Goal: Transaction & Acquisition: Purchase product/service

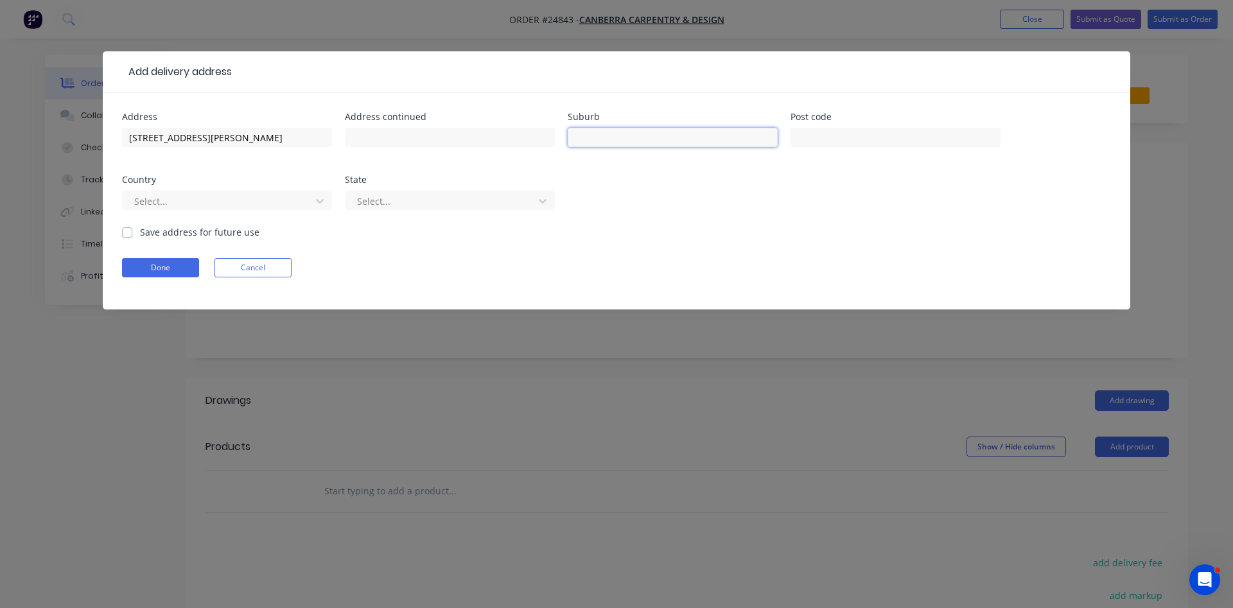
click at [615, 137] on input "text" at bounding box center [673, 137] width 210 height 19
type input "[PERSON_NAME]"
click at [396, 198] on div at bounding box center [442, 201] width 172 height 16
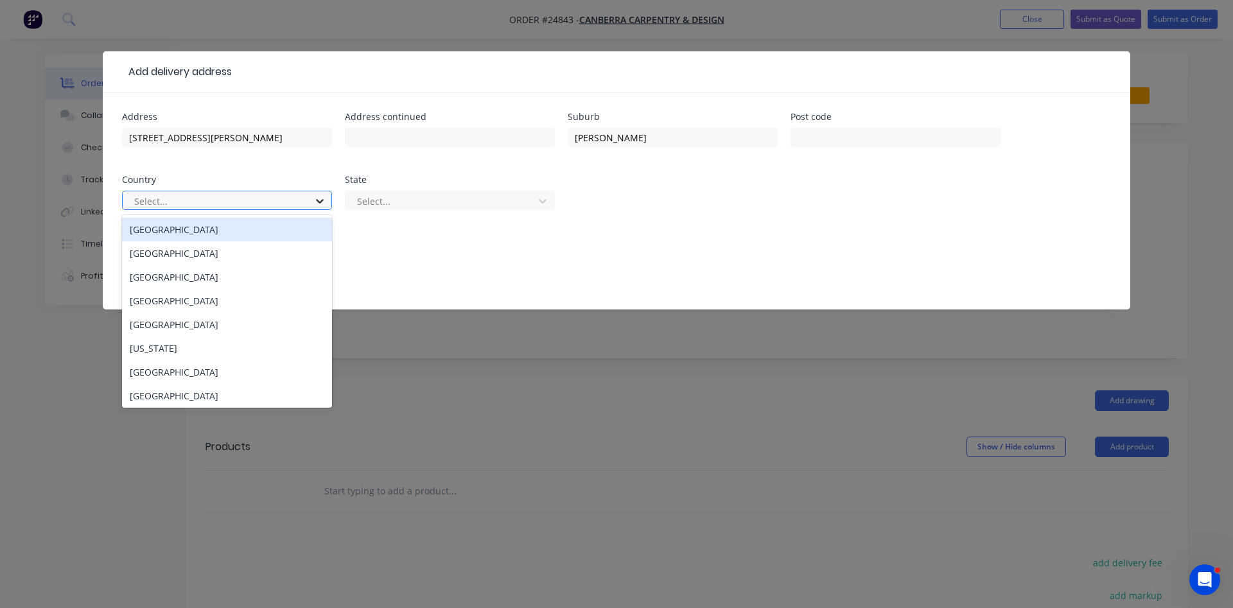
click at [324, 201] on icon at bounding box center [320, 201] width 13 height 13
click at [278, 229] on div "[GEOGRAPHIC_DATA]" at bounding box center [227, 230] width 210 height 24
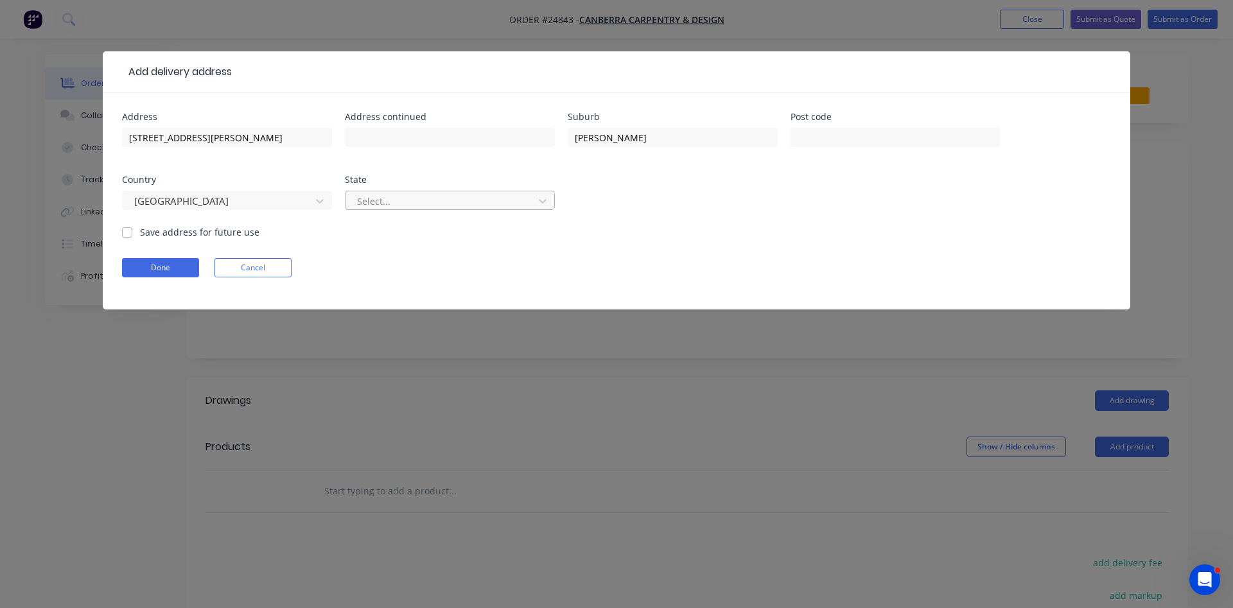
click at [378, 204] on div at bounding box center [442, 201] width 172 height 16
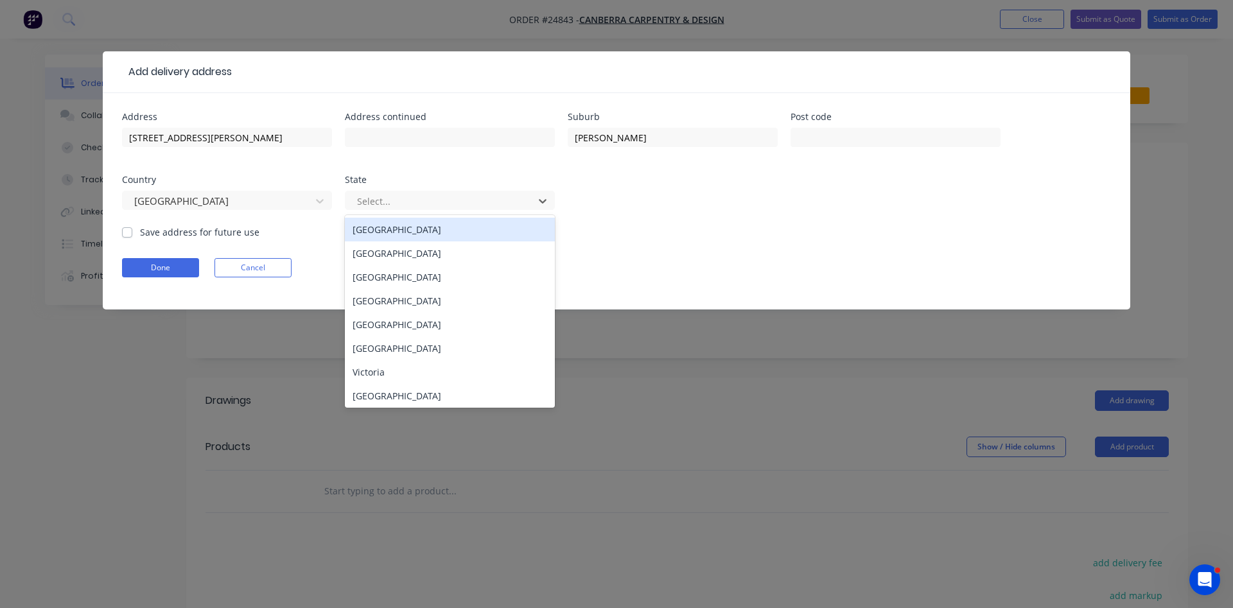
click at [387, 234] on div "[GEOGRAPHIC_DATA]" at bounding box center [450, 230] width 210 height 24
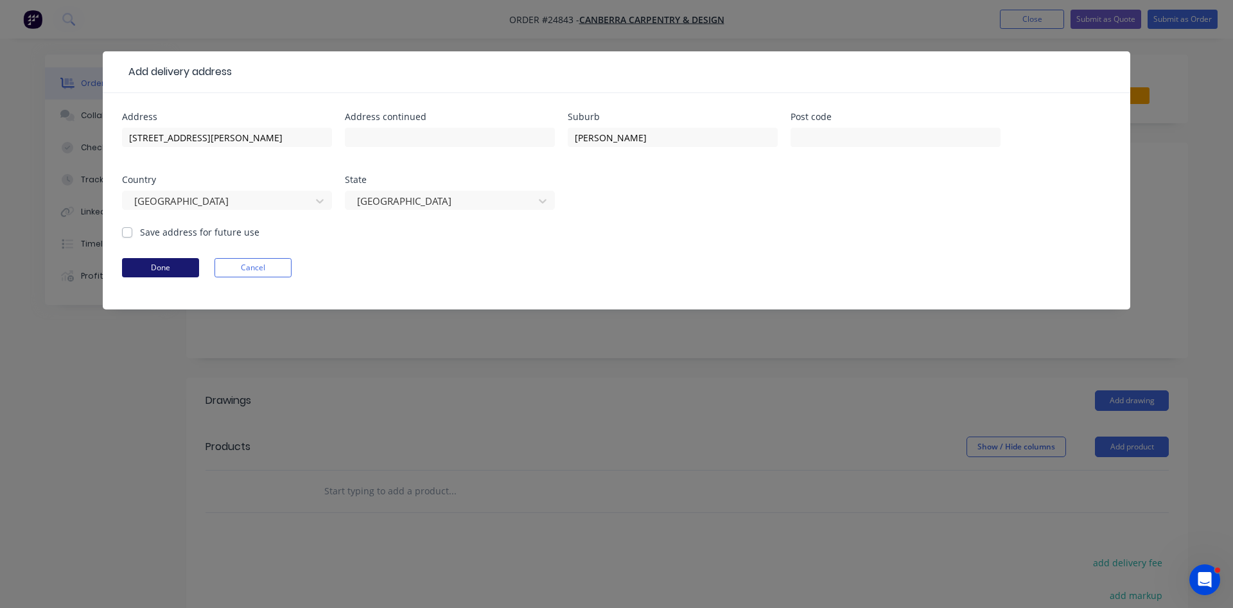
click at [186, 265] on button "Done" at bounding box center [160, 267] width 77 height 19
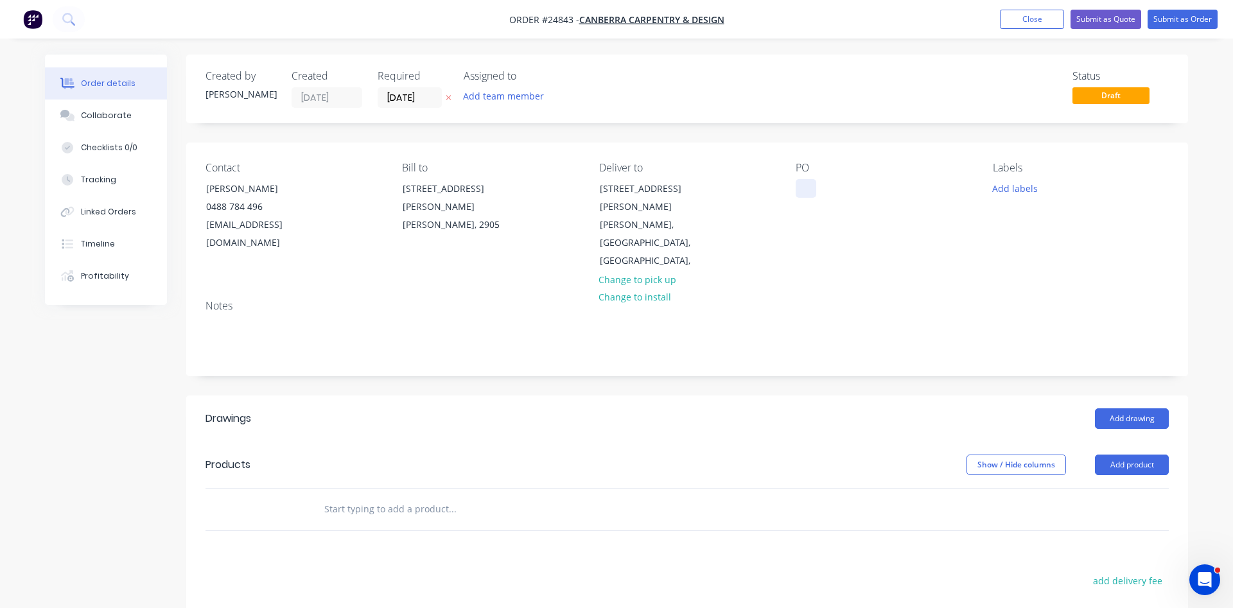
click at [802, 184] on div at bounding box center [806, 188] width 21 height 19
click at [1120, 455] on button "Add product" at bounding box center [1132, 465] width 74 height 21
click at [1111, 488] on div "Product catalogue" at bounding box center [1108, 497] width 99 height 19
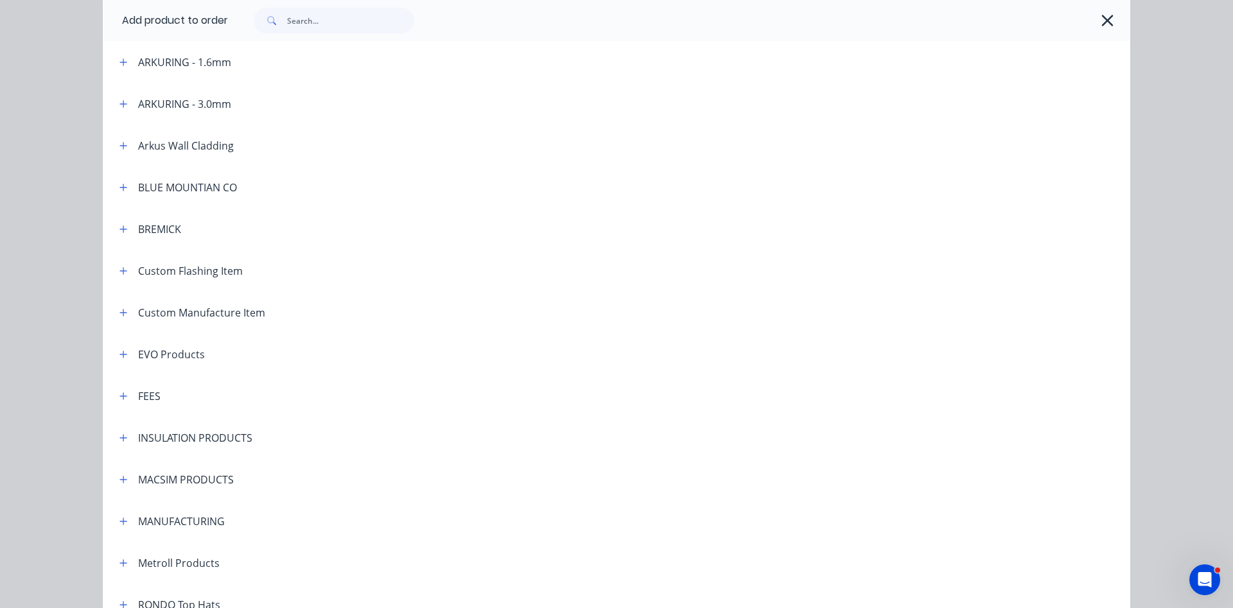
scroll to position [664, 0]
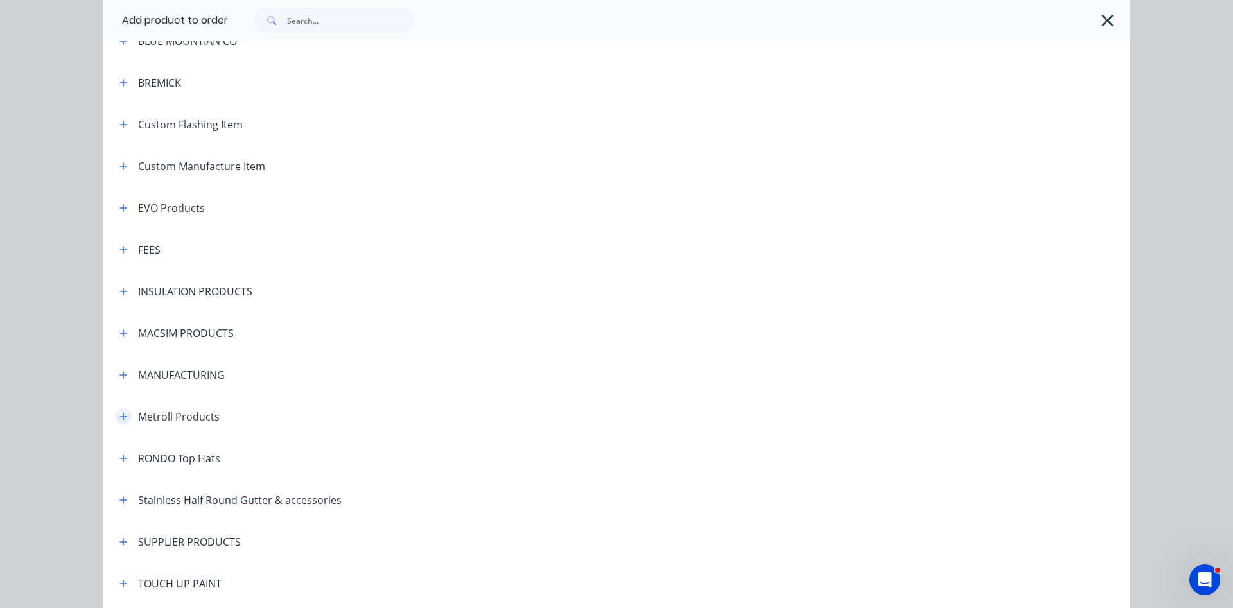
click at [125, 415] on icon "button" at bounding box center [123, 416] width 8 height 9
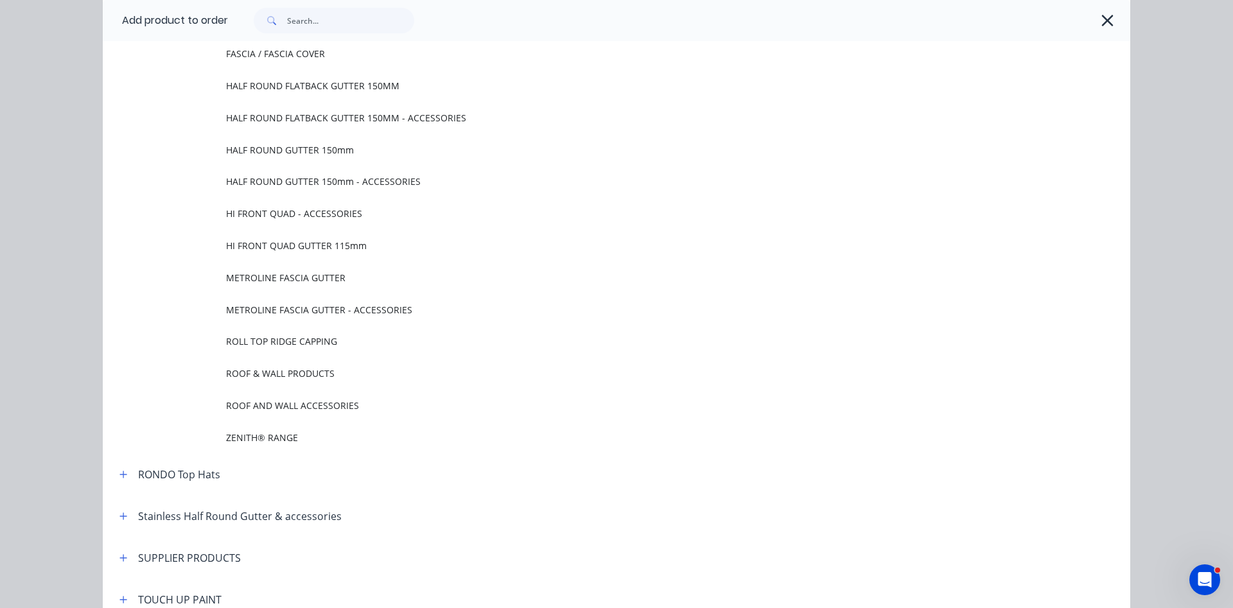
scroll to position [1250, 0]
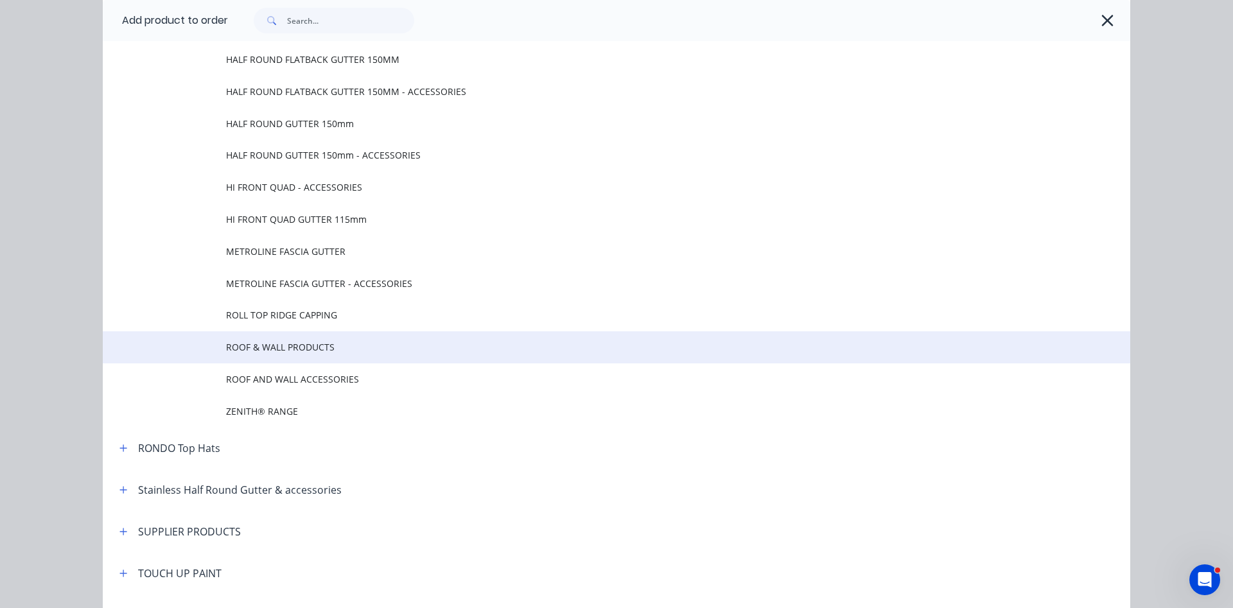
click at [272, 350] on span "ROOF & WALL PRODUCTS" at bounding box center [587, 346] width 723 height 13
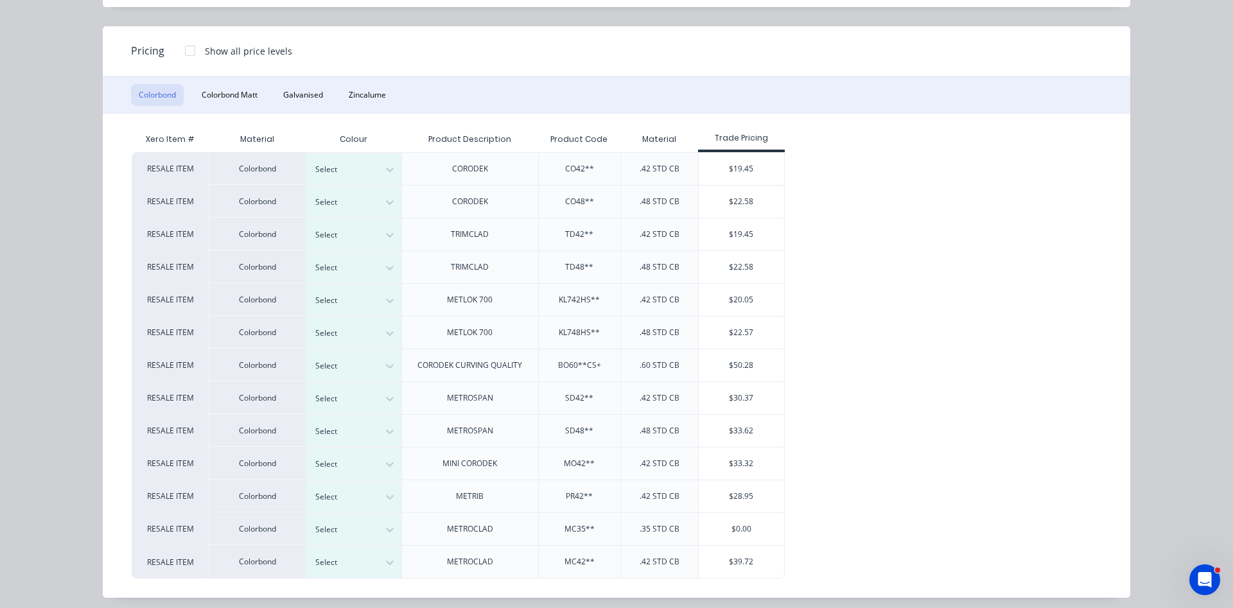
scroll to position [102, 0]
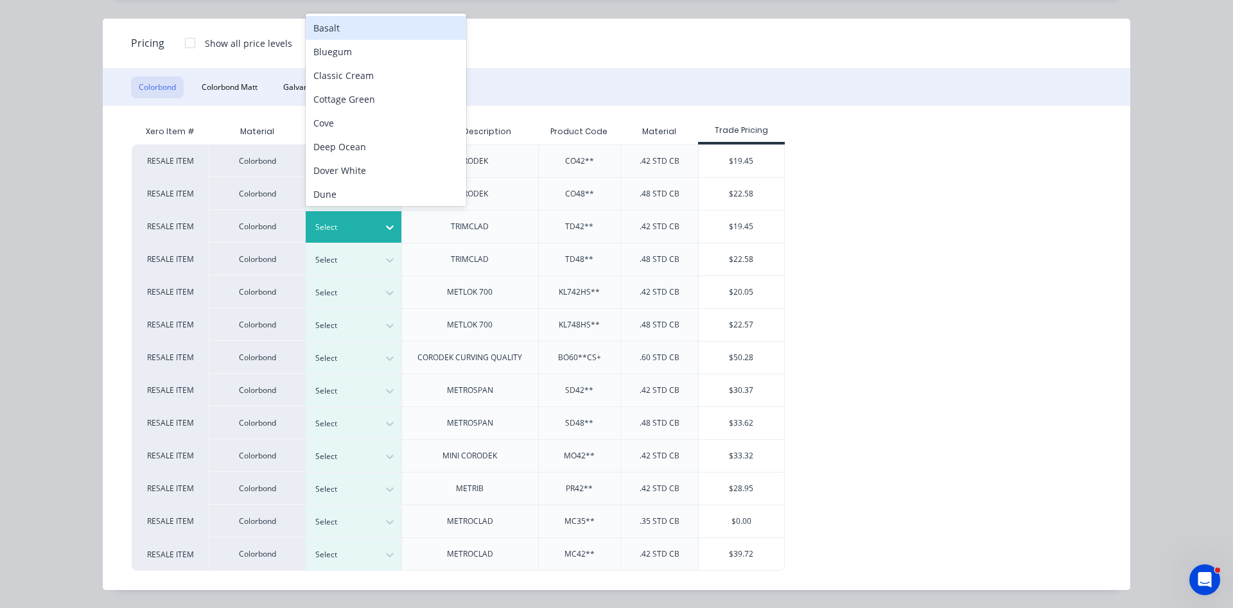
click at [385, 227] on icon at bounding box center [390, 227] width 13 height 13
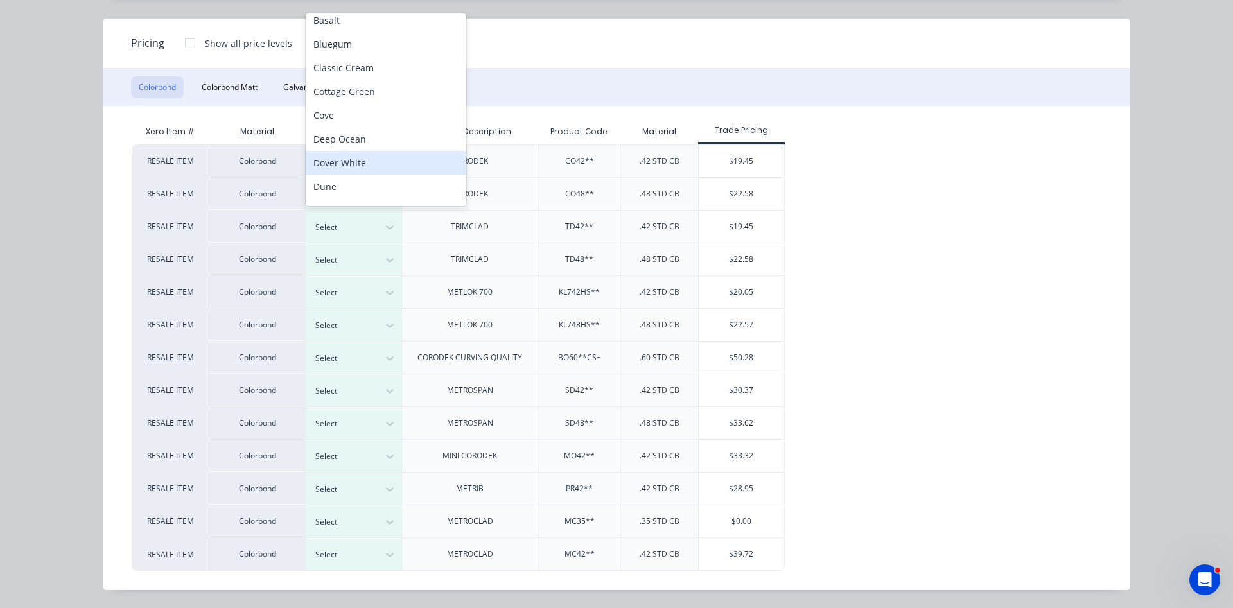
scroll to position [81, 0]
click at [375, 143] on div "Evening Haze" at bounding box center [386, 137] width 161 height 24
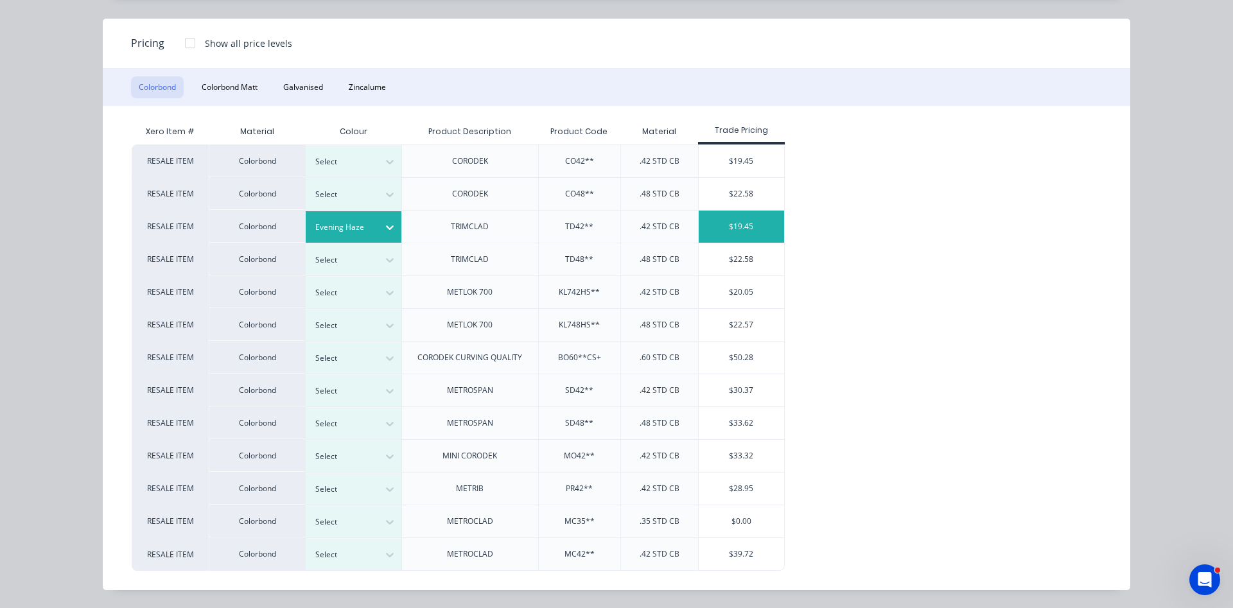
click at [721, 228] on div "$19.45" at bounding box center [741, 227] width 85 height 32
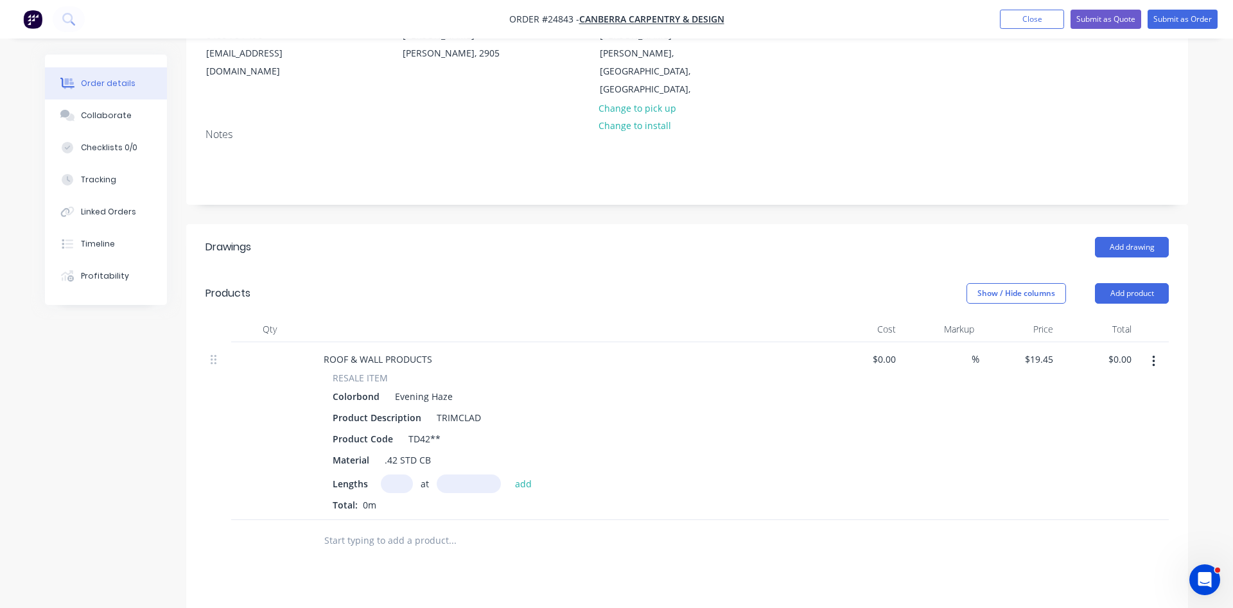
scroll to position [197, 0]
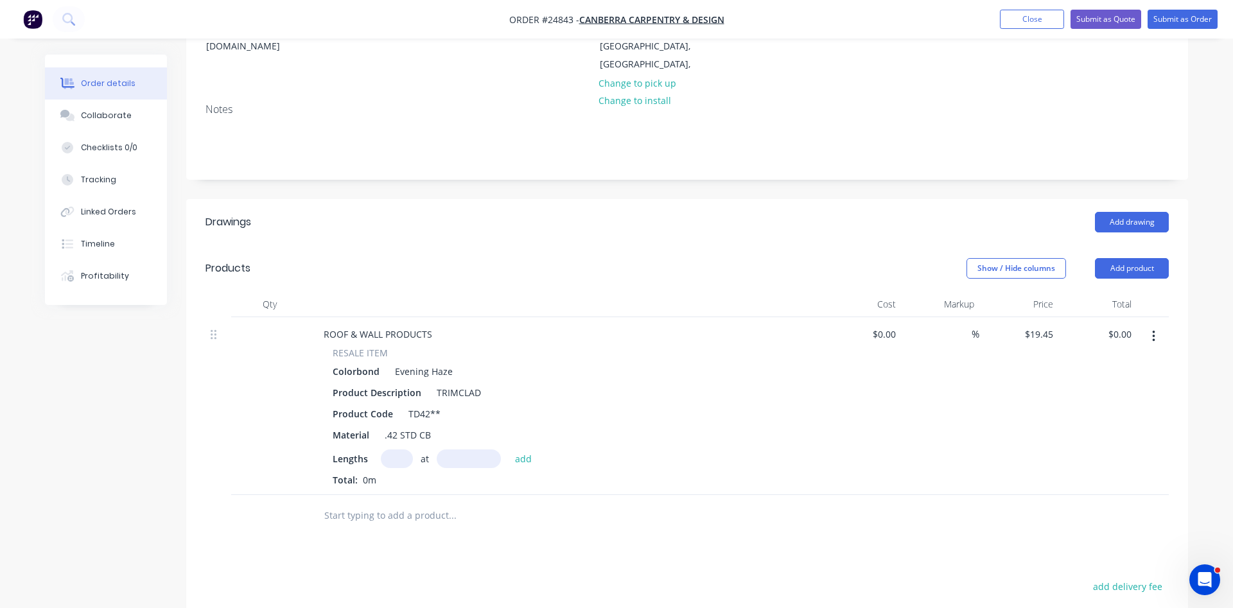
click at [389, 450] on input "text" at bounding box center [397, 459] width 32 height 19
type input "10"
type input "3200"
click at [509, 450] on button "add" at bounding box center [524, 458] width 30 height 17
type input "$622.40"
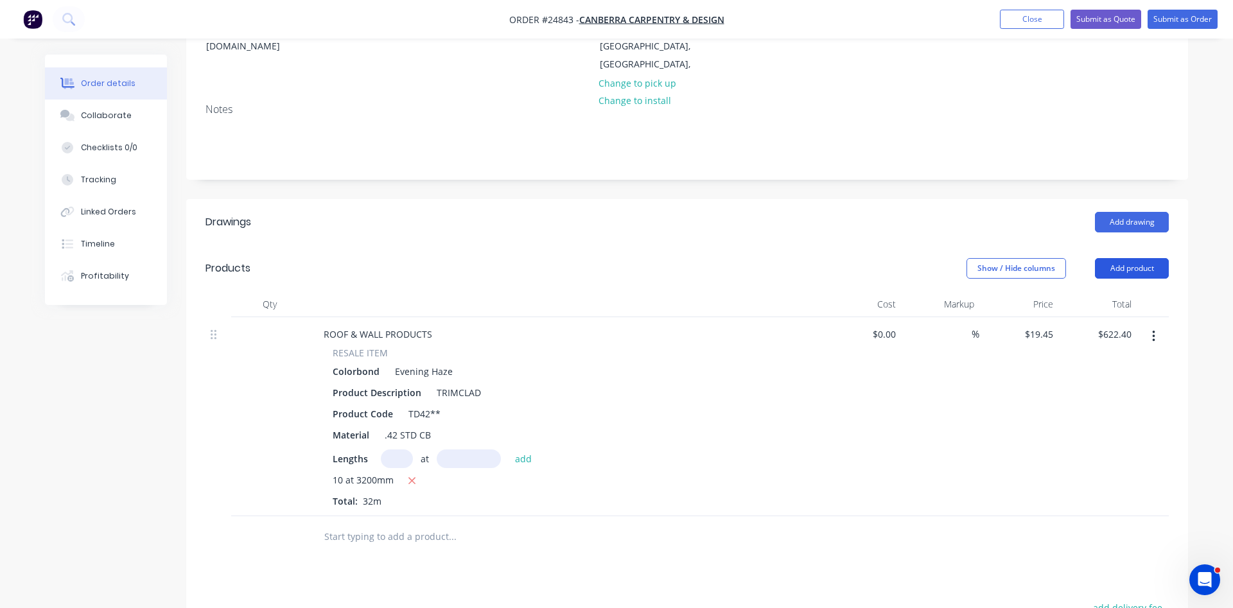
click at [1129, 258] on button "Add product" at bounding box center [1132, 268] width 74 height 21
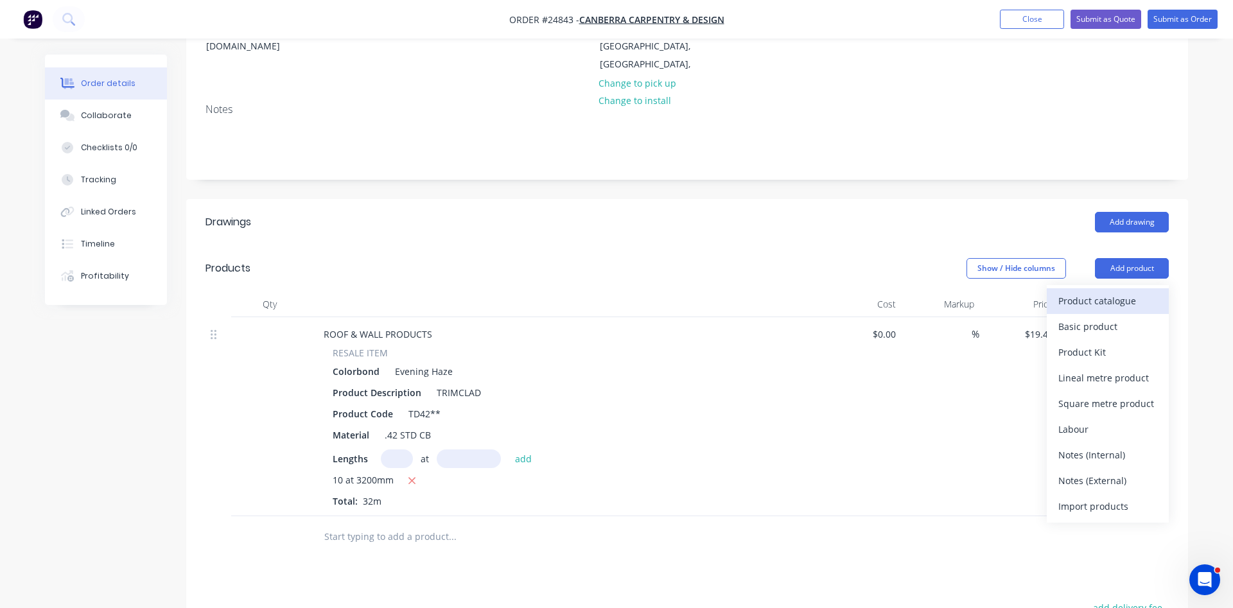
click at [1107, 292] on div "Product catalogue" at bounding box center [1108, 301] width 99 height 19
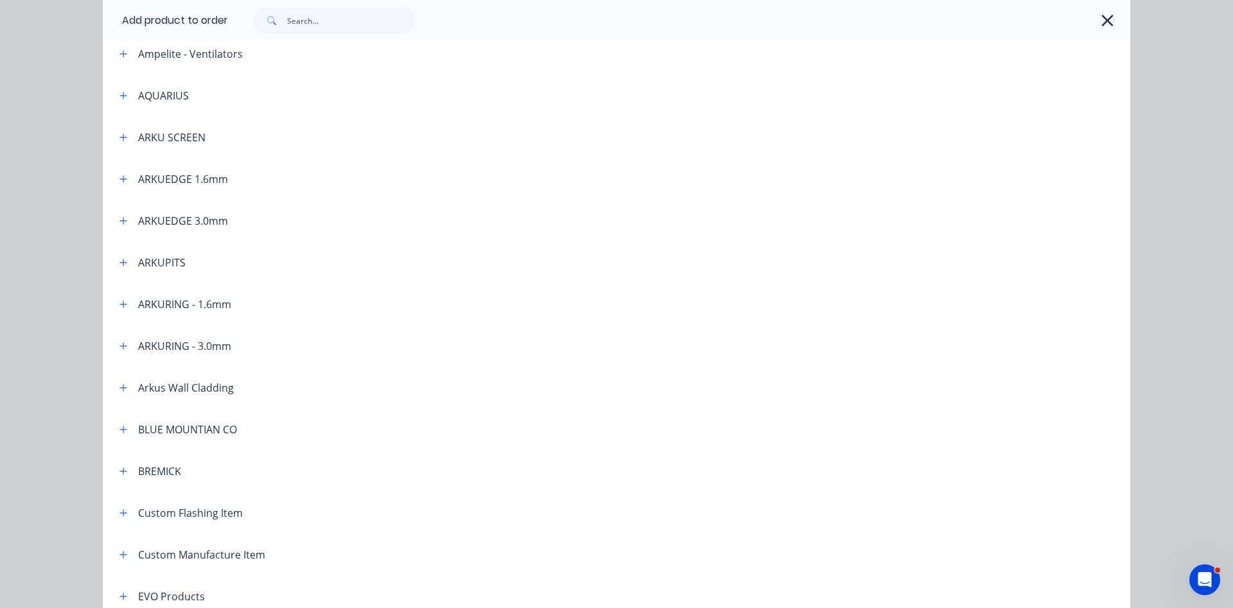
scroll to position [293, 0]
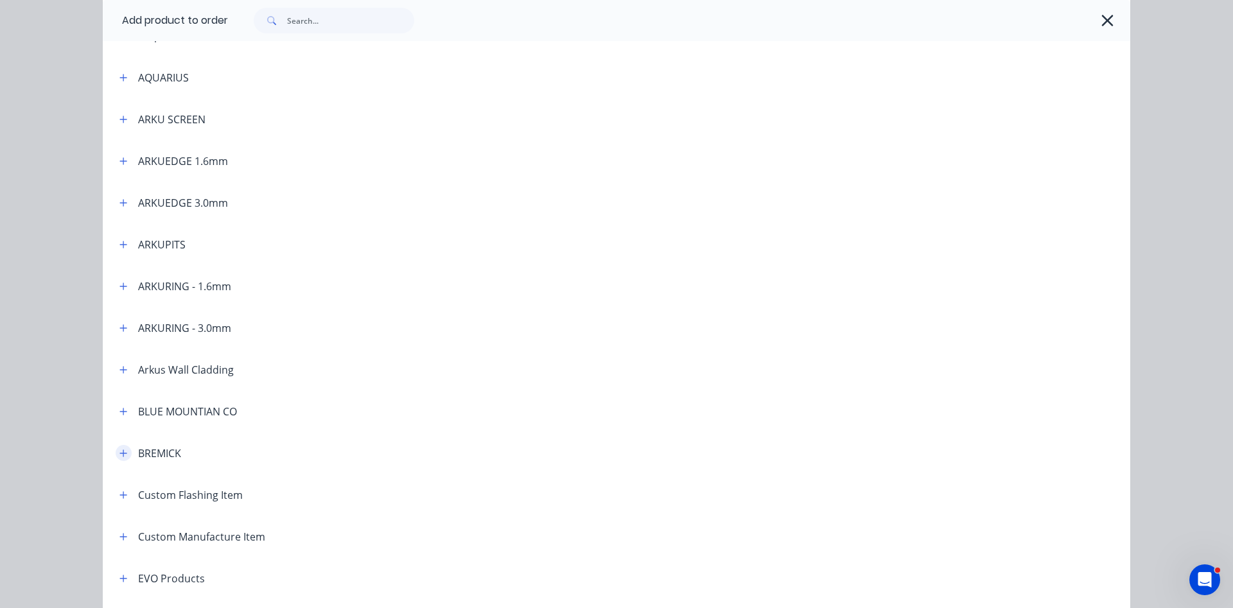
click at [128, 447] on button "button" at bounding box center [124, 453] width 16 height 16
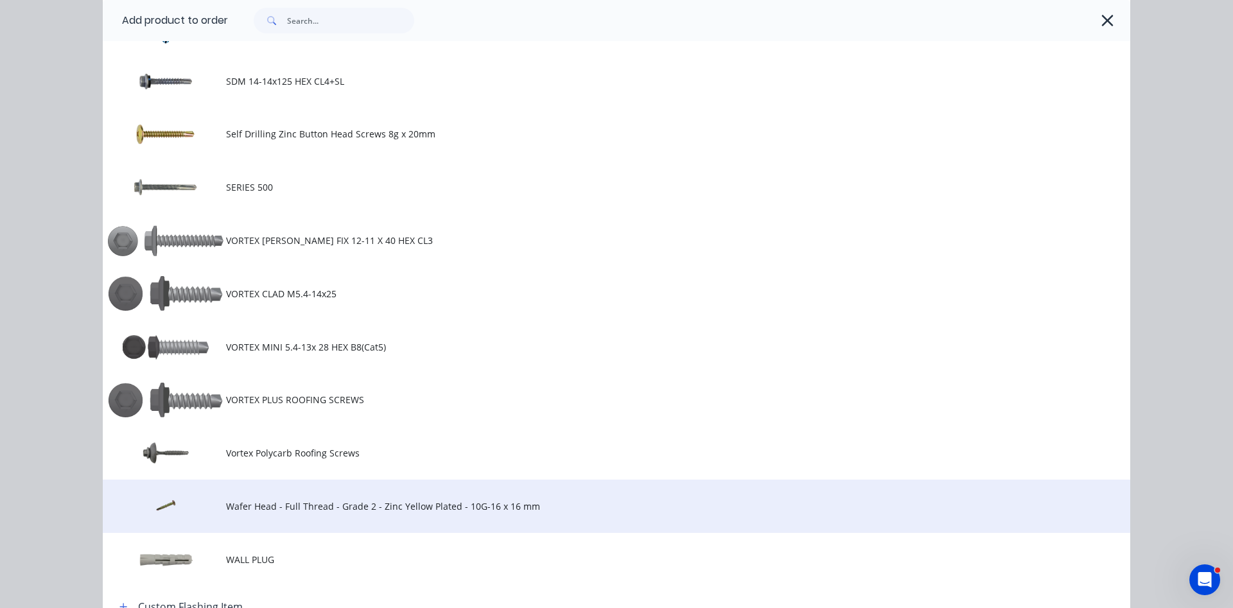
scroll to position [1245, 0]
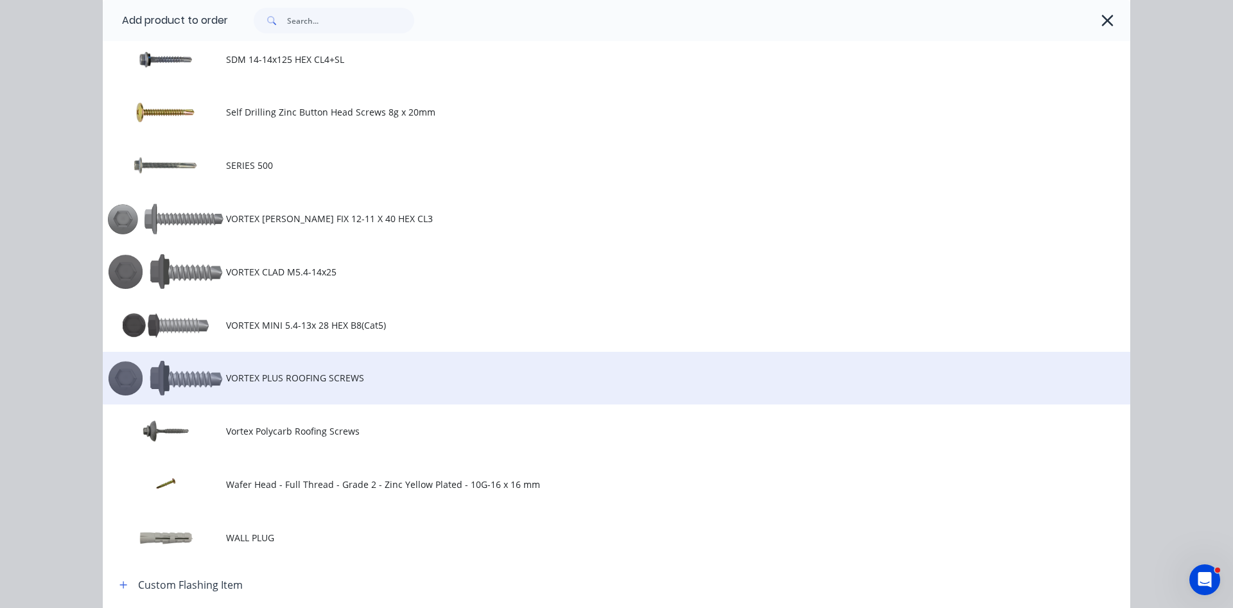
click at [296, 369] on td "VORTEX PLUS ROOFING SCREWS" at bounding box center [678, 378] width 905 height 53
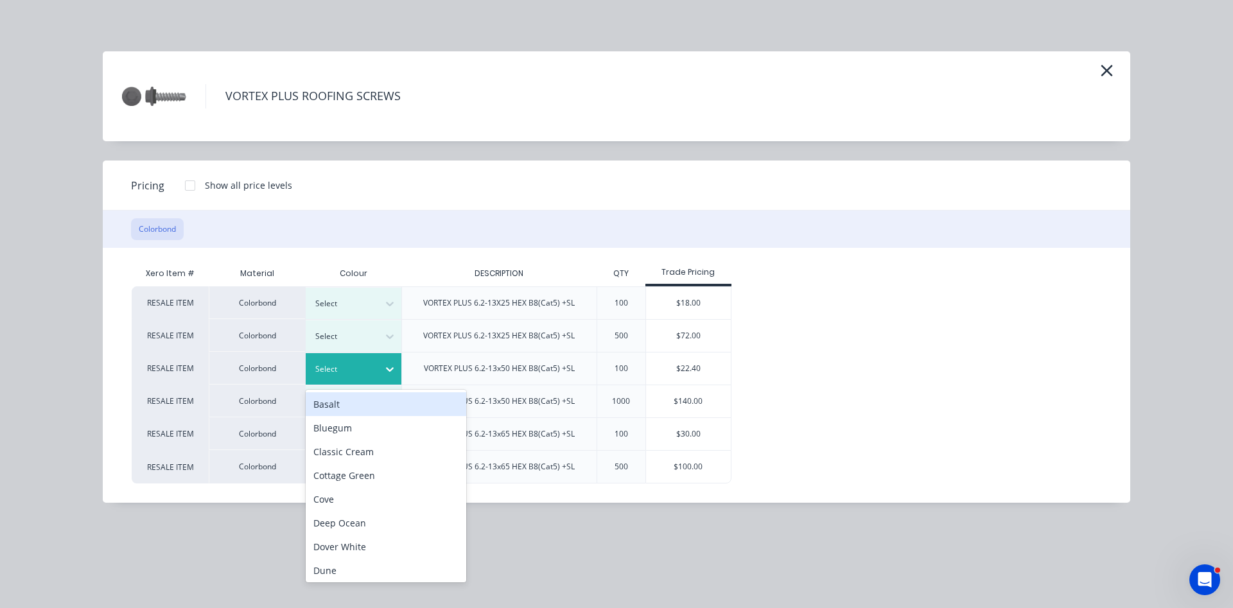
click at [396, 369] on icon at bounding box center [390, 369] width 13 height 13
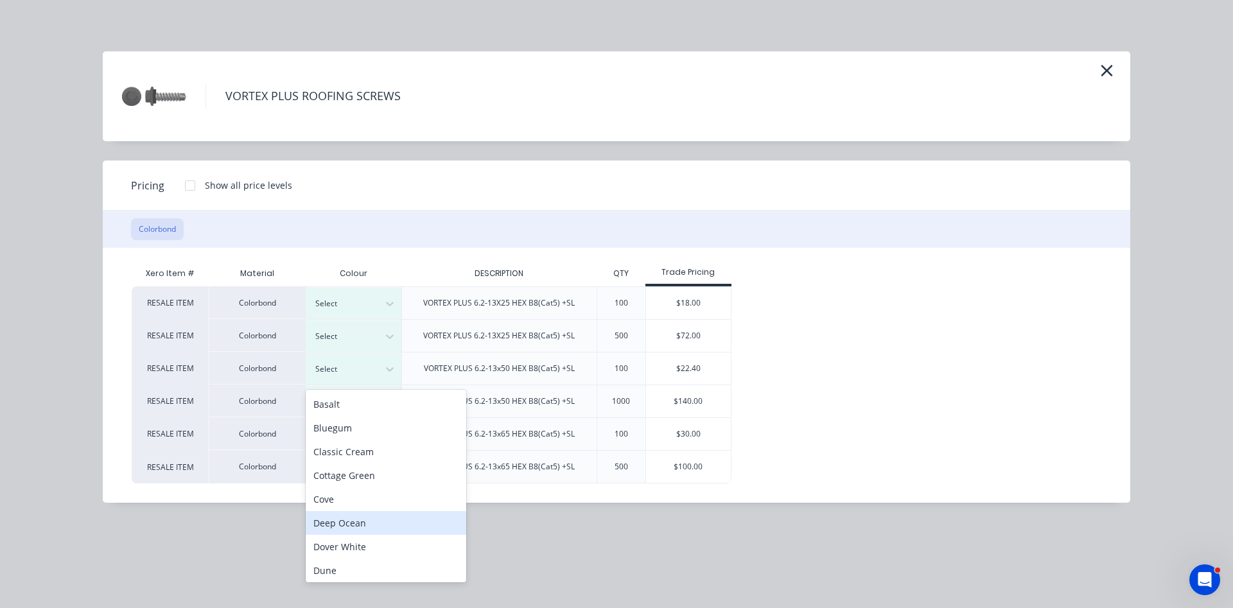
scroll to position [73, 0]
click at [354, 522] on div "Evening Haze" at bounding box center [386, 521] width 161 height 24
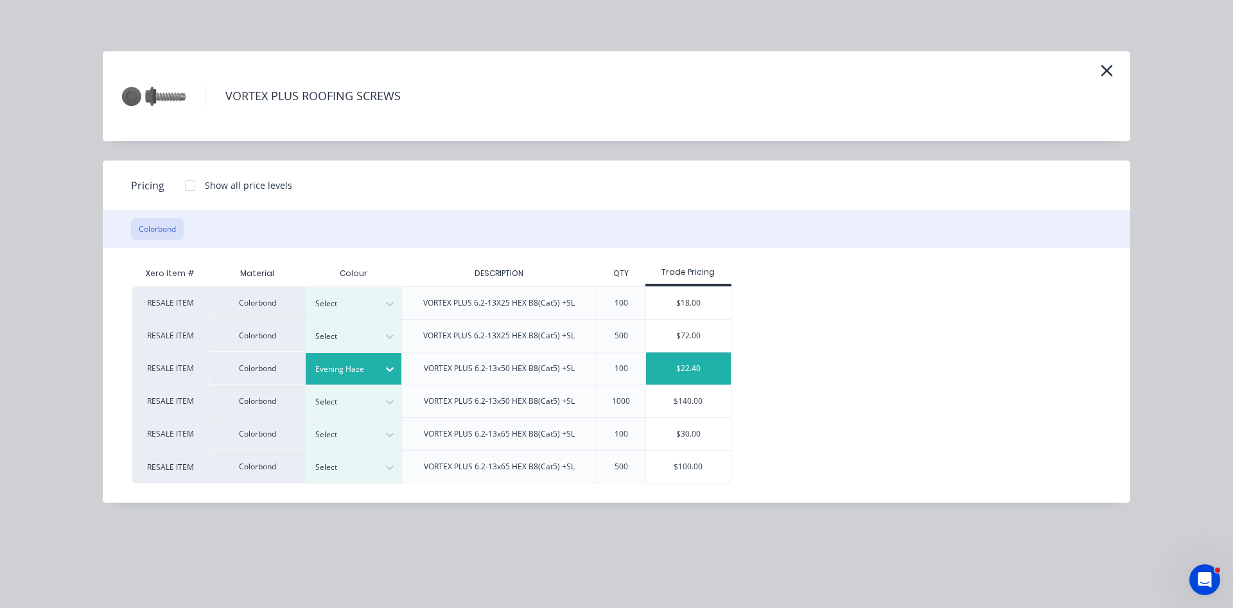
click at [682, 375] on div "$22.40" at bounding box center [688, 369] width 85 height 32
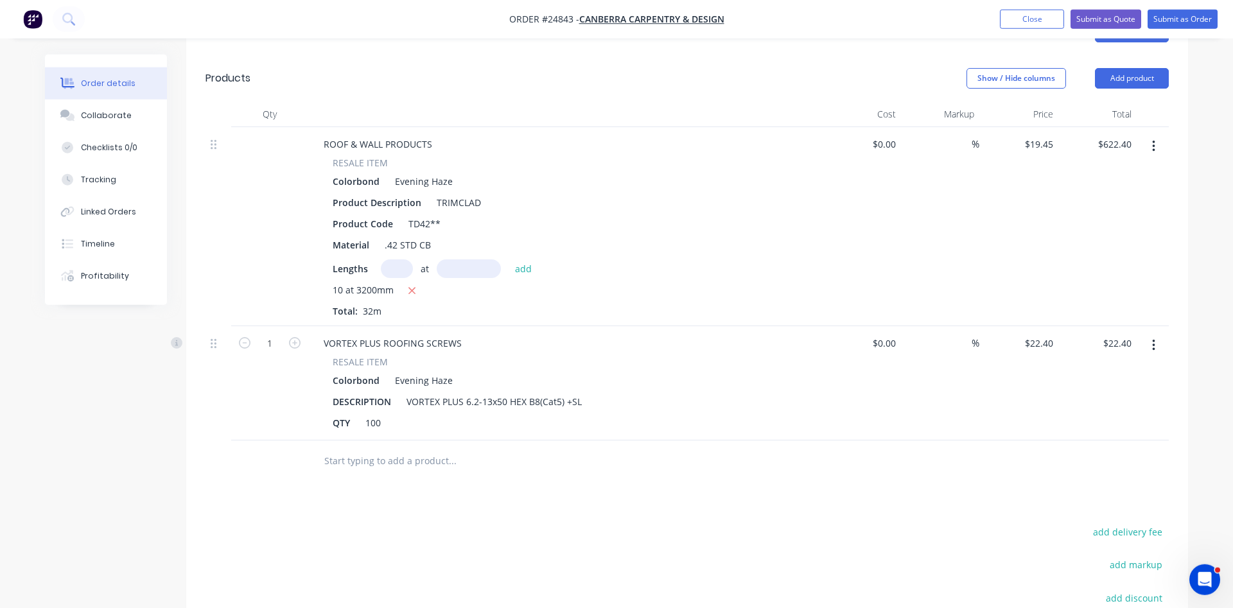
scroll to position [393, 0]
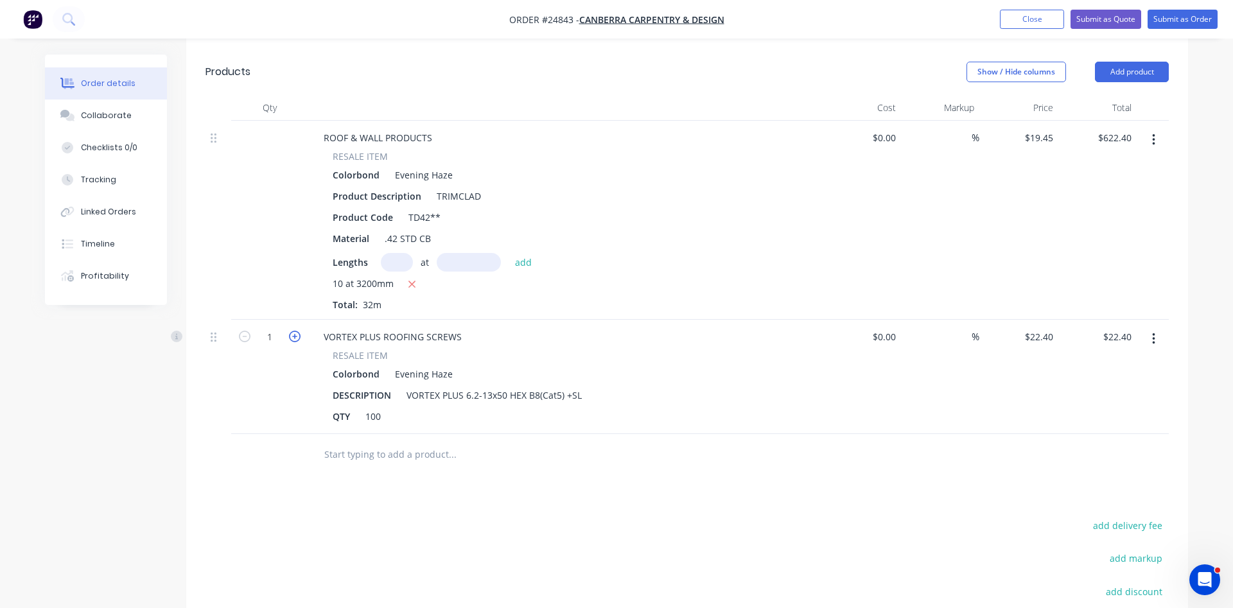
click at [296, 331] on icon "button" at bounding box center [295, 337] width 12 height 12
type input "2"
type input "$44.80"
click at [296, 331] on icon "button" at bounding box center [295, 337] width 12 height 12
type input "3"
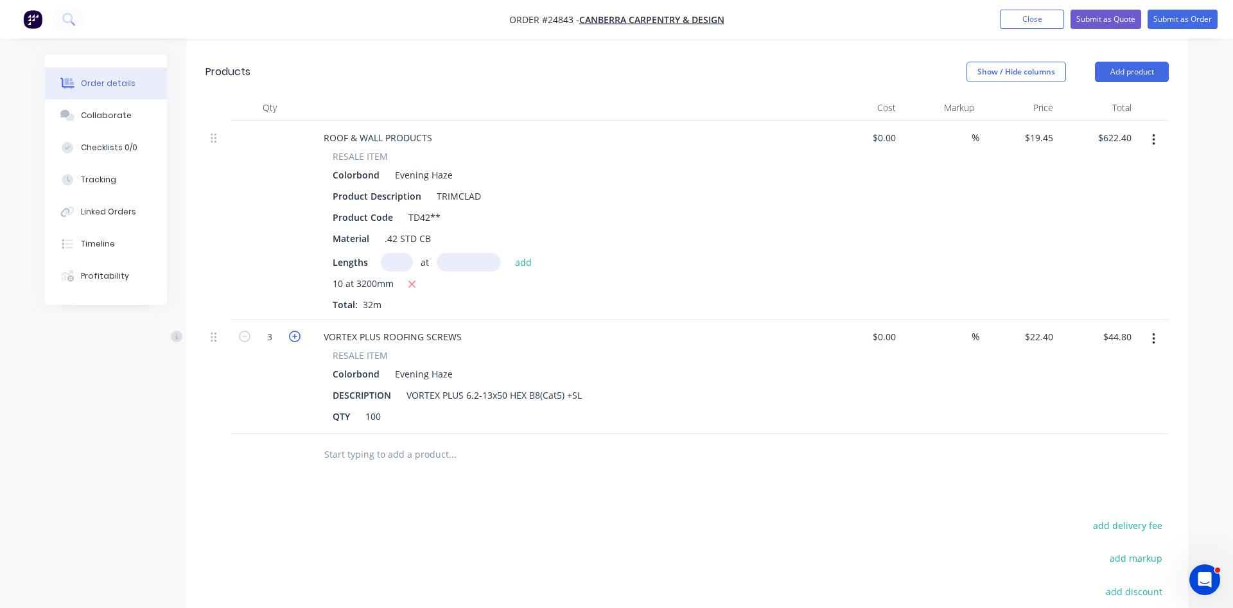
type input "$67.20"
click at [1144, 62] on button "Add product" at bounding box center [1132, 72] width 74 height 21
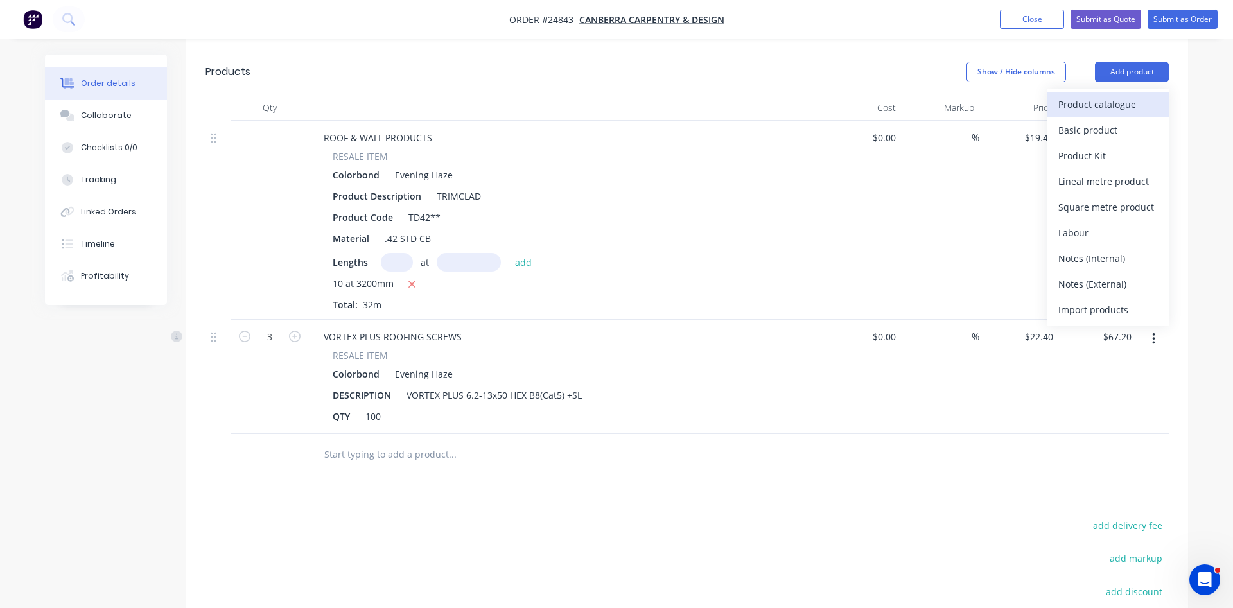
click at [1086, 95] on div "Product catalogue" at bounding box center [1108, 104] width 99 height 19
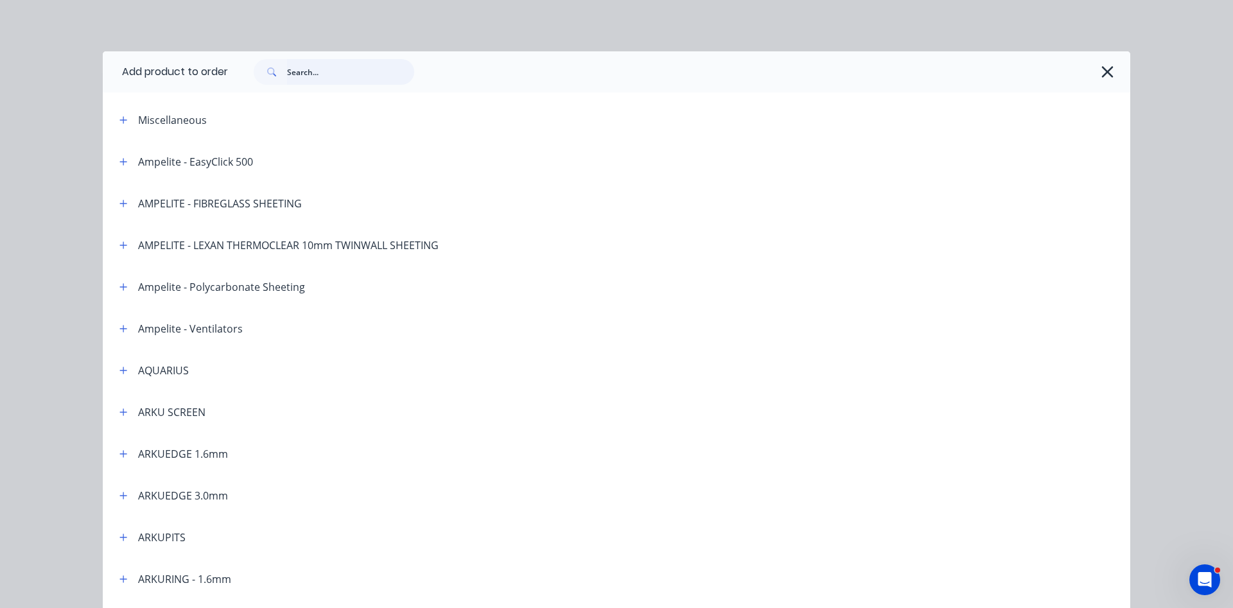
click at [337, 65] on input "text" at bounding box center [350, 72] width 127 height 26
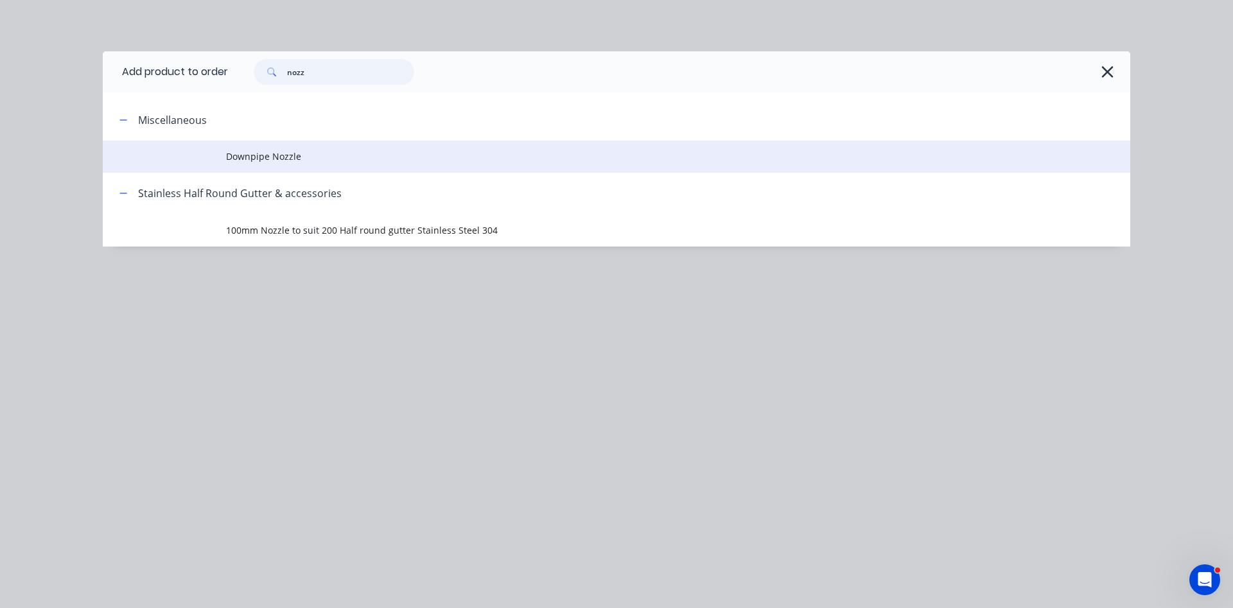
type input "nozz"
click at [288, 162] on span "Downpipe Nozzle" at bounding box center [587, 156] width 723 height 13
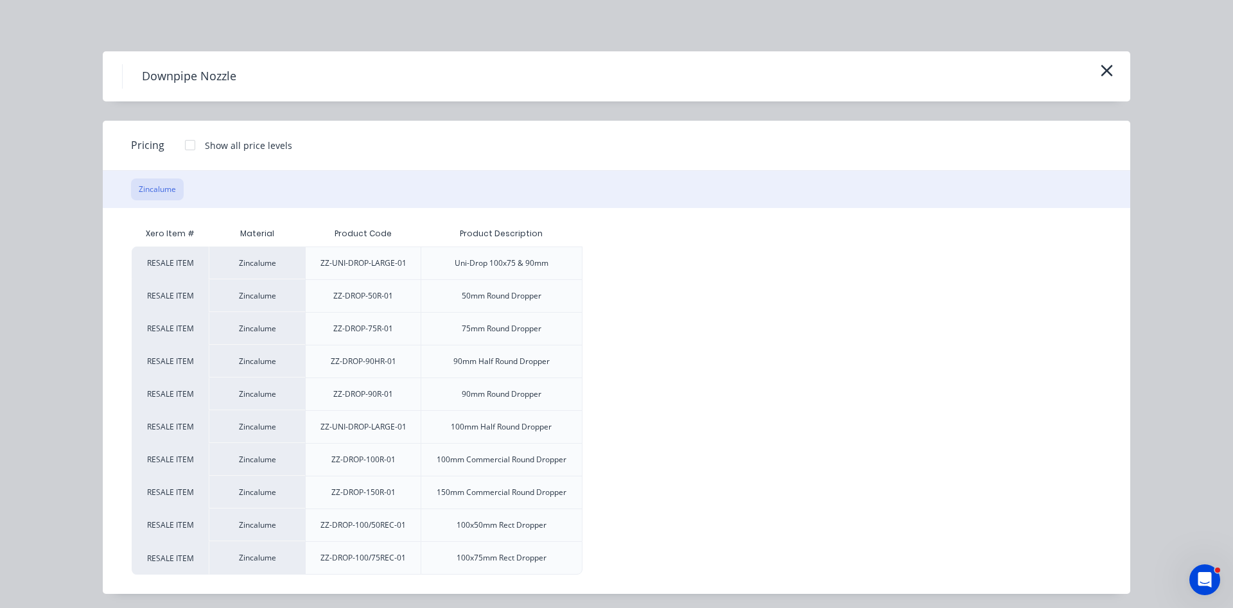
click at [188, 146] on div at bounding box center [190, 145] width 26 height 26
click at [657, 265] on div "$7.17" at bounding box center [634, 263] width 102 height 32
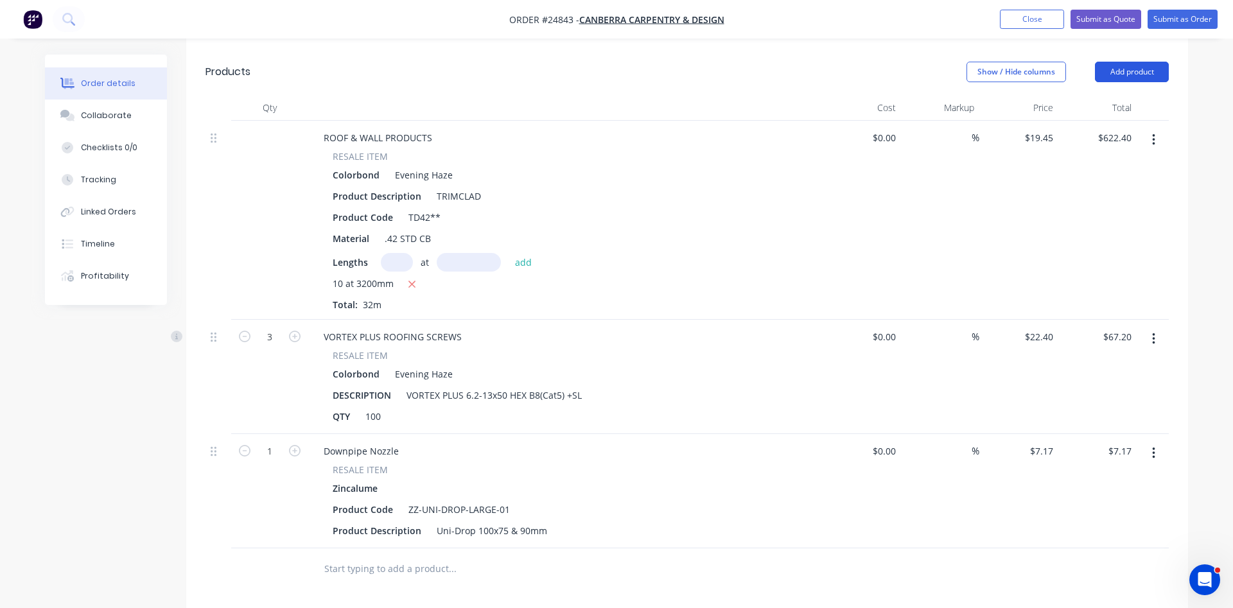
click at [1131, 62] on button "Add product" at bounding box center [1132, 72] width 74 height 21
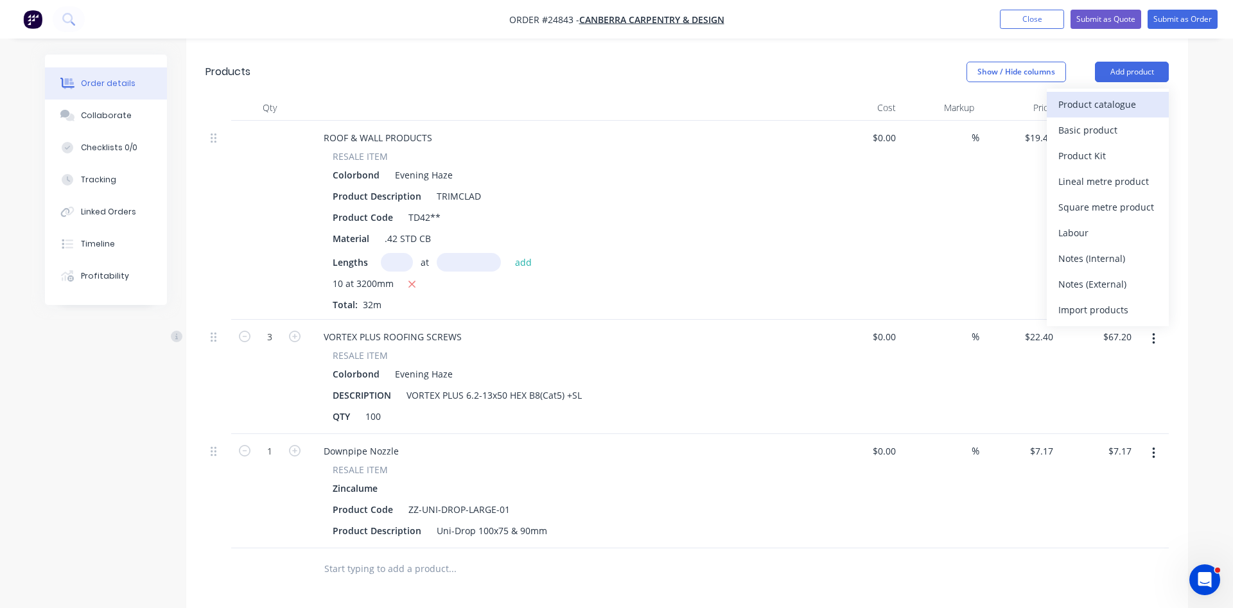
click at [1090, 95] on div "Product catalogue" at bounding box center [1108, 104] width 99 height 19
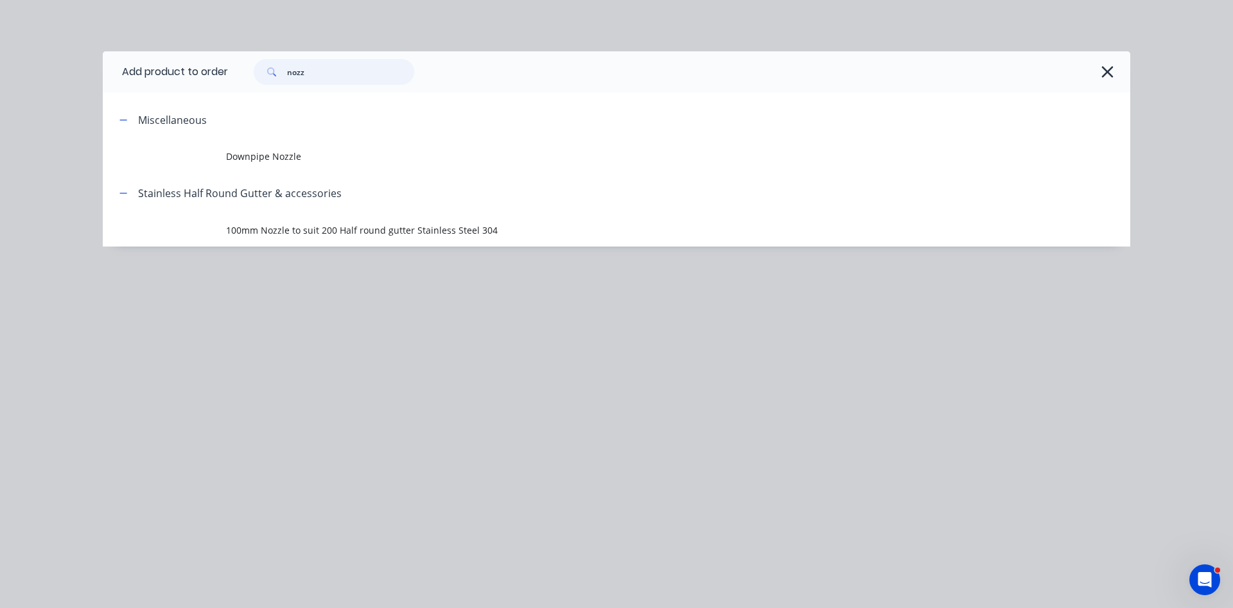
drag, startPoint x: 323, startPoint y: 74, endPoint x: 245, endPoint y: 69, distance: 77.9
click at [287, 69] on input "nozz" at bounding box center [350, 72] width 127 height 26
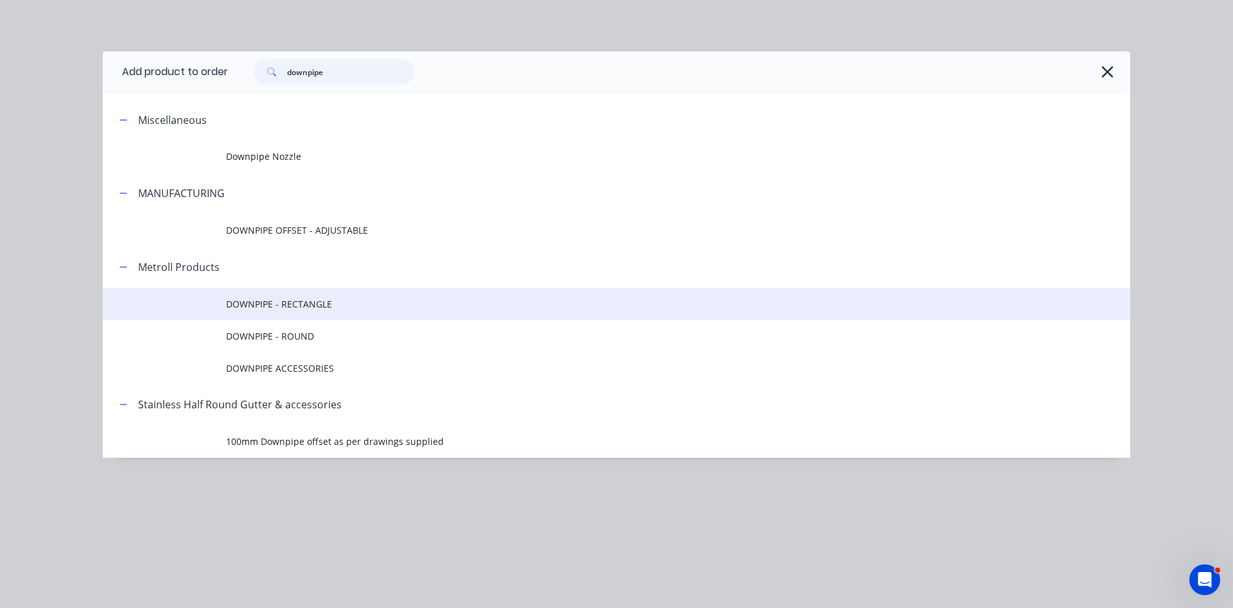
type input "downpipe"
click at [281, 301] on span "DOWNPIPE - RECTANGLE" at bounding box center [587, 303] width 723 height 13
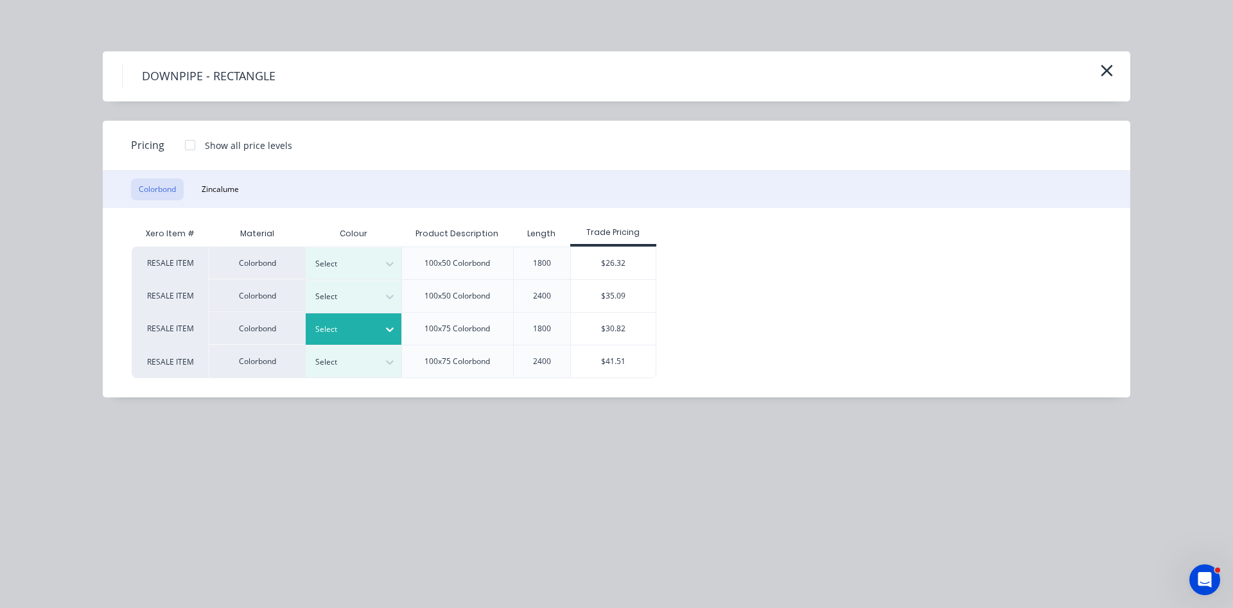
click at [391, 327] on icon at bounding box center [390, 329] width 13 height 13
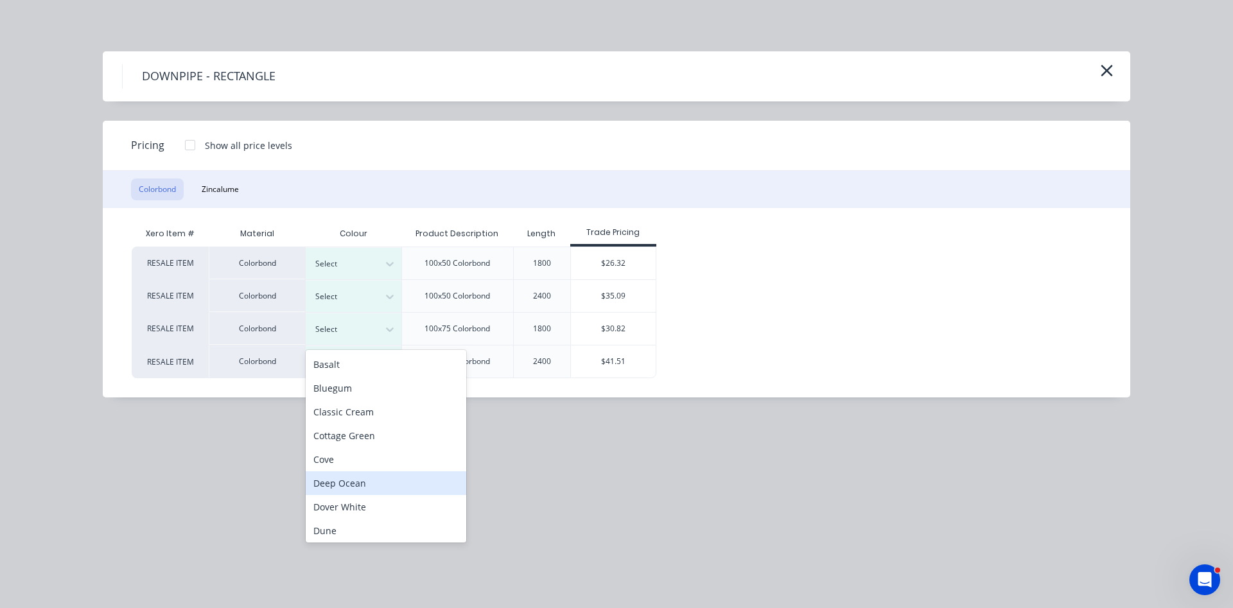
scroll to position [73, 0]
click at [342, 473] on div "Evening Haze" at bounding box center [386, 482] width 161 height 24
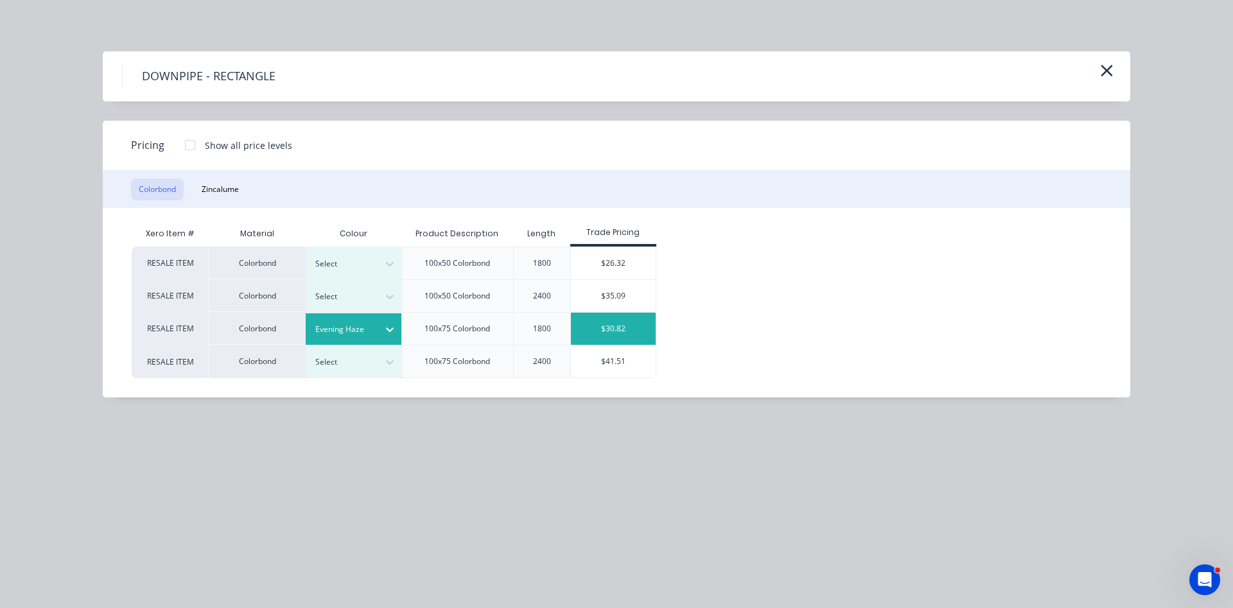
click at [589, 327] on div "$30.82" at bounding box center [613, 329] width 85 height 32
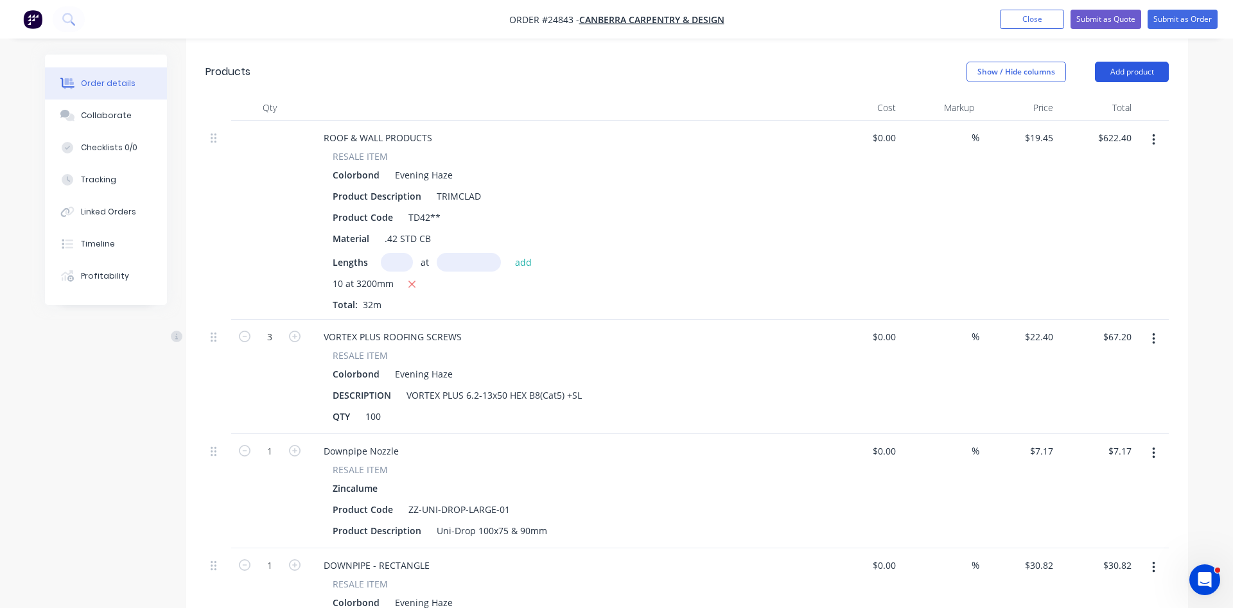
click at [1132, 62] on button "Add product" at bounding box center [1132, 72] width 74 height 21
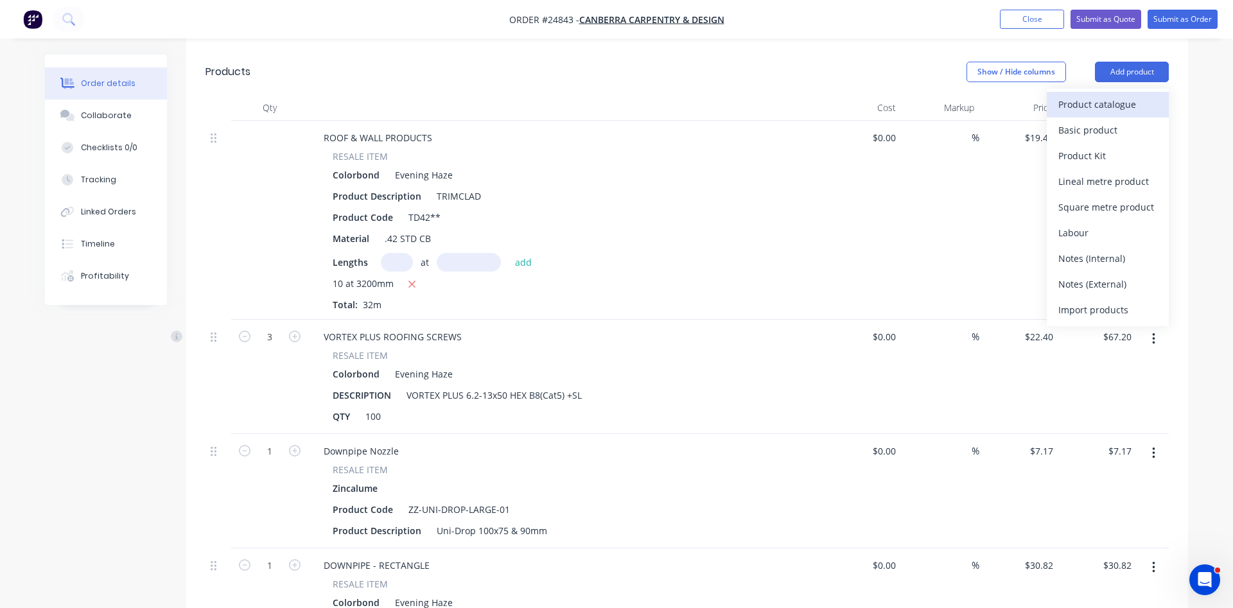
click at [1096, 92] on button "Product catalogue" at bounding box center [1108, 105] width 122 height 26
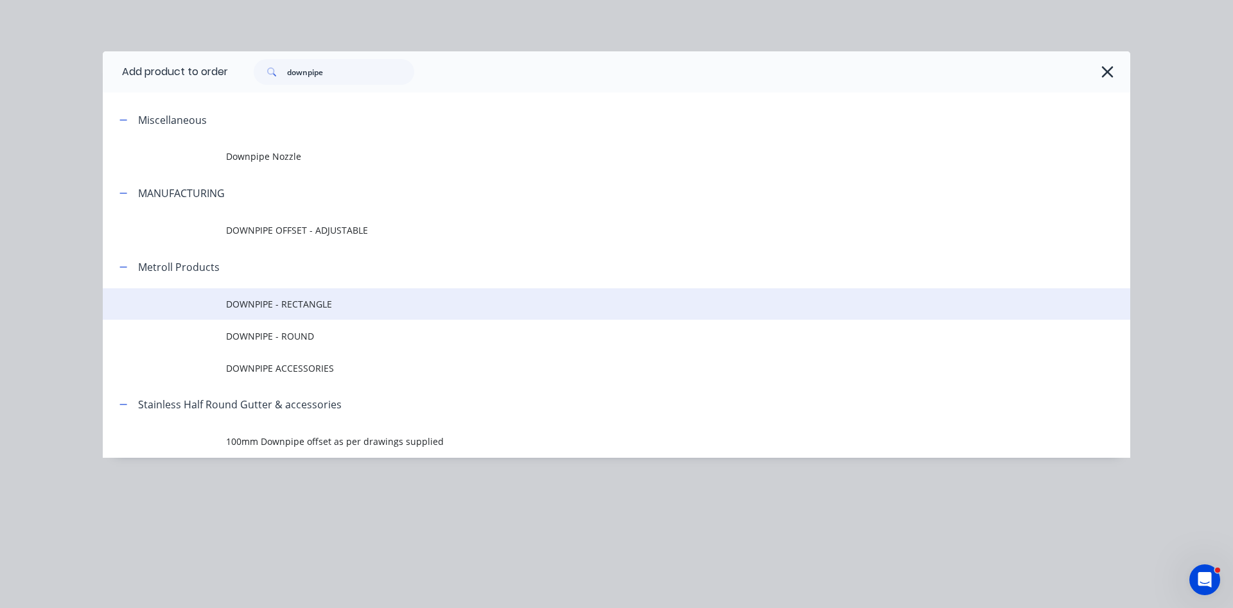
click at [297, 308] on span "DOWNPIPE - RECTANGLE" at bounding box center [587, 303] width 723 height 13
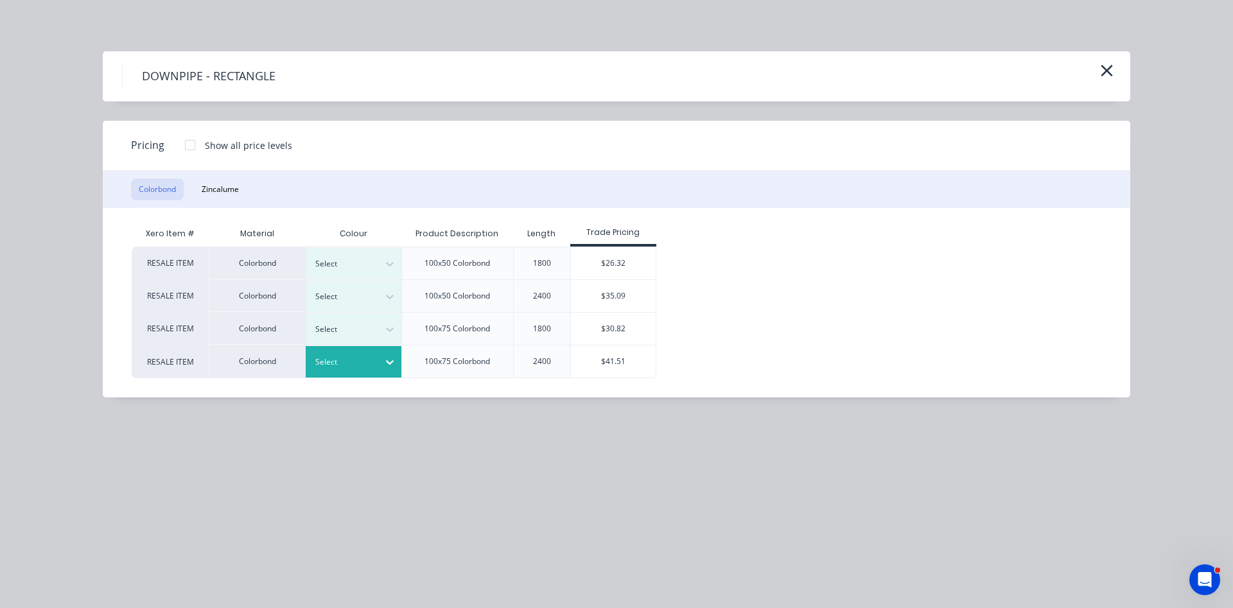
click at [395, 358] on icon at bounding box center [390, 362] width 13 height 13
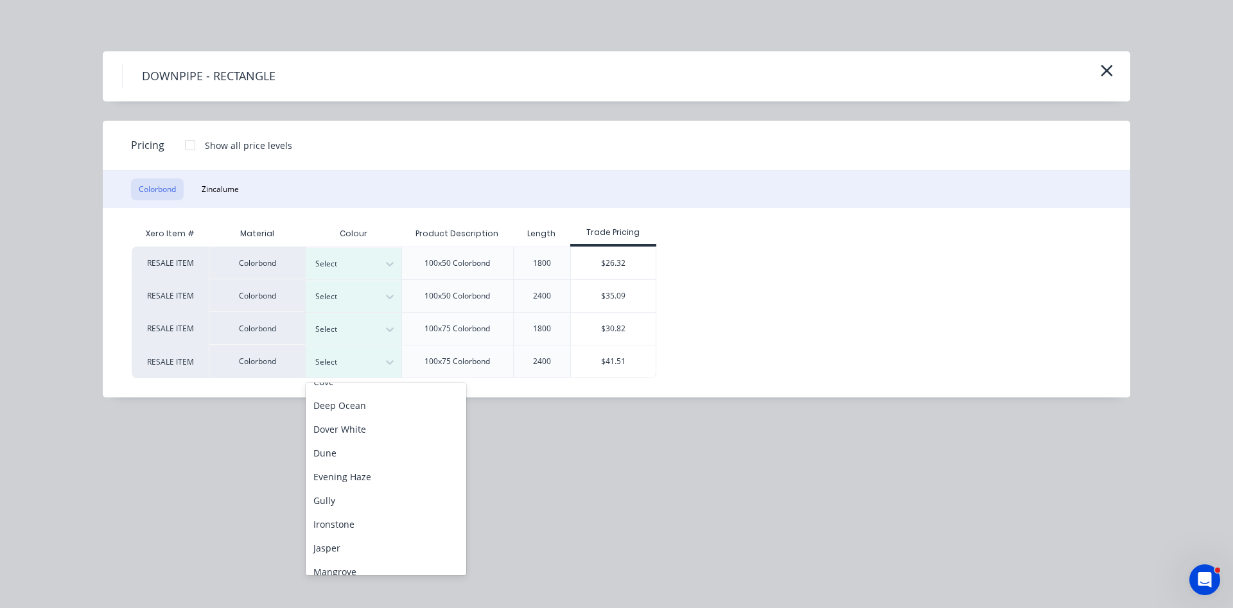
scroll to position [146, 0]
click at [373, 441] on div "Evening Haze" at bounding box center [386, 441] width 161 height 24
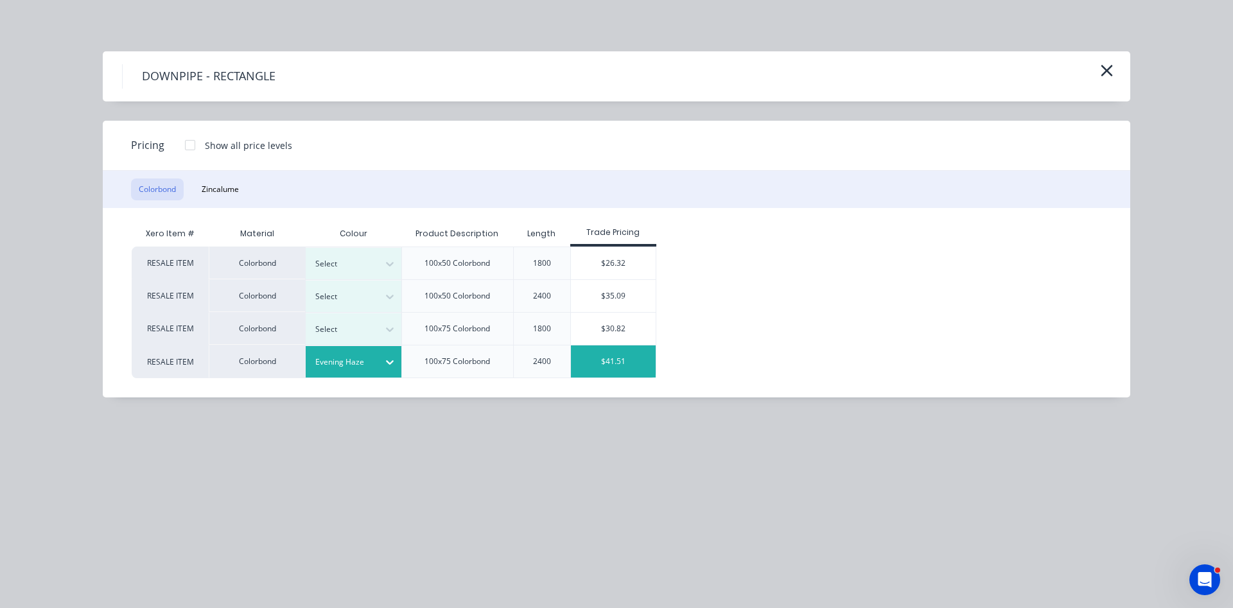
click at [598, 362] on div "$41.51" at bounding box center [613, 362] width 85 height 32
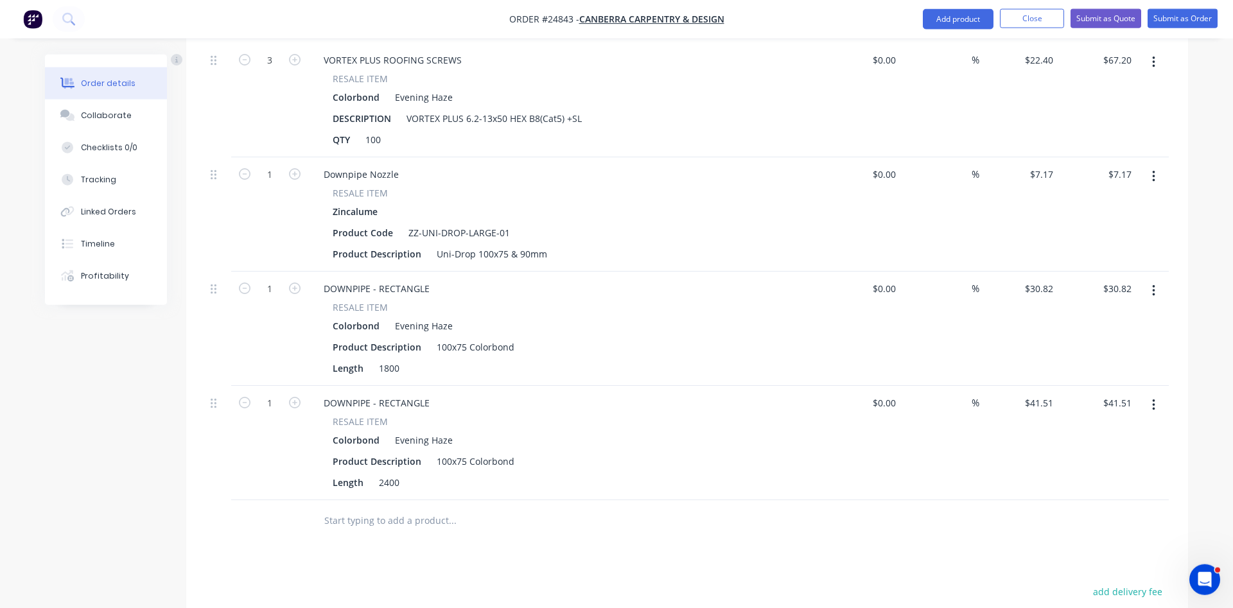
scroll to position [721, 0]
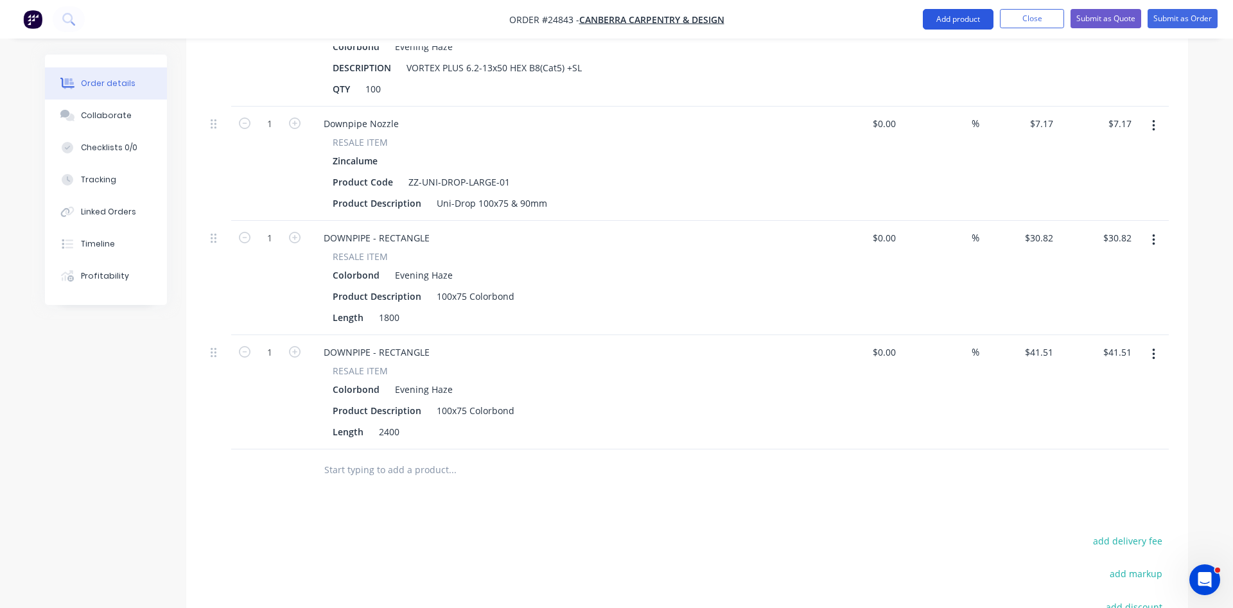
click at [935, 28] on button "Add product" at bounding box center [958, 19] width 71 height 21
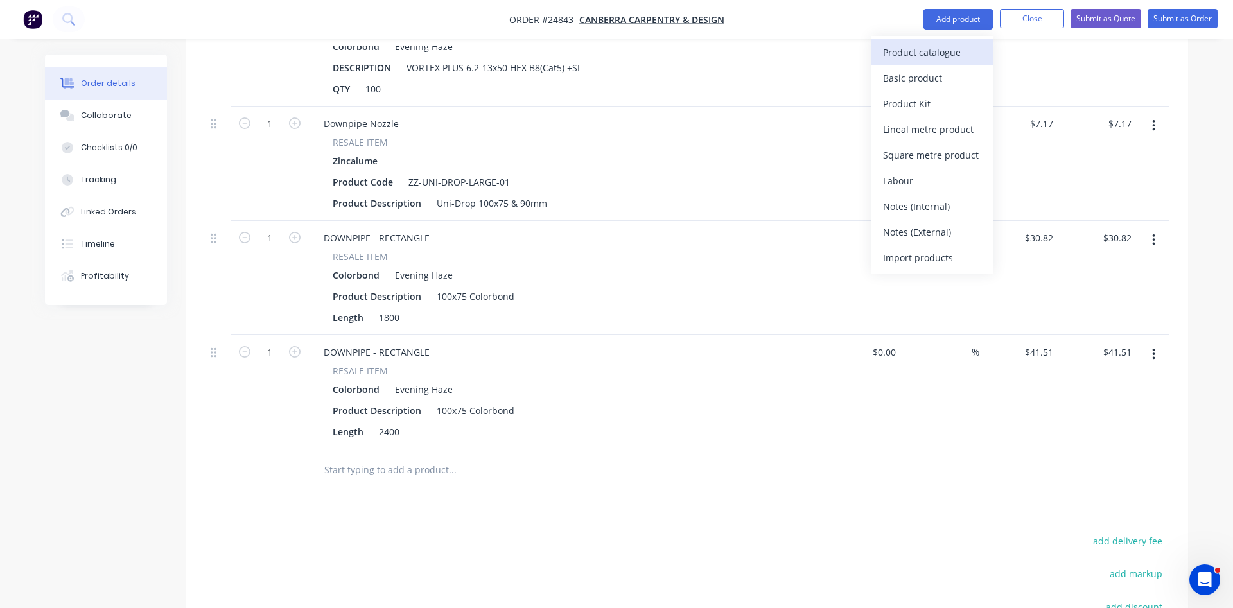
click at [909, 43] on div "Product catalogue" at bounding box center [932, 52] width 99 height 19
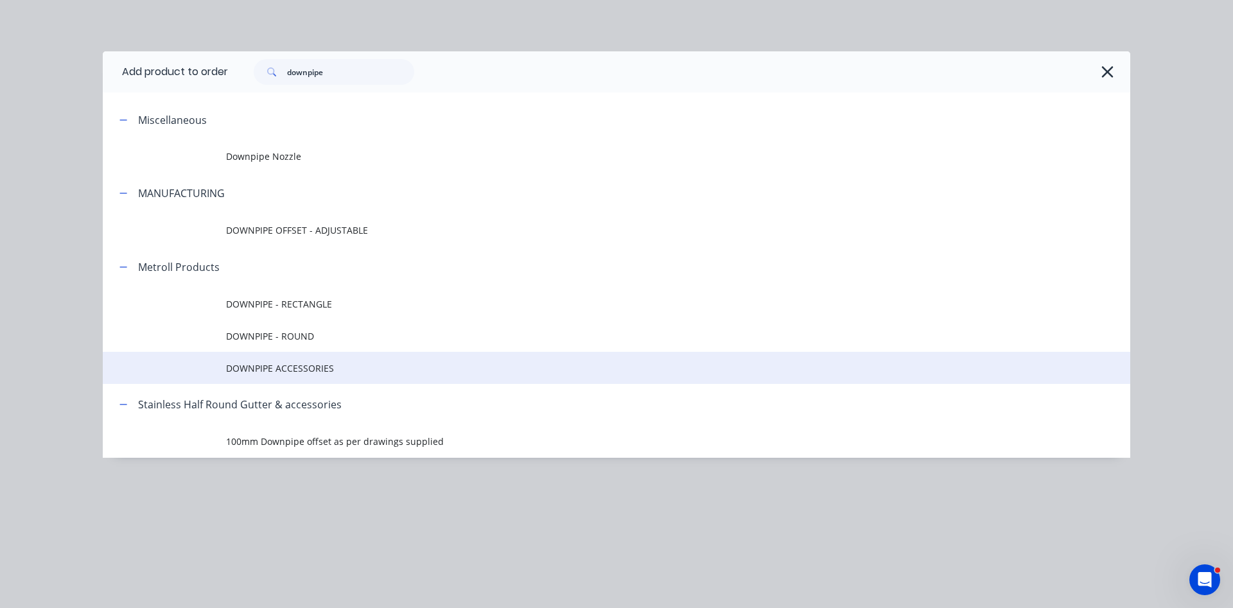
click at [289, 374] on span "DOWNPIPE ACCESSORIES" at bounding box center [587, 368] width 723 height 13
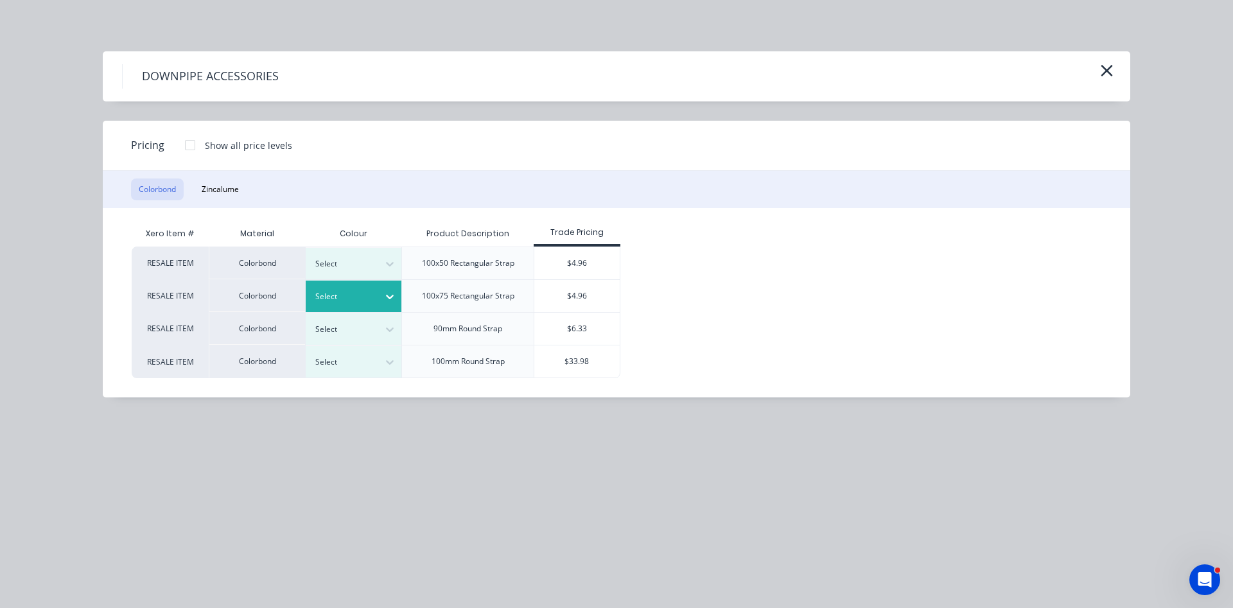
click at [370, 295] on div at bounding box center [344, 297] width 58 height 14
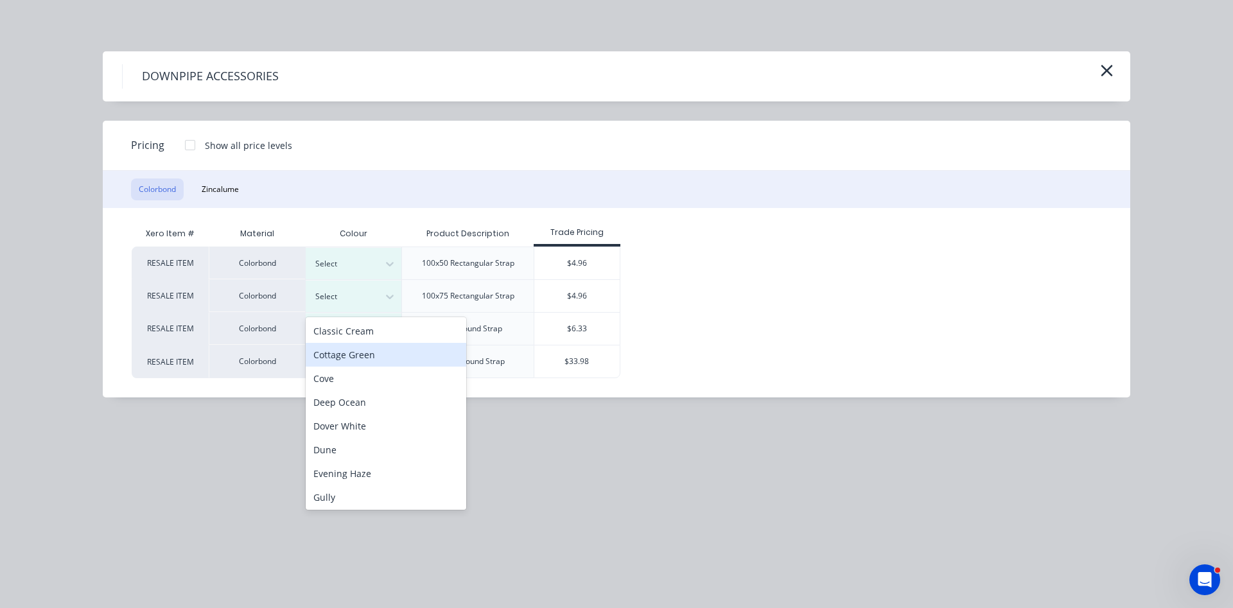
scroll to position [73, 0]
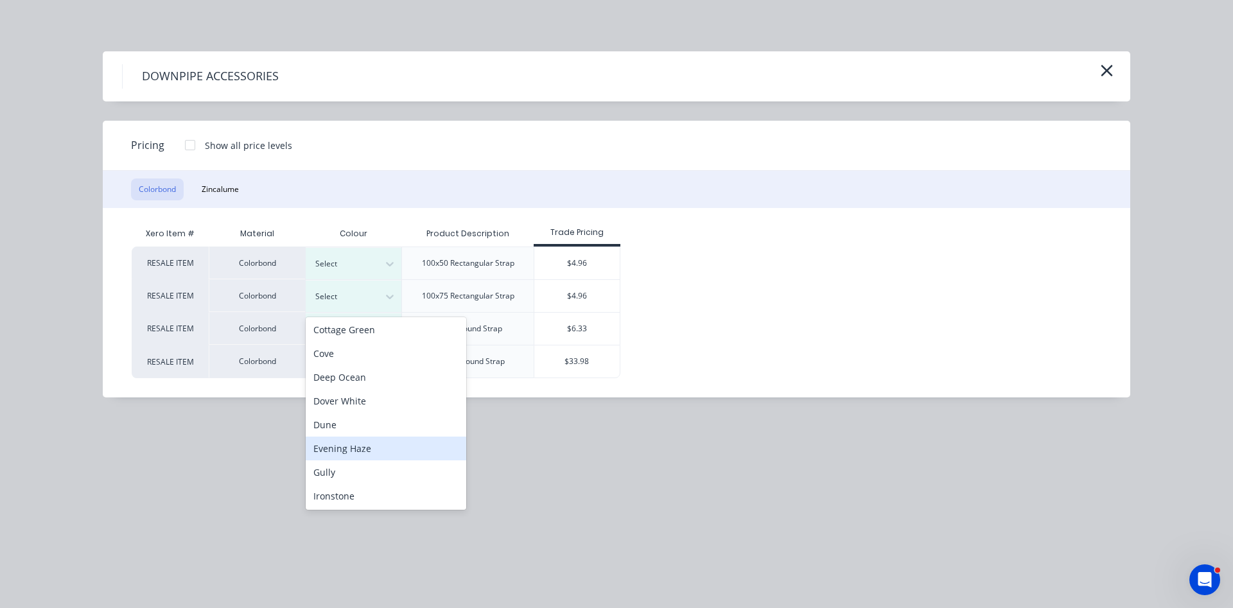
click at [357, 448] on div "Evening Haze" at bounding box center [386, 449] width 161 height 24
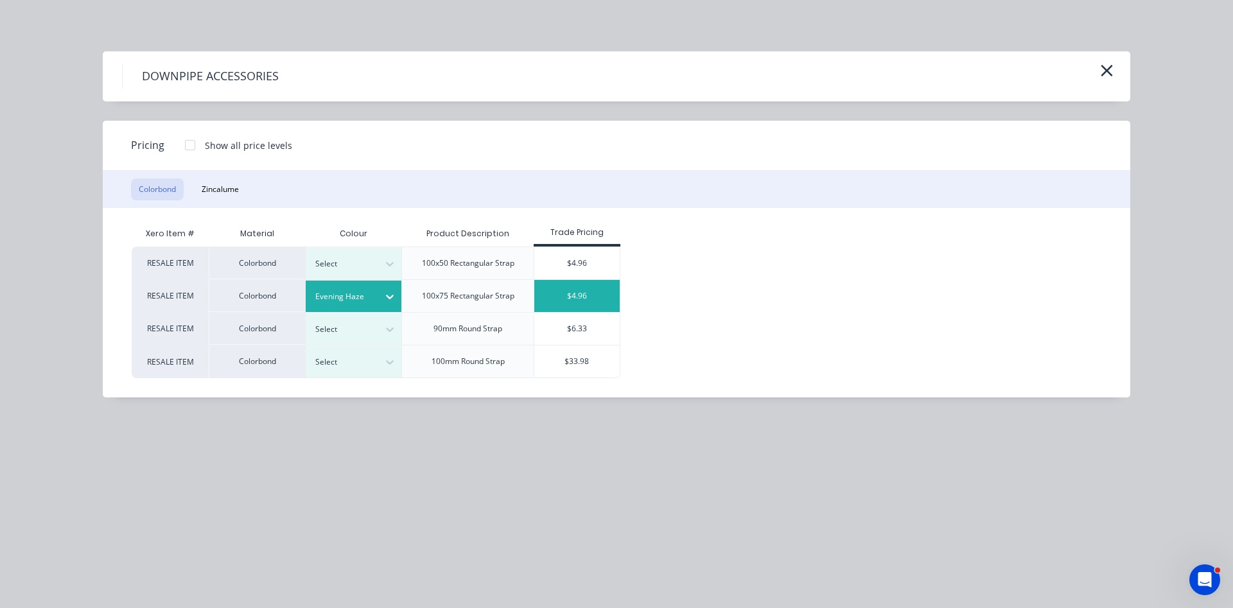
click at [566, 294] on div "$4.96" at bounding box center [577, 296] width 85 height 32
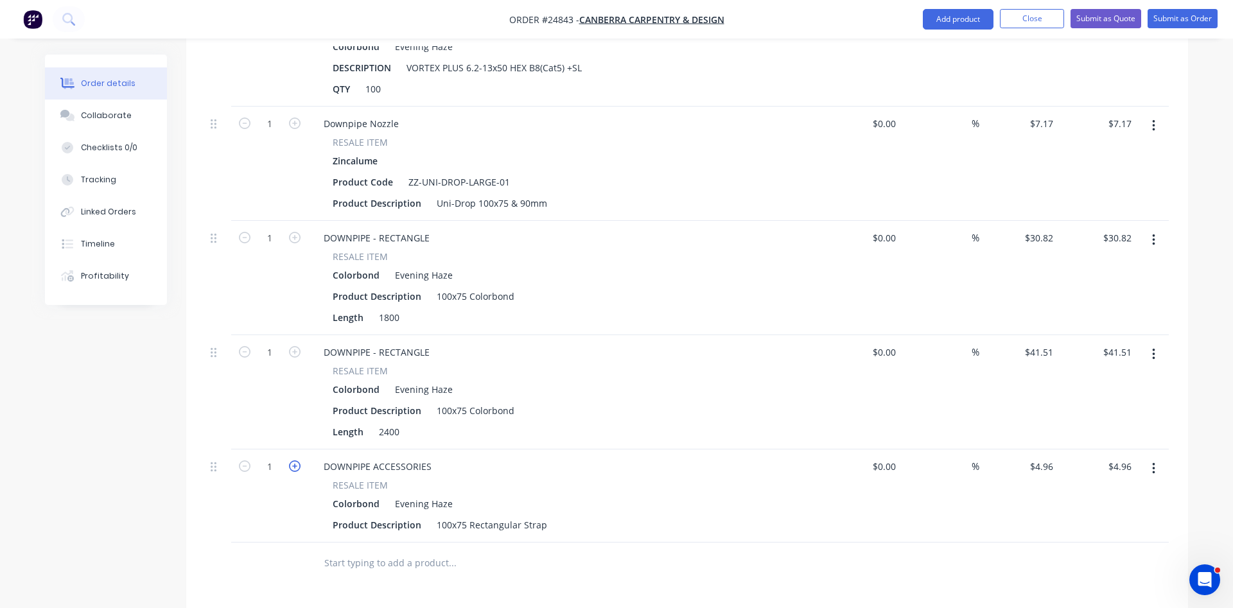
click at [295, 461] on icon "button" at bounding box center [295, 467] width 12 height 12
type input "2"
type input "$9.92"
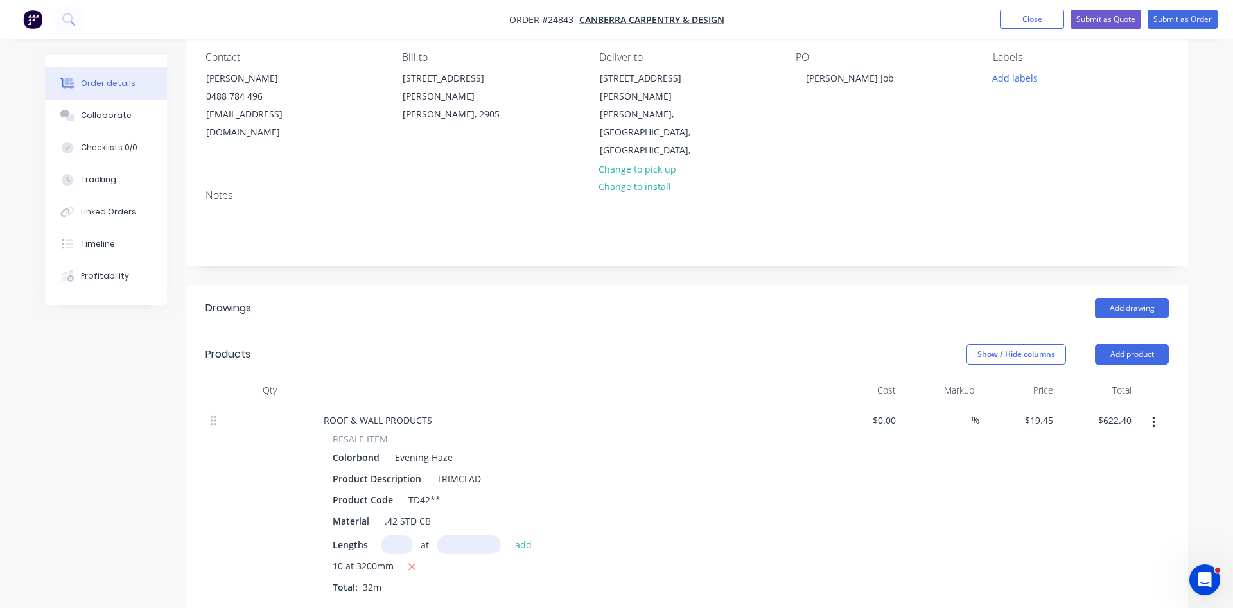
scroll to position [89, 0]
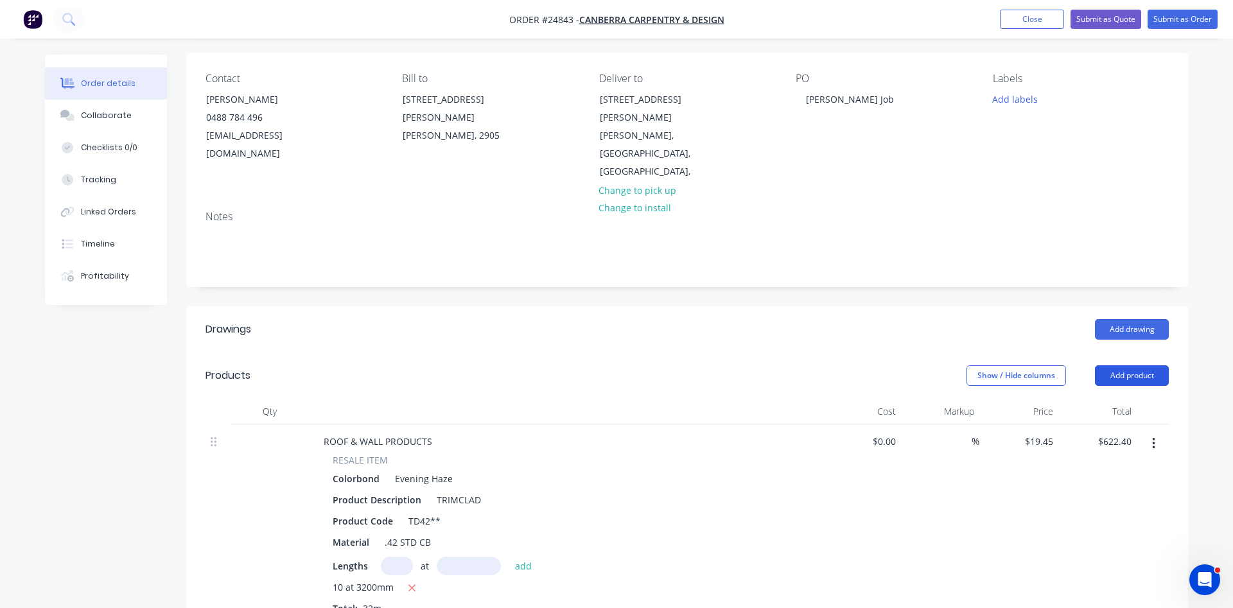
click at [1126, 366] on button "Add product" at bounding box center [1132, 376] width 74 height 21
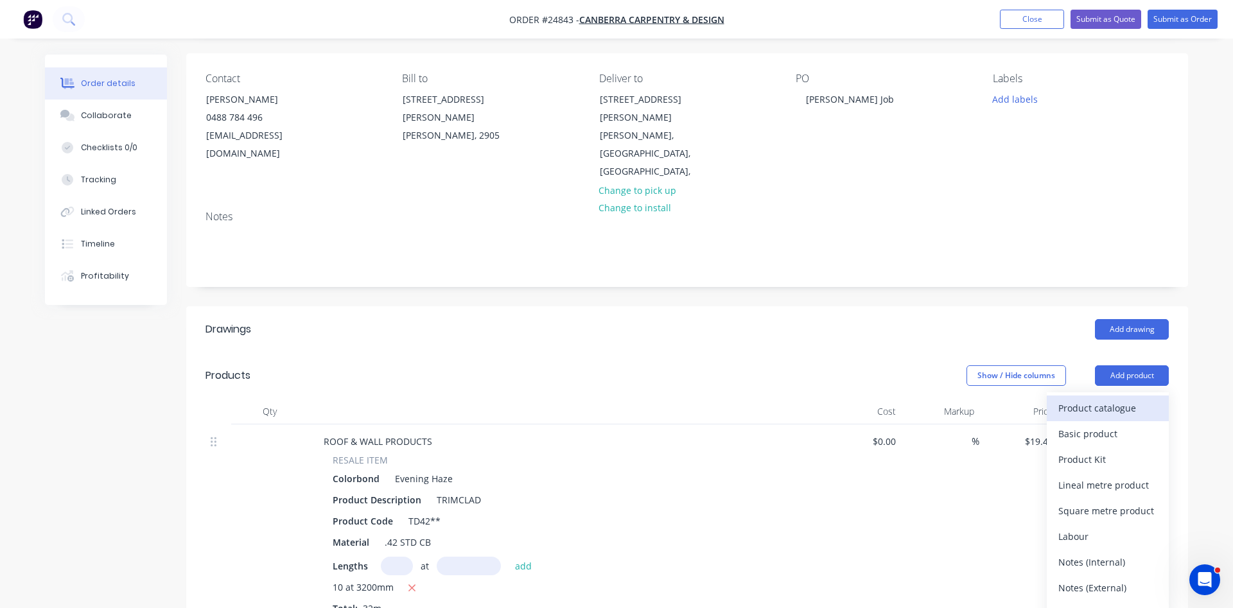
click at [1104, 399] on div "Product catalogue" at bounding box center [1108, 408] width 99 height 19
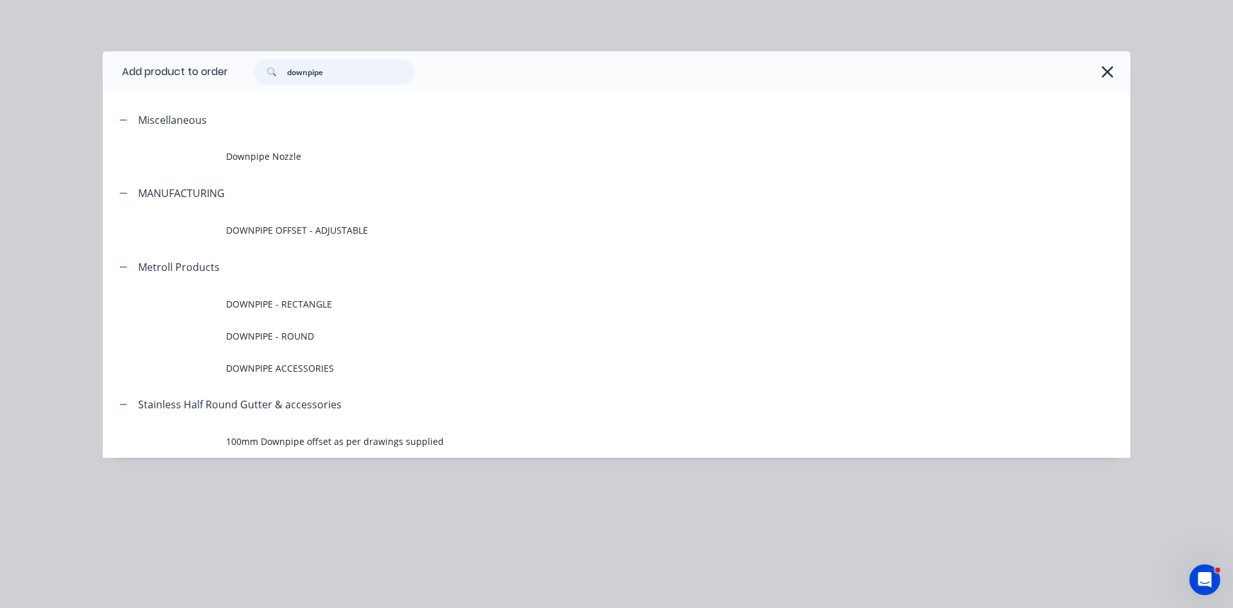
drag, startPoint x: 334, startPoint y: 74, endPoint x: 205, endPoint y: 75, distance: 129.1
click at [287, 75] on input "downpipe" at bounding box center [350, 72] width 127 height 26
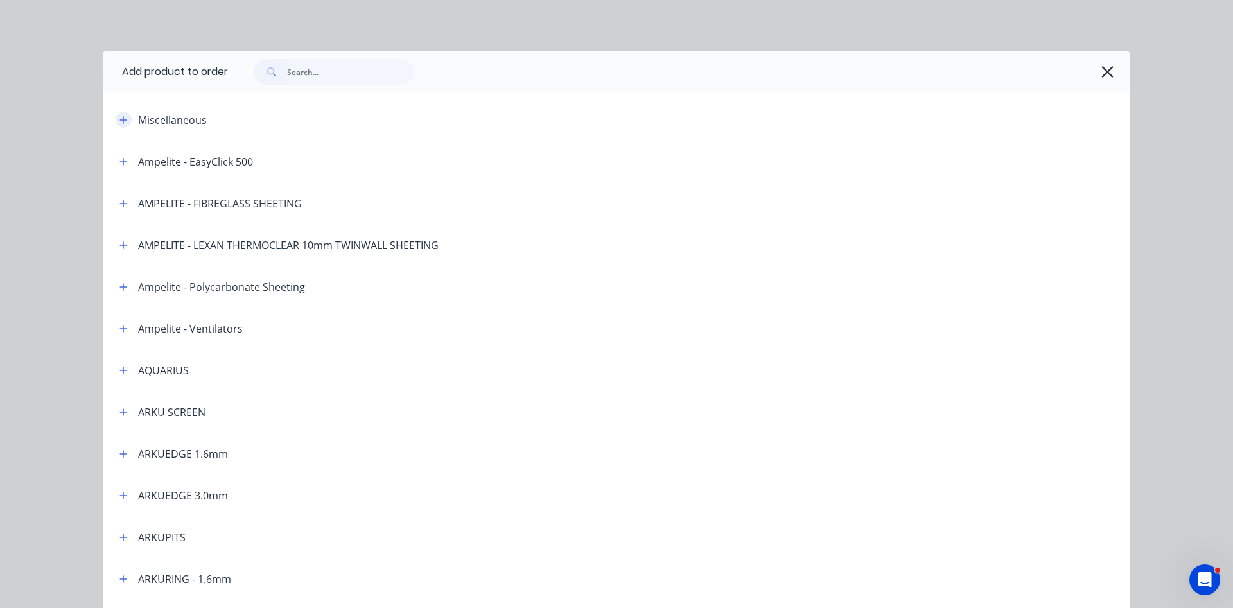
click at [127, 118] on icon "button" at bounding box center [123, 120] width 8 height 9
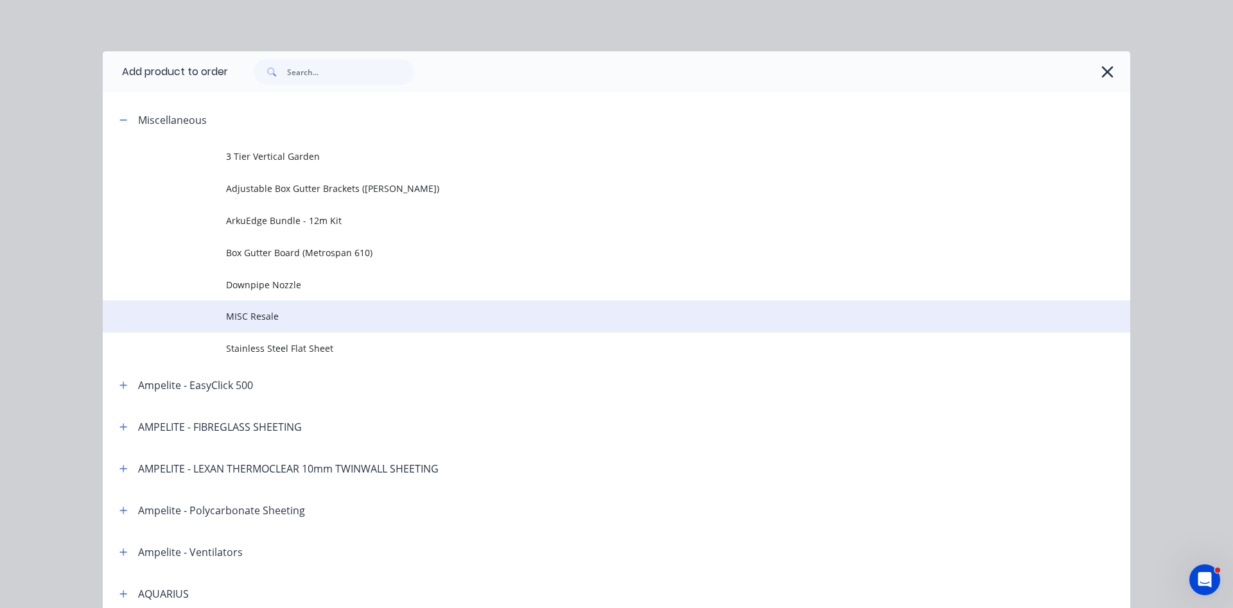
click at [249, 314] on span "MISC Resale" at bounding box center [587, 316] width 723 height 13
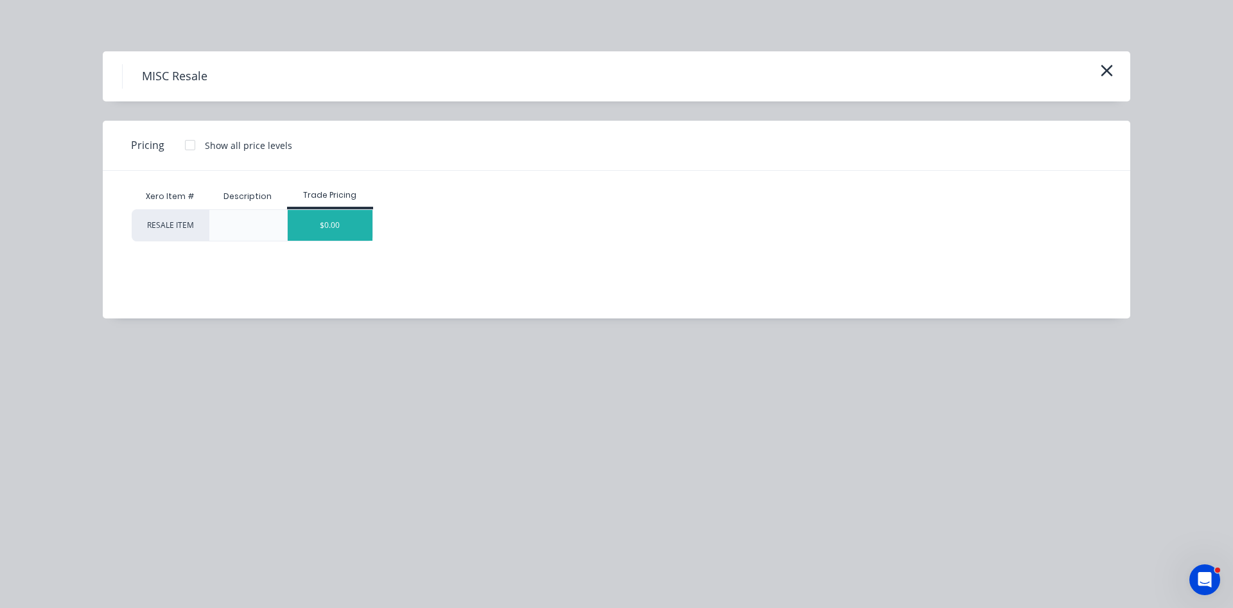
click at [344, 233] on div "$0.00" at bounding box center [330, 225] width 85 height 31
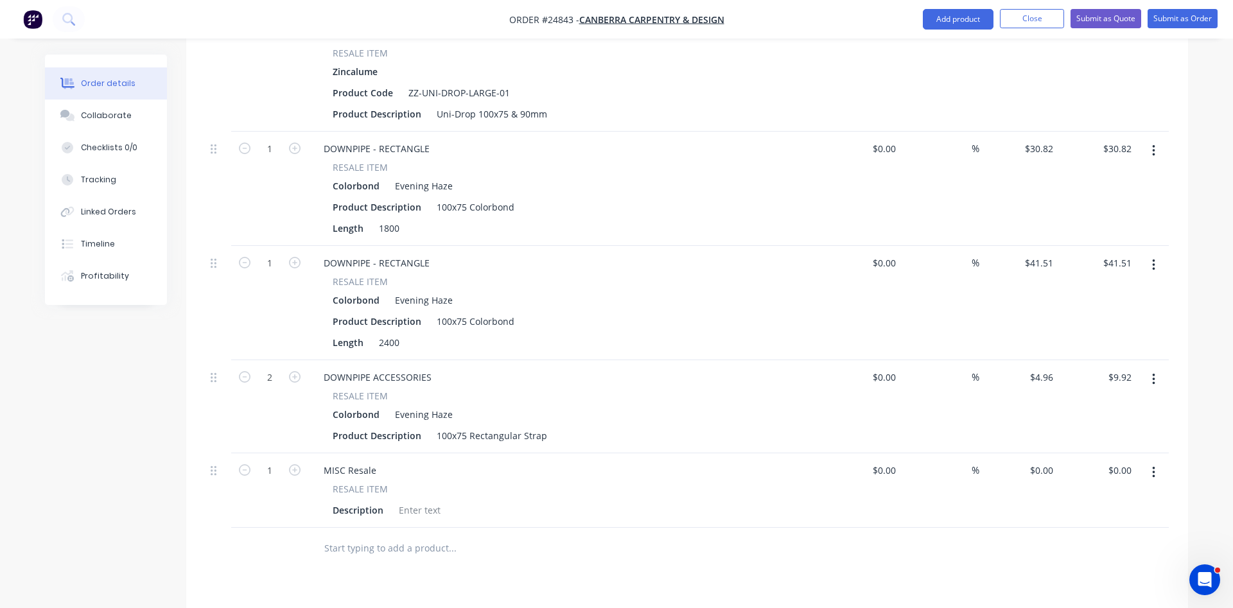
scroll to position [1072, 0]
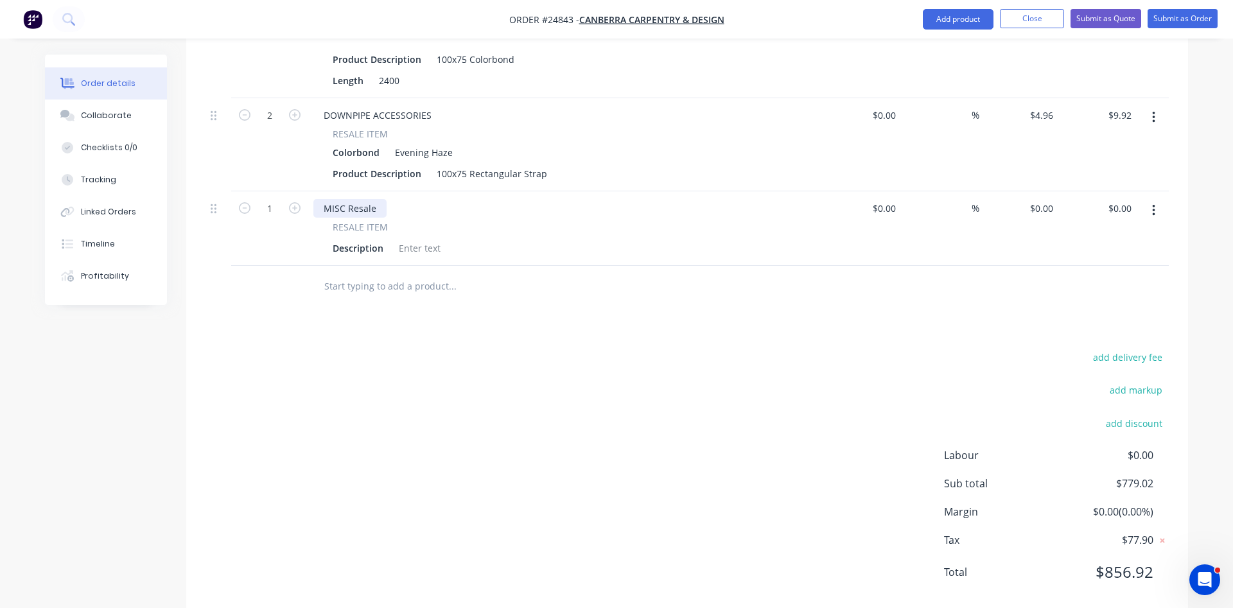
click at [375, 199] on div "MISC Resale" at bounding box center [350, 208] width 73 height 19
click at [350, 220] on span "RESALE ITEM" at bounding box center [360, 226] width 55 height 13
click at [547, 199] on div "Ausdeck Insulated Panels and Accessories as follows:" at bounding box center [439, 208] width 250 height 19
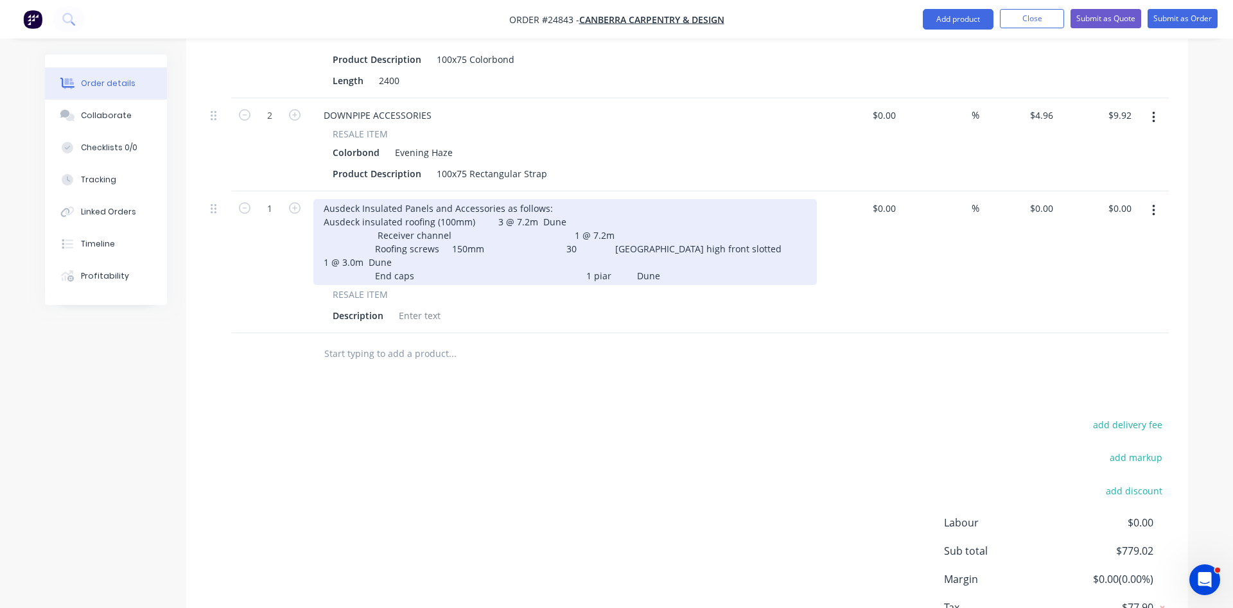
click at [481, 199] on div "Ausdeck Insulated Panels and Accessories as follows: Ausdeck insulated roofing …" at bounding box center [566, 242] width 504 height 86
drag, startPoint x: 369, startPoint y: 219, endPoint x: 321, endPoint y: 224, distance: 48.4
click at [321, 224] on div "Ausdeck Insulated Panels and Accessories as follows: Ausdeck insulated roofing …" at bounding box center [566, 242] width 504 height 86
drag, startPoint x: 369, startPoint y: 234, endPoint x: 325, endPoint y: 230, distance: 43.9
click at [323, 232] on div "Ausdeck Insulated Panels and Accessories as follows: Ausdeck insulated roofing …" at bounding box center [566, 242] width 504 height 86
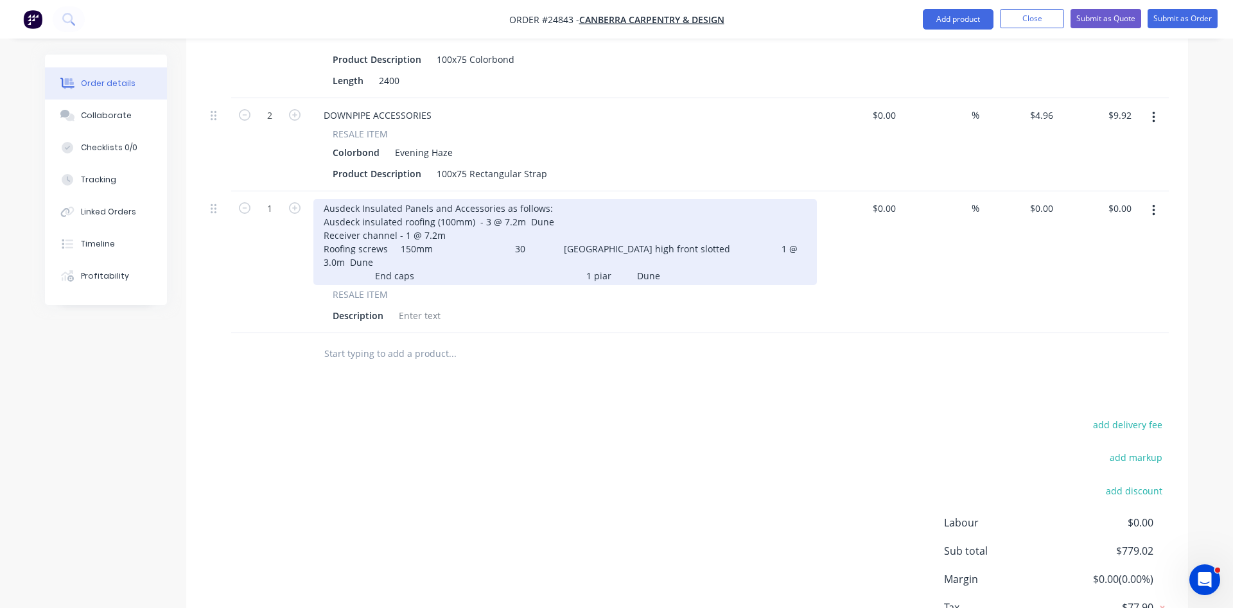
click at [411, 233] on div "Ausdeck Insulated Panels and Accessories as follows: Ausdeck insulated roofing …" at bounding box center [566, 242] width 504 height 86
drag, startPoint x: 503, startPoint y: 231, endPoint x: 433, endPoint y: 230, distance: 70.0
click at [433, 230] on div "Ausdeck Insulated Panels and Accessories as follows: Ausdeck insulated roofing …" at bounding box center [566, 242] width 504 height 86
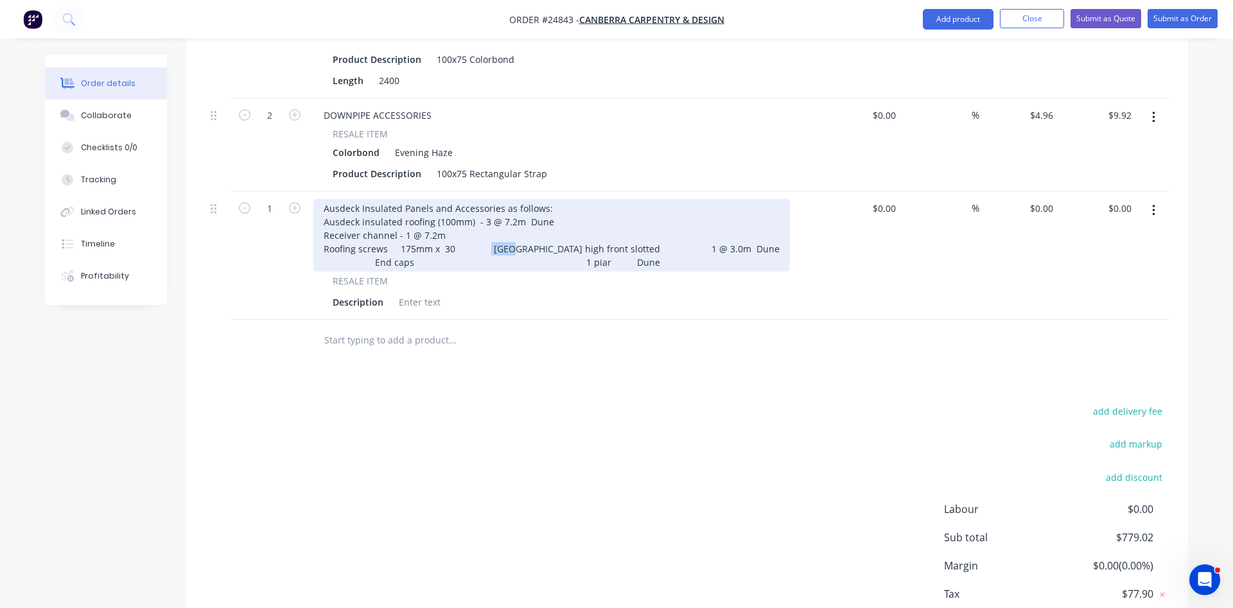
drag, startPoint x: 487, startPoint y: 232, endPoint x: 511, endPoint y: 229, distance: 24.5
click at [511, 229] on div "Ausdeck Insulated Panels and Accessories as follows: Ausdeck insulated roofing …" at bounding box center [552, 235] width 477 height 73
click at [482, 229] on div "Ausdeck Insulated Panels and Accessories as follows: Ausdeck insulated roofing …" at bounding box center [552, 235] width 477 height 73
drag, startPoint x: 515, startPoint y: 232, endPoint x: 454, endPoint y: 226, distance: 61.3
click at [454, 226] on div "Ausdeck Insulated Panels and Accessories as follows: Ausdeck insulated roofing …" at bounding box center [552, 235] width 477 height 73
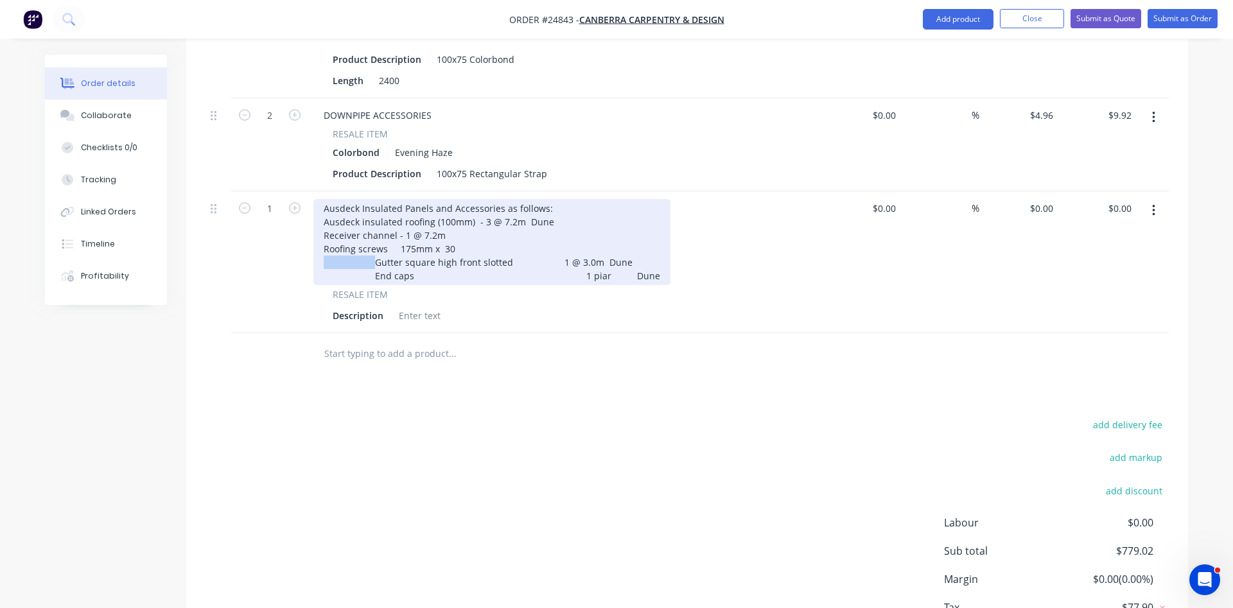
drag, startPoint x: 370, startPoint y: 247, endPoint x: 322, endPoint y: 245, distance: 48.2
click at [322, 245] on div "Ausdeck Insulated Panels and Accessories as follows: Ausdeck insulated roofing …" at bounding box center [492, 242] width 357 height 86
drag, startPoint x: 500, startPoint y: 249, endPoint x: 460, endPoint y: 251, distance: 40.5
click at [460, 251] on div "Ausdeck Insulated Panels and Accessories as follows: Ausdeck insulated roofing …" at bounding box center [492, 242] width 357 height 86
drag, startPoint x: 562, startPoint y: 260, endPoint x: 409, endPoint y: 261, distance: 153.6
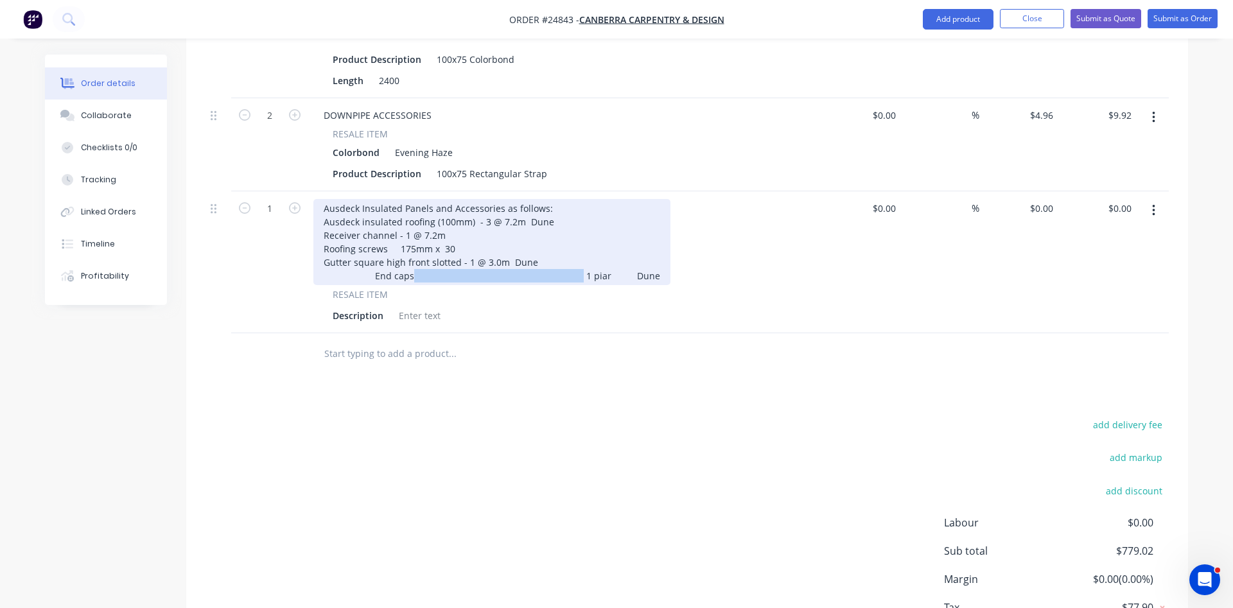
click at [409, 261] on div "Ausdeck Insulated Panels and Accessories as follows: Ausdeck insulated roofing …" at bounding box center [492, 242] width 357 height 86
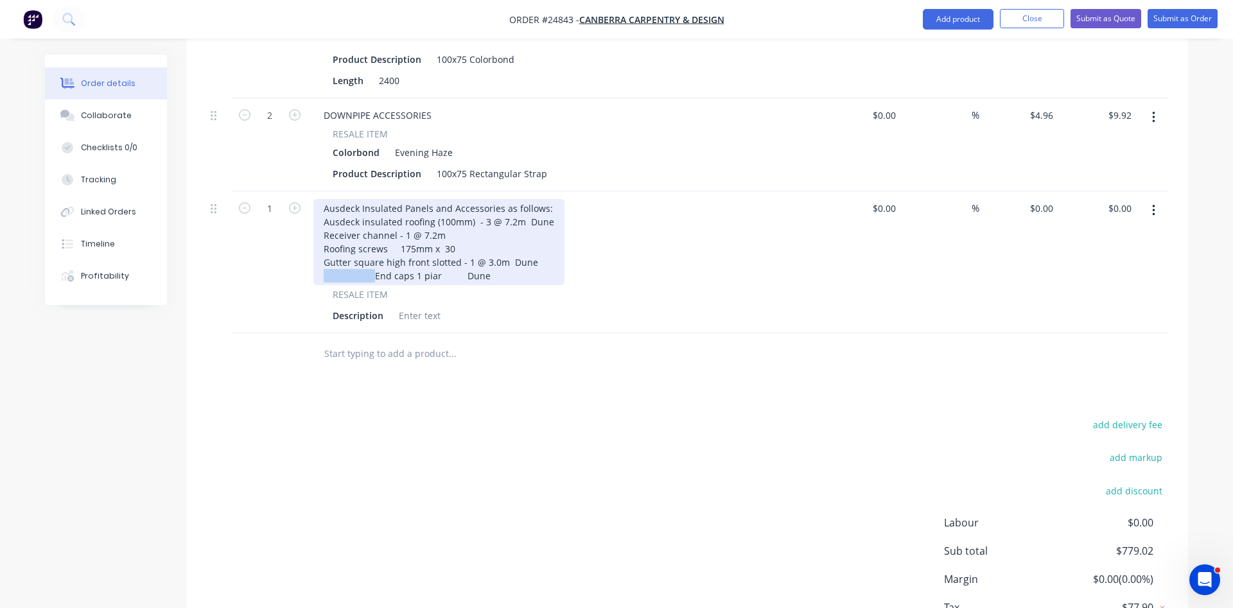
drag, startPoint x: 369, startPoint y: 263, endPoint x: 319, endPoint y: 256, distance: 50.7
click at [319, 256] on div "Ausdeck Insulated Panels and Accessories as follows: Ausdeck insulated roofing …" at bounding box center [439, 242] width 251 height 86
click at [367, 254] on div "Ausdeck Insulated Panels and Accessories as follows: Ausdeck insulated roofing …" at bounding box center [439, 242] width 251 height 86
click at [384, 261] on div "Ausdeck Insulated Panels and Accessories as follows: Ausdeck insulated roofing …" at bounding box center [439, 242] width 251 height 86
click at [409, 257] on div "Ausdeck Insulated Panels and Accessories as follows: Ausdeck insulated roofing …" at bounding box center [439, 242] width 251 height 86
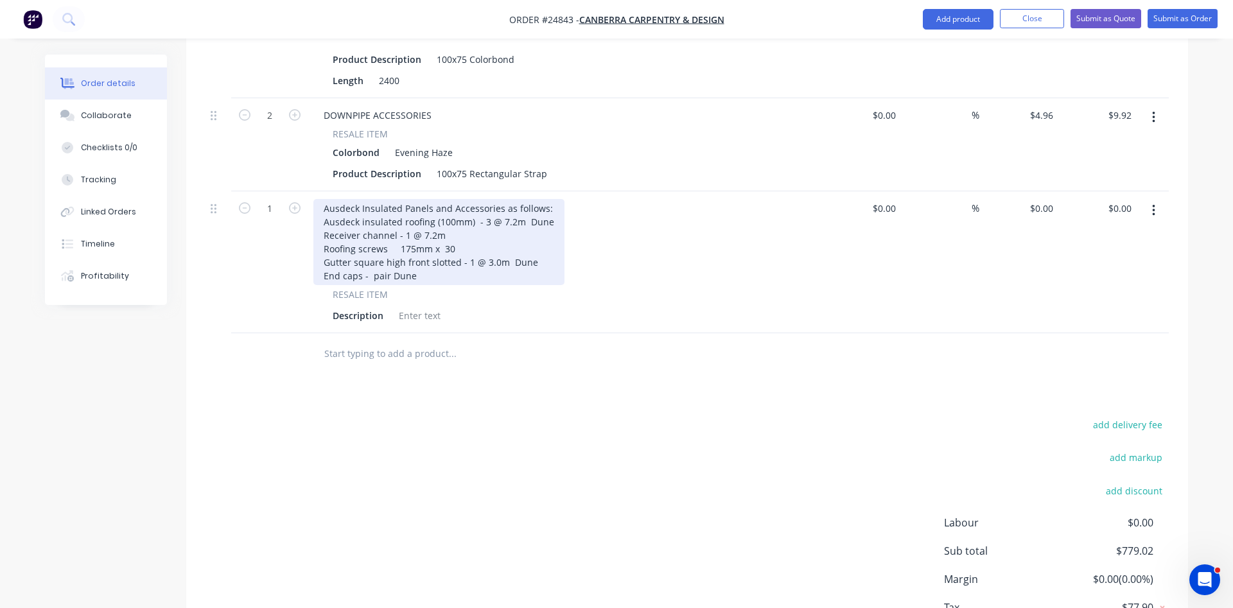
click at [421, 256] on div "Ausdeck Insulated Panels and Accessories as follows: Ausdeck insulated roofing …" at bounding box center [439, 242] width 251 height 86
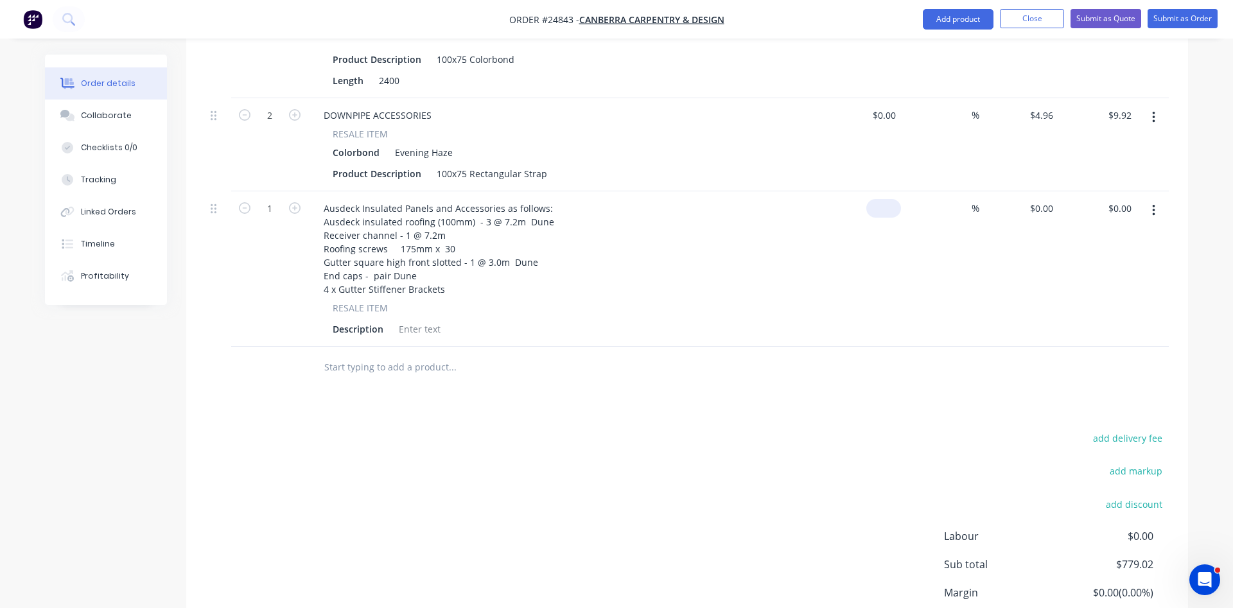
click at [889, 199] on input at bounding box center [887, 208] width 30 height 19
type input "$3,776.38"
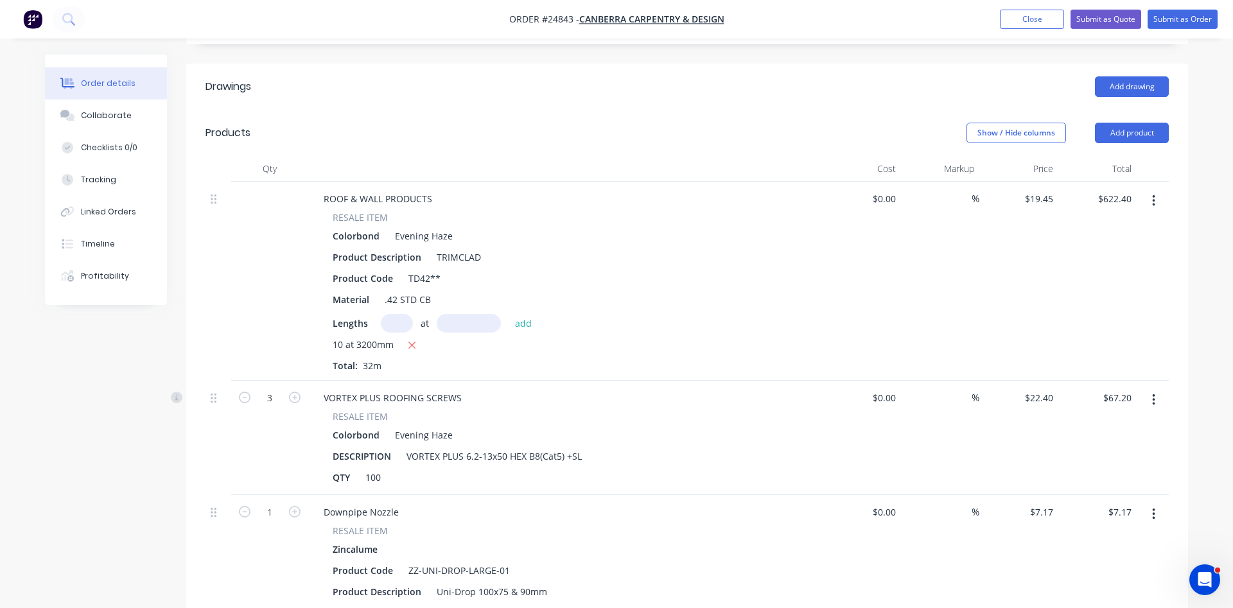
scroll to position [328, 0]
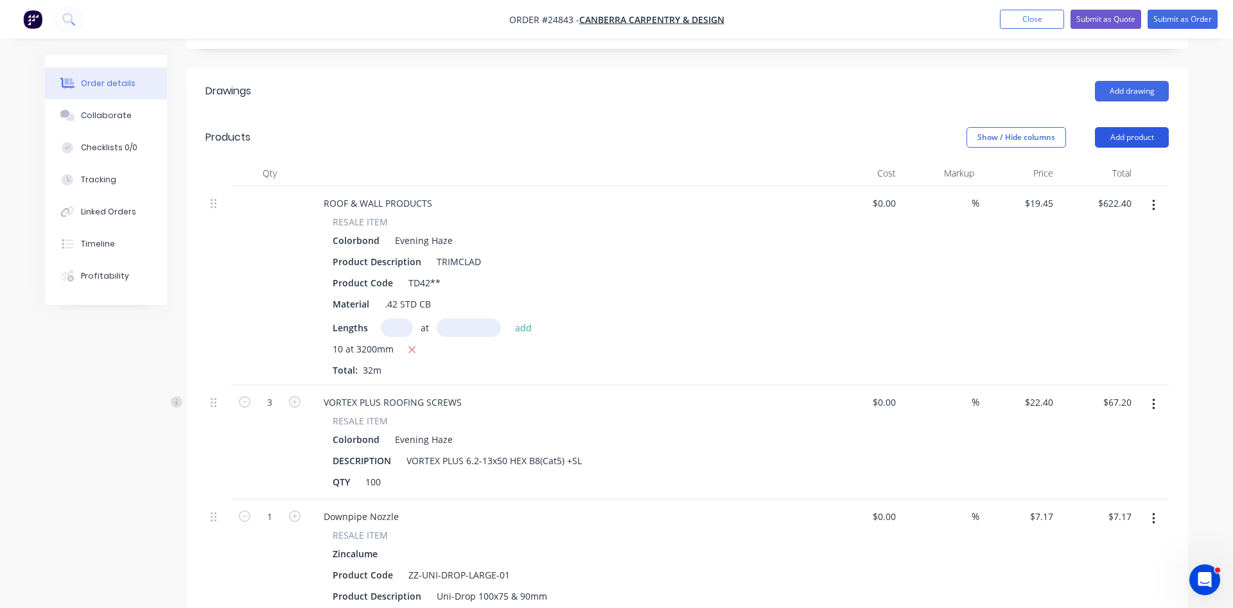
click at [1126, 127] on button "Add product" at bounding box center [1132, 137] width 74 height 21
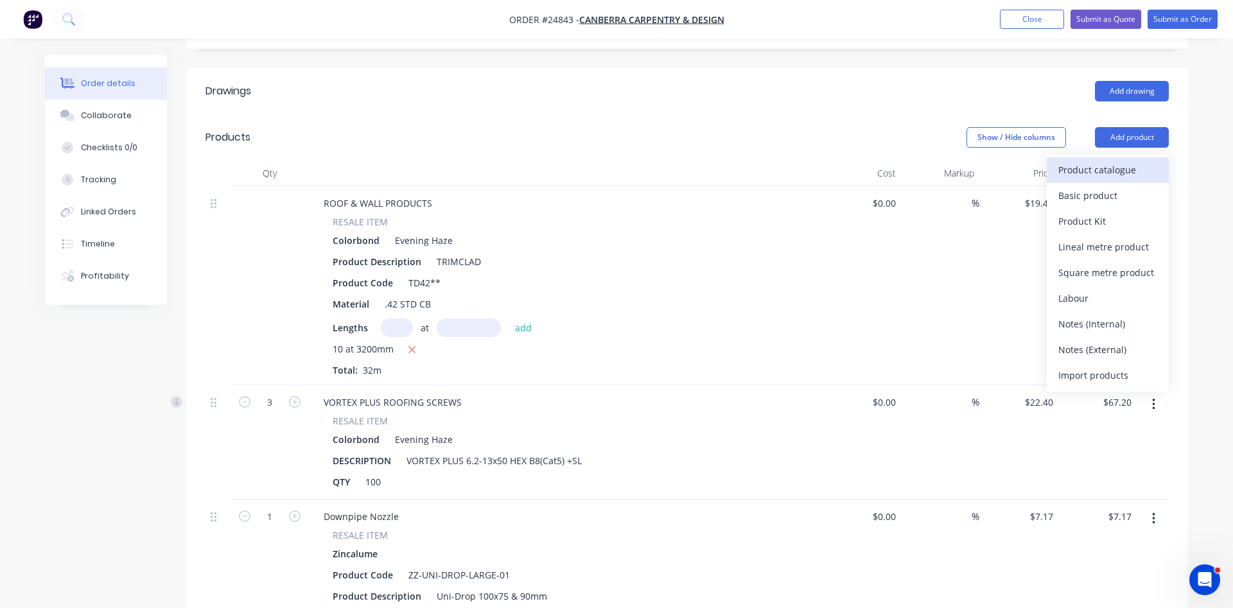
click at [1086, 161] on div "Product catalogue" at bounding box center [1108, 170] width 99 height 19
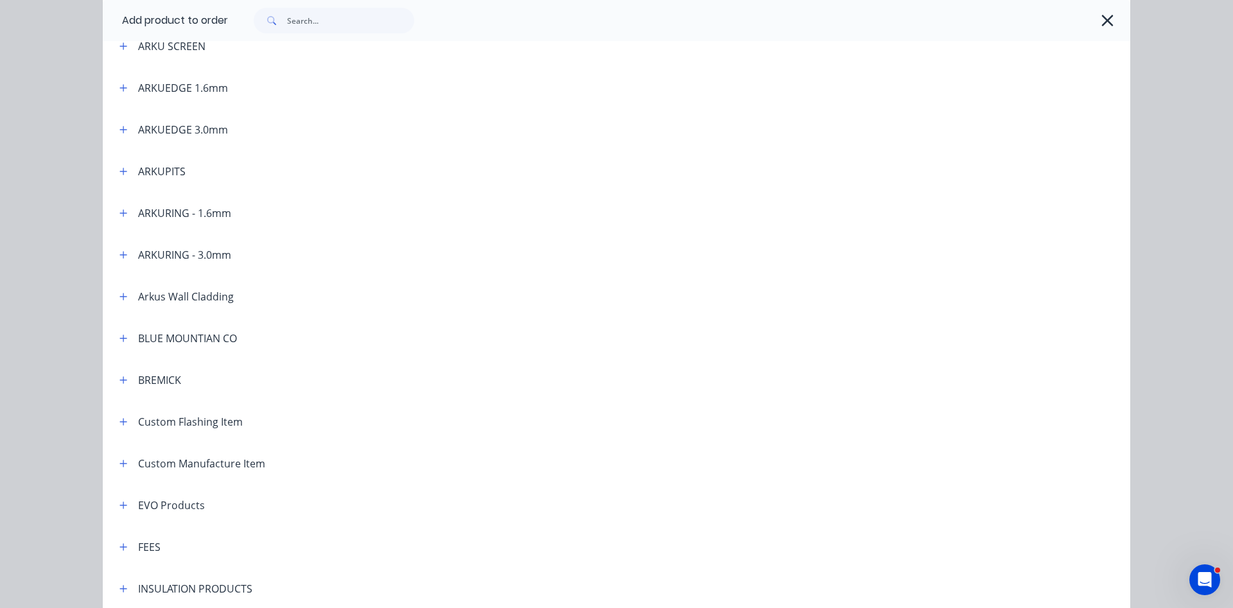
scroll to position [513, 0]
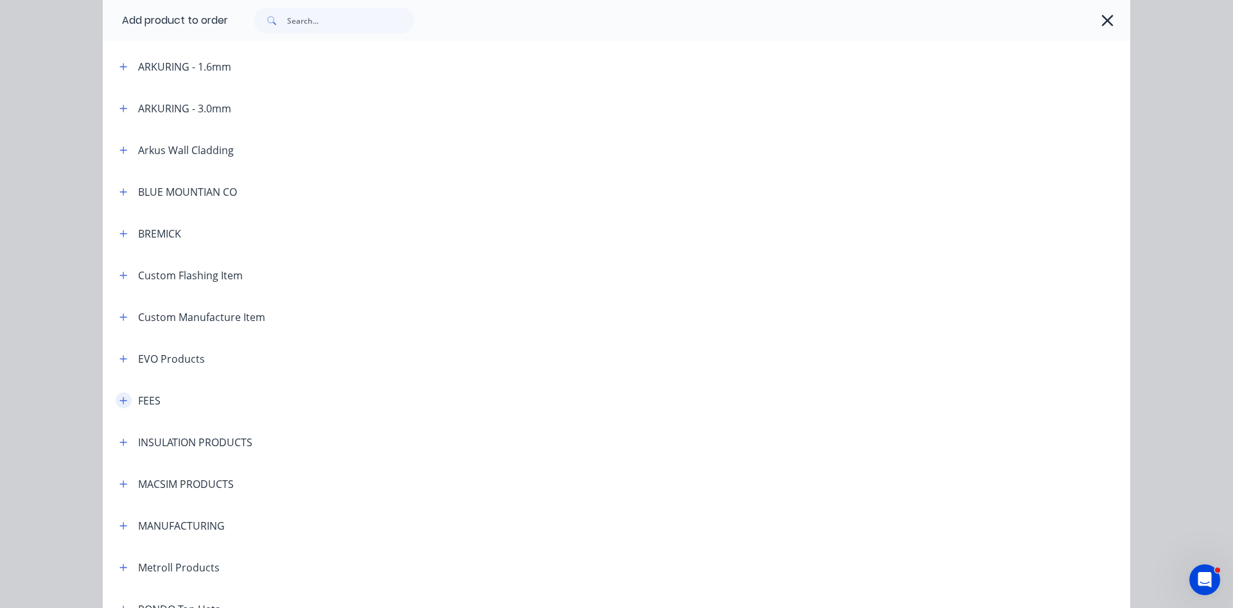
click at [123, 403] on icon "button" at bounding box center [123, 400] width 8 height 9
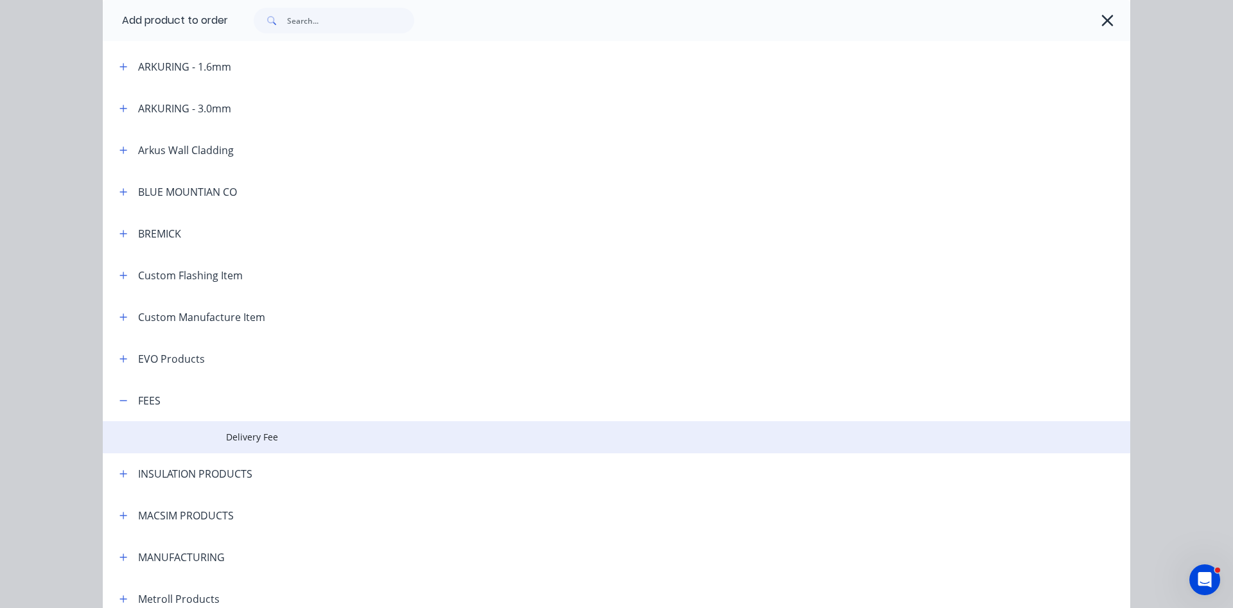
click at [267, 443] on span "Delivery Fee" at bounding box center [587, 436] width 723 height 13
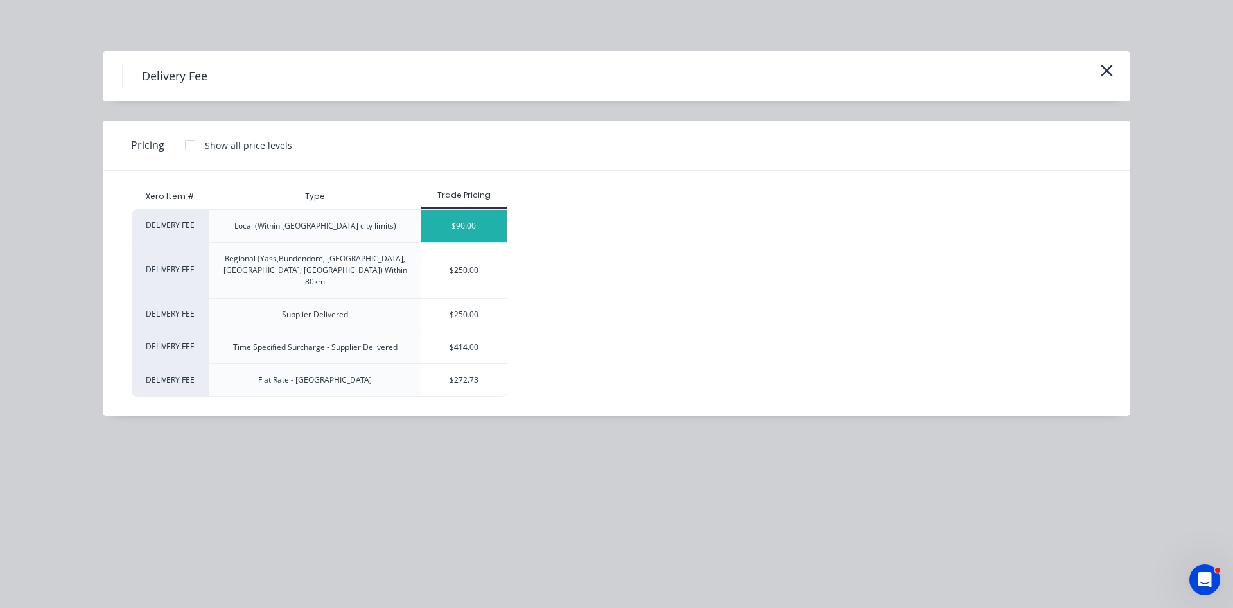
click at [473, 234] on div "$90.00" at bounding box center [463, 226] width 85 height 32
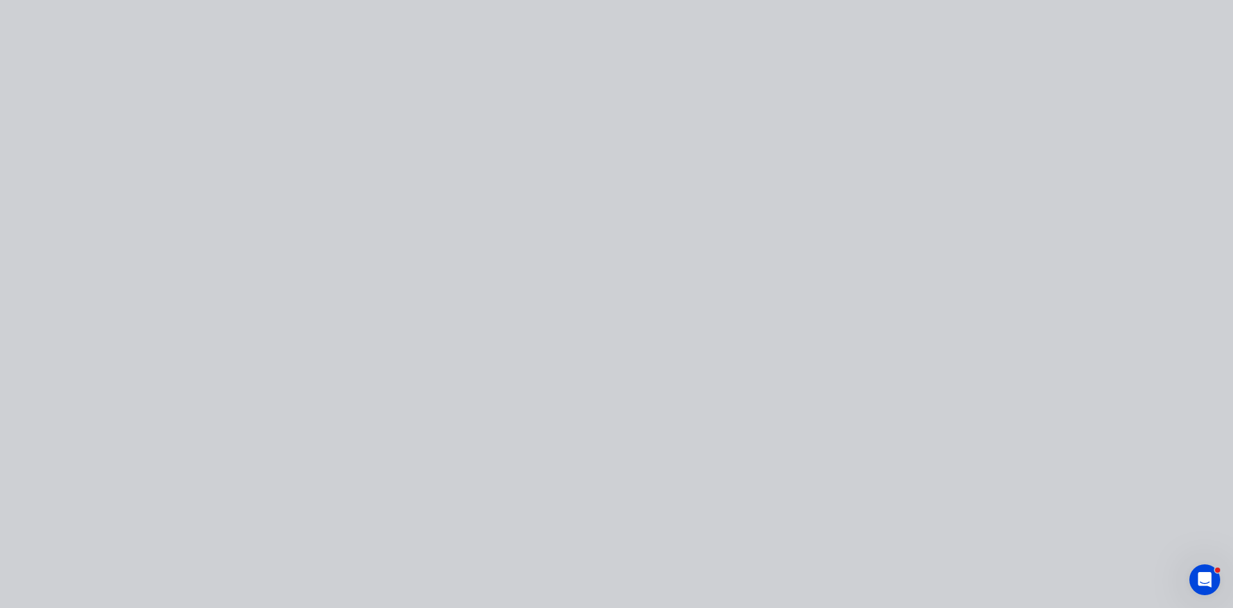
type input "$90.00"
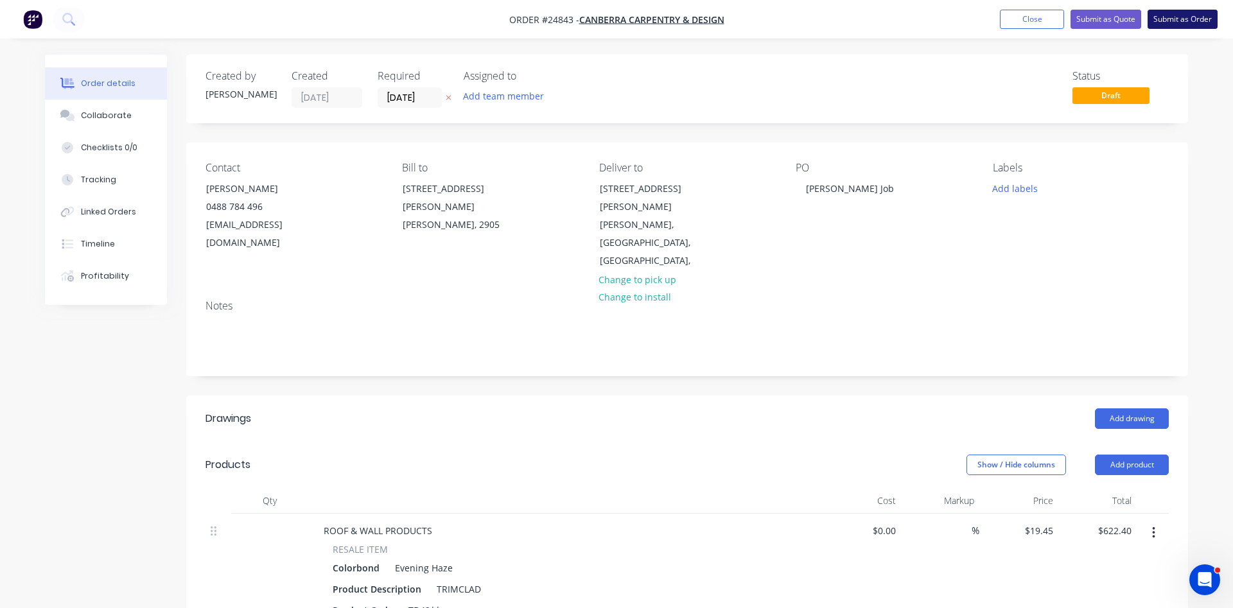
click at [1188, 19] on button "Submit as Order" at bounding box center [1183, 19] width 70 height 19
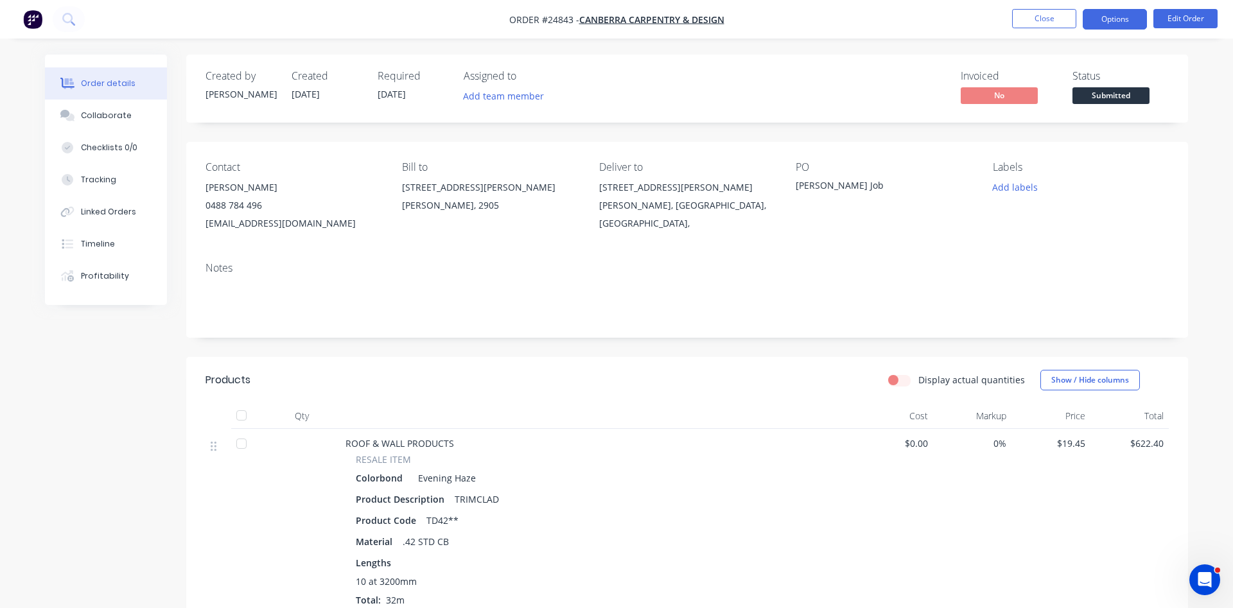
click at [1116, 24] on button "Options" at bounding box center [1115, 19] width 64 height 21
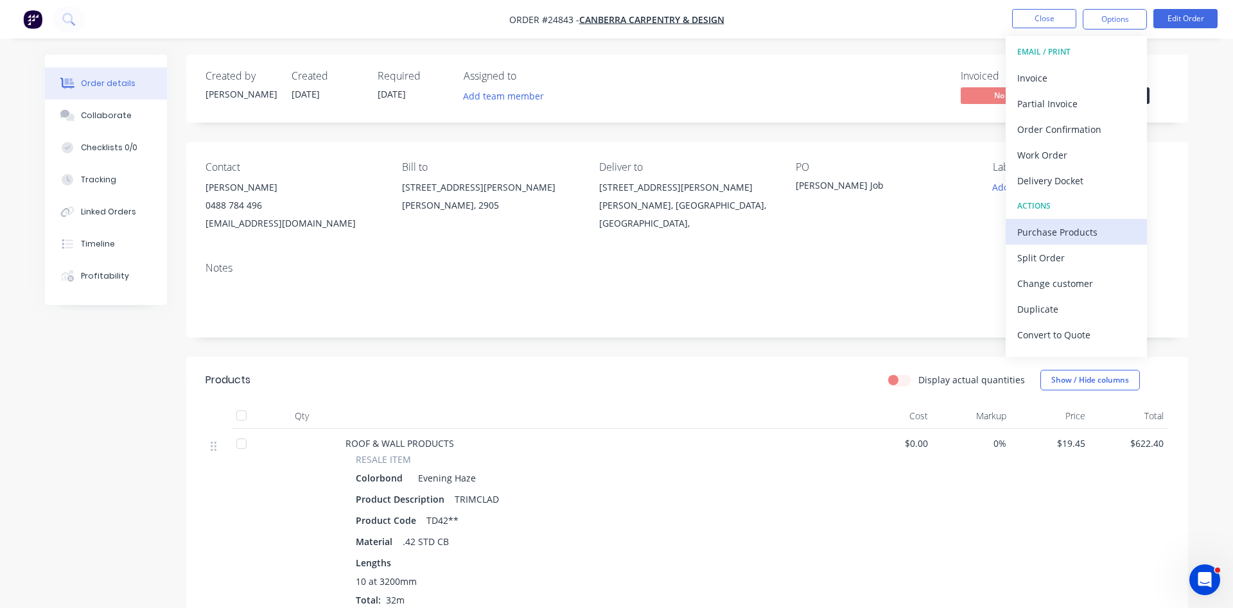
click at [1027, 235] on div "Purchase Products" at bounding box center [1077, 232] width 118 height 19
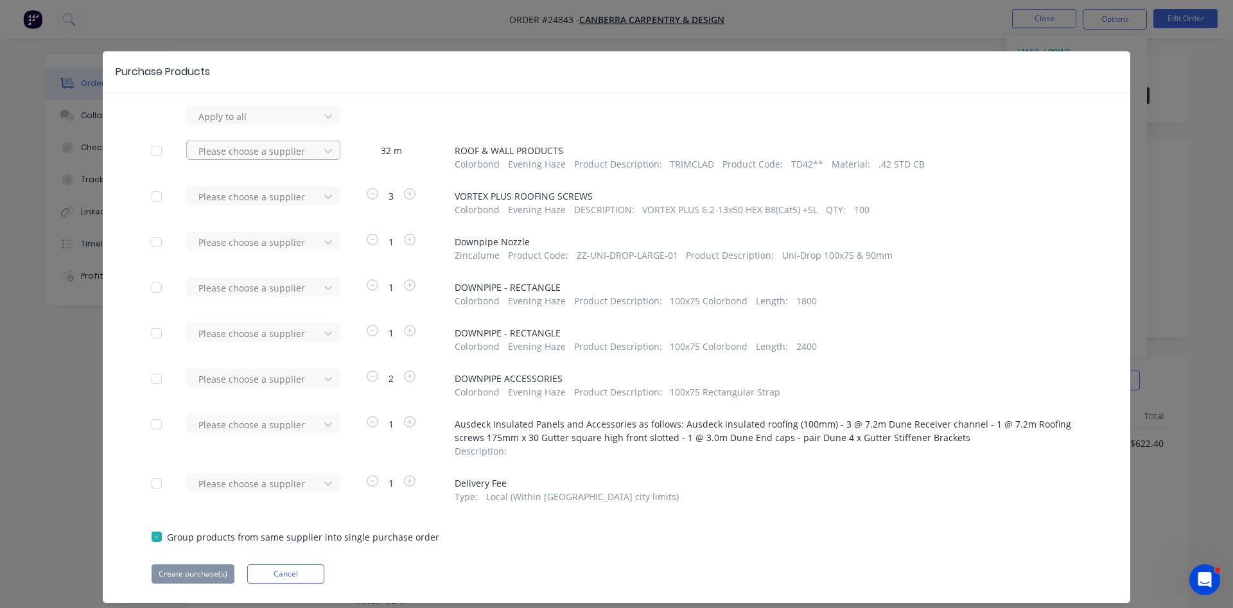
click at [227, 150] on div at bounding box center [255, 151] width 116 height 16
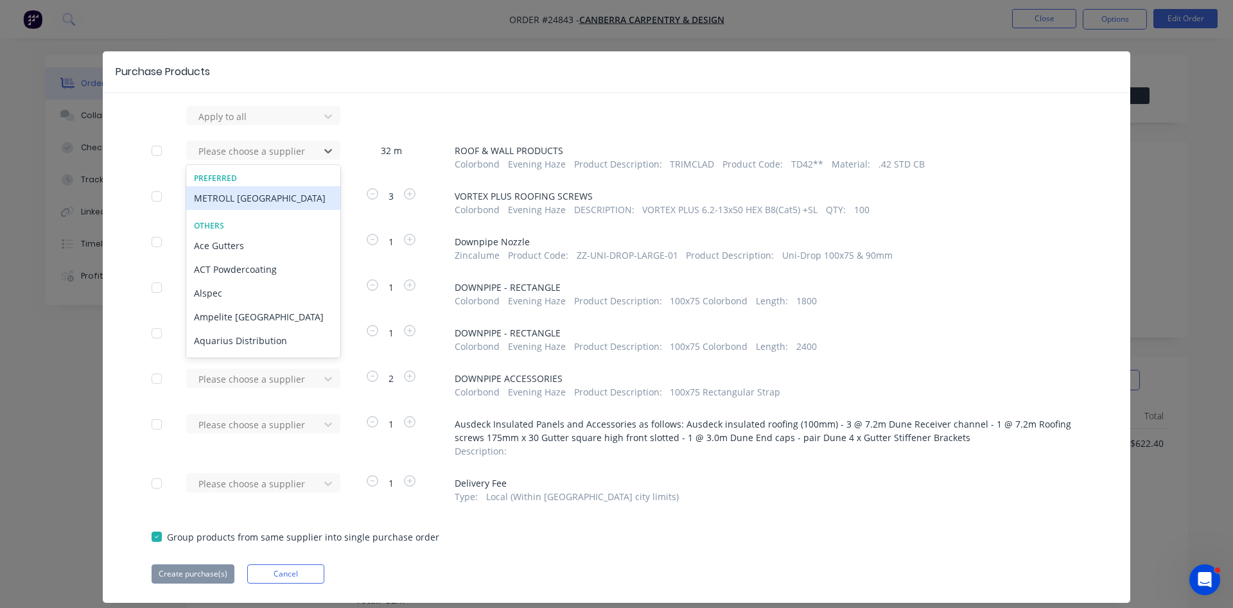
click at [228, 203] on div "METROLL [GEOGRAPHIC_DATA]" at bounding box center [263, 198] width 154 height 24
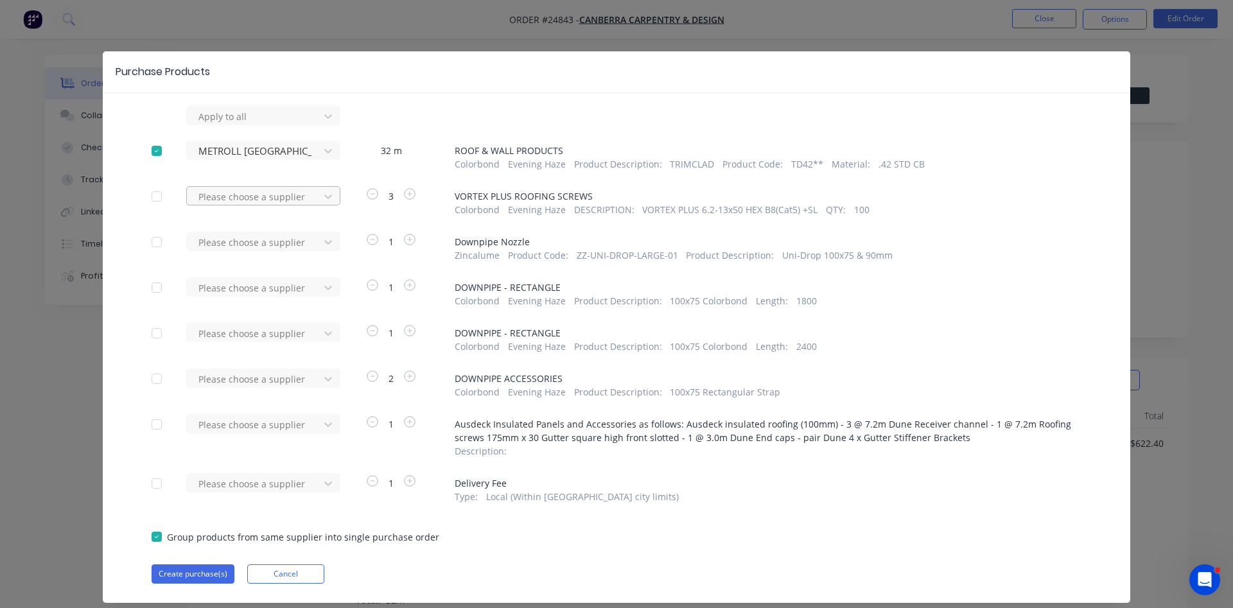
click at [228, 200] on div at bounding box center [255, 197] width 116 height 16
click at [228, 201] on div at bounding box center [255, 197] width 116 height 16
click at [239, 285] on div at bounding box center [255, 288] width 116 height 16
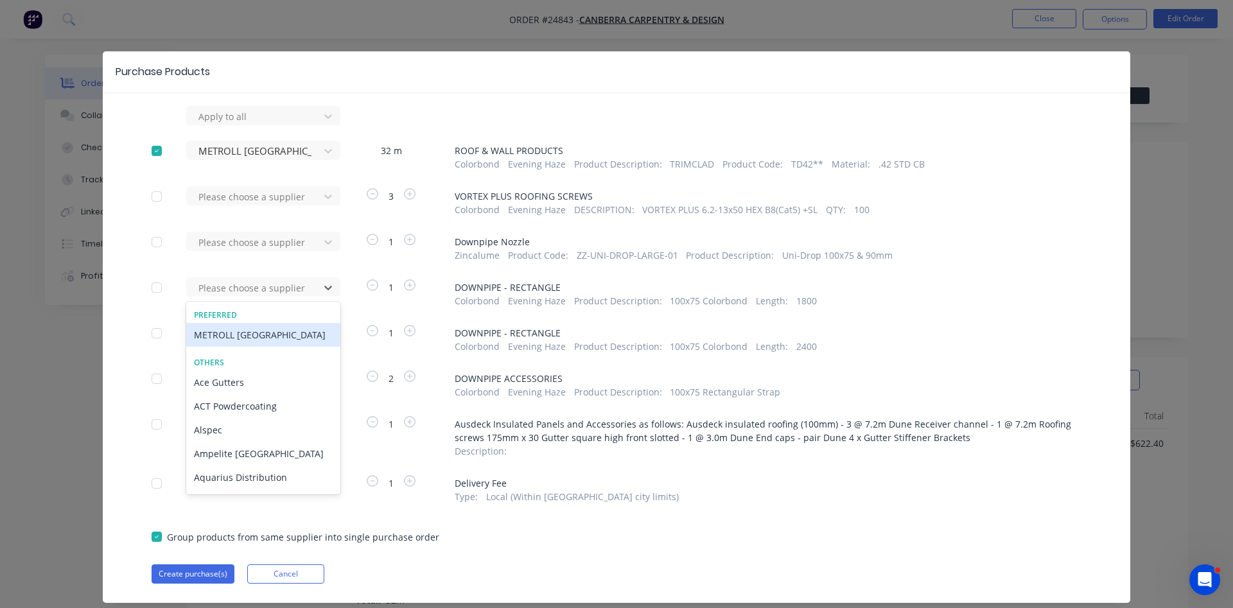
click at [229, 338] on div "METROLL [GEOGRAPHIC_DATA]" at bounding box center [263, 335] width 154 height 24
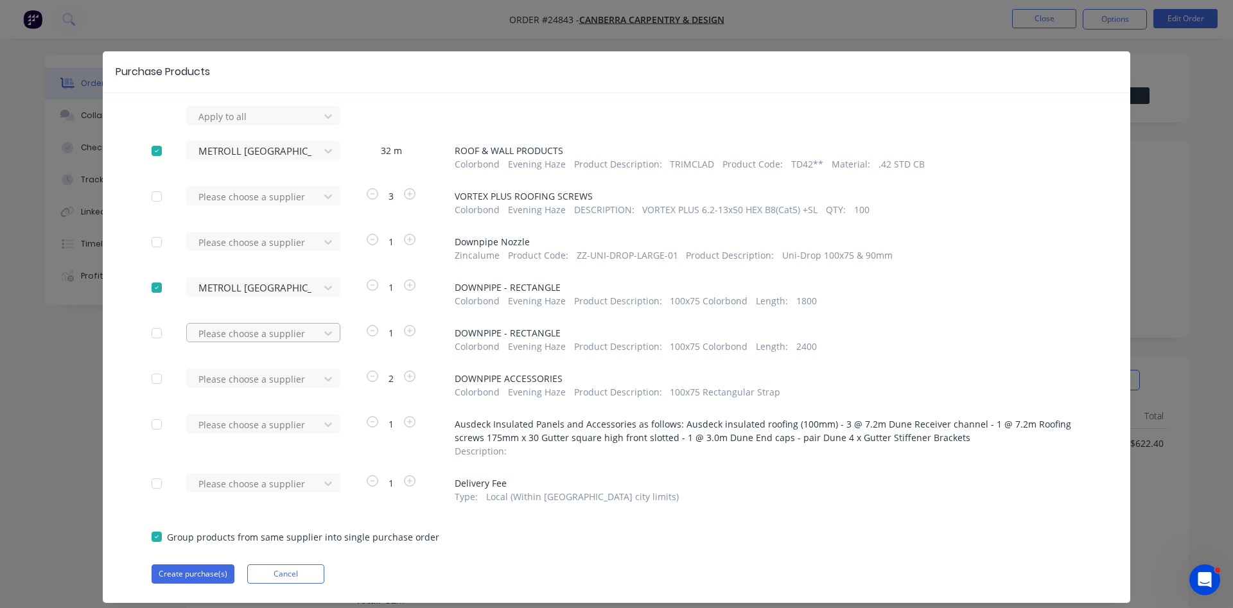
click at [243, 330] on div at bounding box center [255, 334] width 116 height 16
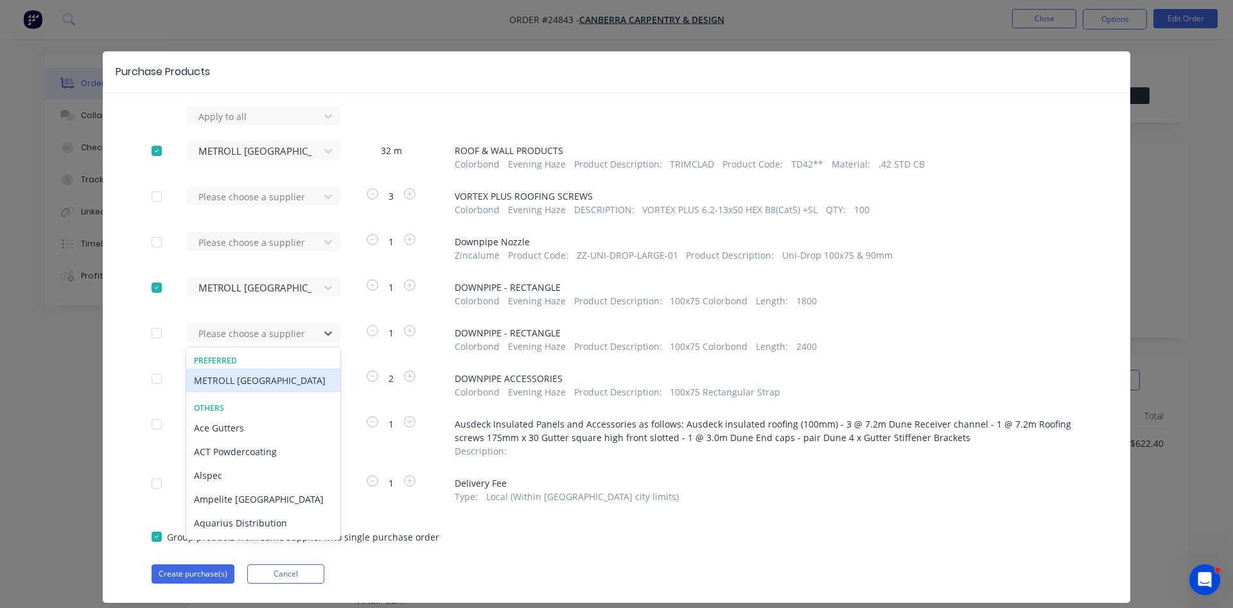
click at [248, 386] on div "METROLL [GEOGRAPHIC_DATA]" at bounding box center [263, 381] width 154 height 24
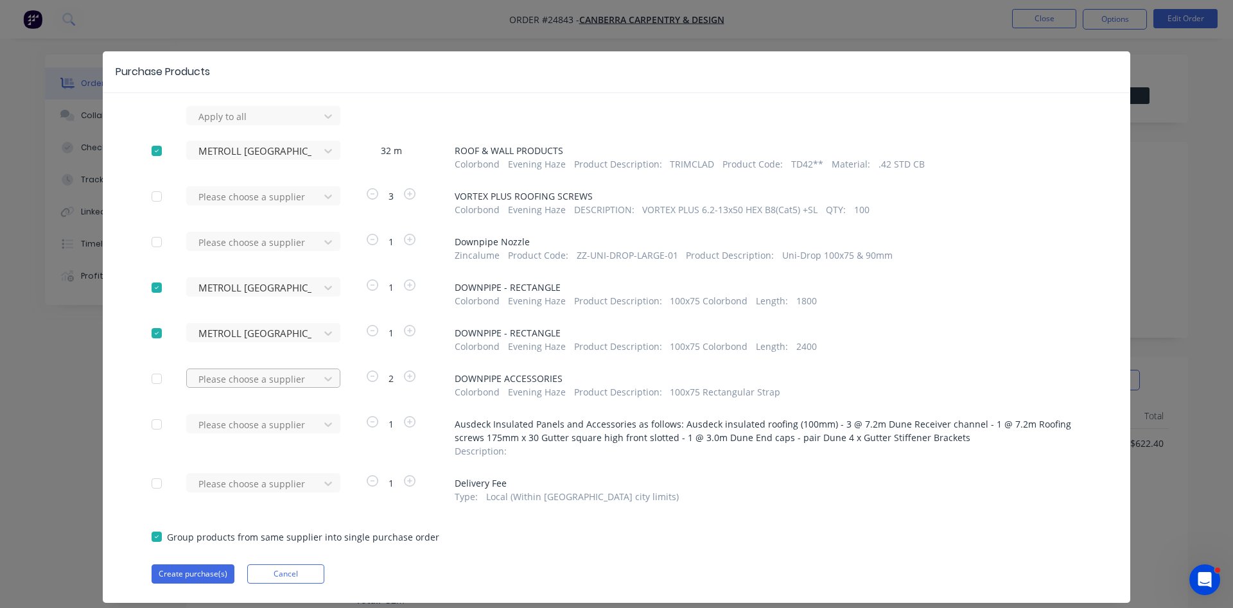
click at [258, 382] on div at bounding box center [255, 379] width 116 height 16
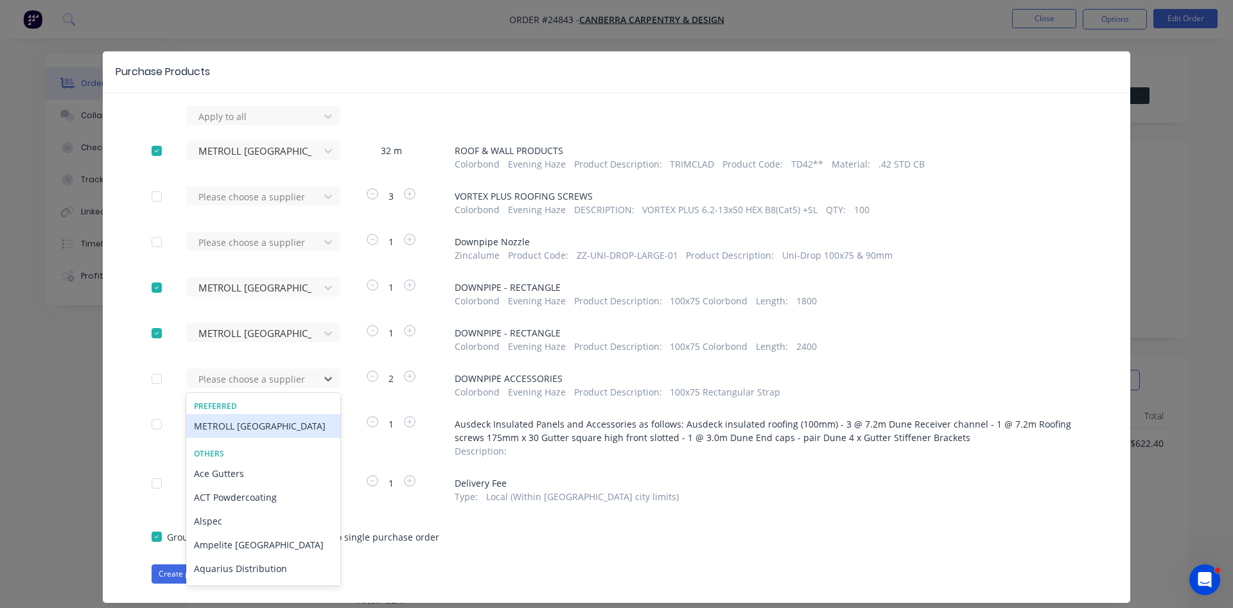
click at [249, 426] on div "METROLL [GEOGRAPHIC_DATA]" at bounding box center [263, 426] width 154 height 24
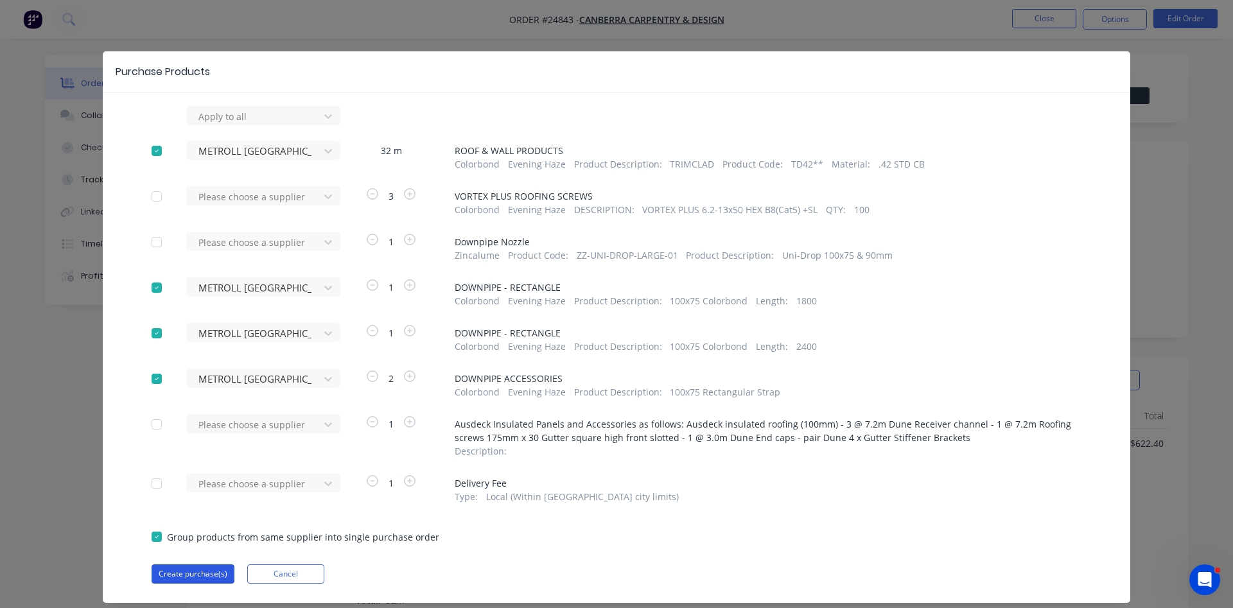
click at [206, 572] on button "Create purchase(s)" at bounding box center [193, 574] width 83 height 19
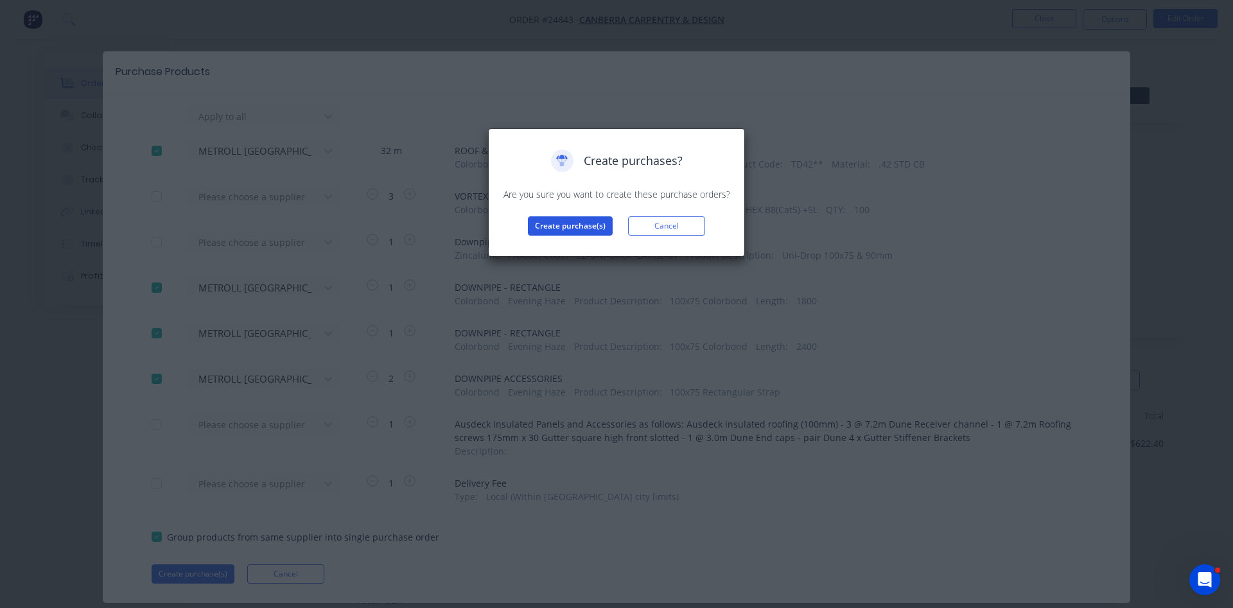
click at [570, 225] on button "Create purchase(s)" at bounding box center [570, 226] width 85 height 19
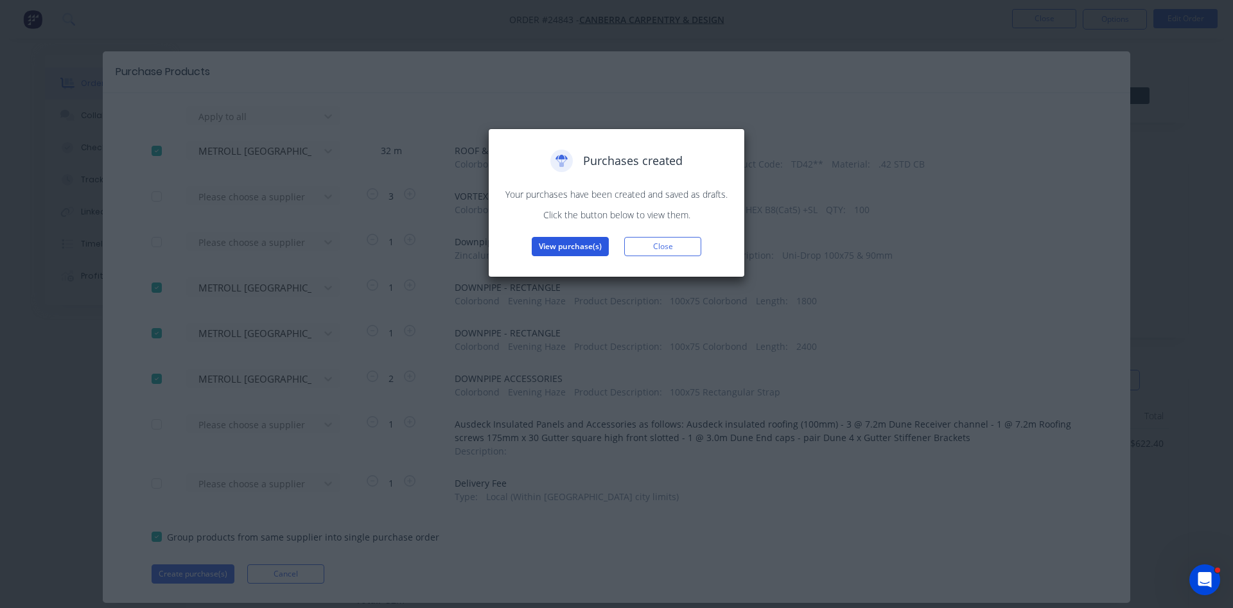
click at [590, 245] on button "View purchase(s)" at bounding box center [570, 246] width 77 height 19
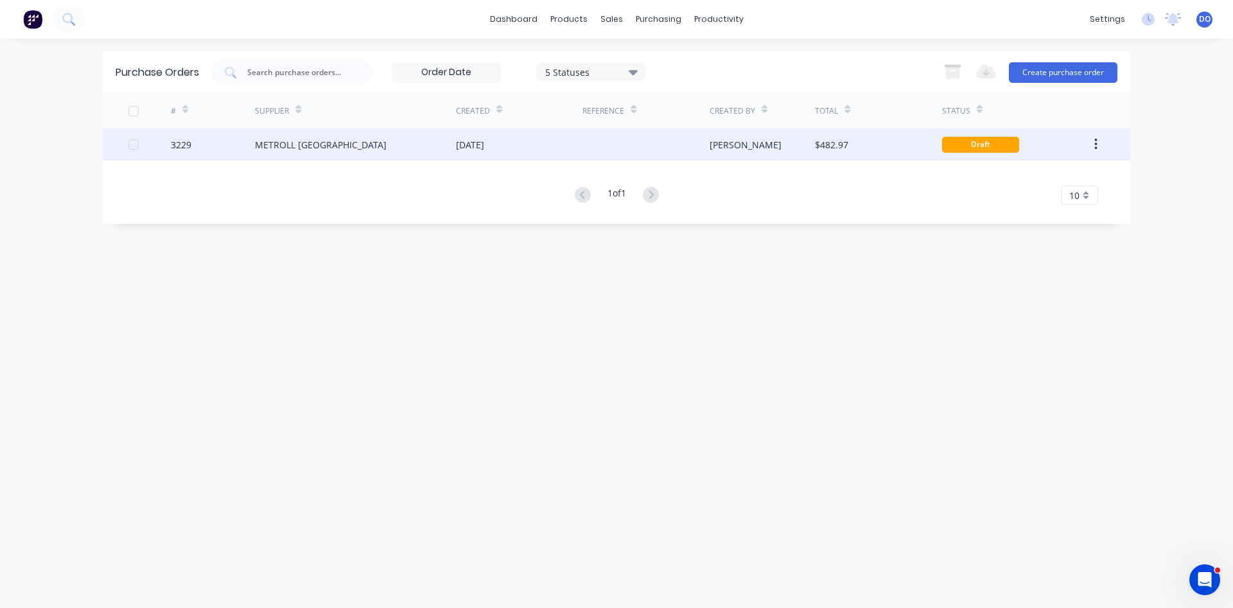
click at [632, 137] on div at bounding box center [646, 144] width 127 height 32
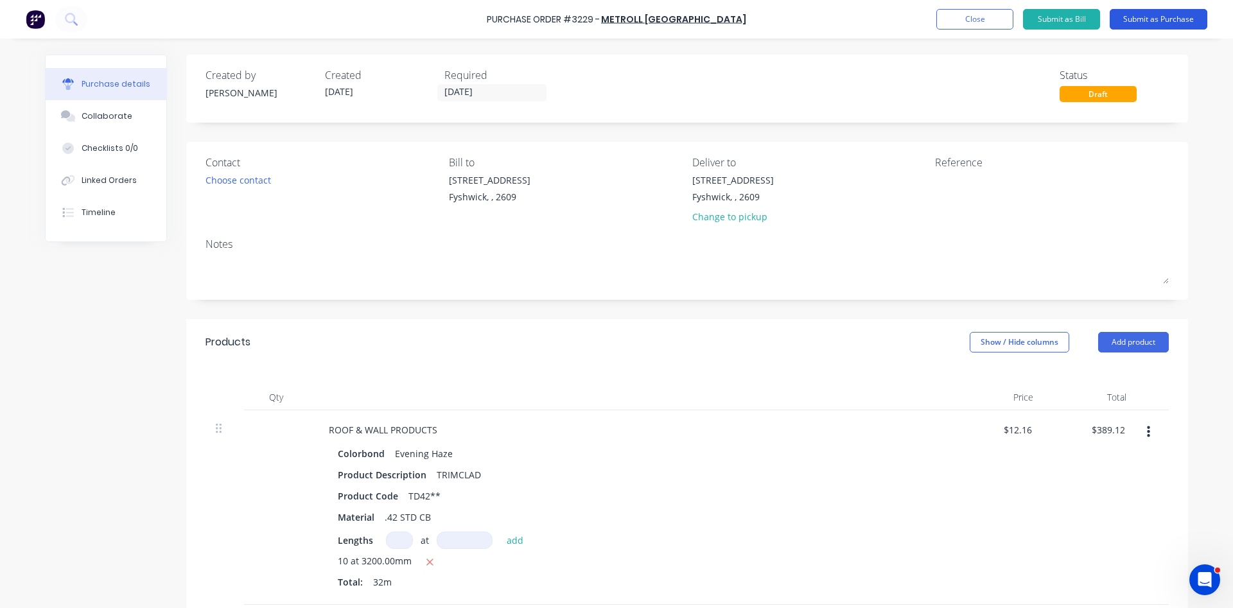
click at [1145, 21] on button "Submit as Purchase" at bounding box center [1159, 19] width 98 height 21
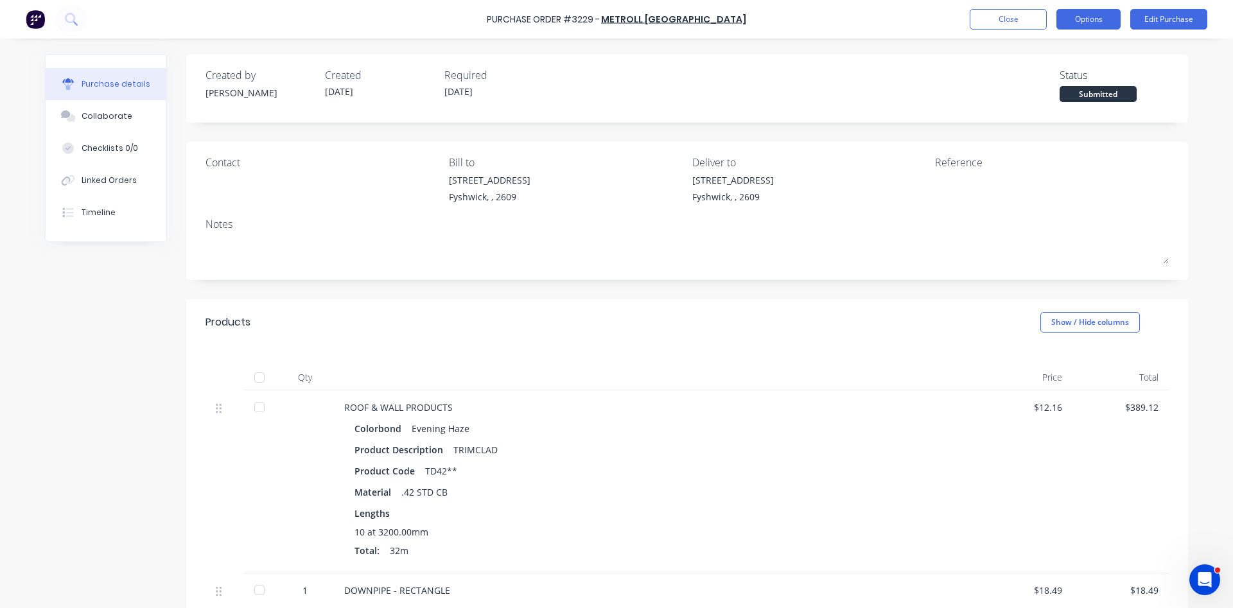
click at [1086, 19] on button "Options" at bounding box center [1089, 19] width 64 height 21
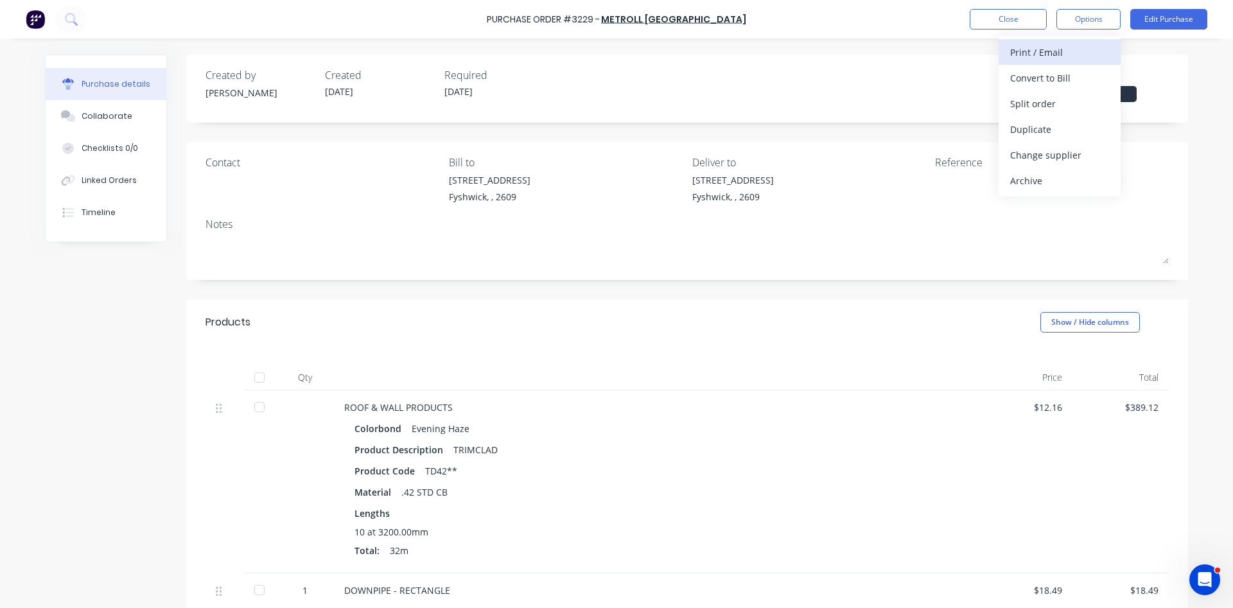
click at [1043, 56] on div "Print / Email" at bounding box center [1060, 52] width 99 height 19
click at [1052, 98] on div "Without pricing" at bounding box center [1060, 103] width 99 height 19
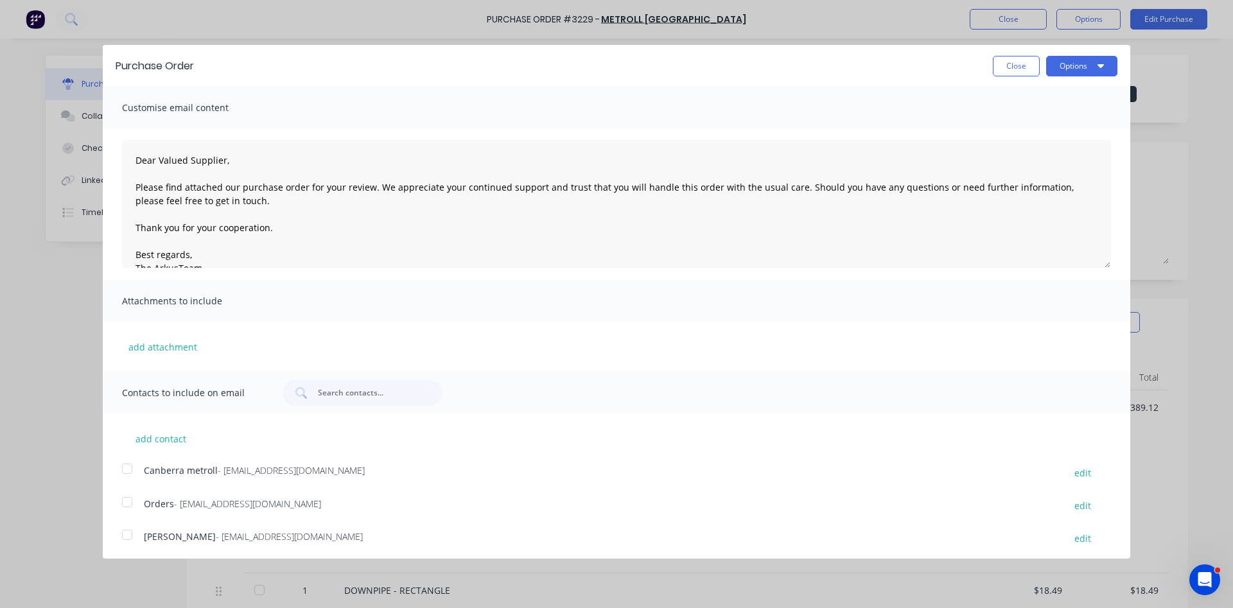
click at [123, 501] on div at bounding box center [127, 503] width 26 height 26
click at [1074, 63] on button "Options" at bounding box center [1082, 66] width 71 height 21
click at [1036, 124] on div "Email" at bounding box center [1056, 124] width 99 height 19
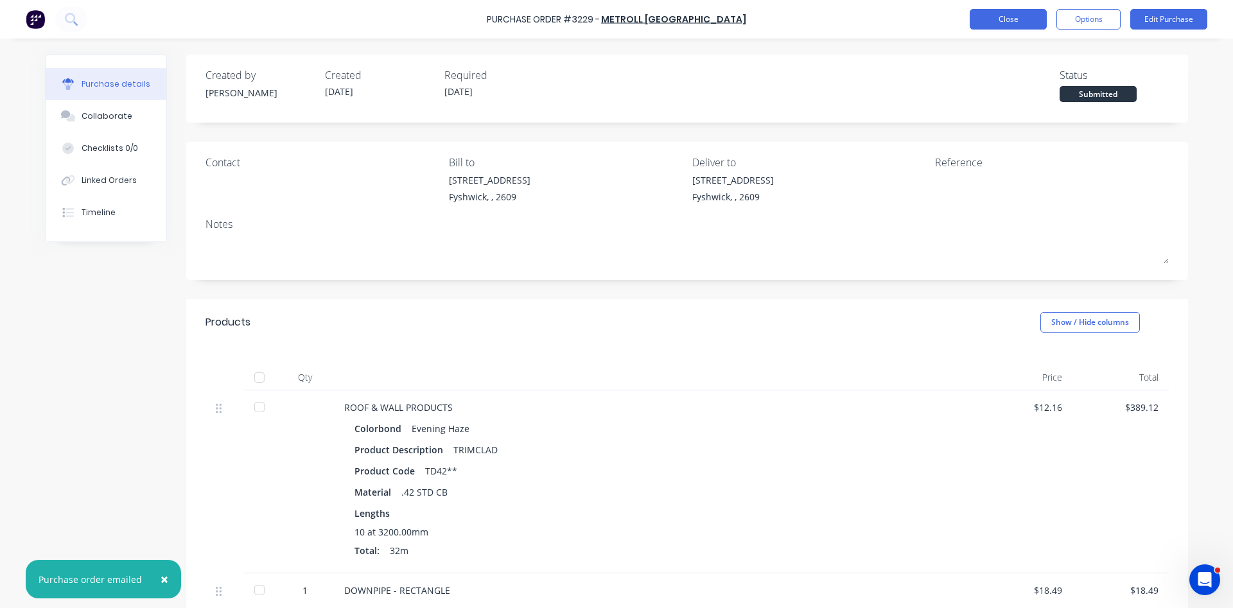
click at [1021, 22] on button "Close" at bounding box center [1008, 19] width 77 height 21
click at [1018, 14] on button "Close" at bounding box center [1008, 19] width 77 height 21
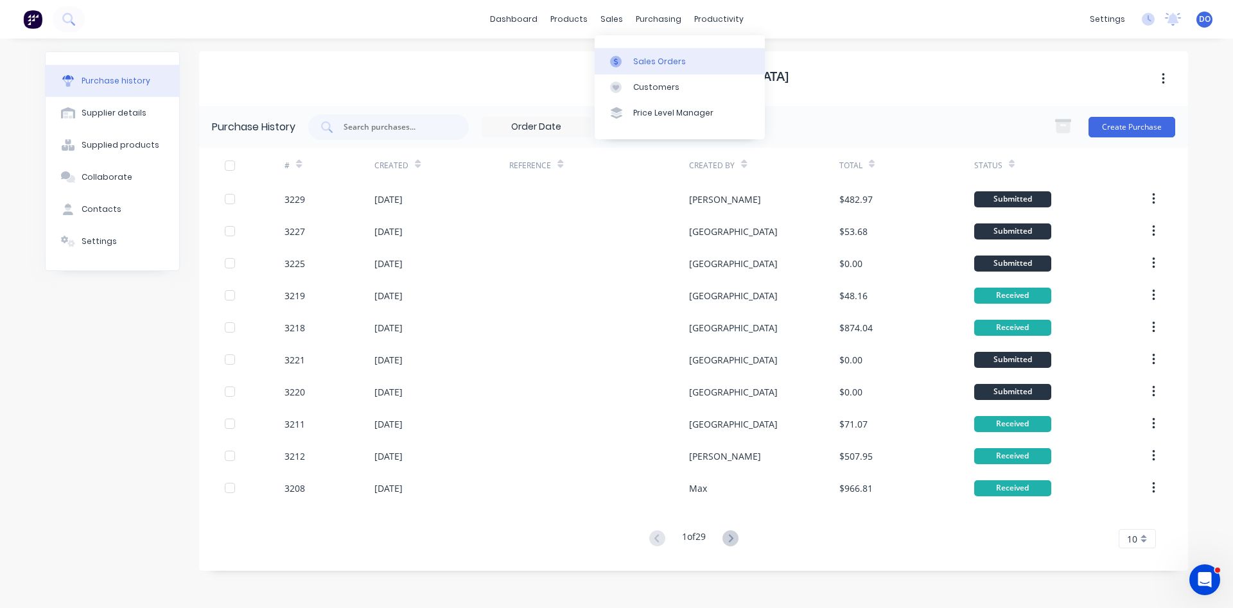
click at [638, 63] on div "Sales Orders" at bounding box center [659, 62] width 53 height 12
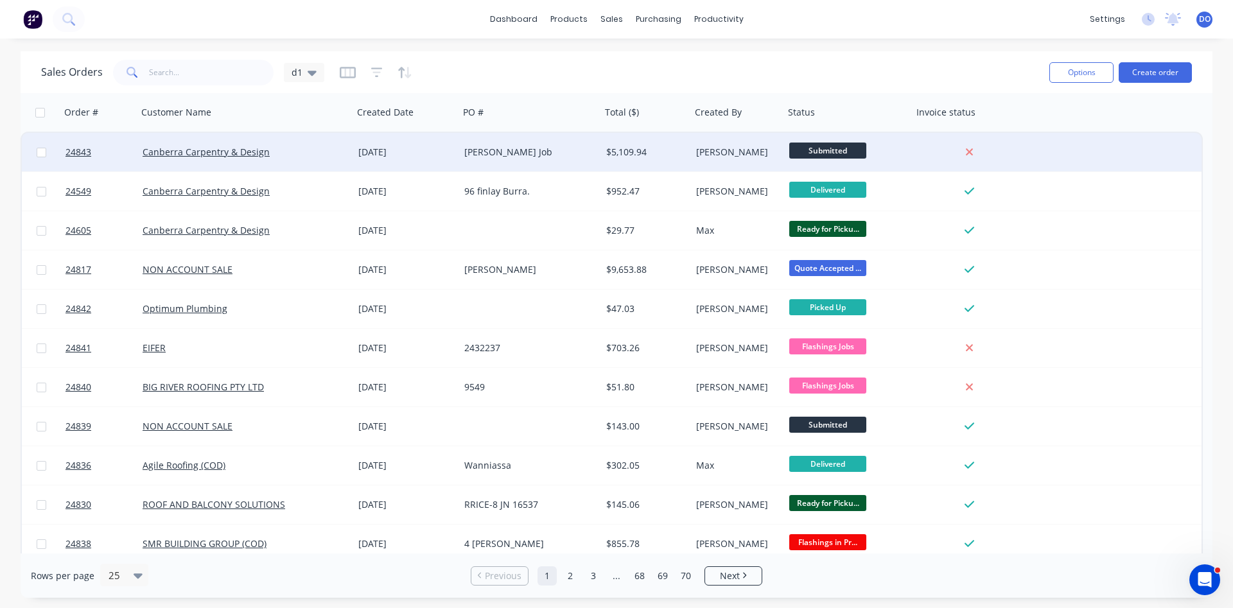
click at [695, 147] on div "[PERSON_NAME]" at bounding box center [737, 152] width 93 height 39
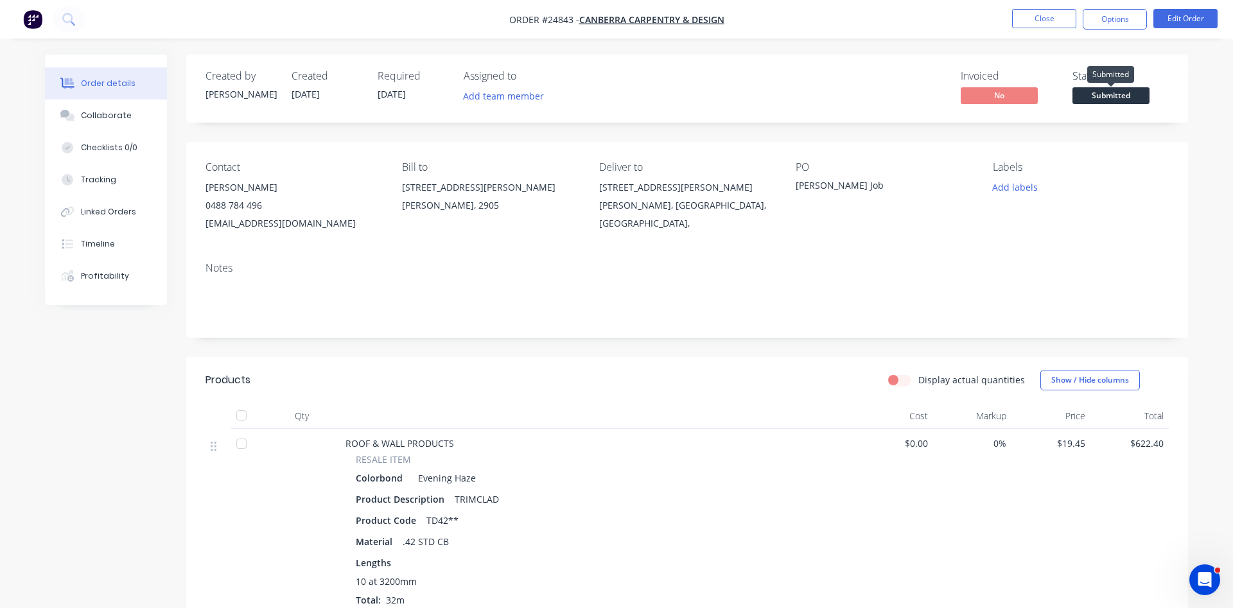
click at [1114, 93] on span "Submitted" at bounding box center [1111, 95] width 77 height 16
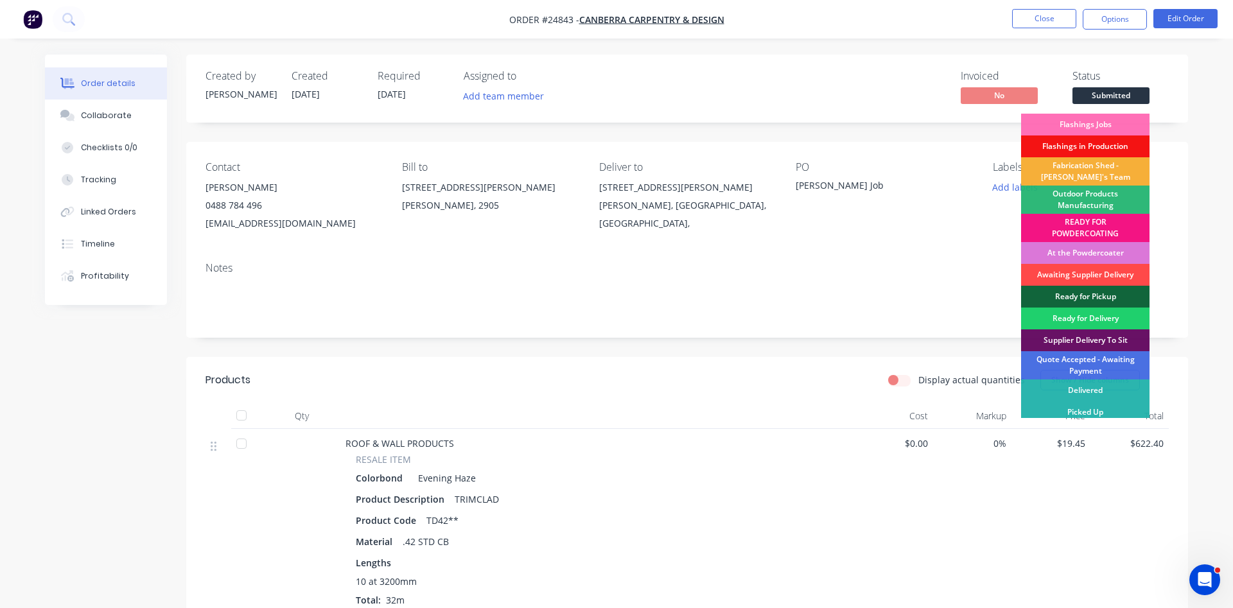
click at [1082, 279] on div "Awaiting Supplier Delivery" at bounding box center [1085, 275] width 128 height 22
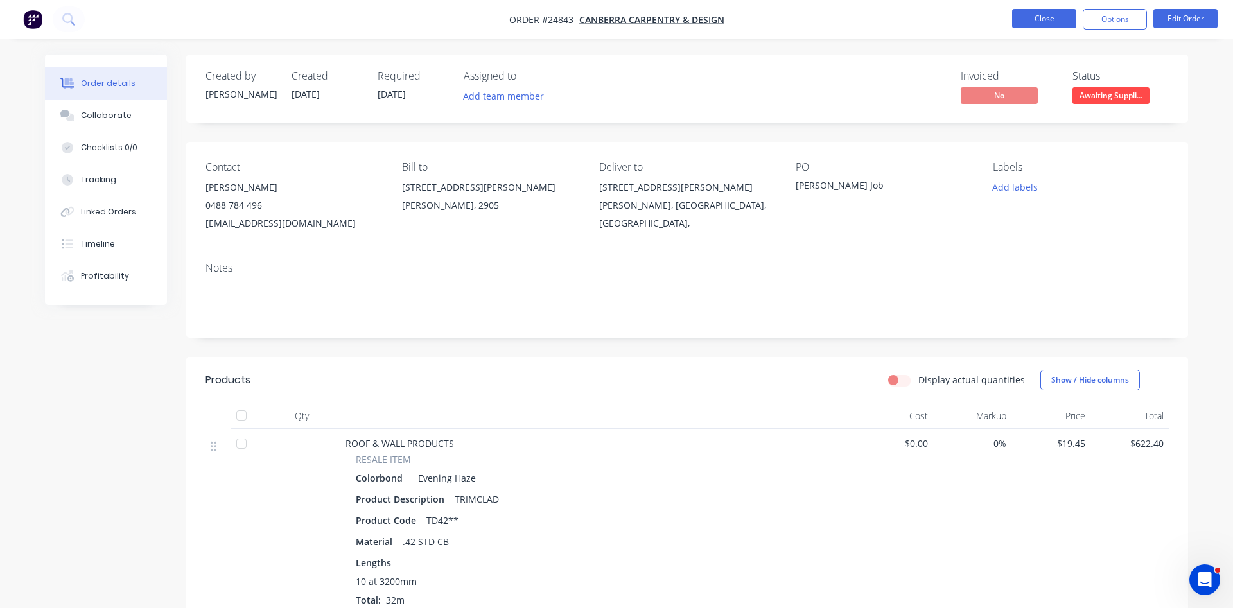
click at [1040, 19] on button "Close" at bounding box center [1044, 18] width 64 height 19
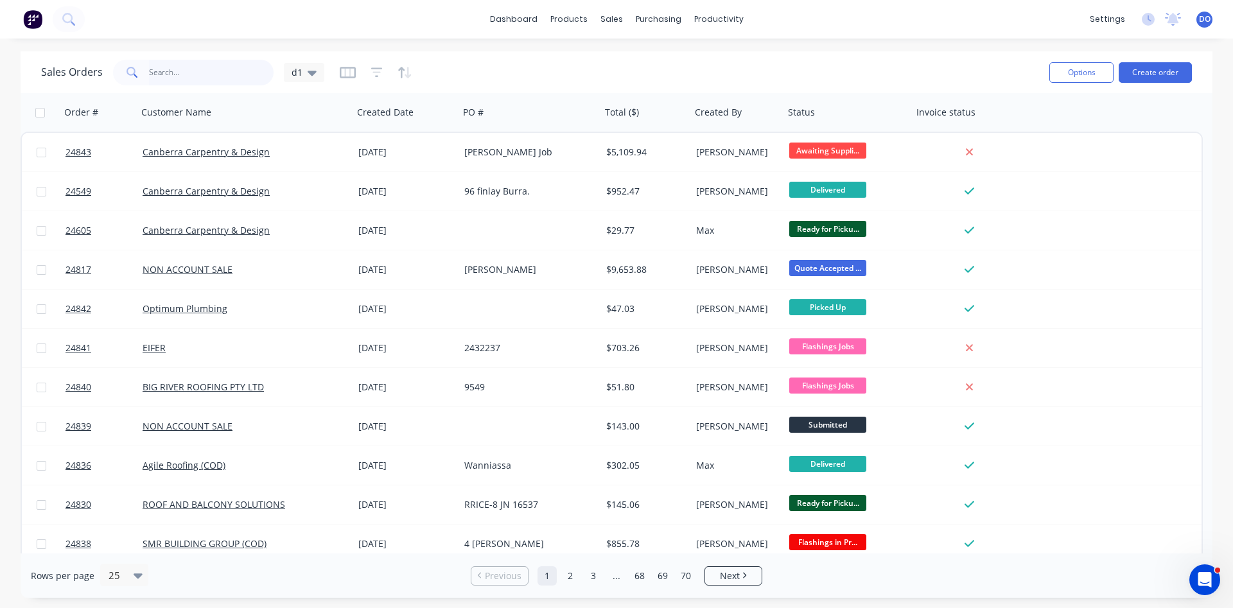
click at [182, 71] on input "text" at bounding box center [211, 73] width 125 height 26
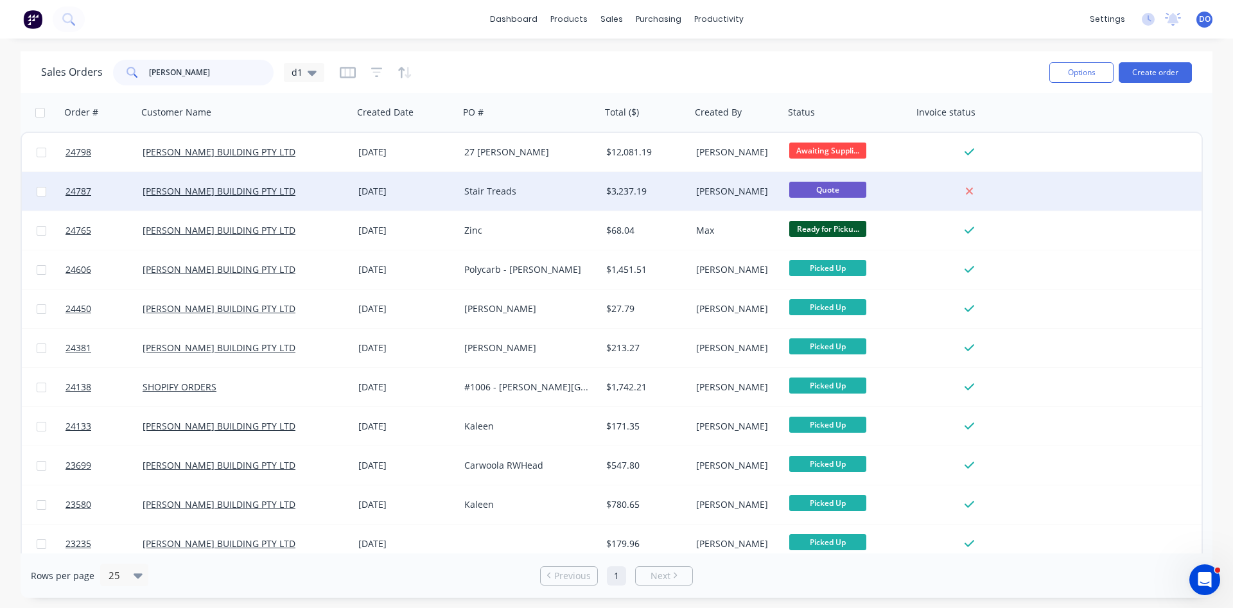
type input "[PERSON_NAME]"
click at [396, 186] on div "[DATE]" at bounding box center [406, 191] width 96 height 13
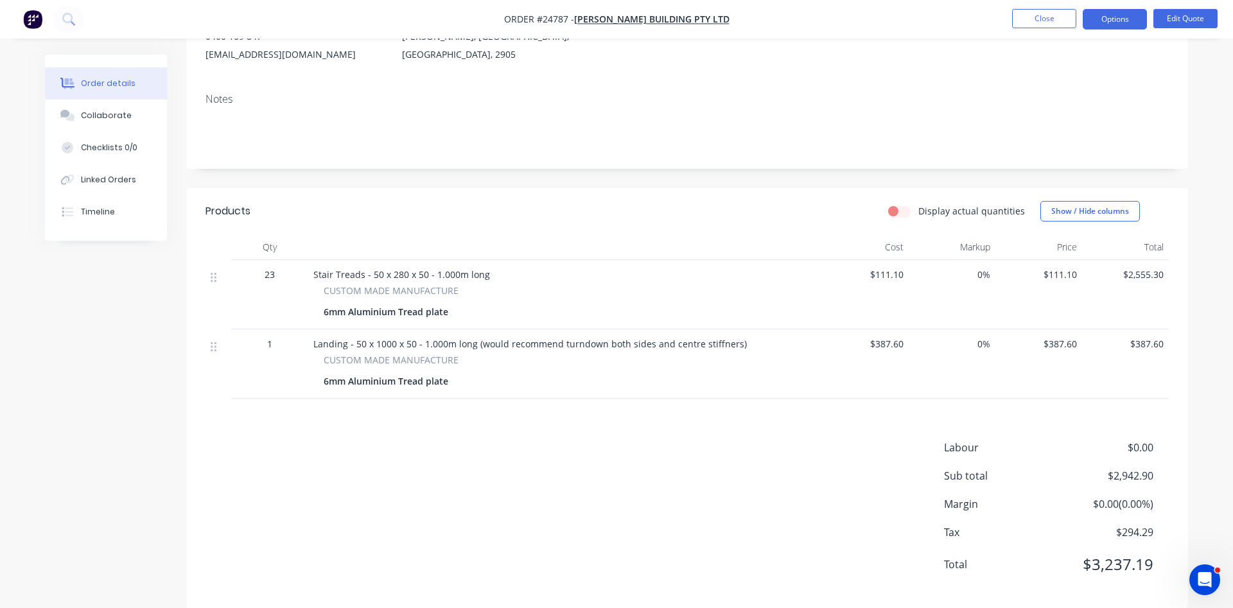
scroll to position [188, 0]
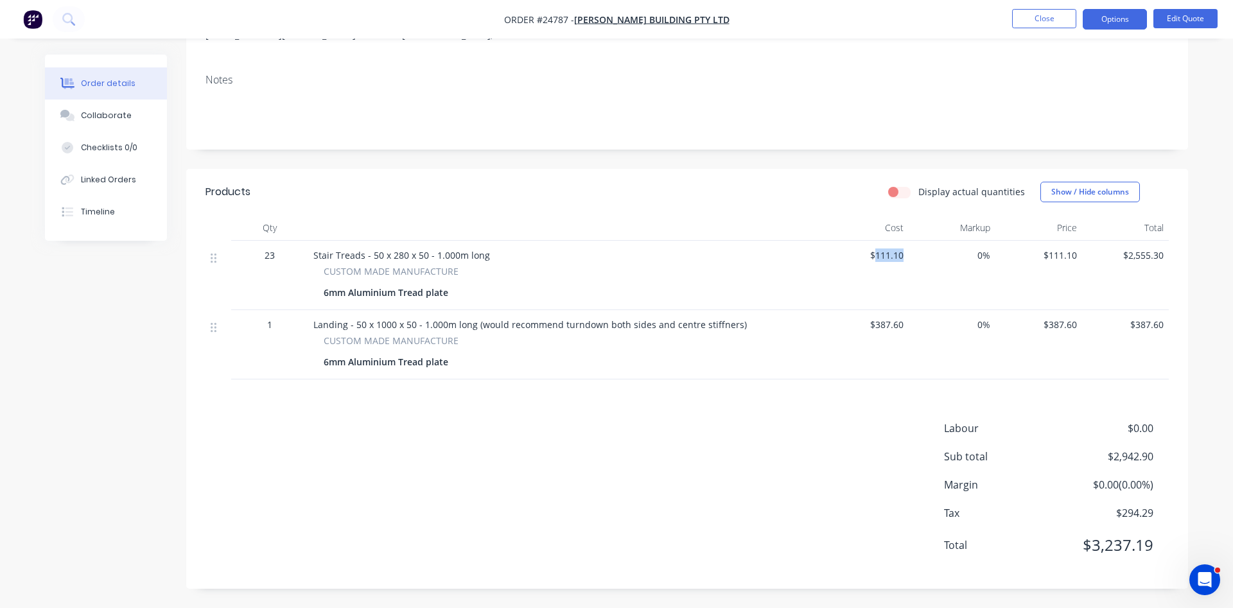
drag, startPoint x: 903, startPoint y: 256, endPoint x: 876, endPoint y: 257, distance: 27.6
click at [876, 257] on span "$111.10" at bounding box center [865, 255] width 76 height 13
click at [1185, 21] on button "Edit Quote" at bounding box center [1186, 18] width 64 height 19
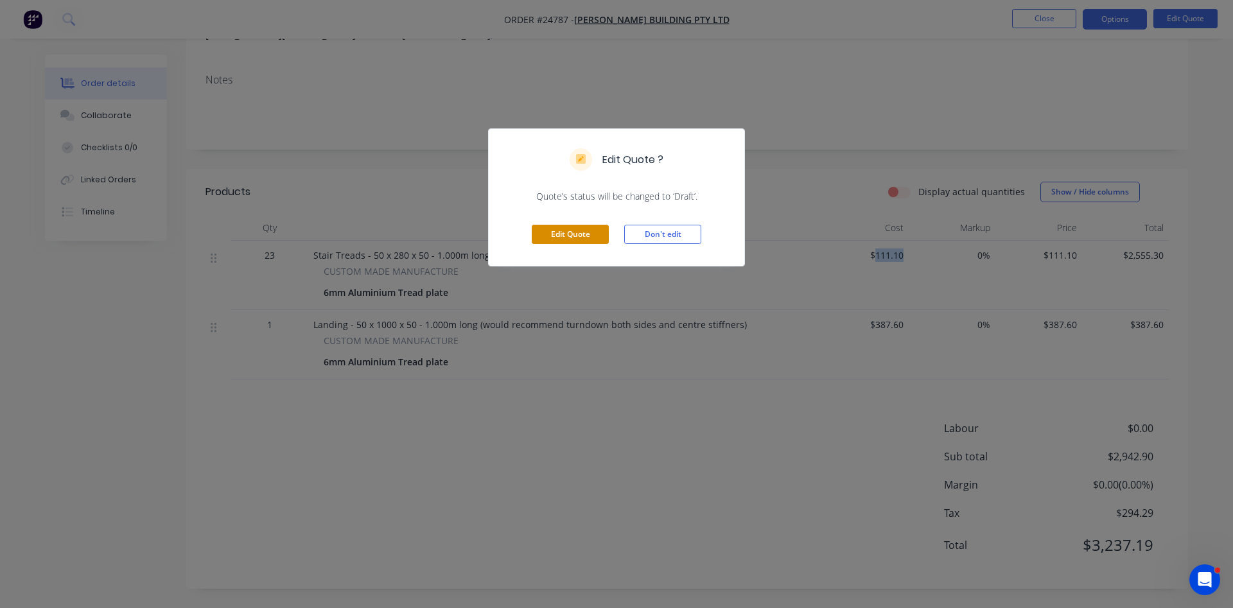
click at [569, 244] on button "Edit Quote" at bounding box center [570, 234] width 77 height 19
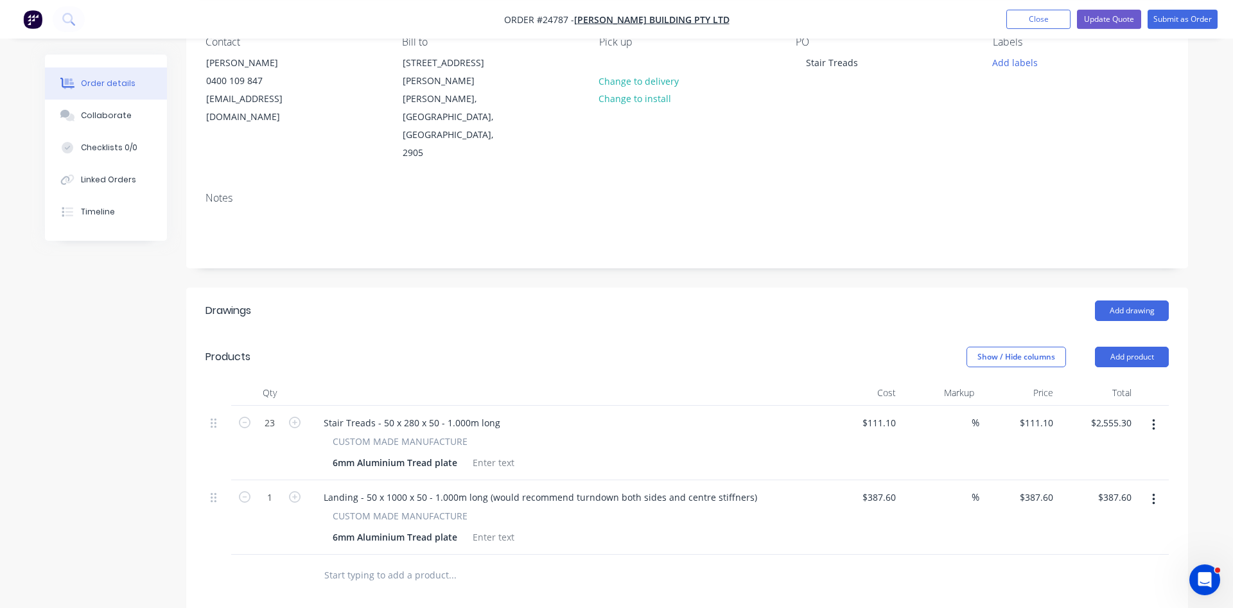
scroll to position [131, 0]
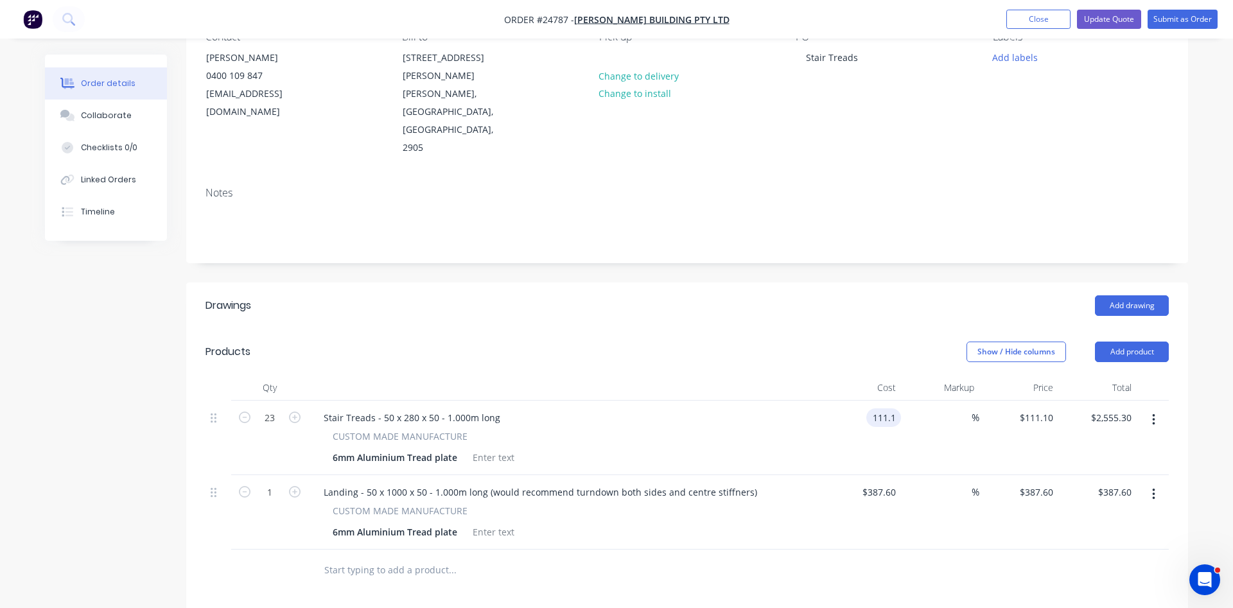
click at [887, 409] on input "111.1" at bounding box center [887, 418] width 30 height 19
drag, startPoint x: 873, startPoint y: 384, endPoint x: 913, endPoint y: 374, distance: 41.0
click at [901, 409] on input "111.1" at bounding box center [887, 418] width 30 height 19
type input "$98.90"
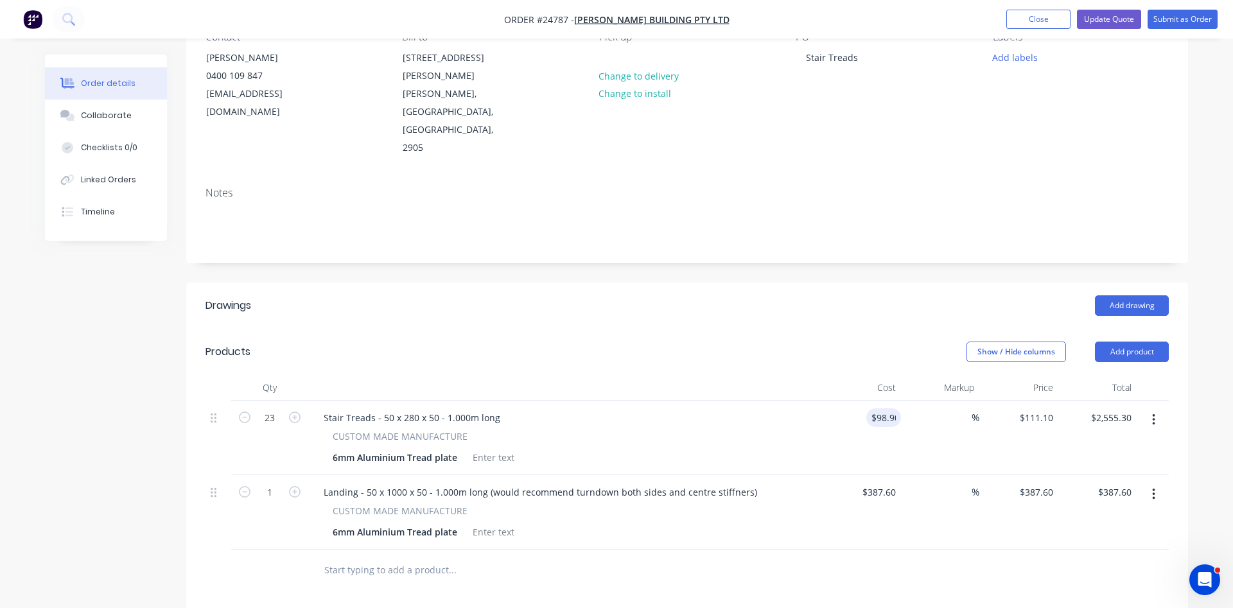
type input "$2,274.70"
click at [826, 418] on div "$98.90 98.90" at bounding box center [861, 438] width 79 height 75
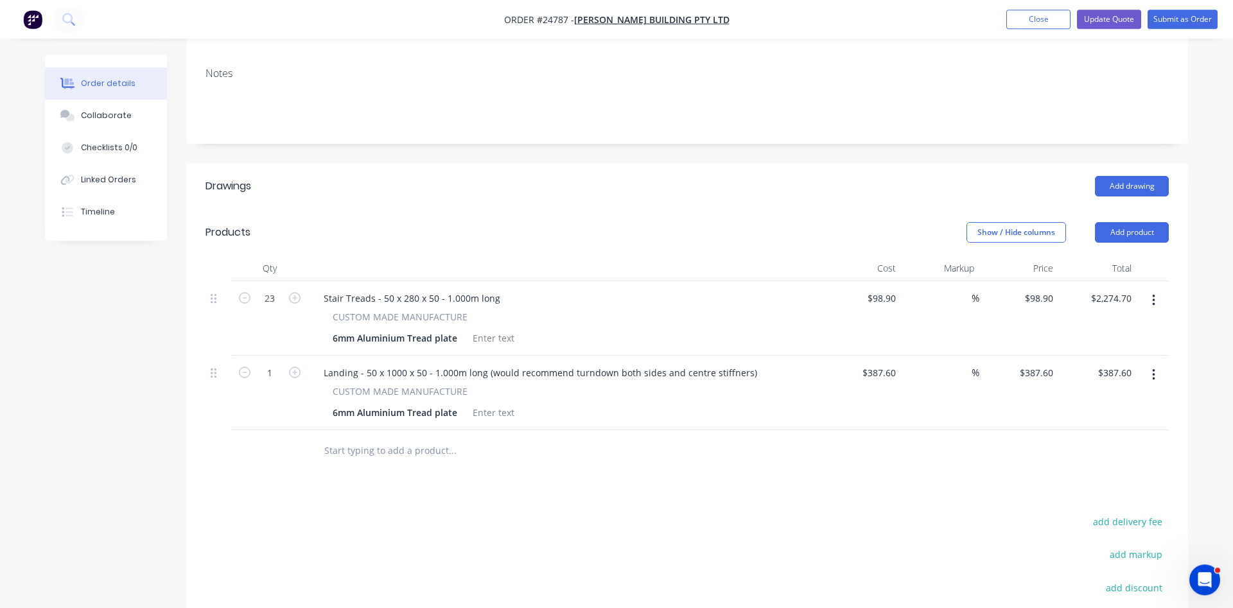
scroll to position [328, 0]
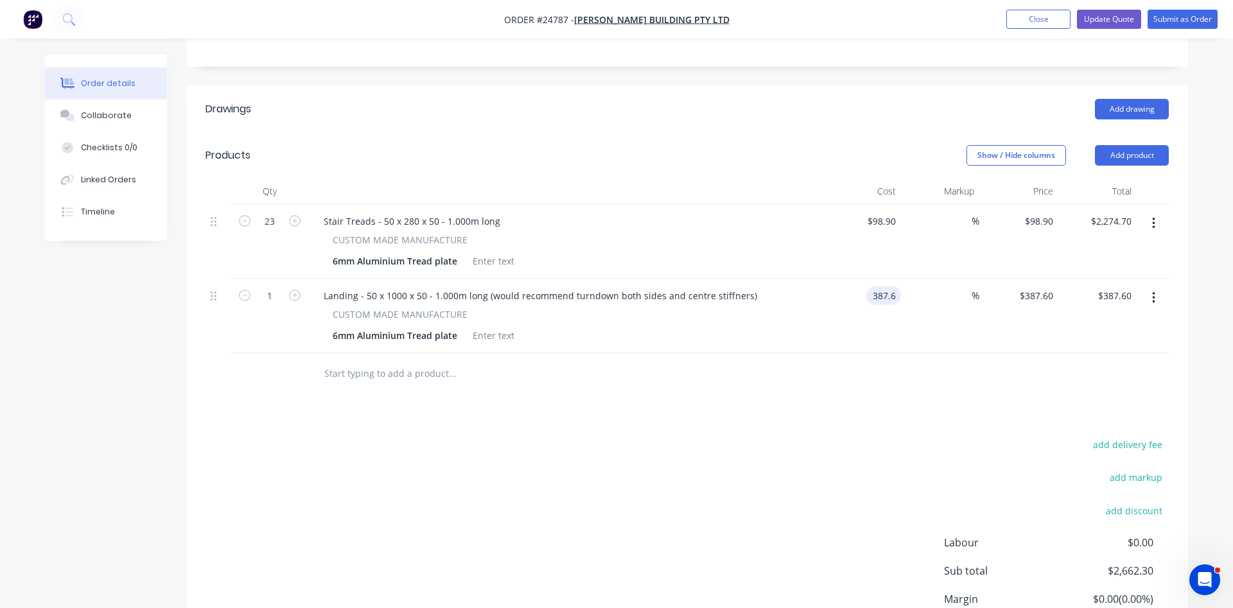
drag, startPoint x: 895, startPoint y: 260, endPoint x: 901, endPoint y: 262, distance: 6.9
click at [901, 287] on input "387.6" at bounding box center [887, 296] width 30 height 19
type input "$342.94"
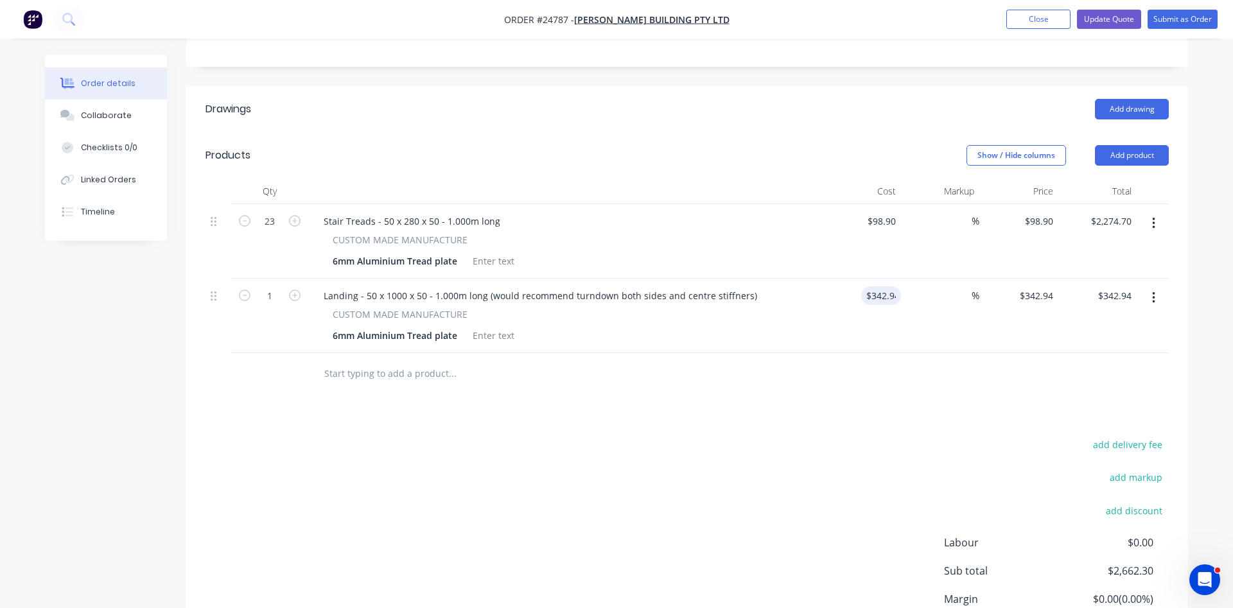
click at [768, 360] on div "Drawings Add drawing Products Show / Hide columns Add product Qty Cost Markup P…" at bounding box center [687, 394] width 1002 height 617
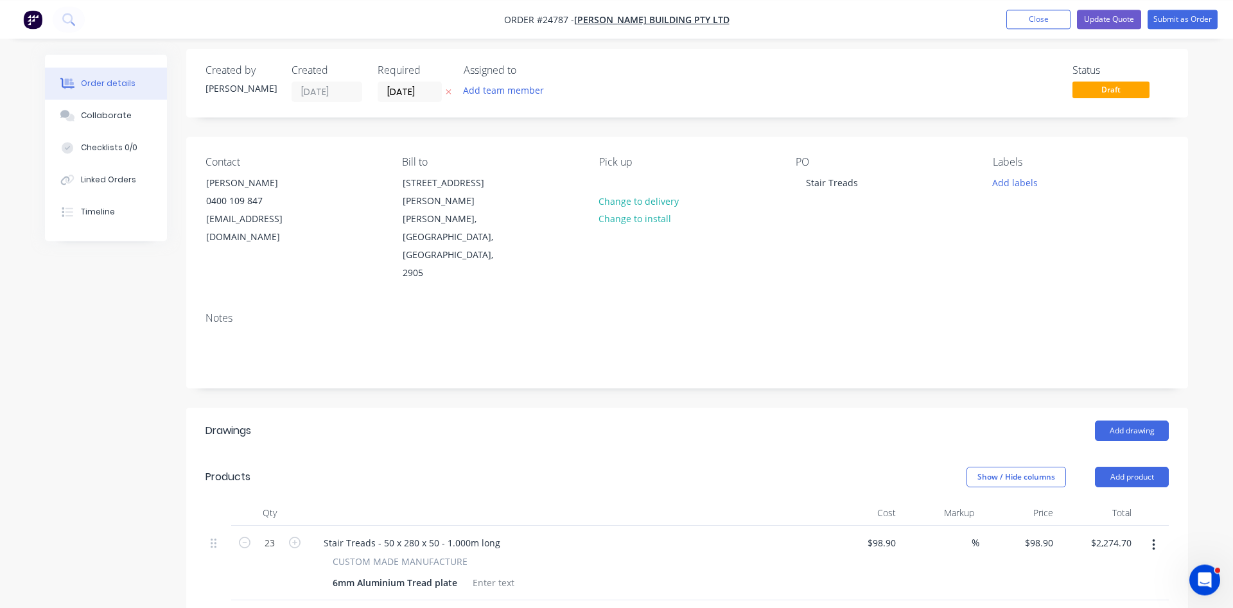
scroll to position [0, 0]
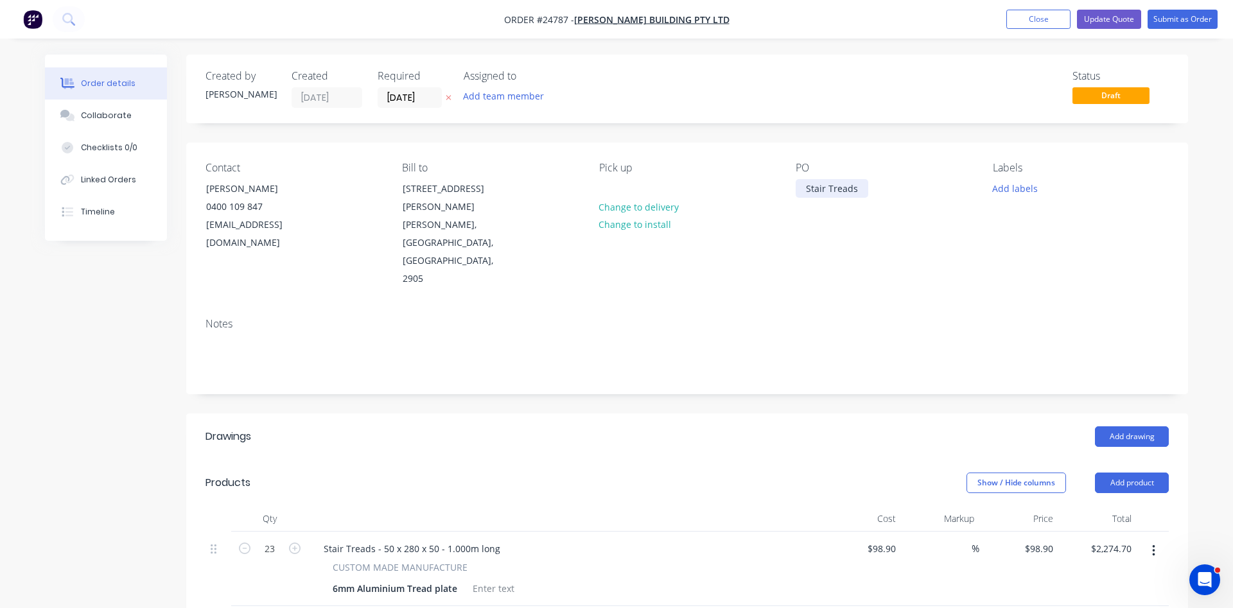
click at [859, 190] on div "Stair Treads" at bounding box center [832, 188] width 73 height 19
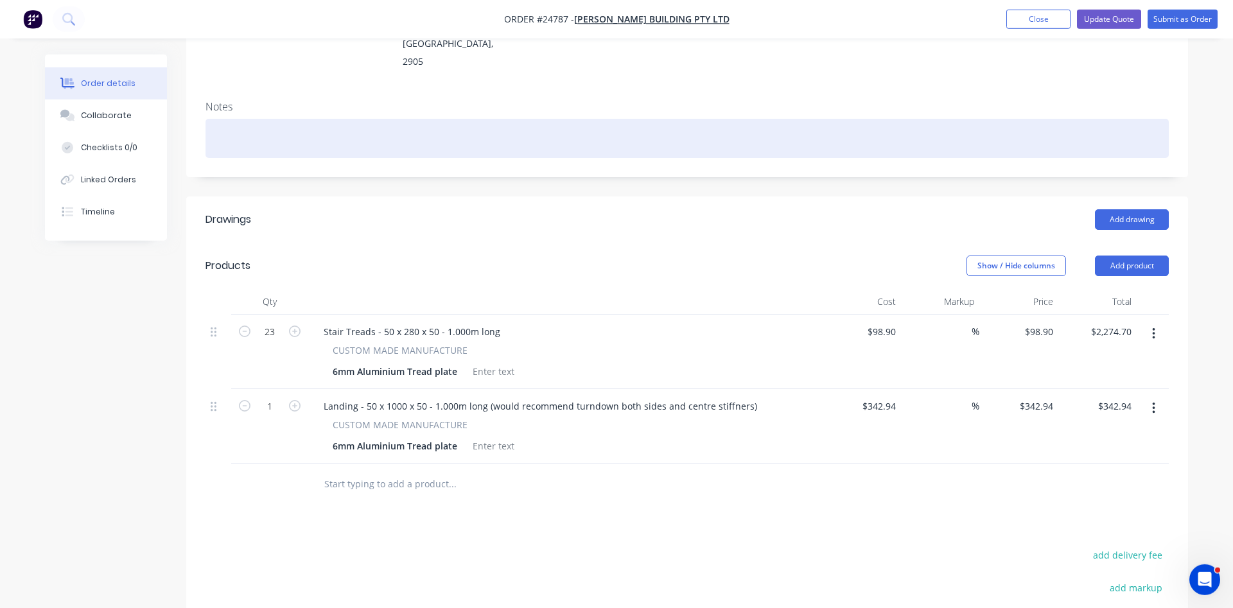
scroll to position [209, 0]
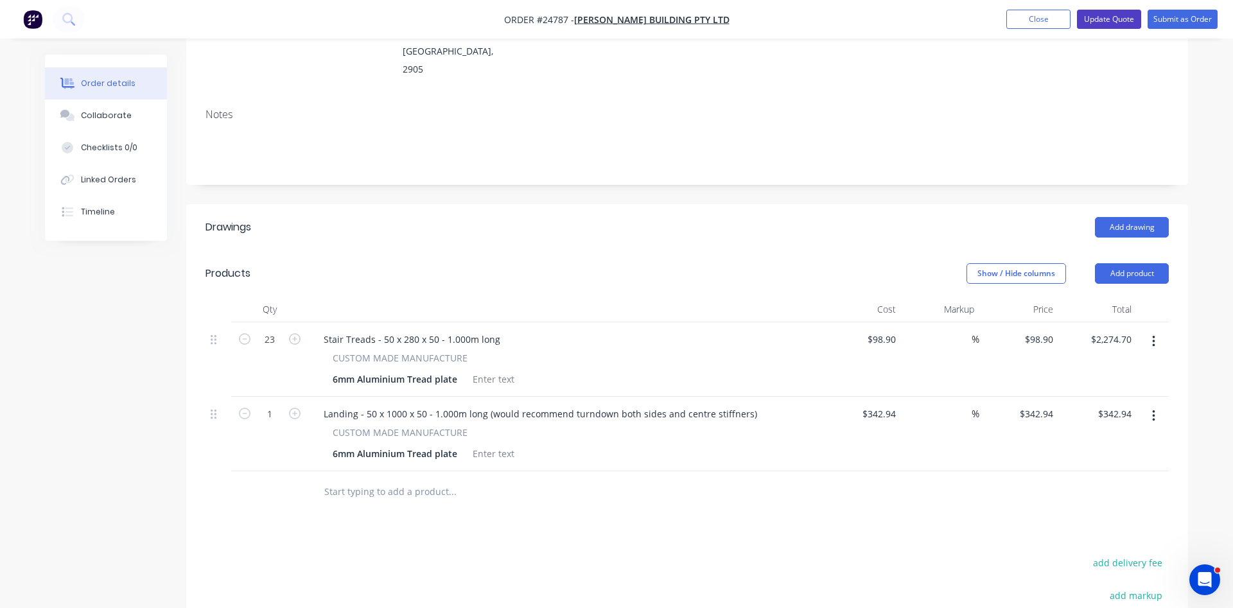
click at [1105, 16] on button "Update Quote" at bounding box center [1109, 19] width 64 height 19
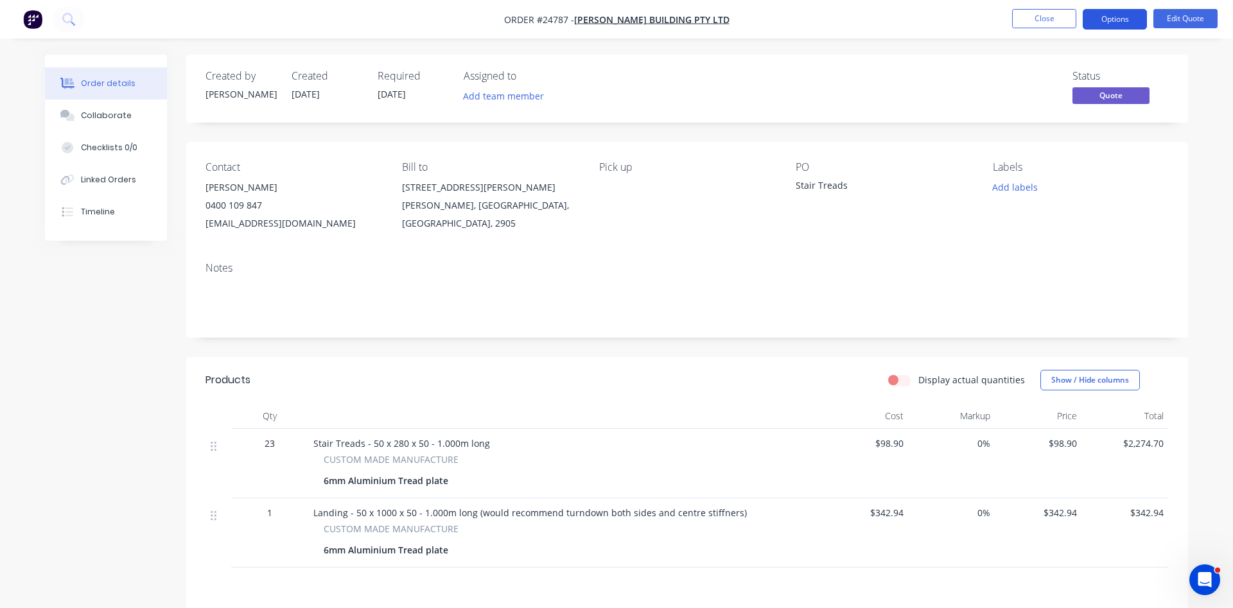
click at [1108, 23] on button "Options" at bounding box center [1115, 19] width 64 height 21
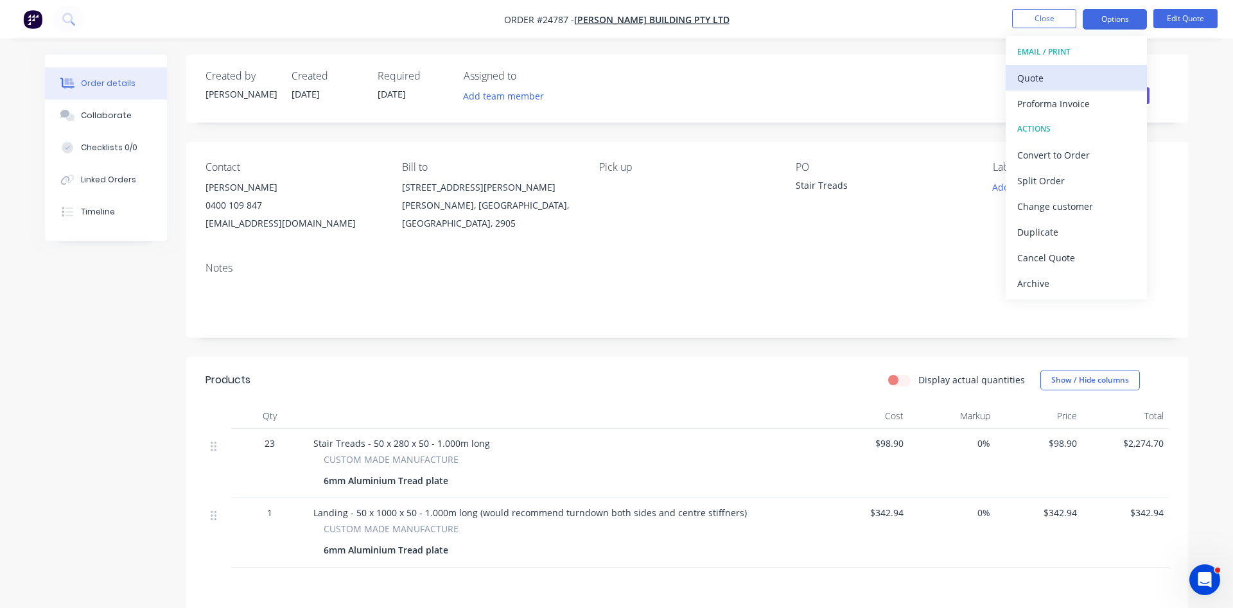
click at [1061, 80] on div "Quote" at bounding box center [1077, 78] width 118 height 19
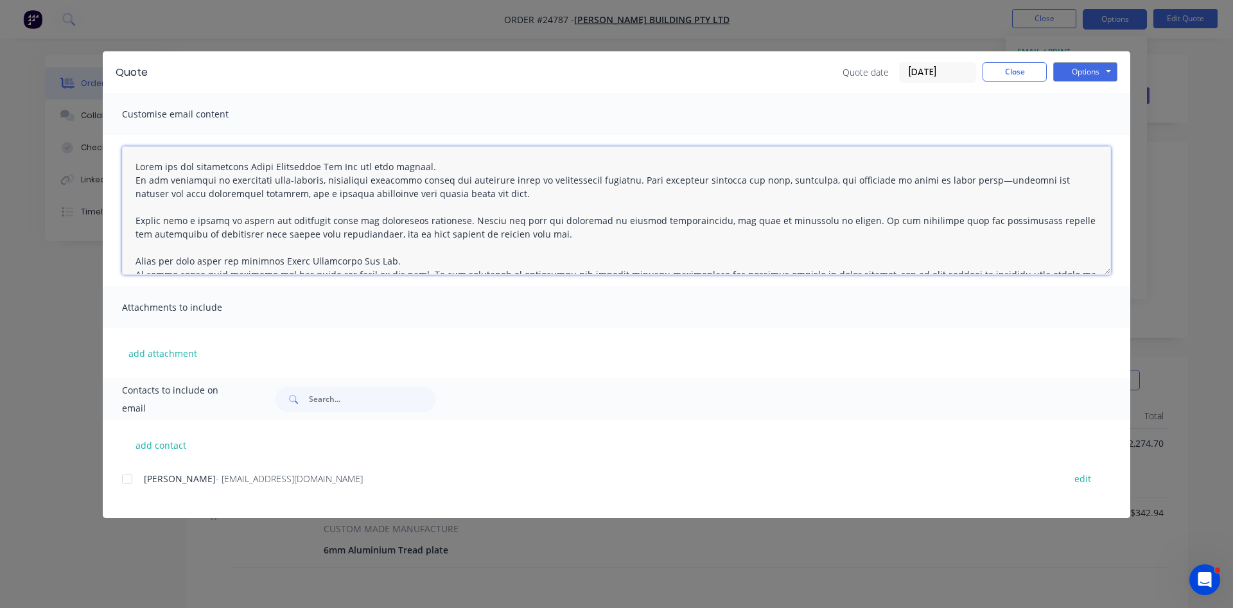
click at [416, 170] on textarea at bounding box center [616, 210] width 989 height 128
click at [133, 164] on textarea at bounding box center [616, 210] width 989 height 128
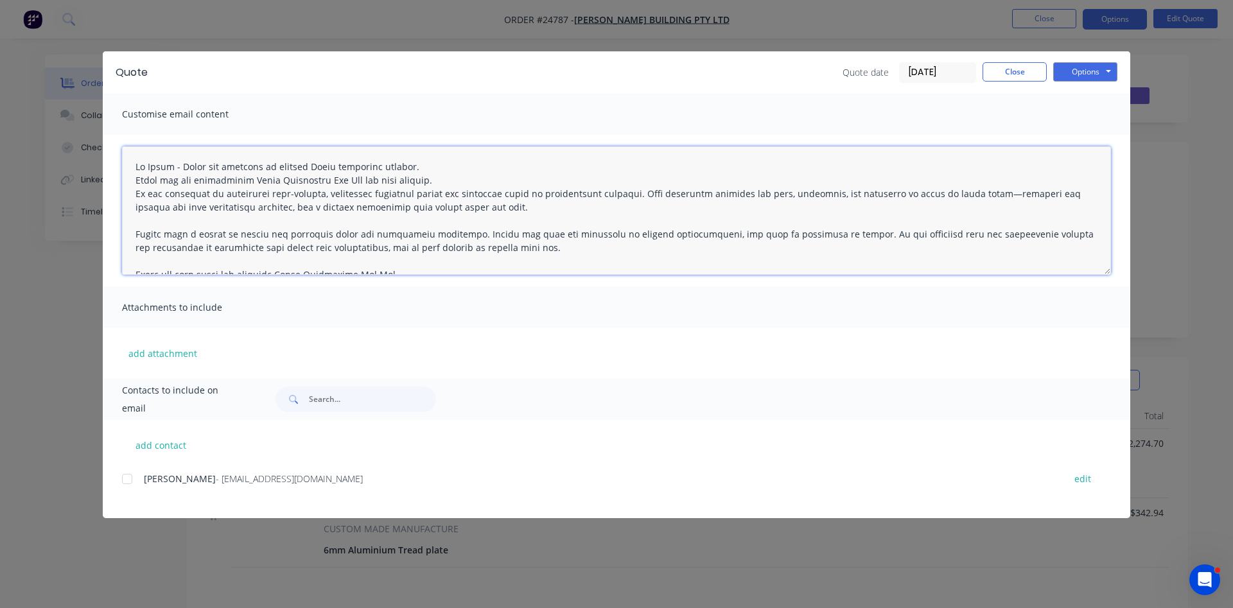
click at [127, 481] on div at bounding box center [127, 479] width 26 height 26
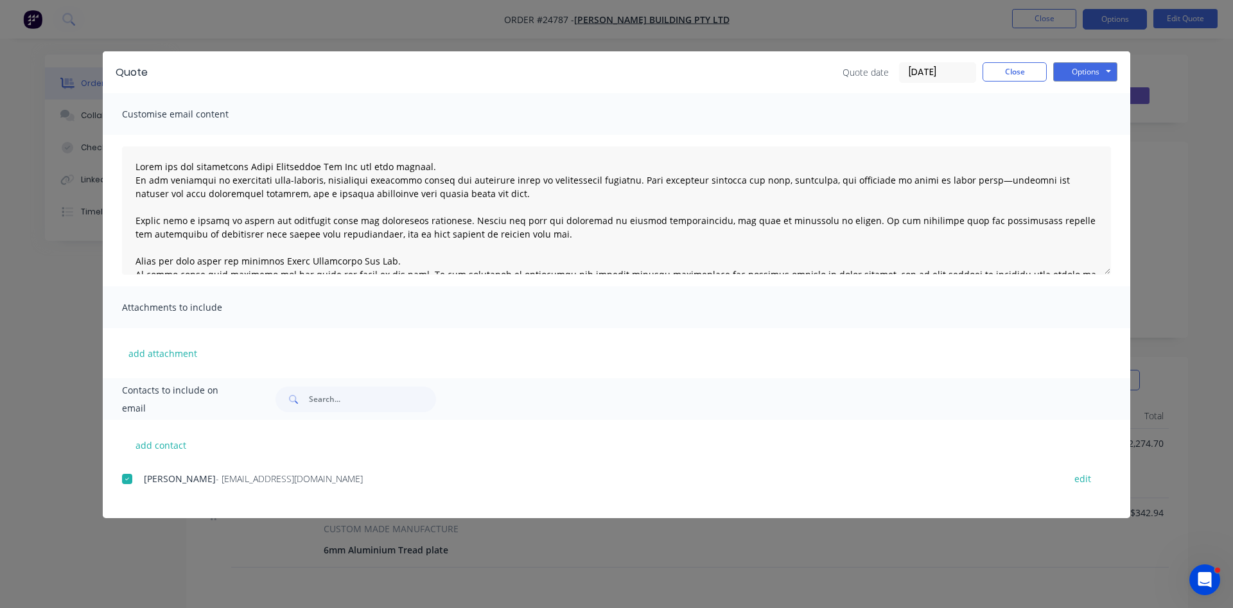
click at [189, 114] on span "Customise email content" at bounding box center [192, 114] width 141 height 18
click at [134, 167] on textarea at bounding box center [616, 210] width 989 height 128
click at [177, 115] on span "Customise email content" at bounding box center [192, 114] width 141 height 18
click at [422, 167] on textarea at bounding box center [616, 210] width 989 height 128
click at [136, 166] on textarea at bounding box center [616, 210] width 989 height 128
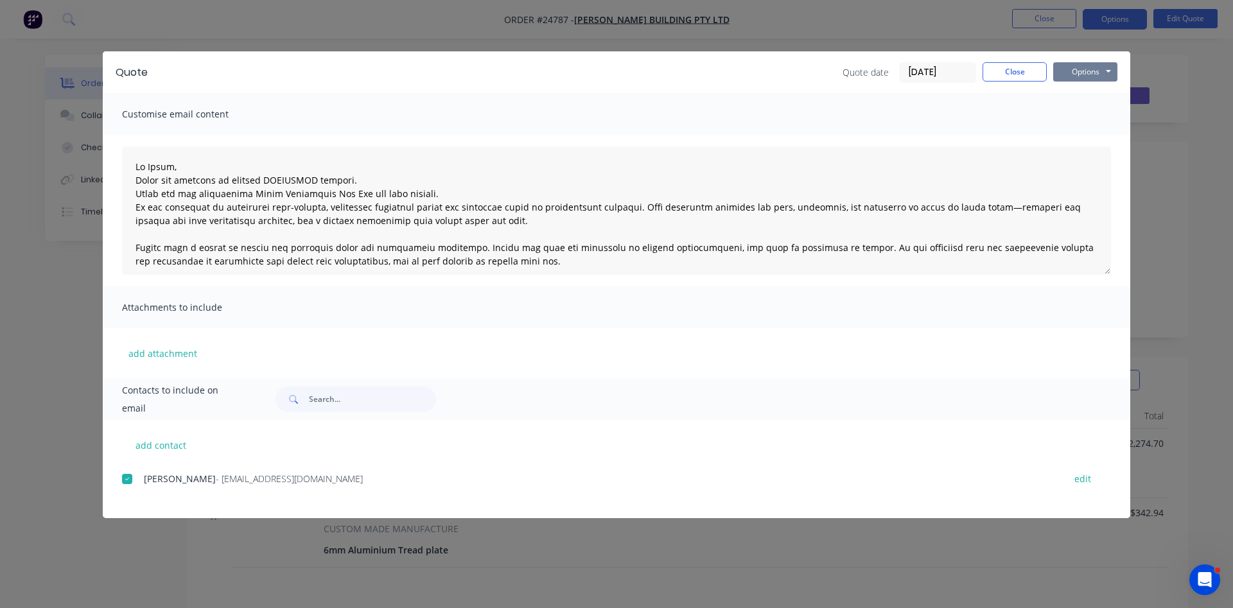
click at [1086, 68] on button "Options" at bounding box center [1086, 71] width 64 height 19
click at [1085, 138] on button "Email" at bounding box center [1095, 137] width 82 height 21
type textarea "Lorem ips dol sitametcons Adipi Elitseddoe Tem Inc utl etdo magnaal. En adm ven…"
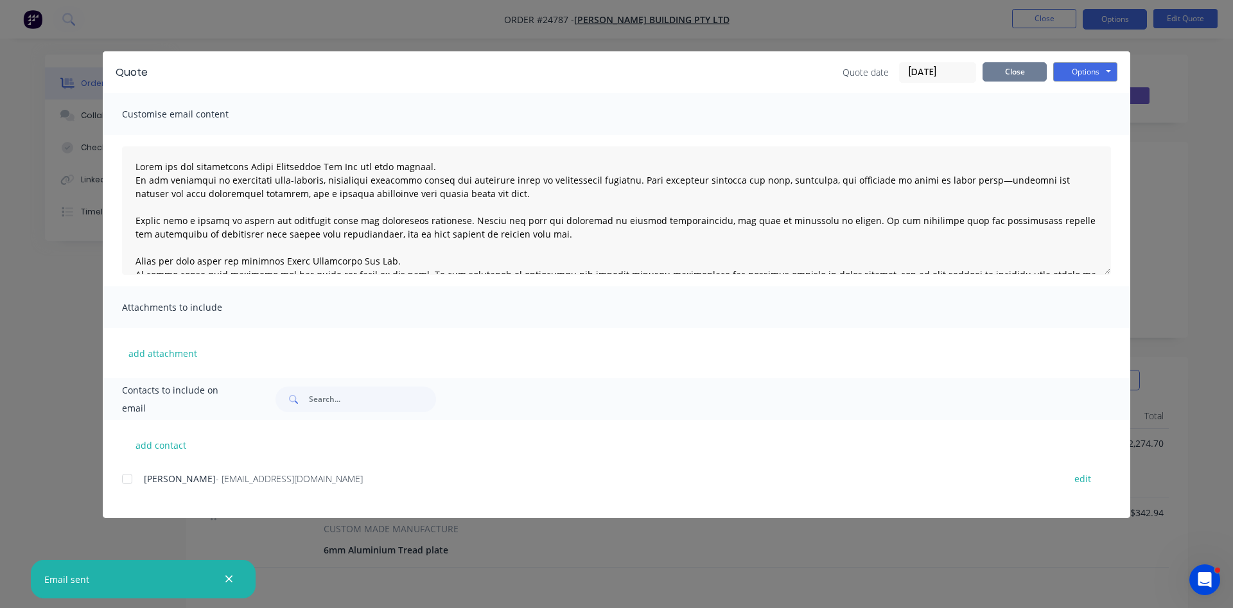
click at [1016, 74] on button "Close" at bounding box center [1015, 71] width 64 height 19
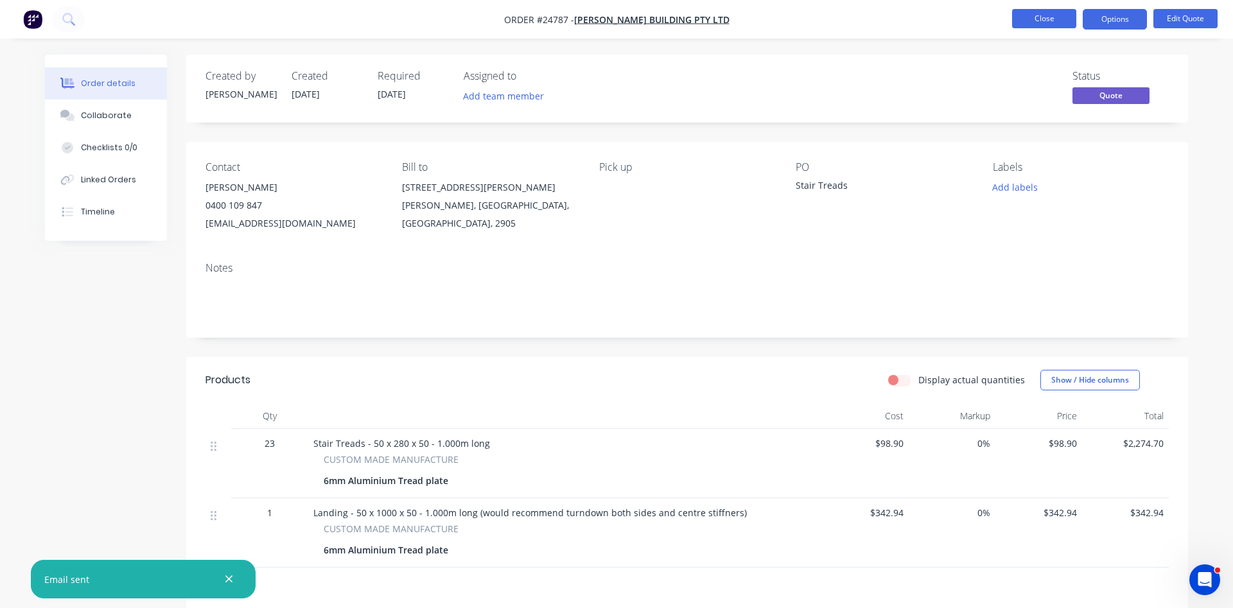
click at [1052, 18] on button "Close" at bounding box center [1044, 18] width 64 height 19
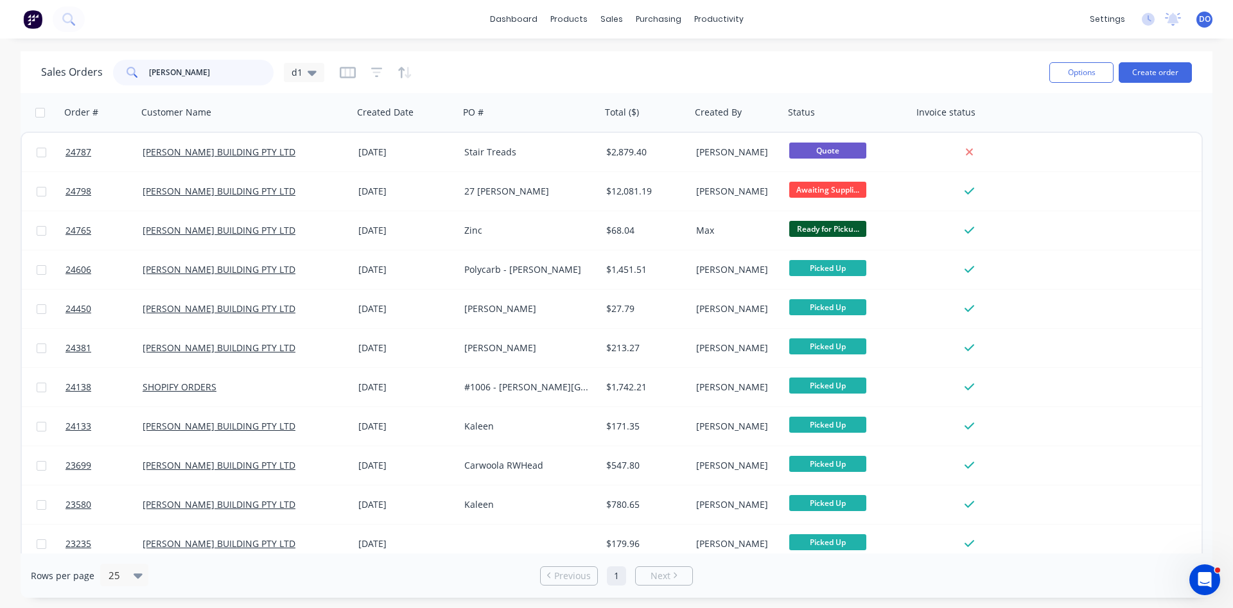
drag, startPoint x: 174, startPoint y: 76, endPoint x: 134, endPoint y: 69, distance: 41.1
click at [149, 69] on input "[PERSON_NAME]" at bounding box center [211, 73] width 125 height 26
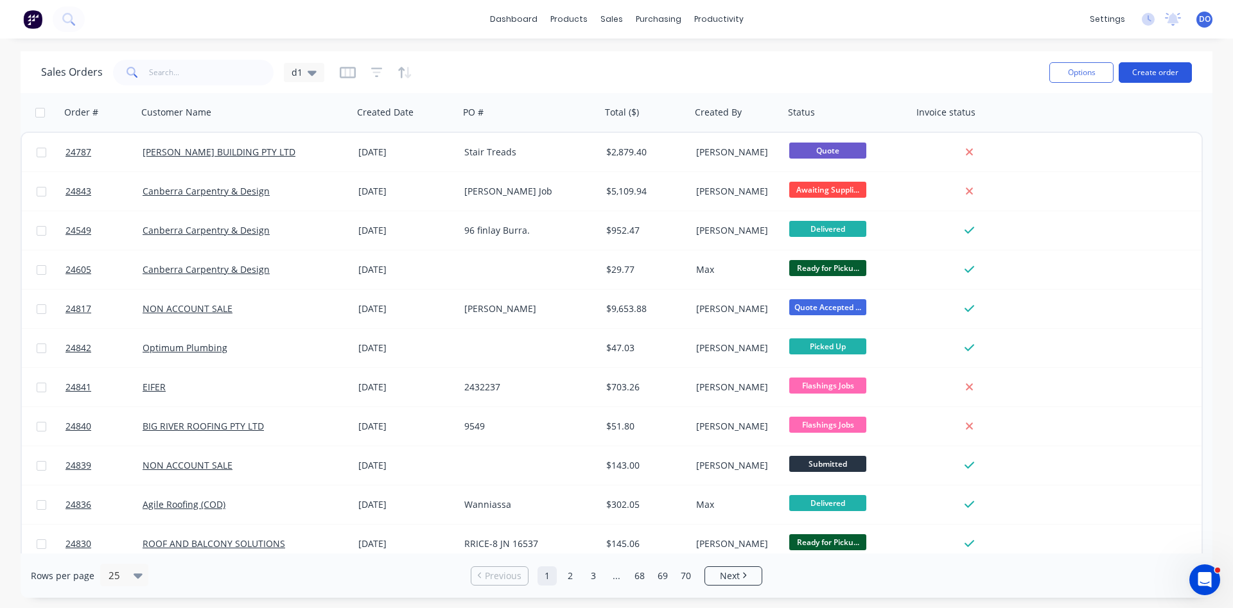
click at [1176, 78] on button "Create order" at bounding box center [1155, 72] width 73 height 21
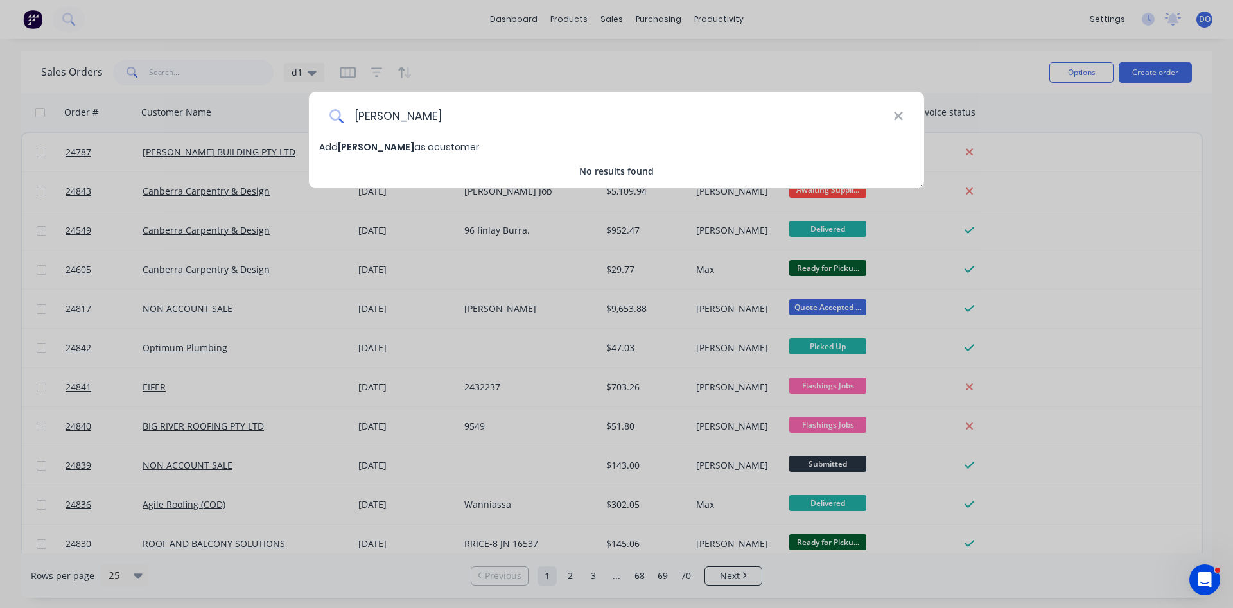
click at [437, 125] on input "[PERSON_NAME]" at bounding box center [619, 116] width 550 height 48
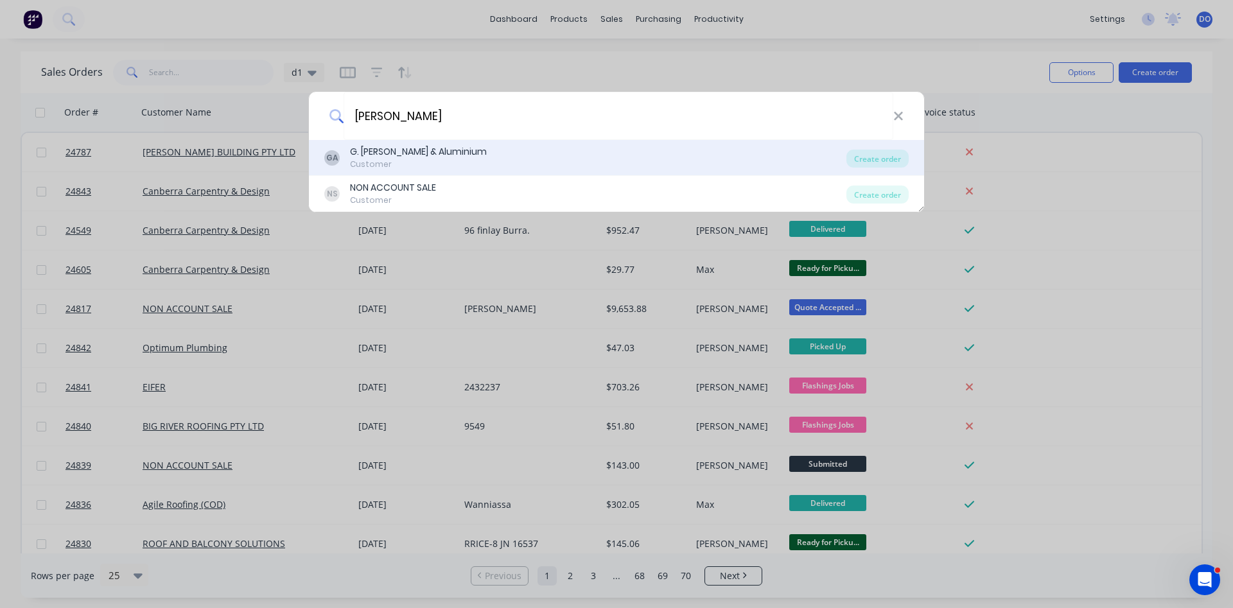
type input "[PERSON_NAME]"
click at [405, 153] on div "G. [PERSON_NAME] & Aluminium" at bounding box center [418, 151] width 137 height 13
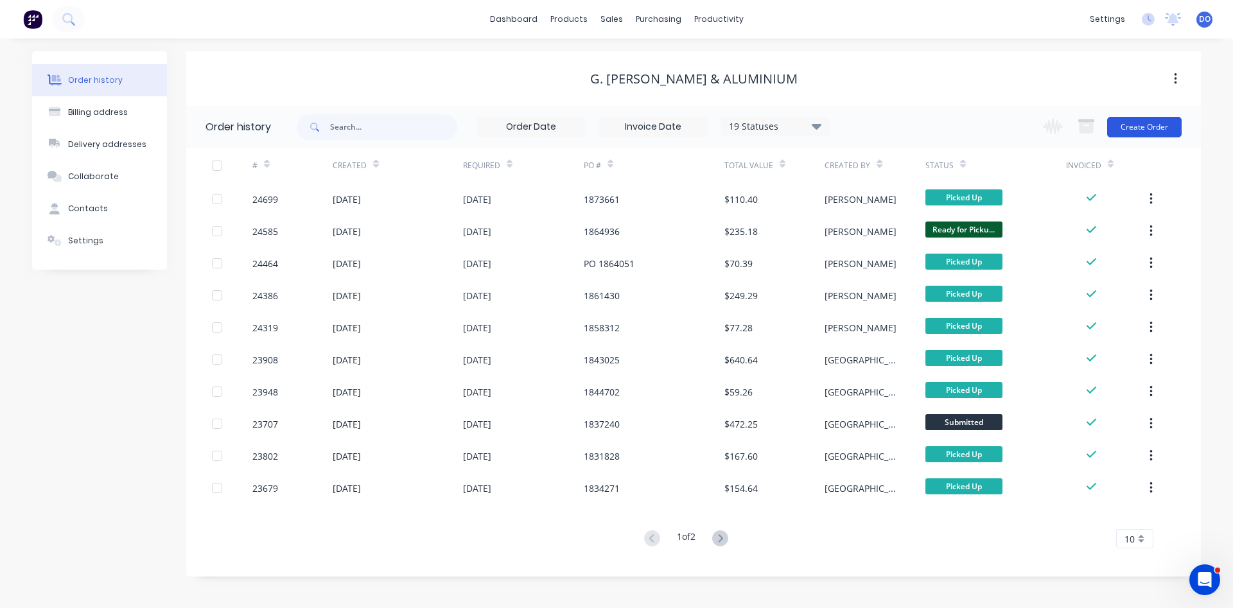
click at [1142, 131] on button "Create Order" at bounding box center [1145, 127] width 75 height 21
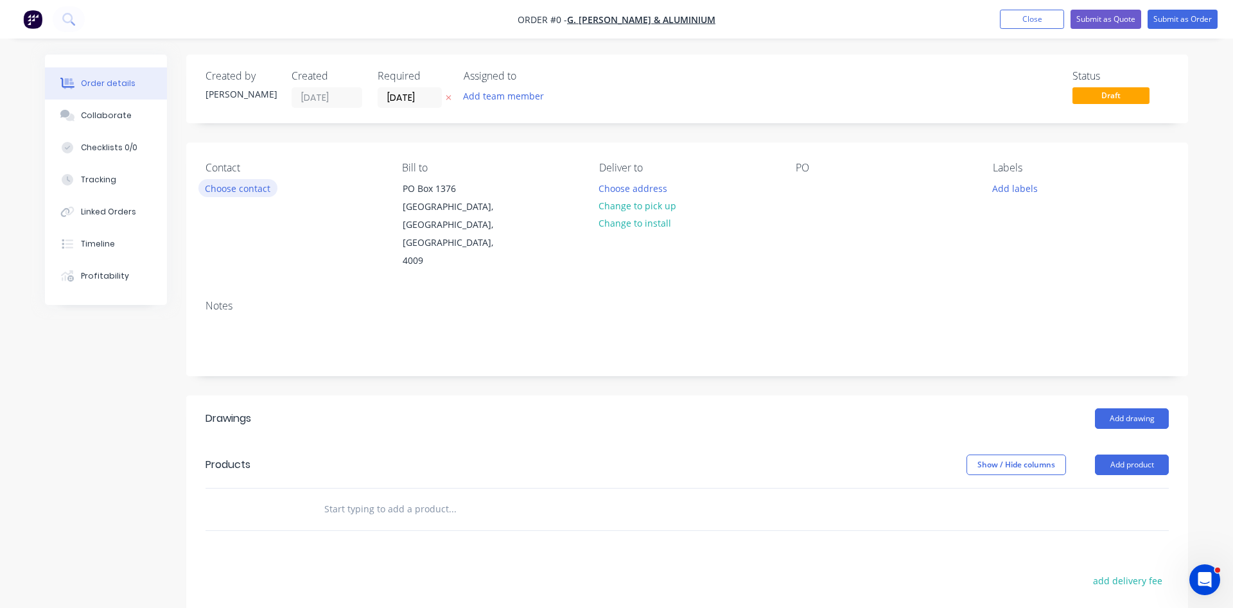
click at [233, 190] on button "Choose contact" at bounding box center [238, 187] width 79 height 17
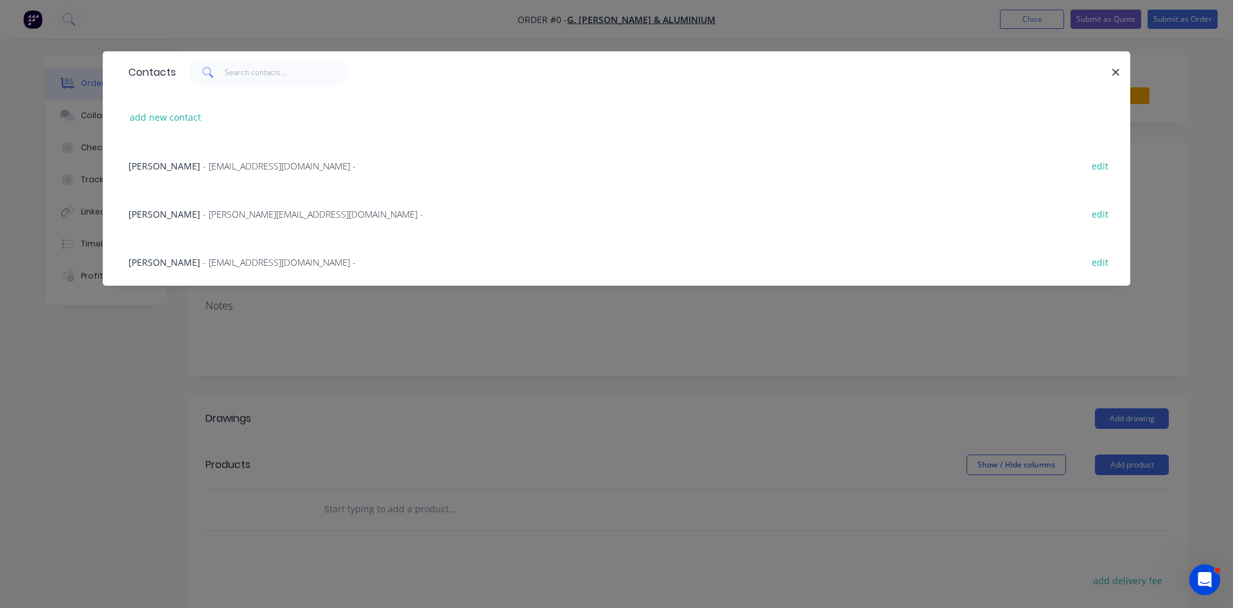
click at [210, 217] on span "- [PERSON_NAME][EMAIL_ADDRESS][DOMAIN_NAME] -" at bounding box center [313, 214] width 220 height 12
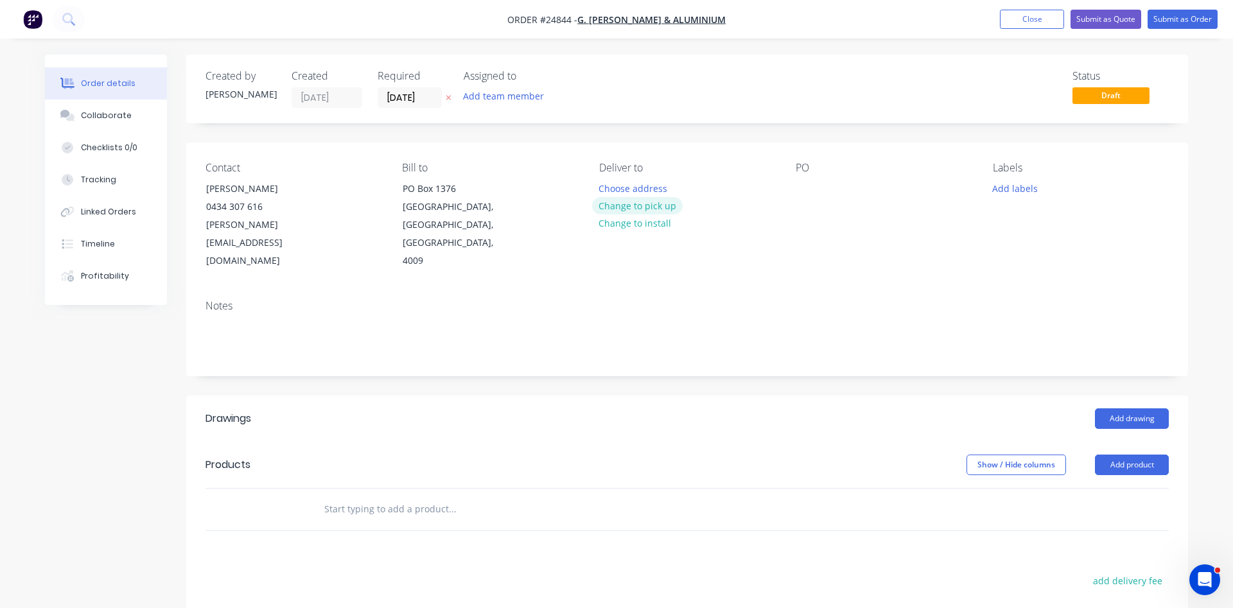
click at [646, 209] on button "Change to pick up" at bounding box center [637, 205] width 91 height 17
click at [807, 188] on div at bounding box center [806, 188] width 21 height 19
click at [1118, 409] on button "Add drawing" at bounding box center [1132, 419] width 74 height 21
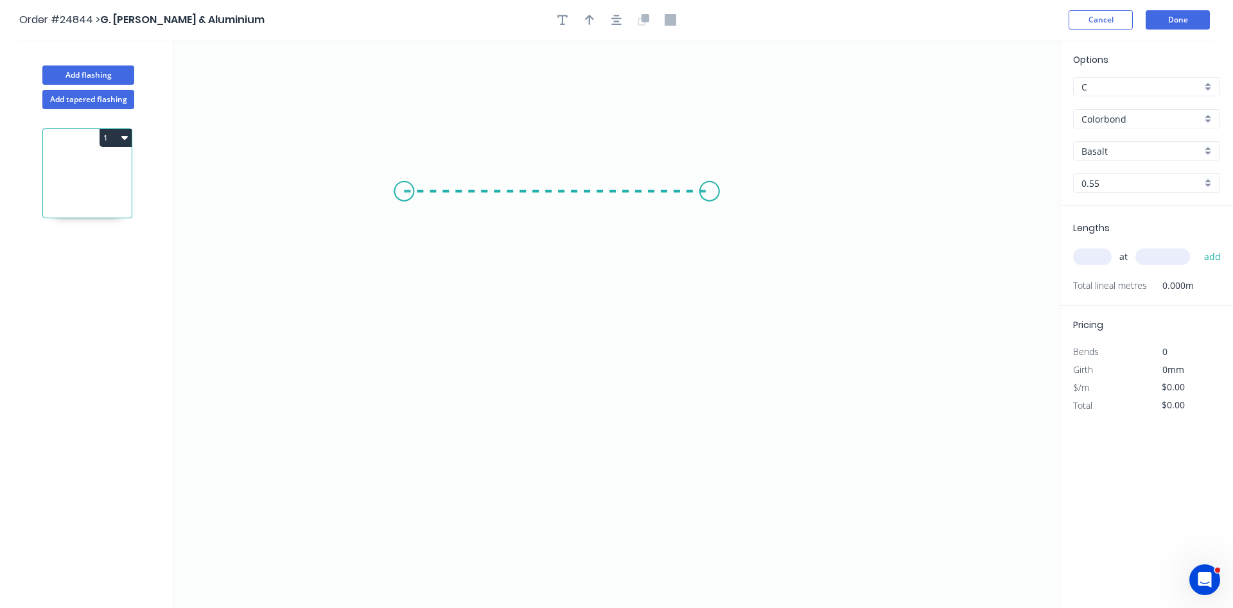
drag, startPoint x: 404, startPoint y: 191, endPoint x: 710, endPoint y: 193, distance: 305.8
click at [710, 193] on icon "0" at bounding box center [616, 324] width 887 height 569
click at [559, 206] on tspan "?" at bounding box center [557, 204] width 6 height 21
click at [587, 30] on header "Order #24844 > G. [PERSON_NAME] & Aluminium Cancel Done" at bounding box center [616, 20] width 1233 height 40
type input "$17.31"
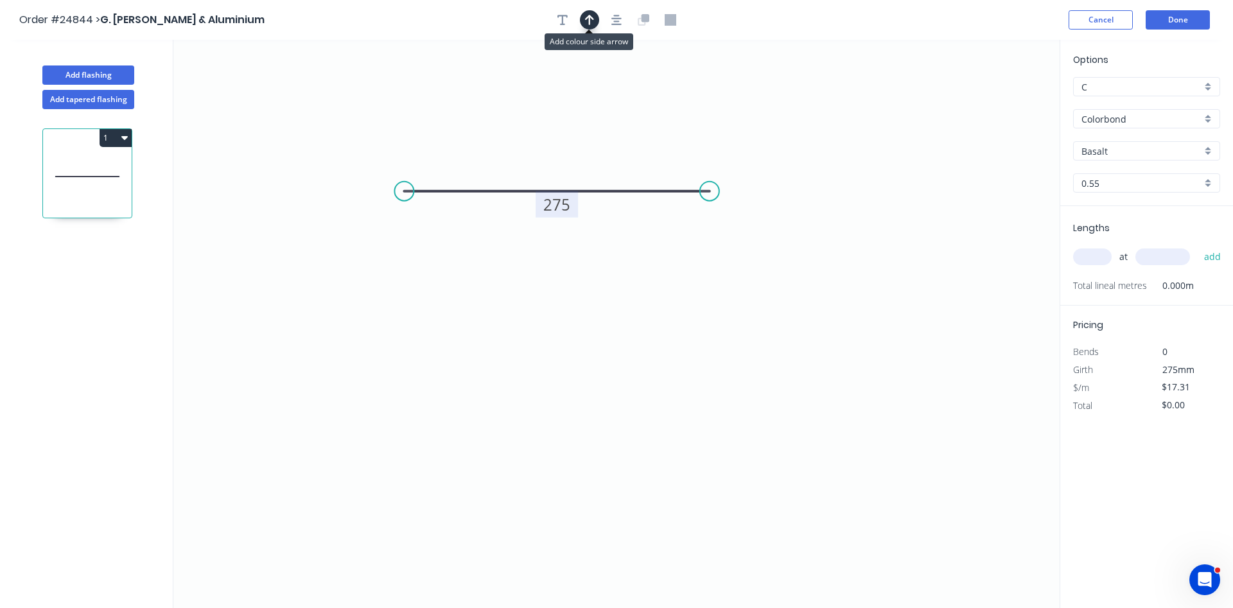
click at [589, 21] on icon "button" at bounding box center [589, 20] width 9 height 10
click at [996, 101] on icon at bounding box center [995, 89] width 12 height 41
click at [996, 101] on icon at bounding box center [995, 86] width 12 height 41
drag, startPoint x: 996, startPoint y: 101, endPoint x: 590, endPoint y: 168, distance: 411.0
click at [590, 168] on icon at bounding box center [600, 157] width 37 height 37
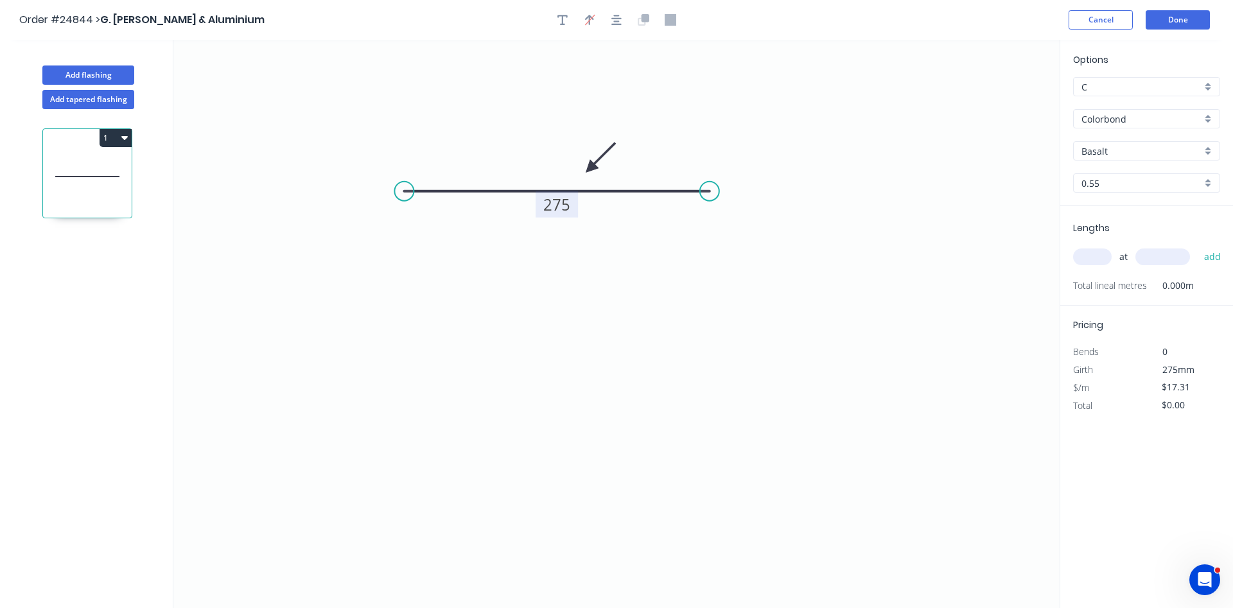
click at [1128, 141] on div "Basalt" at bounding box center [1147, 150] width 147 height 19
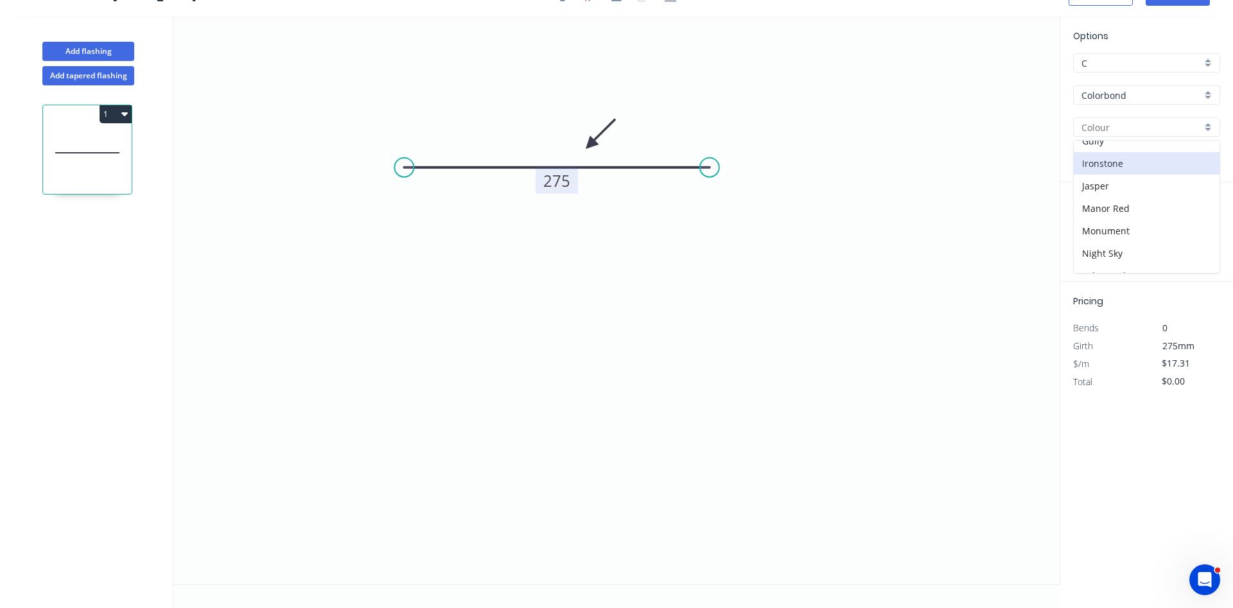
scroll to position [220, 0]
click at [1110, 205] on div "Monument" at bounding box center [1147, 202] width 146 height 22
type input "Monument"
click at [1088, 227] on input "text" at bounding box center [1093, 233] width 39 height 17
type input "2"
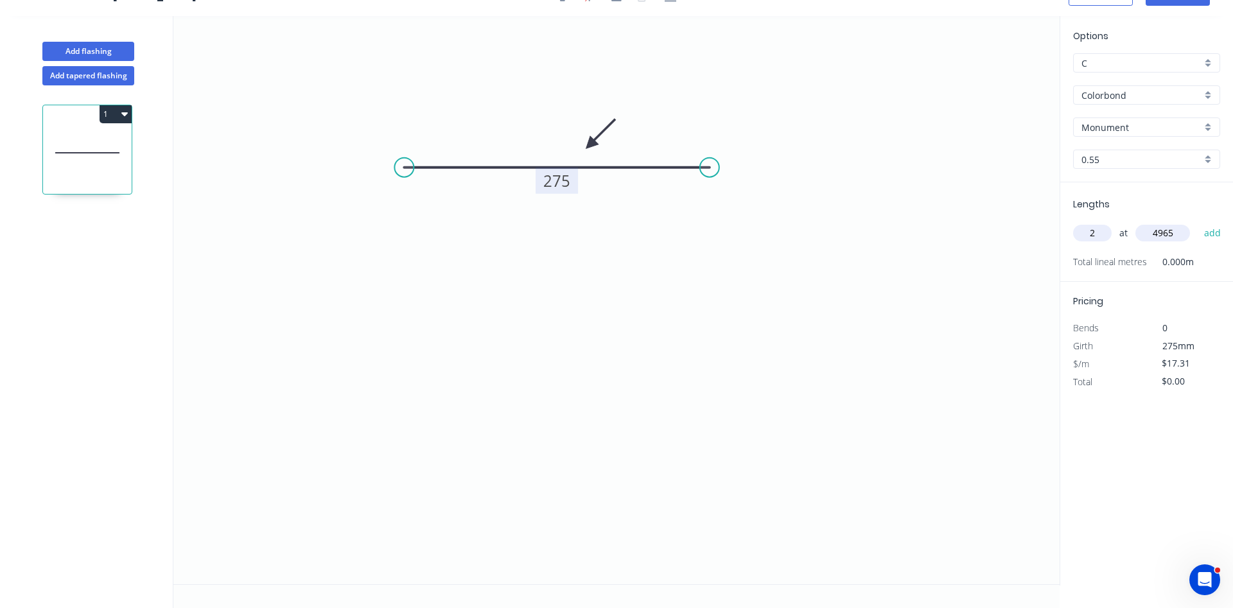
type input "4965"
click at [1198, 222] on button "add" at bounding box center [1213, 233] width 30 height 22
type input "$171.89"
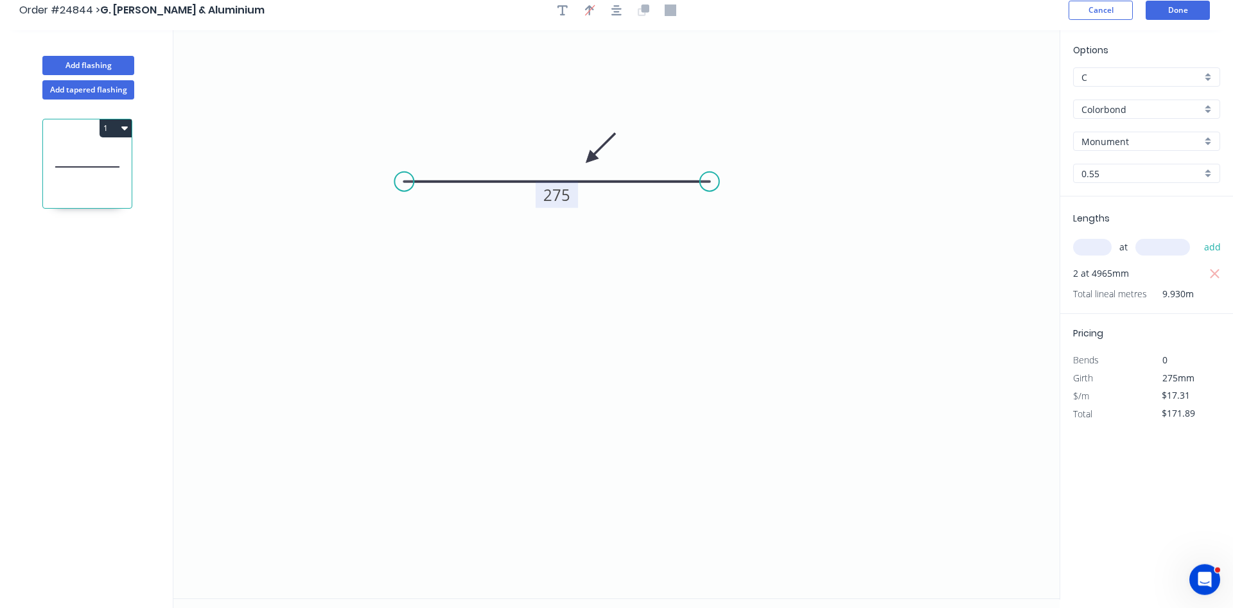
scroll to position [0, 0]
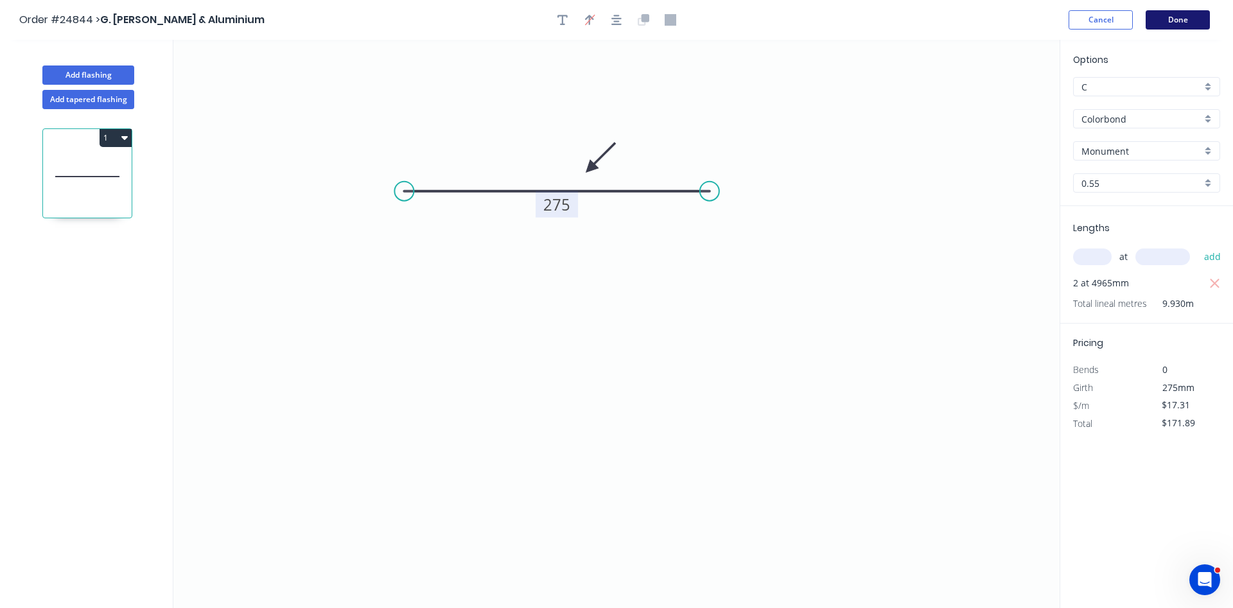
click at [1180, 22] on button "Done" at bounding box center [1178, 19] width 64 height 19
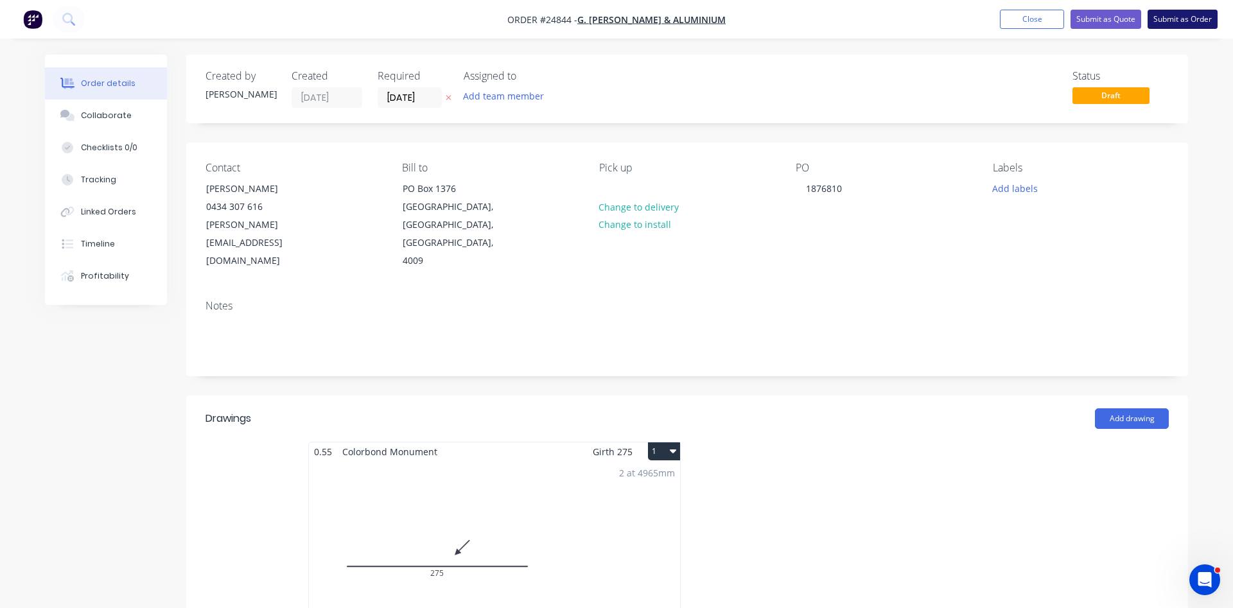
click at [1175, 17] on button "Submit as Order" at bounding box center [1183, 19] width 70 height 19
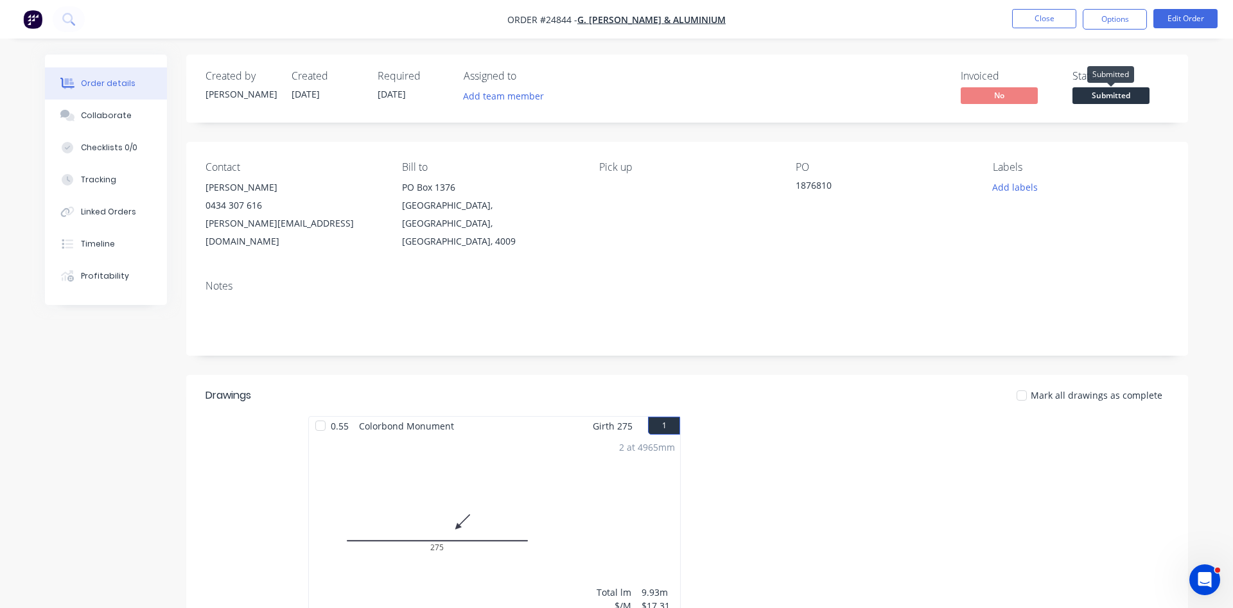
click at [1126, 95] on span "Submitted" at bounding box center [1111, 95] width 77 height 16
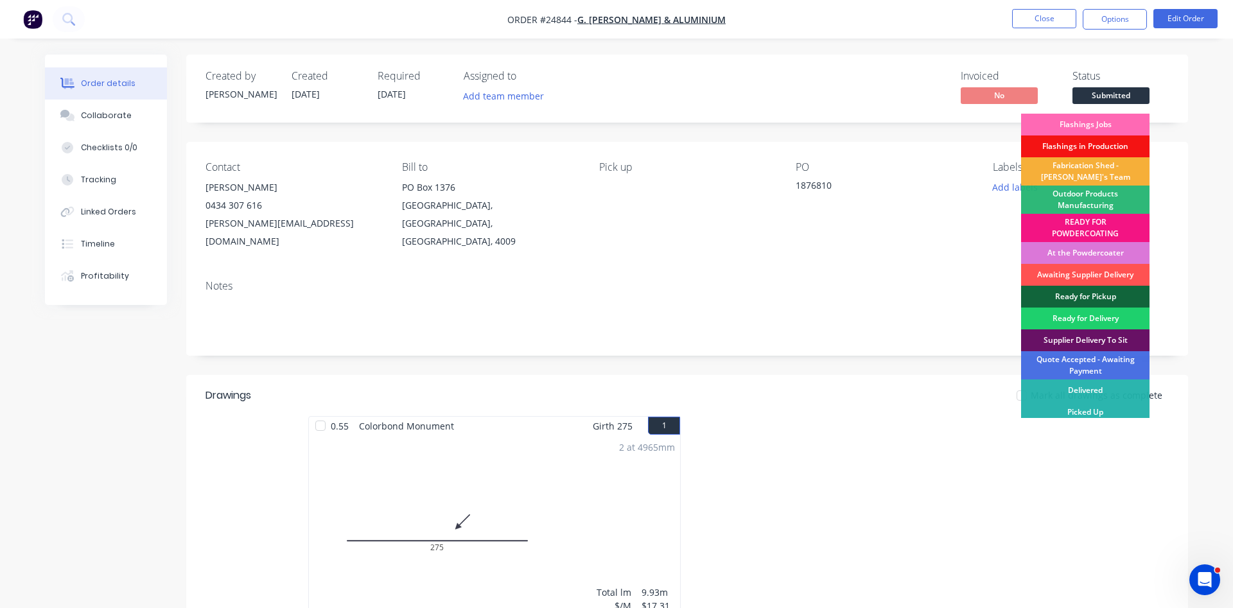
click at [1097, 127] on div "Flashings Jobs" at bounding box center [1085, 125] width 128 height 22
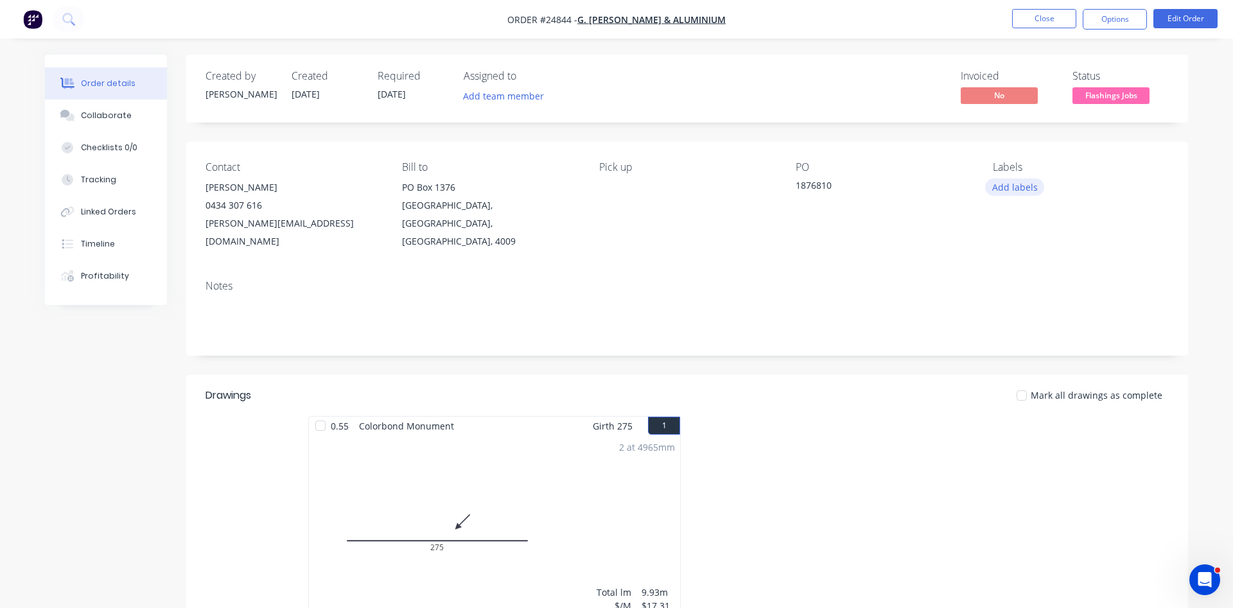
click at [1018, 187] on button "Add labels" at bounding box center [1015, 187] width 59 height 17
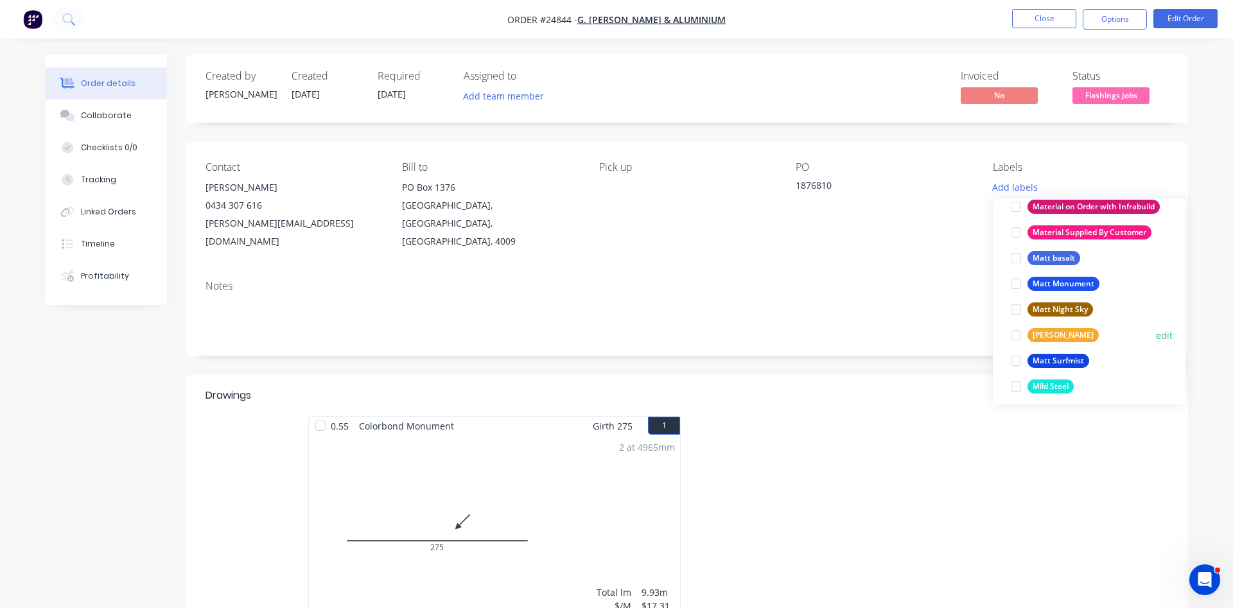
scroll to position [1684, 0]
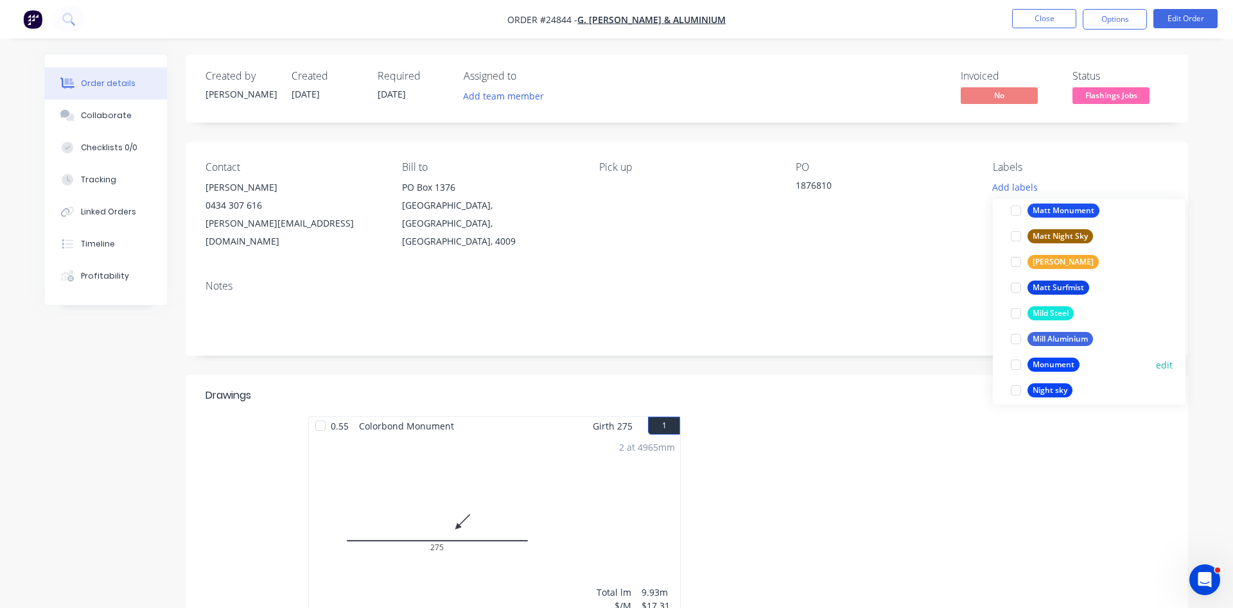
click at [1018, 364] on div at bounding box center [1017, 365] width 26 height 26
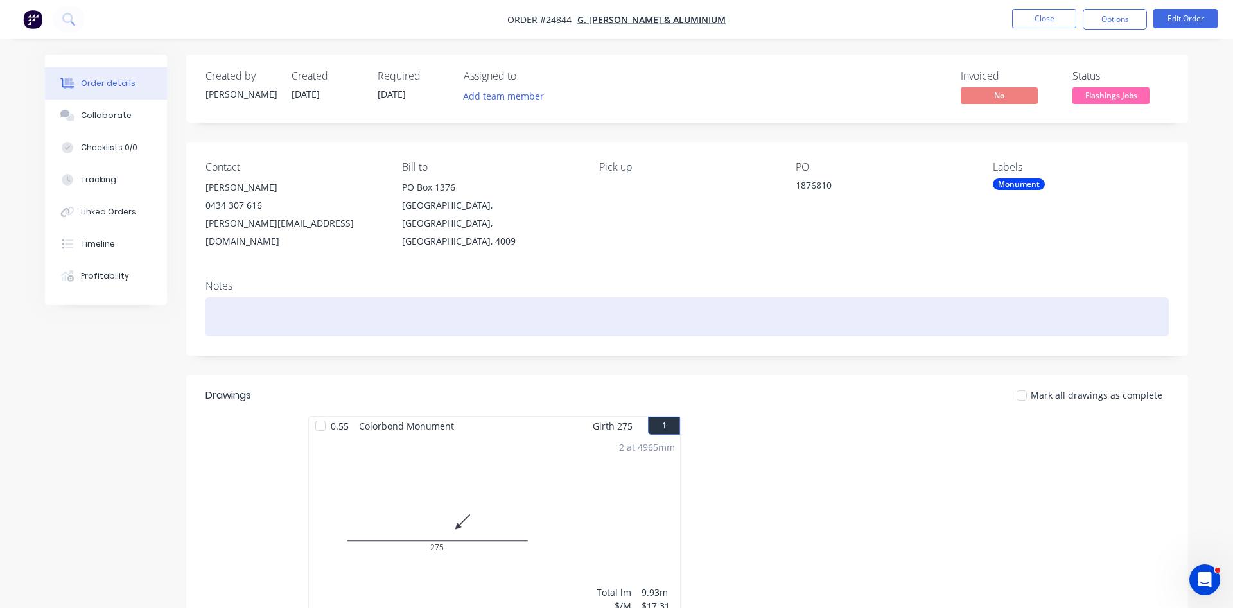
click at [905, 297] on div at bounding box center [688, 316] width 964 height 39
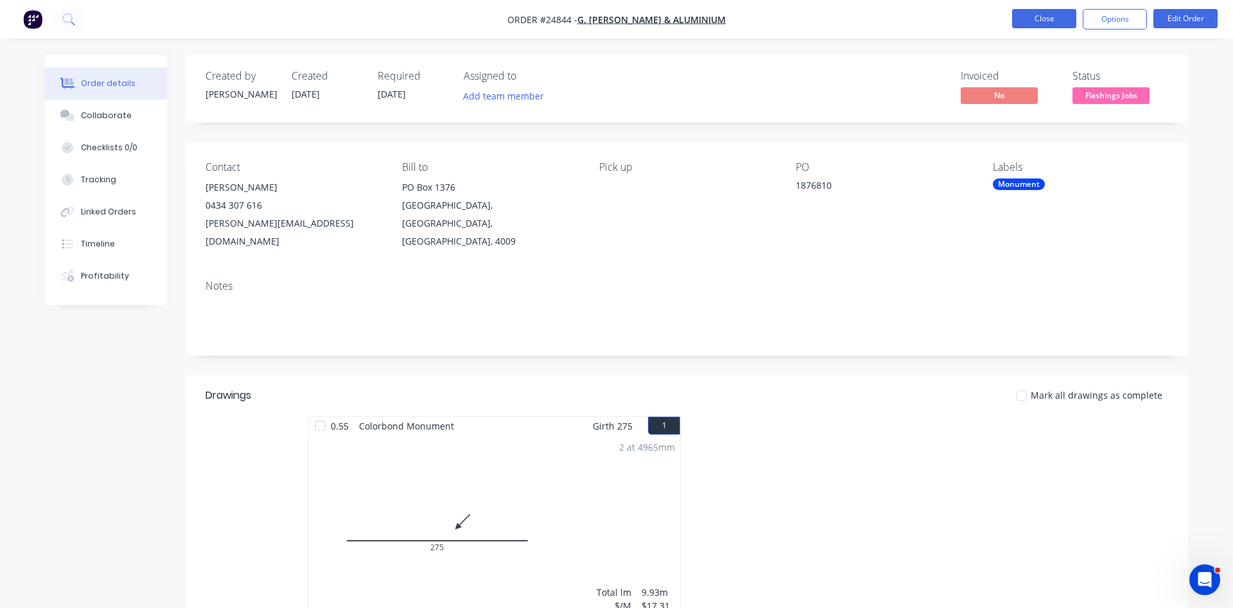
click at [1048, 20] on button "Close" at bounding box center [1044, 18] width 64 height 19
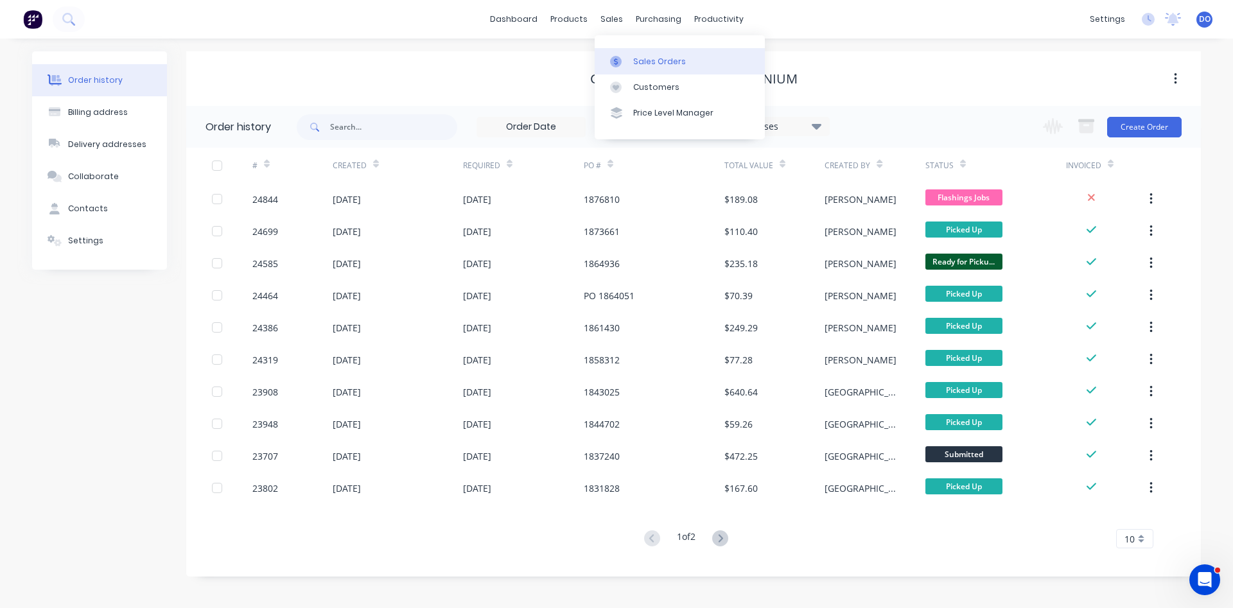
click at [637, 57] on div "Sales Orders" at bounding box center [659, 62] width 53 height 12
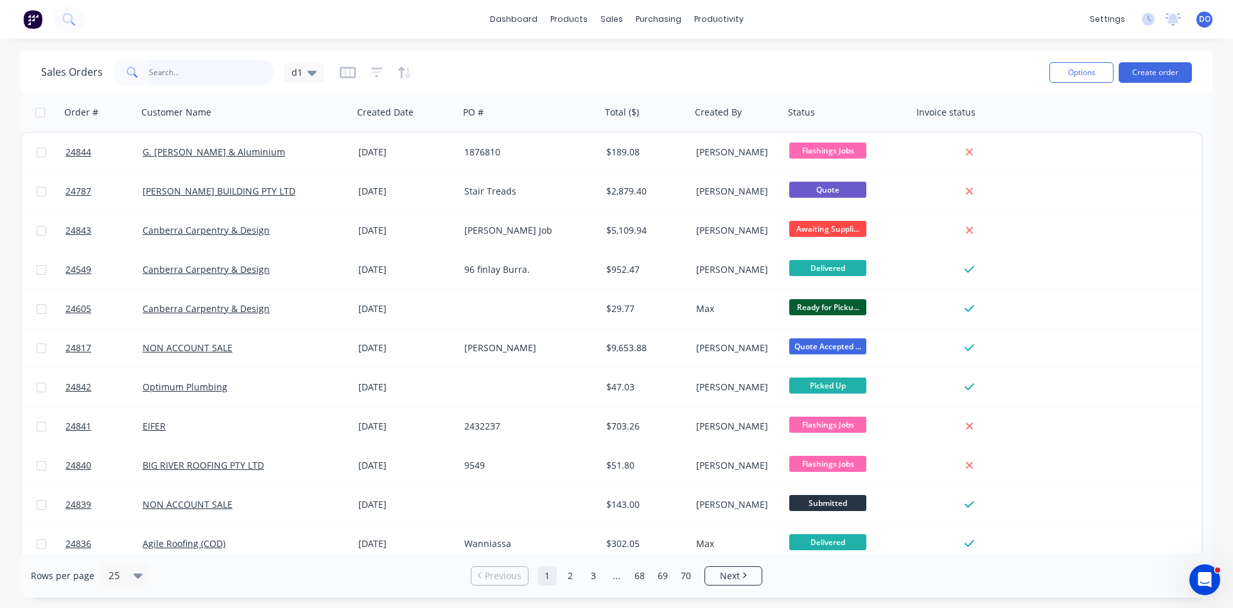
click at [171, 73] on input "text" at bounding box center [211, 73] width 125 height 26
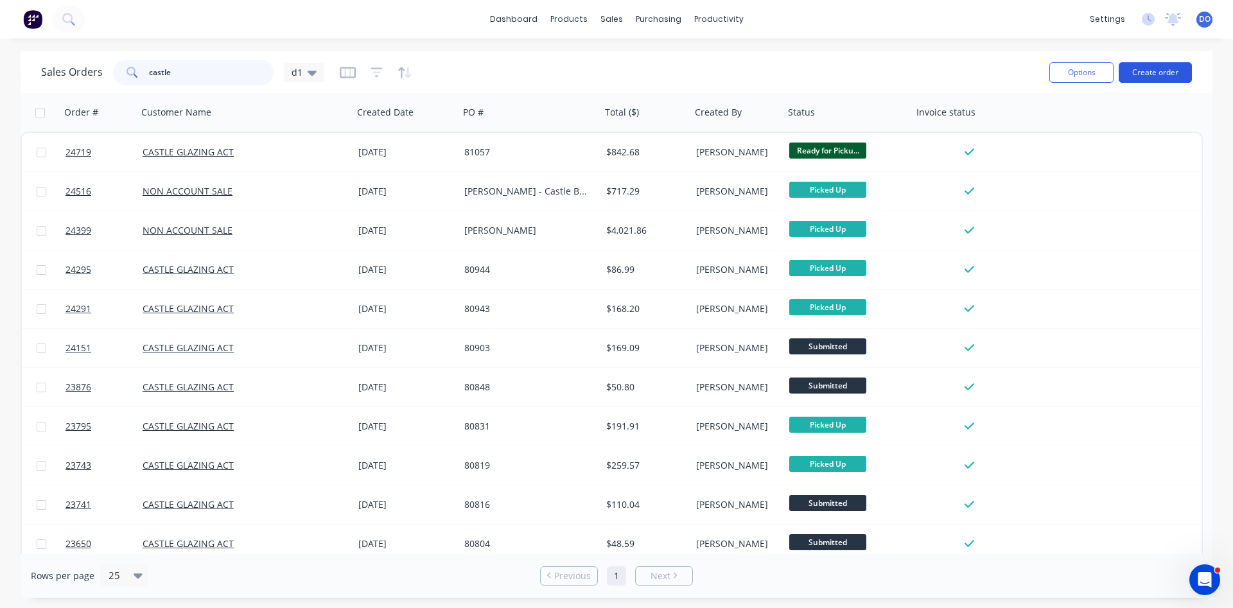
type input "castle"
click at [1171, 73] on button "Create order" at bounding box center [1155, 72] width 73 height 21
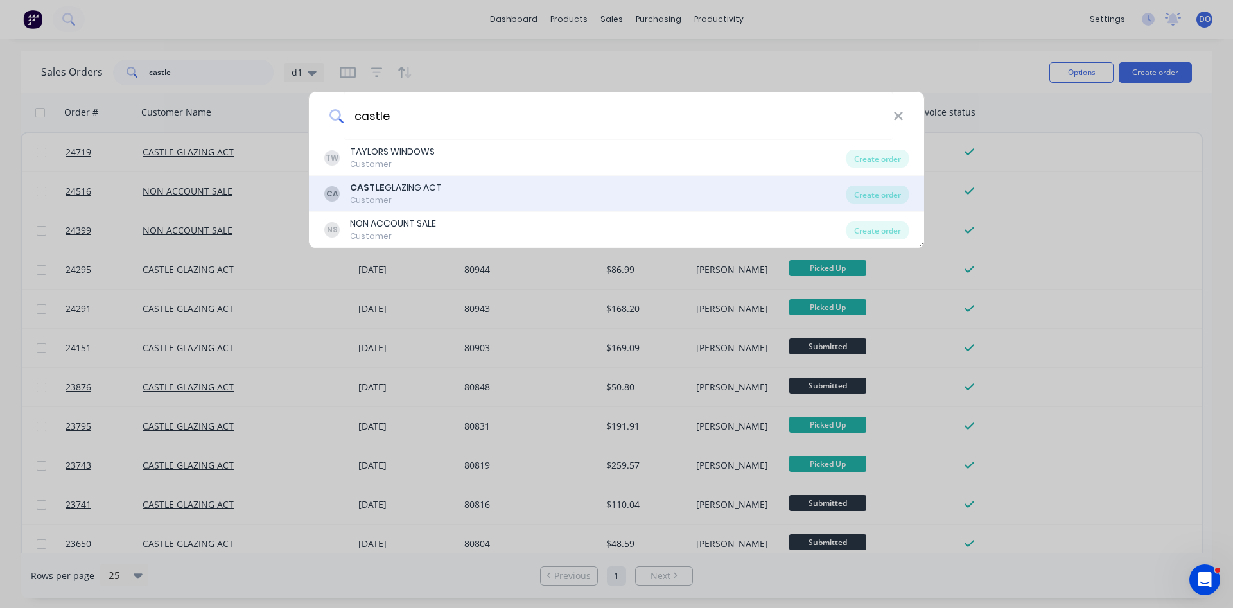
type input "castle"
click at [464, 196] on div "CA CASTLE GLAZING ACT Customer" at bounding box center [585, 193] width 522 height 25
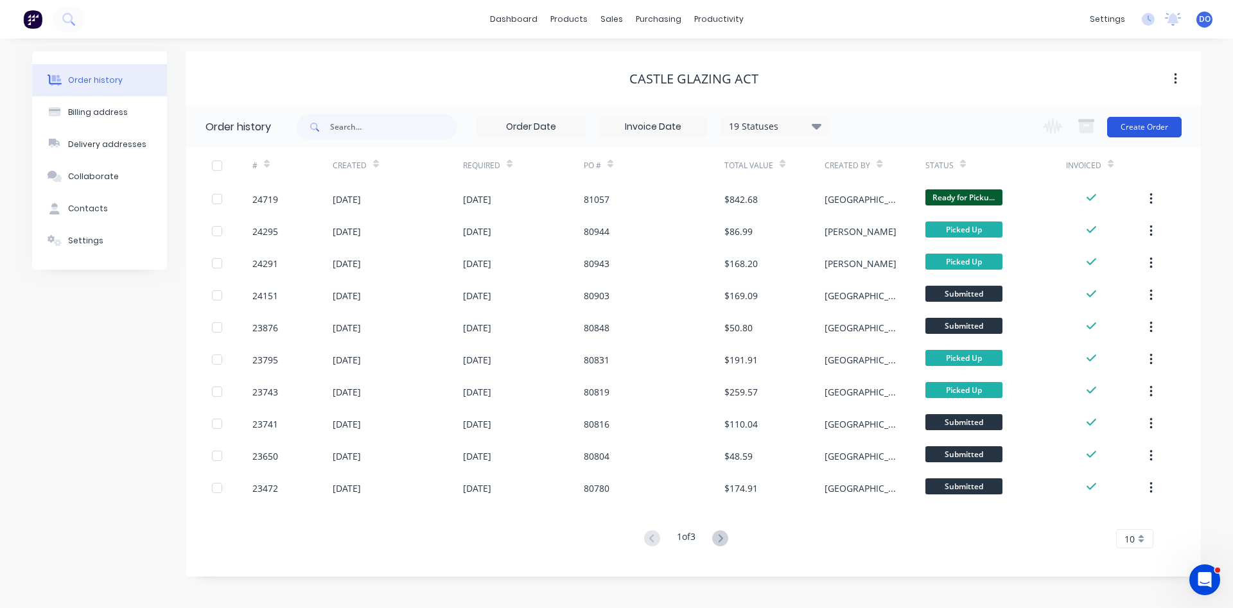
click at [1138, 122] on button "Create Order" at bounding box center [1145, 127] width 75 height 21
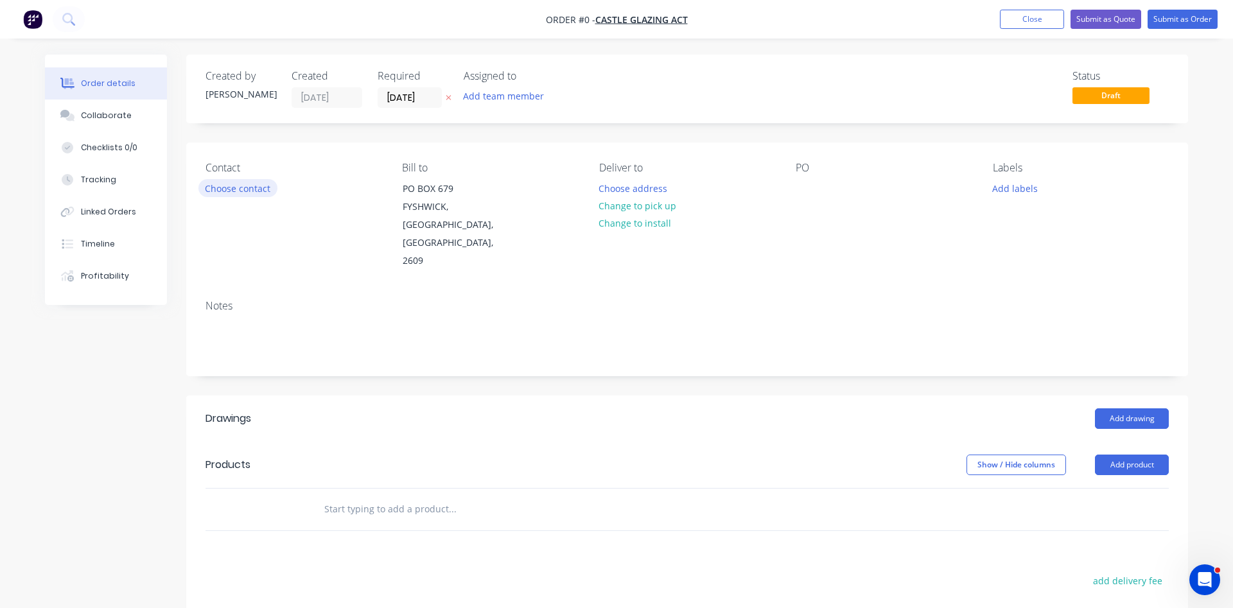
click at [262, 189] on button "Choose contact" at bounding box center [238, 187] width 79 height 17
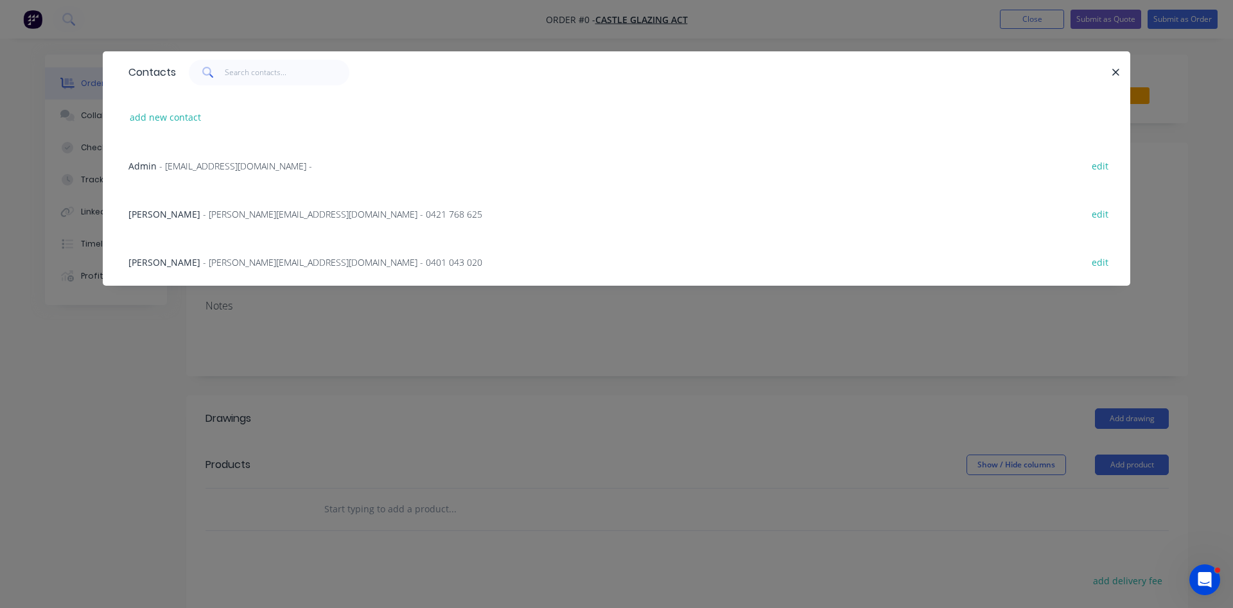
click at [203, 215] on span "- [PERSON_NAME][EMAIL_ADDRESS][DOMAIN_NAME] - 0421 768 625" at bounding box center [342, 214] width 279 height 12
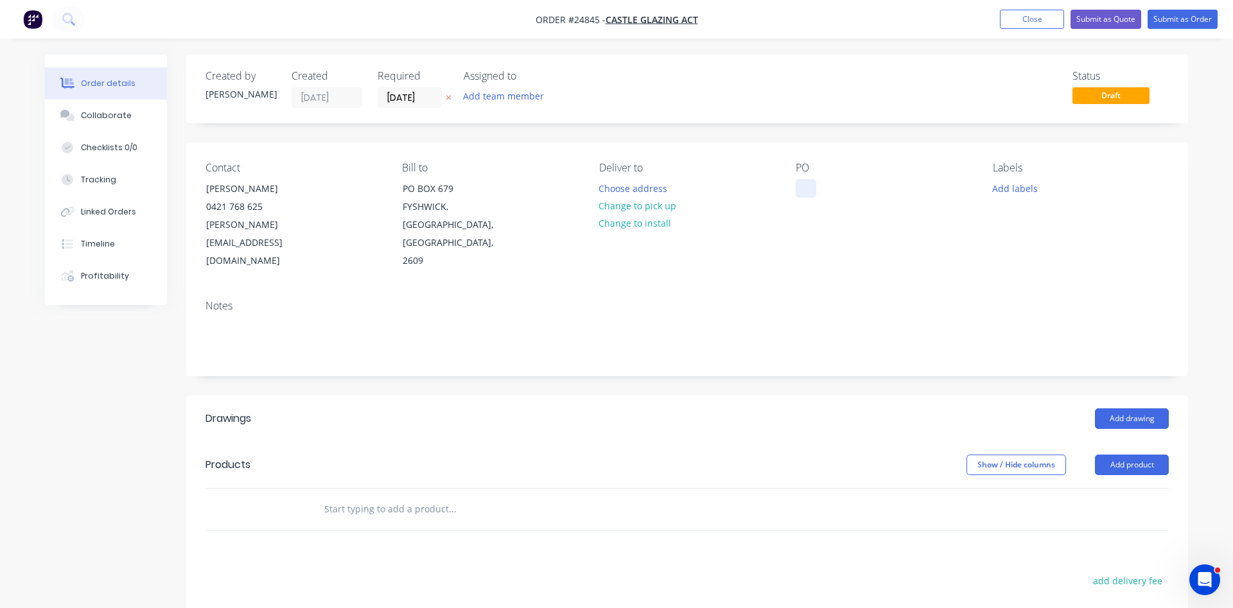
click at [806, 180] on div at bounding box center [806, 188] width 21 height 19
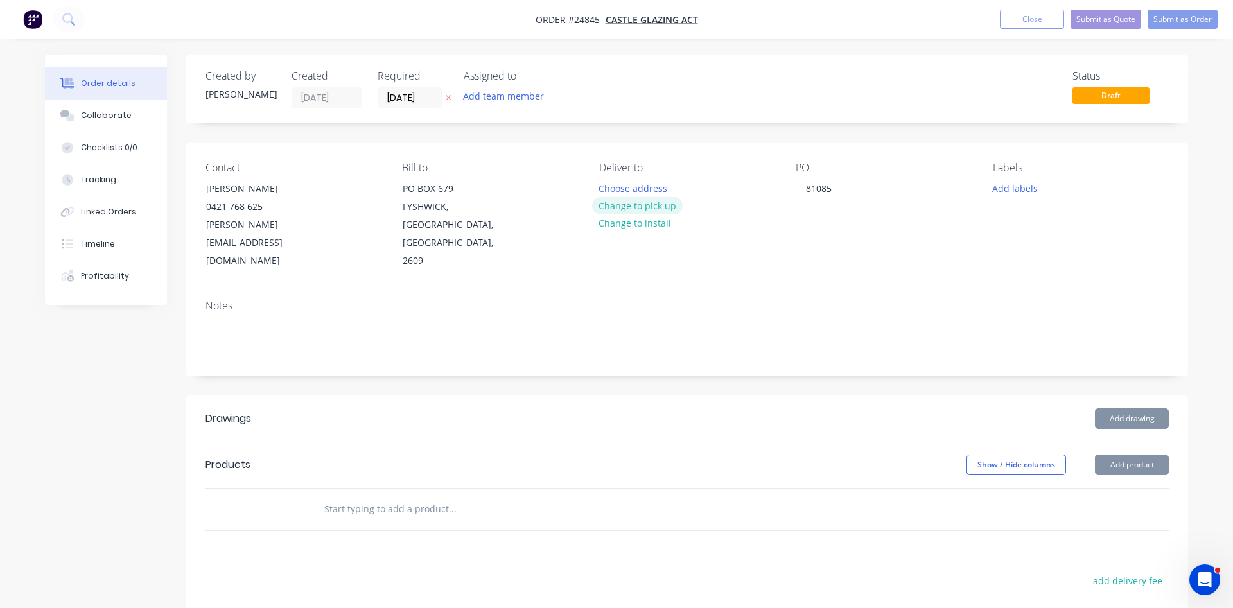
click at [644, 207] on button "Change to pick up" at bounding box center [637, 205] width 91 height 17
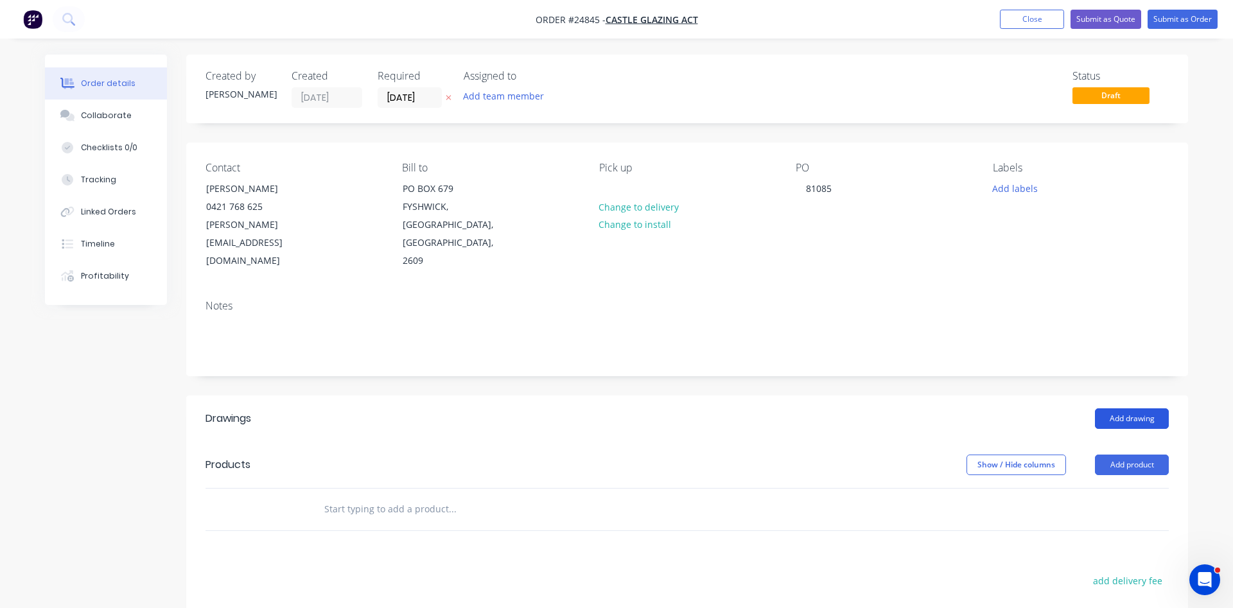
click at [1136, 409] on button "Add drawing" at bounding box center [1132, 419] width 74 height 21
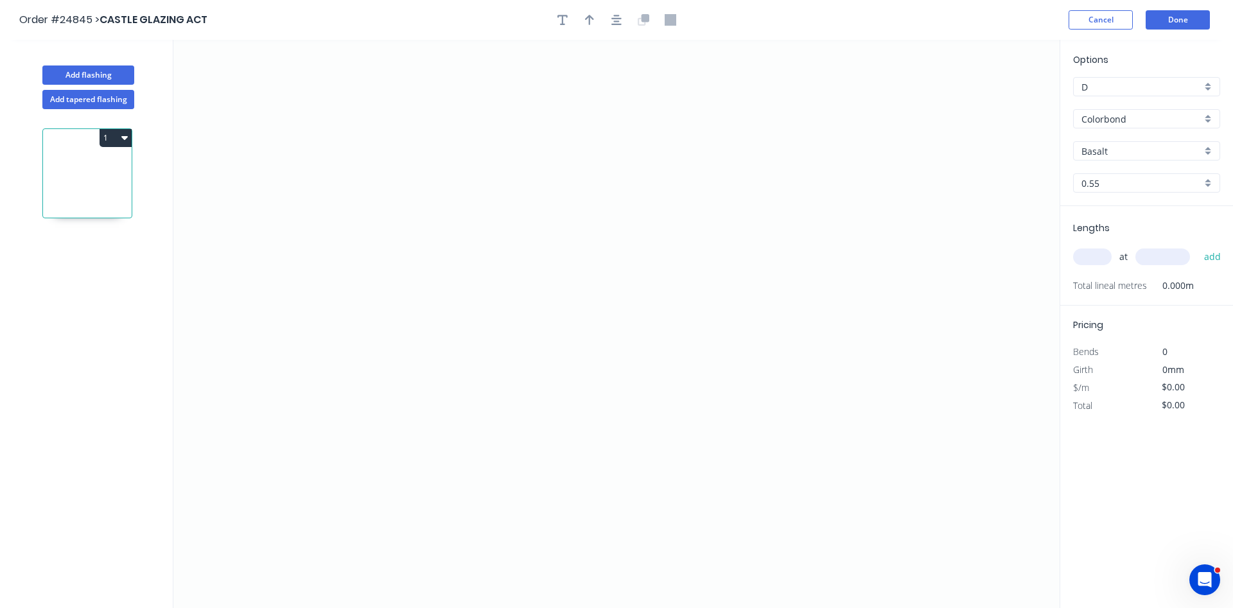
click at [1151, 118] on input "Colorbond" at bounding box center [1142, 118] width 120 height 13
click at [1153, 82] on input "D" at bounding box center [1142, 86] width 120 height 13
click at [1103, 118] on div "A" at bounding box center [1147, 111] width 146 height 22
type input "A"
type input "Colorbond"
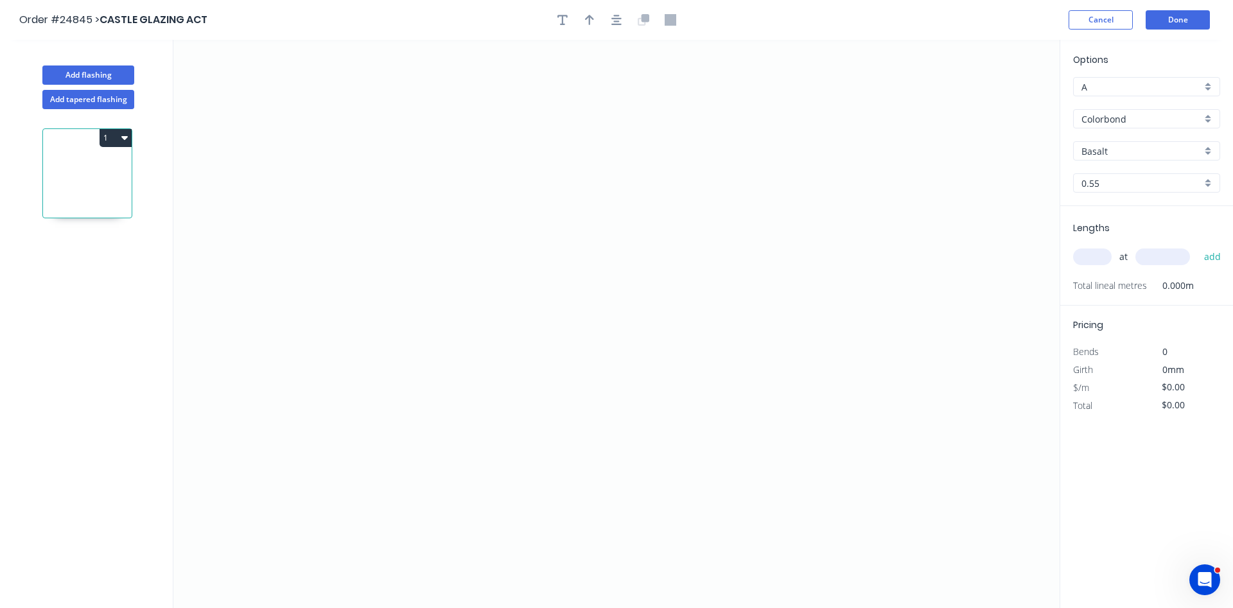
click at [1133, 121] on input "Colorbond" at bounding box center [1142, 118] width 120 height 13
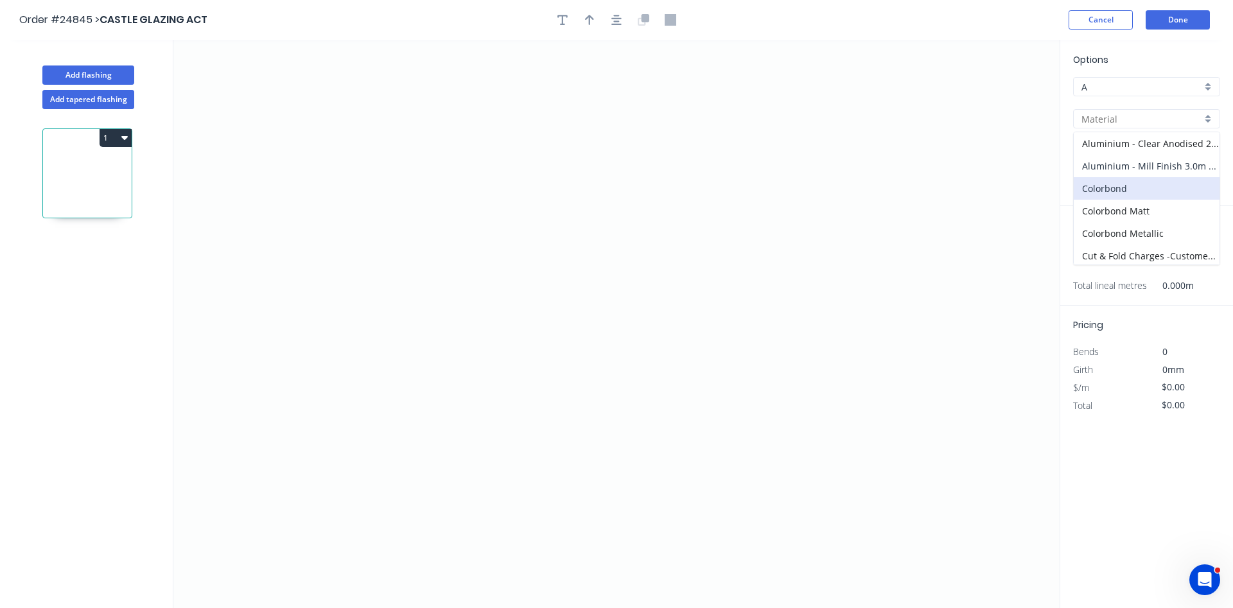
click at [1151, 166] on div "Aluminium - Mill Finish 3.0m Max" at bounding box center [1147, 166] width 146 height 22
type input "Aluminium - Mill Finish 3.0m Max"
type input "Mill Finish"
type input "1.2"
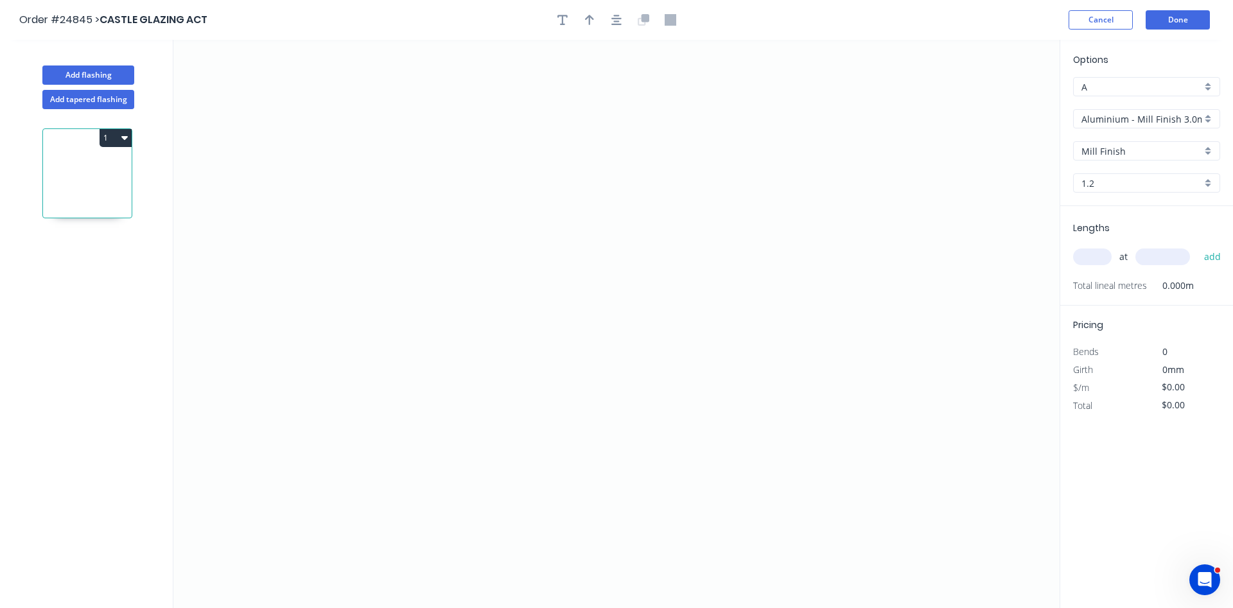
click at [1103, 188] on input "1.2" at bounding box center [1142, 183] width 120 height 13
click at [1105, 219] on div "1.6" at bounding box center [1147, 230] width 146 height 22
type input "1.6"
drag, startPoint x: 477, startPoint y: 163, endPoint x: 752, endPoint y: 159, distance: 274.4
click at [752, 159] on icon "0" at bounding box center [616, 324] width 887 height 569
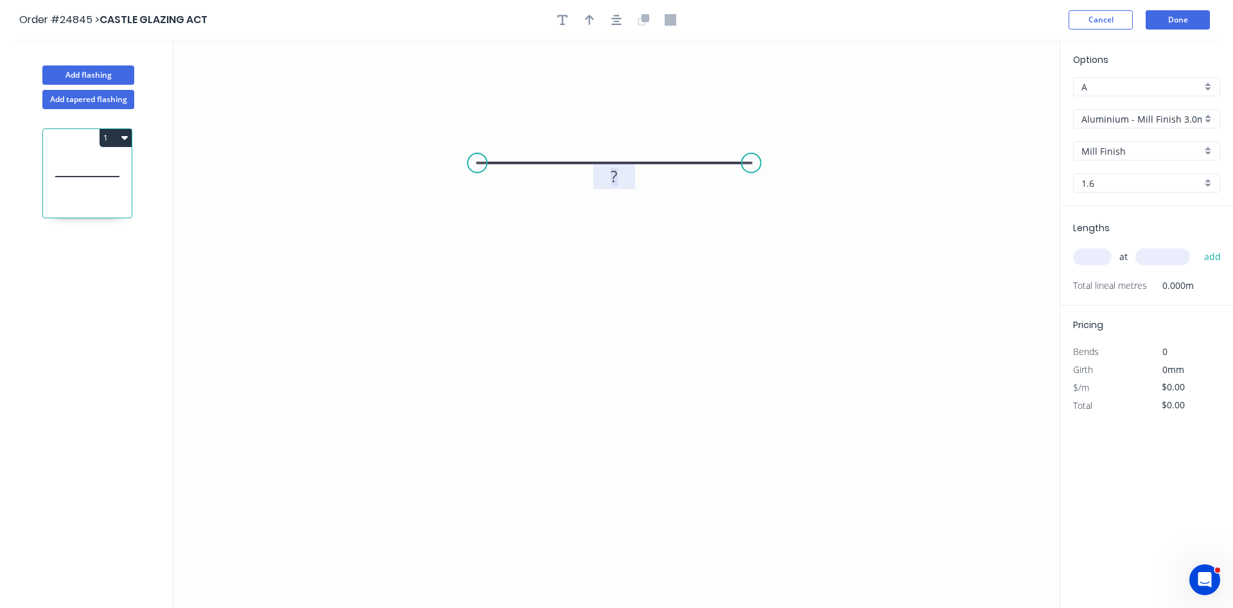
click at [623, 175] on rect at bounding box center [615, 177] width 26 height 18
click at [1097, 262] on input "text" at bounding box center [1093, 257] width 39 height 17
type input "$16.99"
type input "8"
type input "3000"
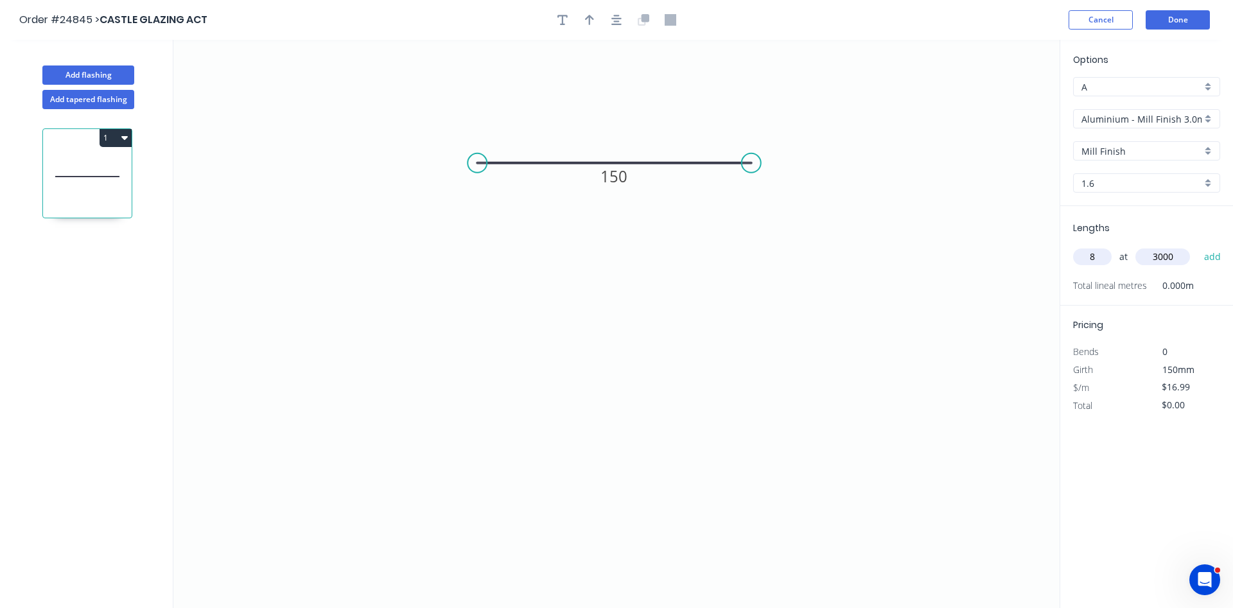
click at [1198, 246] on button "add" at bounding box center [1213, 257] width 30 height 22
type input "$407.76"
type input "10"
type input "2400"
click at [1198, 246] on button "add" at bounding box center [1213, 257] width 30 height 22
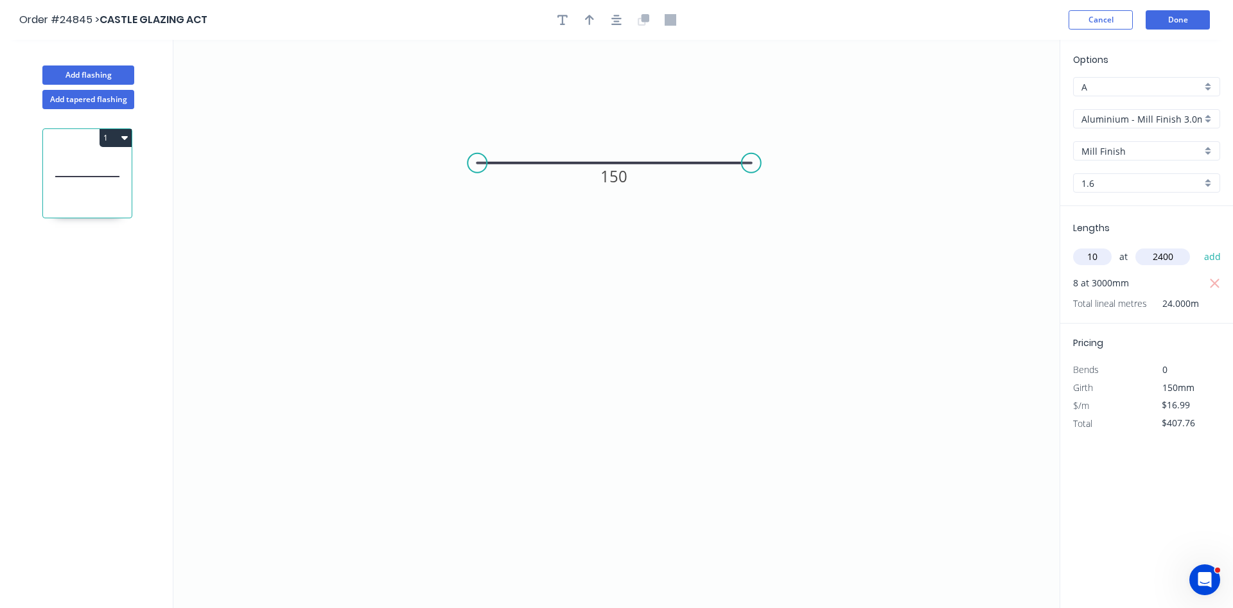
type input "$815.52"
click at [586, 15] on icon "button" at bounding box center [589, 20] width 9 height 12
click at [997, 105] on icon at bounding box center [995, 89] width 12 height 41
drag, startPoint x: 996, startPoint y: 100, endPoint x: 575, endPoint y: 137, distance: 423.0
click at [575, 137] on icon at bounding box center [582, 125] width 37 height 37
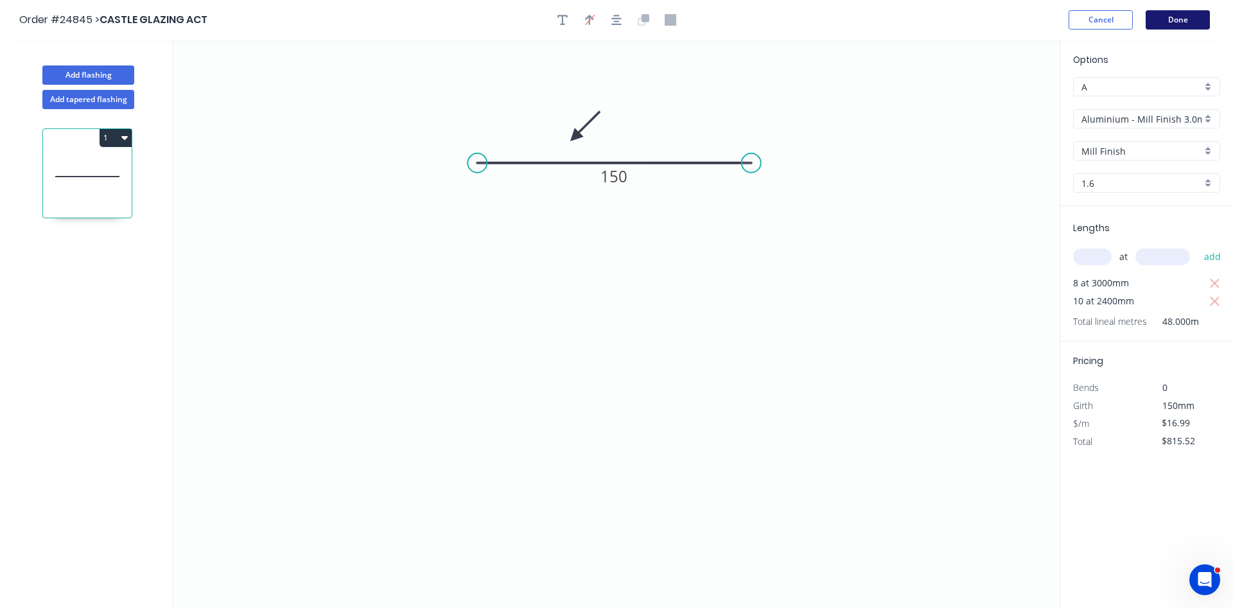
click at [1173, 26] on button "Done" at bounding box center [1178, 19] width 64 height 19
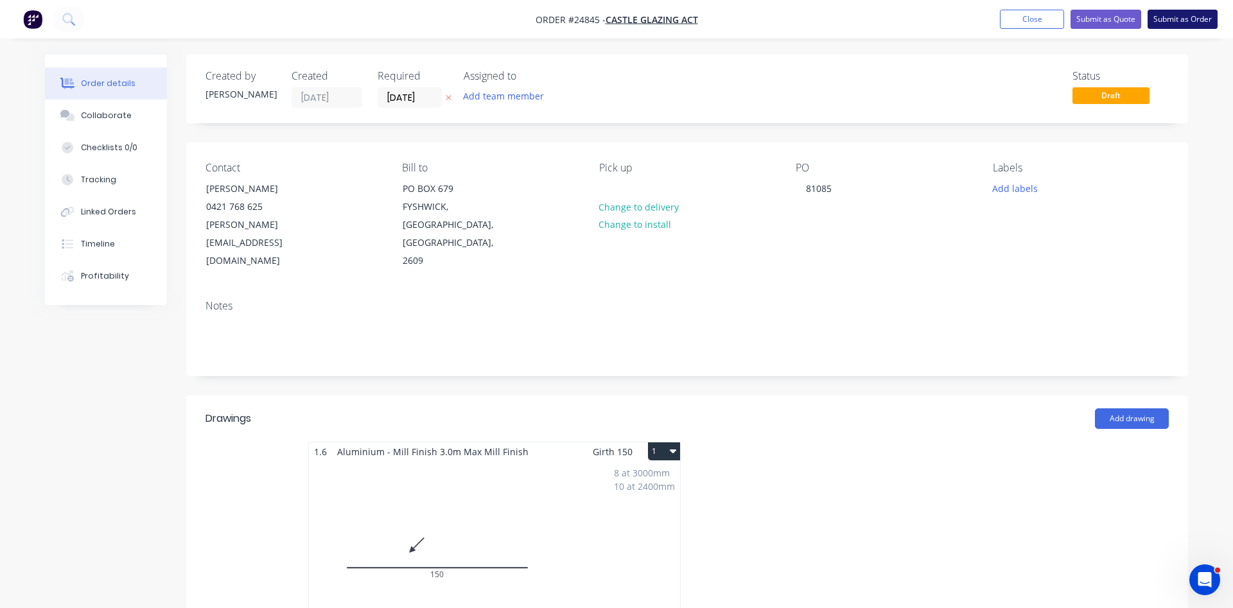
click at [1199, 20] on button "Submit as Order" at bounding box center [1183, 19] width 70 height 19
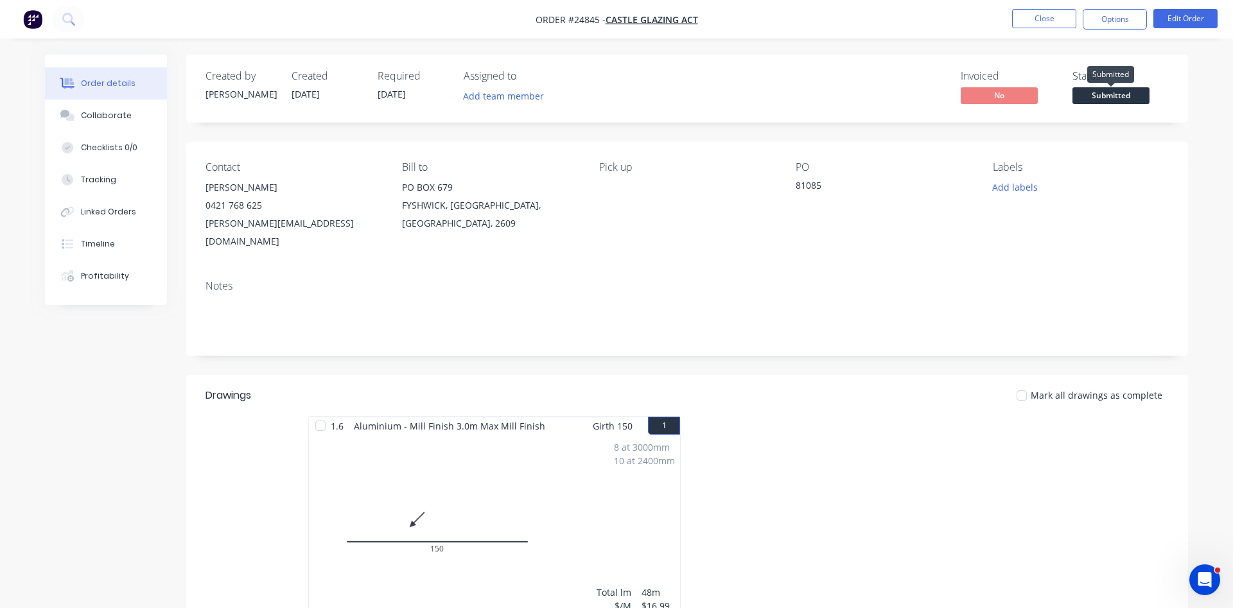
click at [1105, 102] on span "Submitted" at bounding box center [1111, 95] width 77 height 16
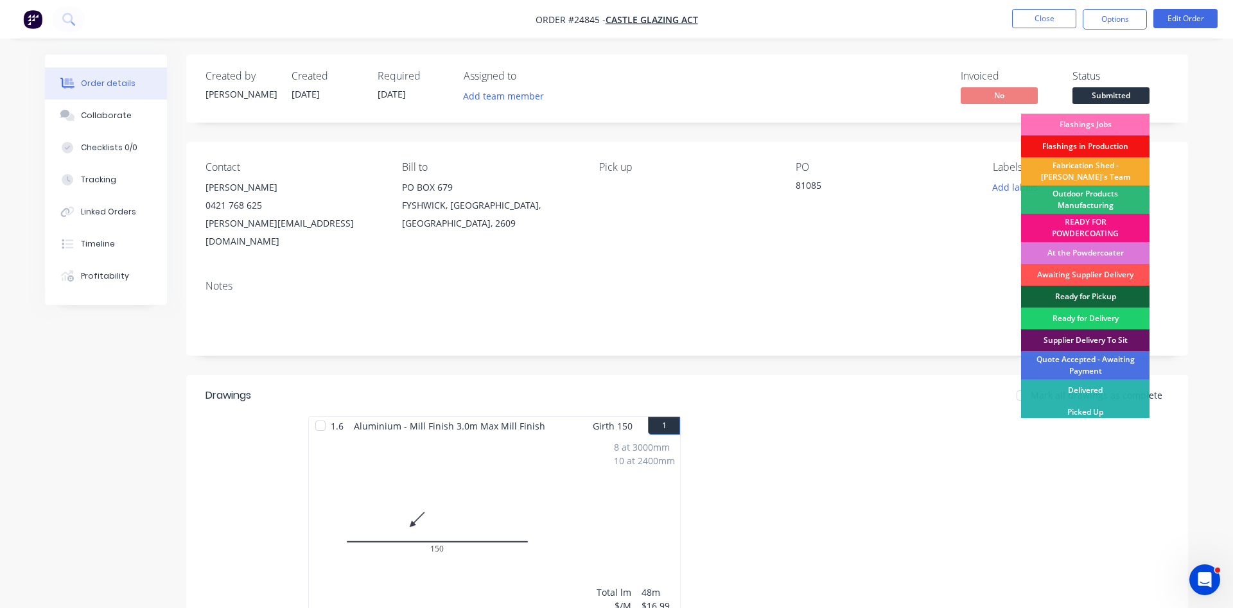
click at [1089, 172] on div "Fabrication Shed - [PERSON_NAME]'s Team" at bounding box center [1085, 171] width 128 height 28
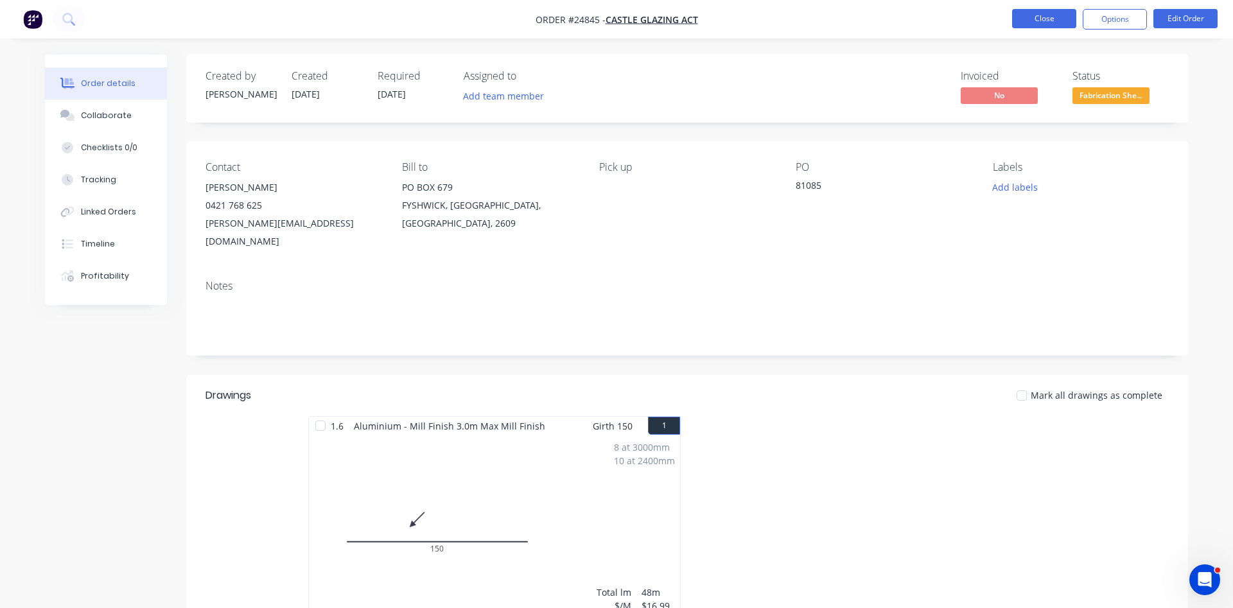
click at [1050, 19] on button "Close" at bounding box center [1044, 18] width 64 height 19
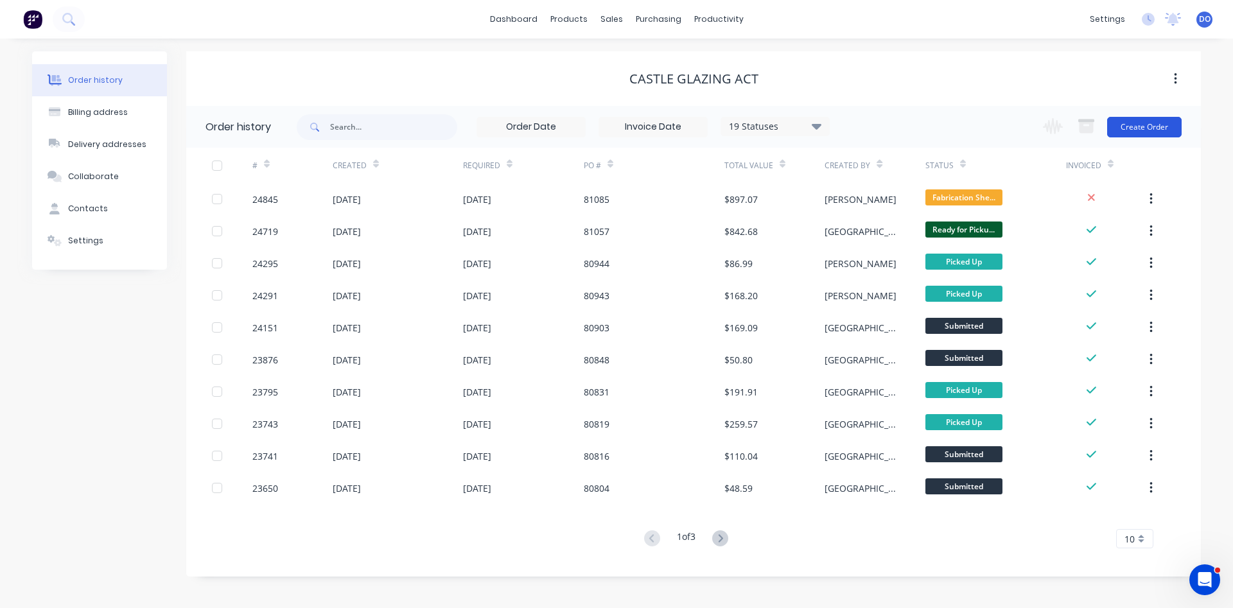
click at [1145, 125] on button "Create Order" at bounding box center [1145, 127] width 75 height 21
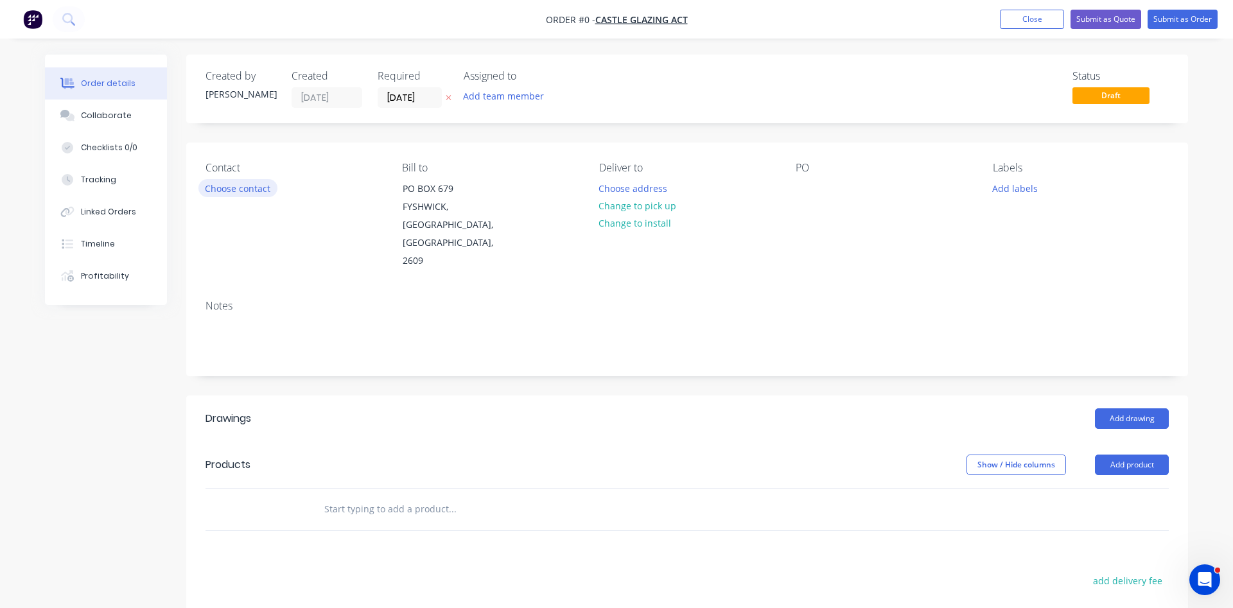
click at [237, 190] on button "Choose contact" at bounding box center [238, 187] width 79 height 17
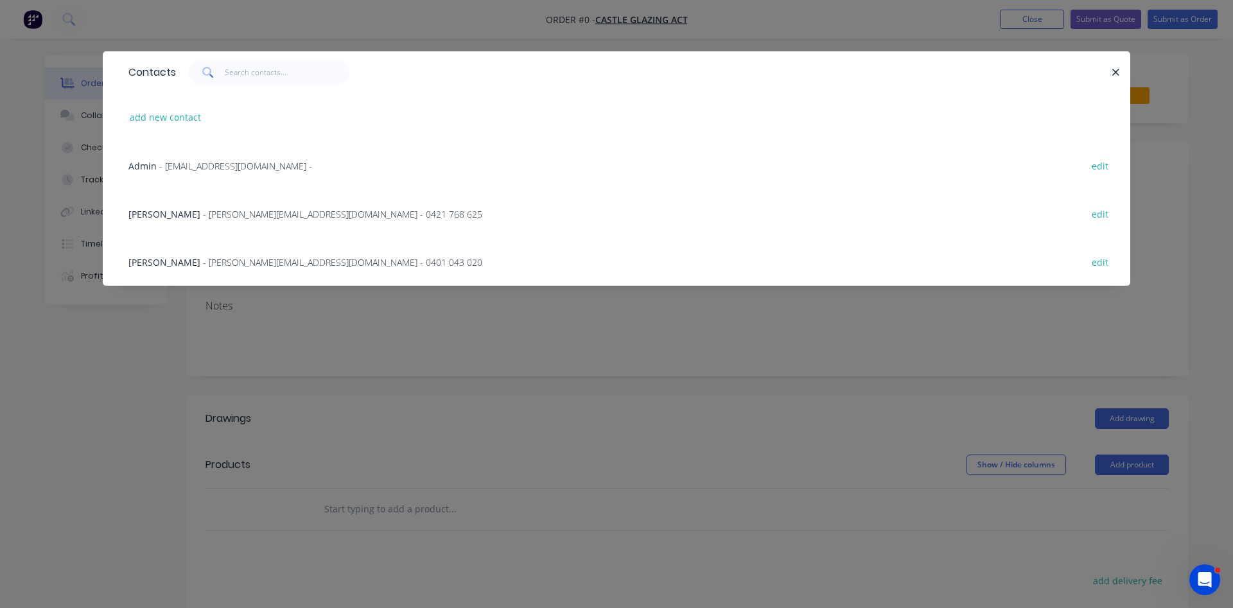
click at [203, 214] on span "- [PERSON_NAME][EMAIL_ADDRESS][DOMAIN_NAME] - 0421 768 625" at bounding box center [342, 214] width 279 height 12
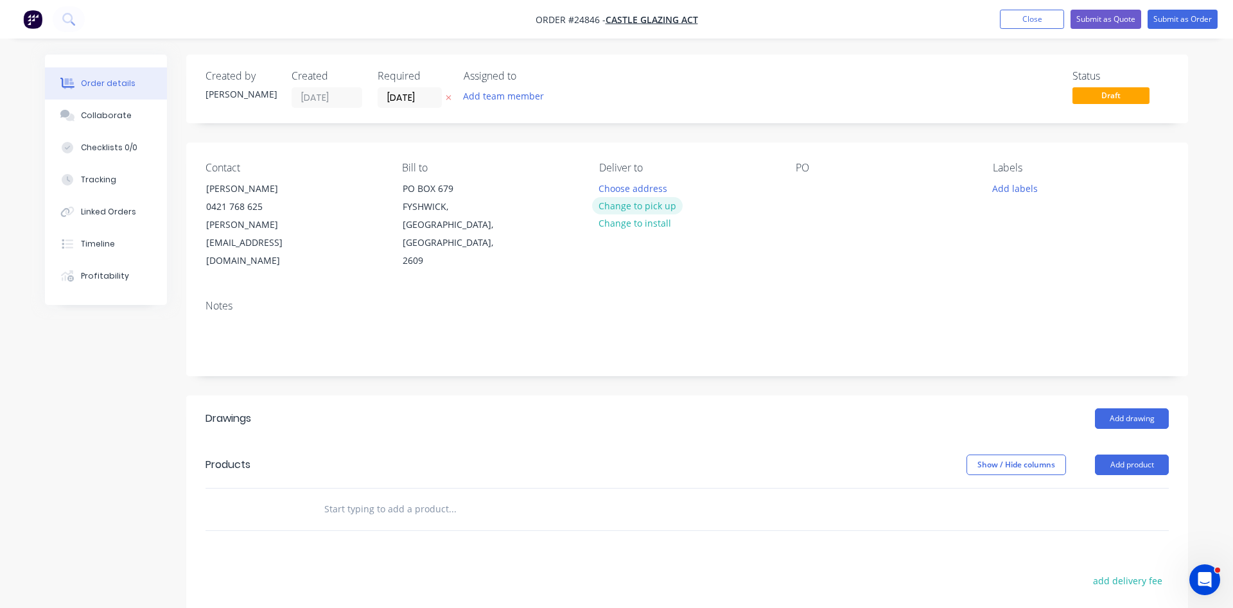
click at [648, 209] on button "Change to pick up" at bounding box center [637, 205] width 91 height 17
click at [804, 188] on div at bounding box center [806, 188] width 21 height 19
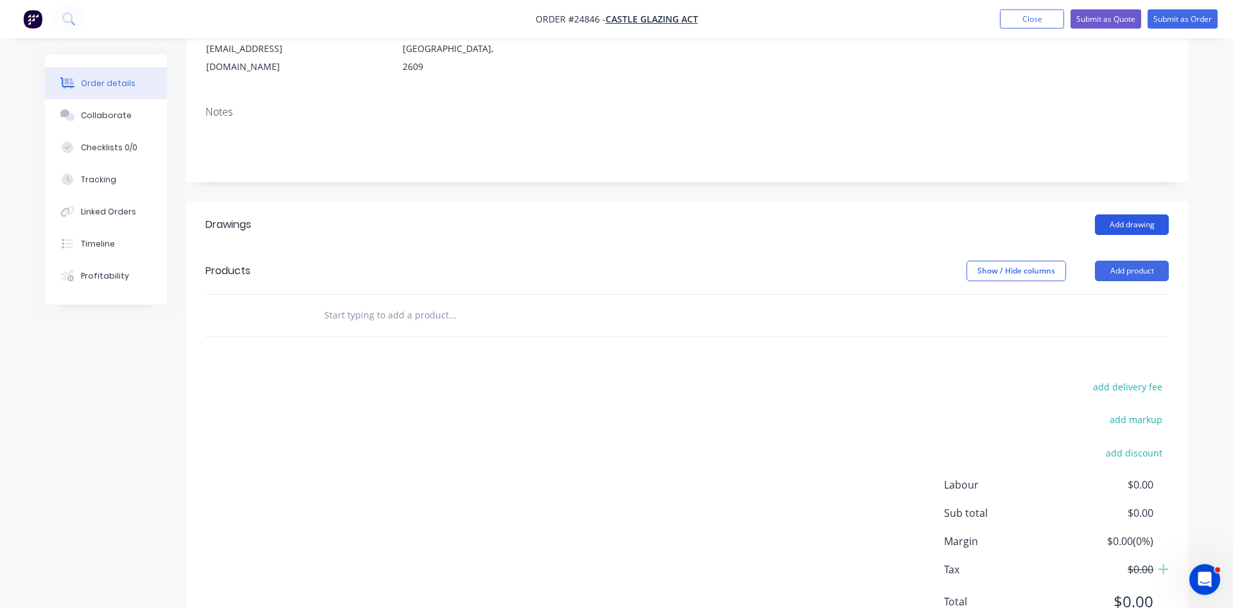
scroll to position [197, 0]
click at [1139, 212] on button "Add drawing" at bounding box center [1132, 222] width 74 height 21
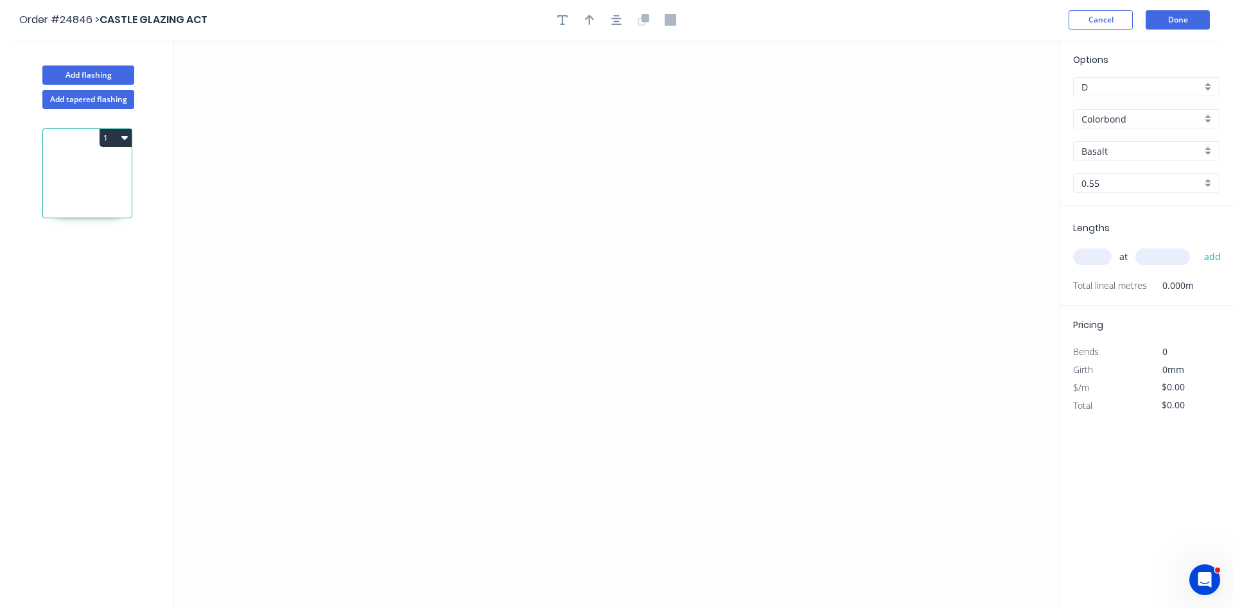
click at [1135, 89] on input "D" at bounding box center [1142, 86] width 120 height 13
click at [1124, 111] on div "A" at bounding box center [1147, 111] width 146 height 22
type input "A"
click at [1173, 122] on input "Colorbond" at bounding box center [1142, 118] width 120 height 13
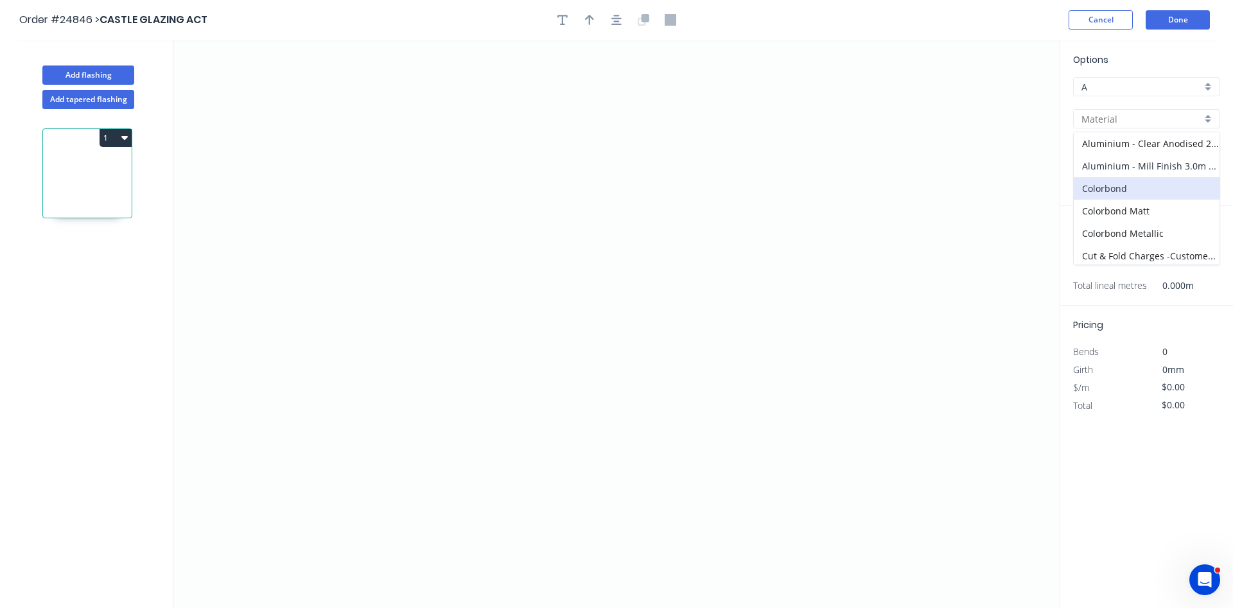
click at [1149, 166] on div "Aluminium - Mill Finish 3.0m Max" at bounding box center [1147, 166] width 146 height 22
type input "Aluminium - Mill Finish 3.0m Max"
type input "Mill Finish"
type input "1.2"
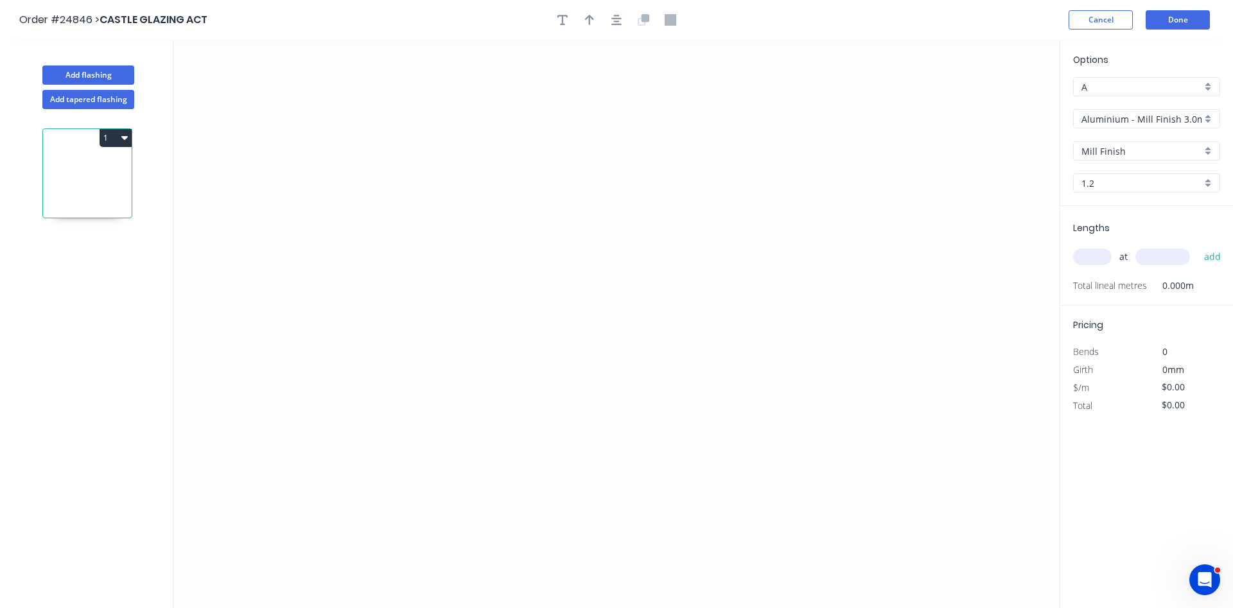
click at [1132, 187] on input "1.2" at bounding box center [1142, 183] width 120 height 13
click at [1100, 229] on div "1.6" at bounding box center [1147, 230] width 146 height 22
type input "1.6"
drag, startPoint x: 437, startPoint y: 188, endPoint x: 720, endPoint y: 190, distance: 282.7
click at [720, 190] on icon "0" at bounding box center [616, 324] width 887 height 569
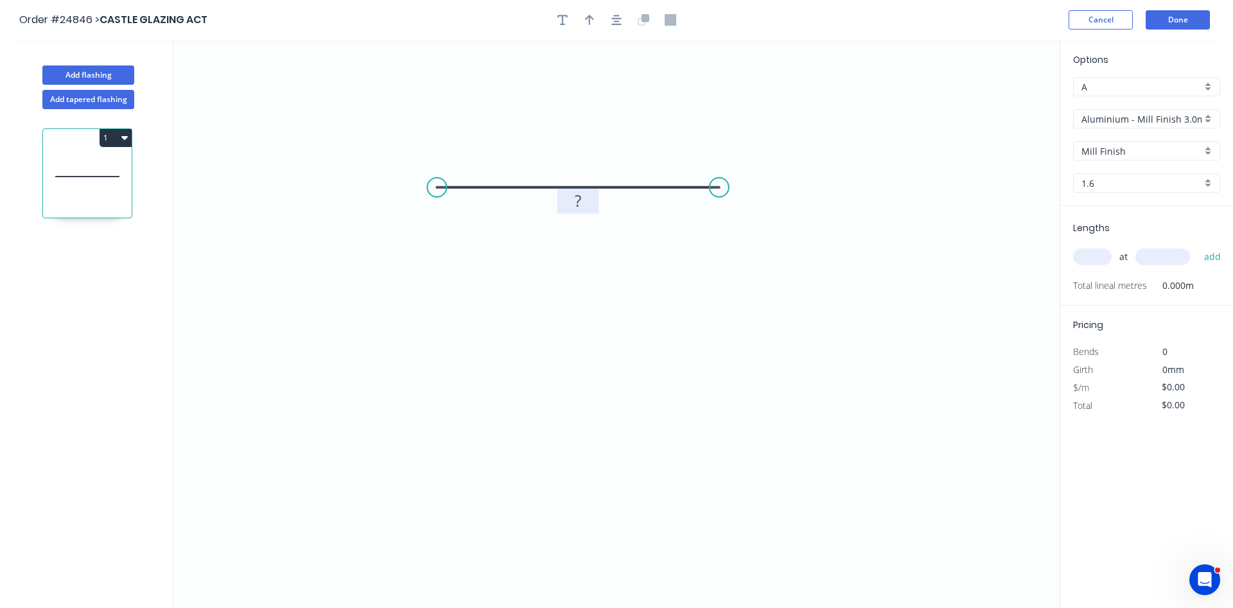
click at [583, 208] on rect at bounding box center [578, 202] width 26 height 18
click at [583, 22] on button "button" at bounding box center [589, 19] width 19 height 19
type input "$16.99"
click at [998, 103] on icon at bounding box center [995, 89] width 12 height 41
click at [996, 103] on icon at bounding box center [997, 87] width 12 height 41
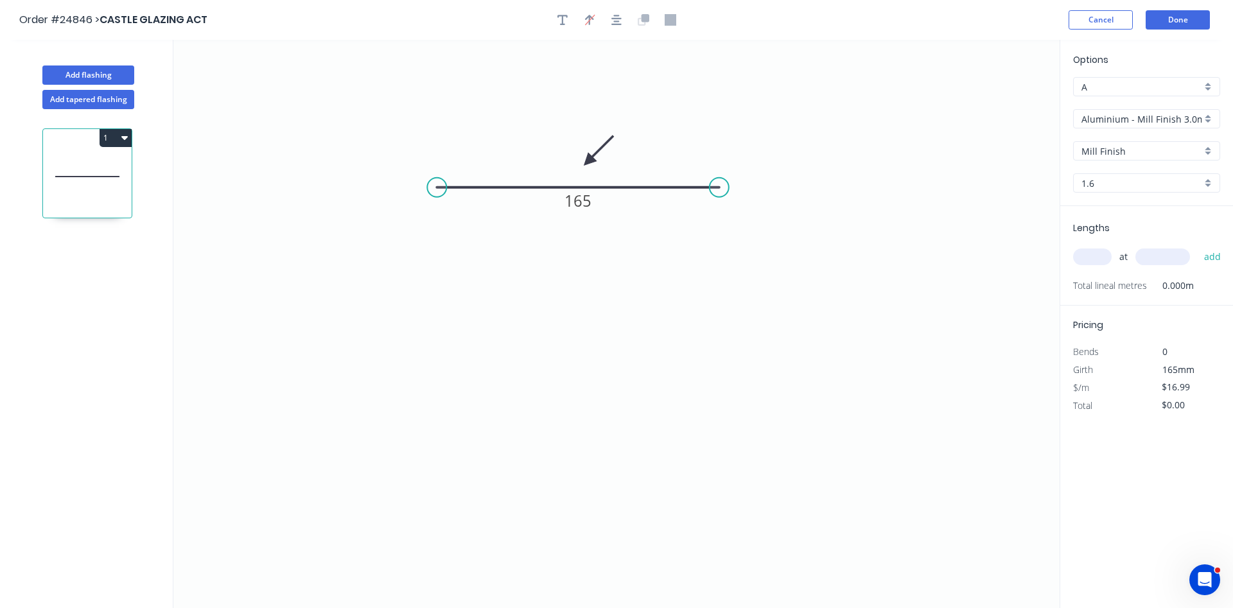
drag, startPoint x: 1000, startPoint y: 98, endPoint x: 588, endPoint y: 161, distance: 416.0
click at [588, 161] on icon at bounding box center [598, 150] width 37 height 37
click at [1083, 249] on input "text" at bounding box center [1093, 257] width 39 height 17
type input "4"
type input "2200"
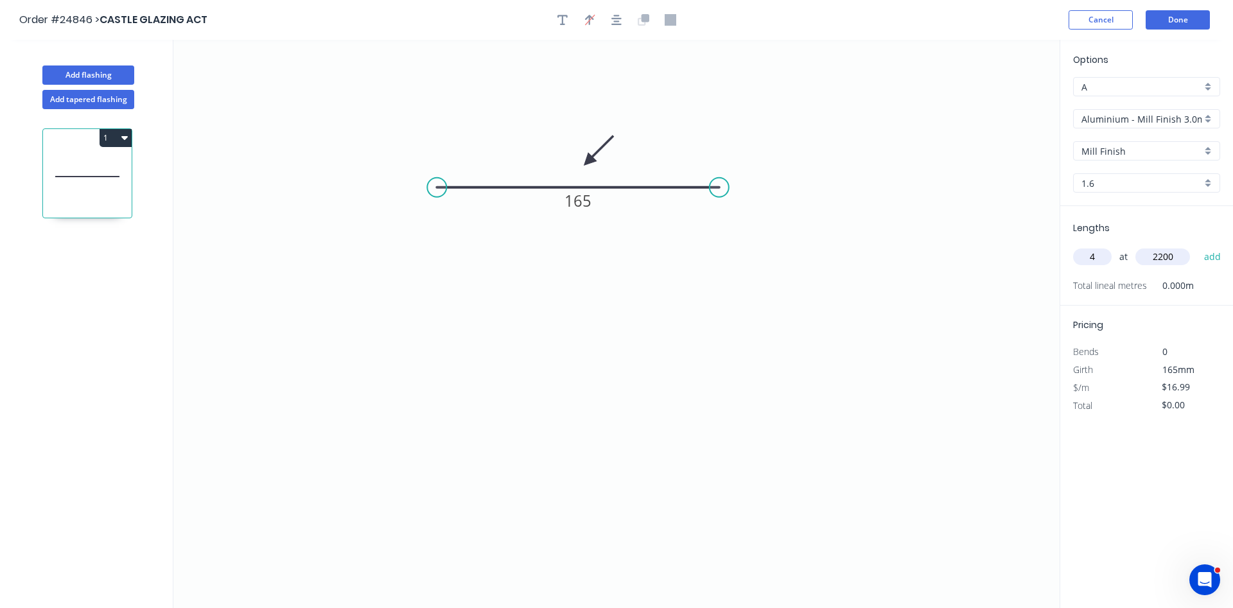
click at [1198, 246] on button "add" at bounding box center [1213, 257] width 30 height 22
click at [114, 135] on button "1" at bounding box center [116, 138] width 32 height 18
click at [61, 176] on div "Duplicate" at bounding box center [70, 170] width 99 height 19
type input "$0.00"
click at [587, 206] on tspan "165" at bounding box center [578, 200] width 27 height 21
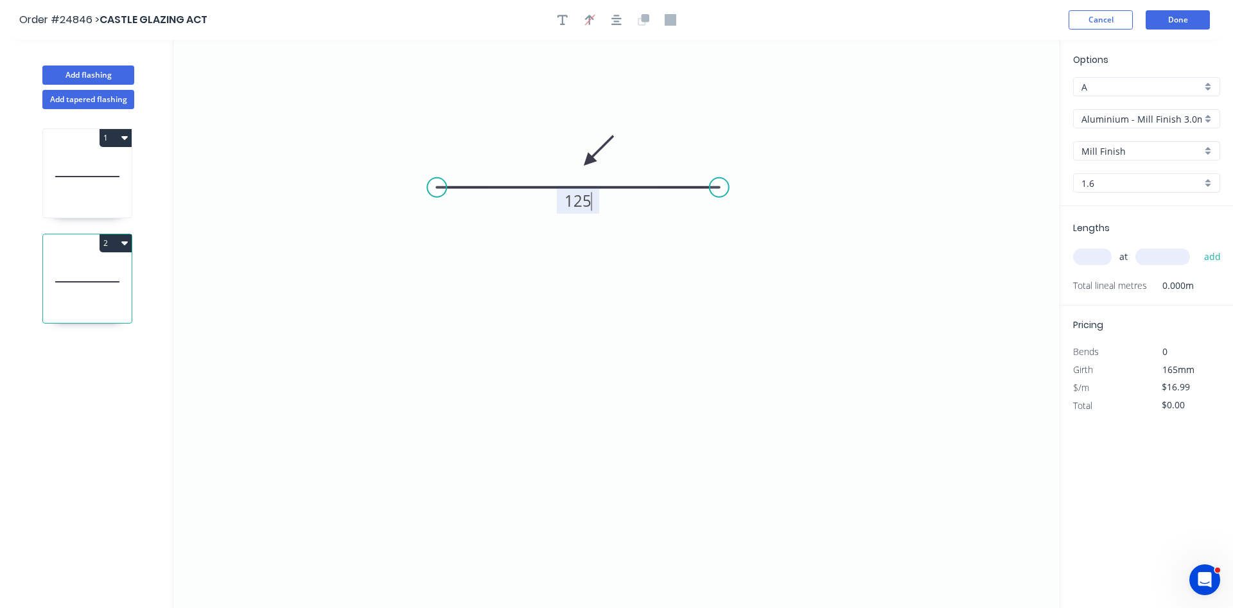
click at [1095, 252] on input "text" at bounding box center [1093, 257] width 39 height 17
type input "1"
type input "2200"
click at [1198, 246] on button "add" at bounding box center [1213, 257] width 30 height 22
click at [124, 243] on icon "button" at bounding box center [124, 244] width 6 height 4
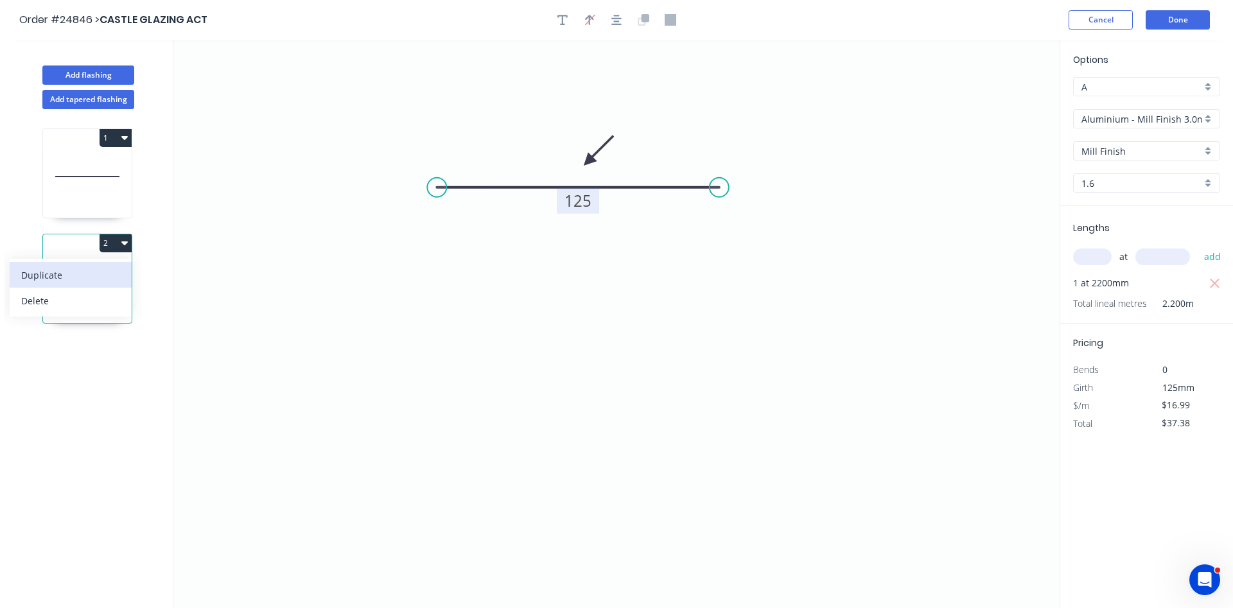
click at [91, 269] on div "Duplicate" at bounding box center [70, 275] width 99 height 19
type input "$0.00"
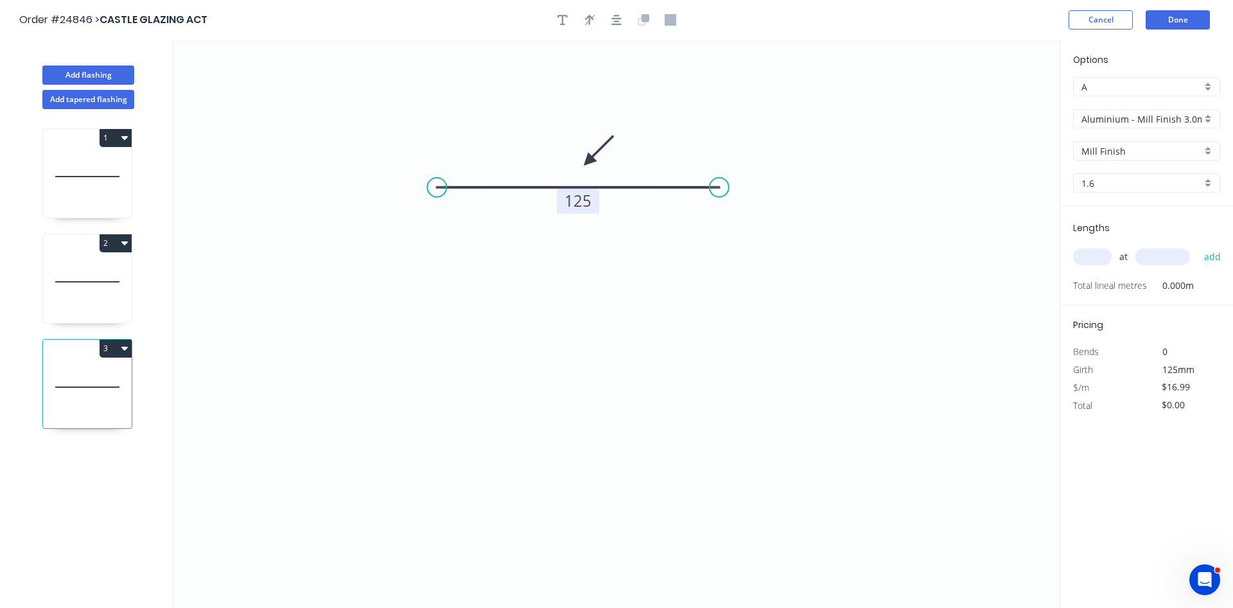
click at [581, 207] on tspan "125" at bounding box center [578, 200] width 27 height 21
click at [1087, 258] on input "text" at bounding box center [1093, 257] width 39 height 17
type input "1"
type input "2200"
click at [1198, 246] on button "add" at bounding box center [1213, 257] width 30 height 22
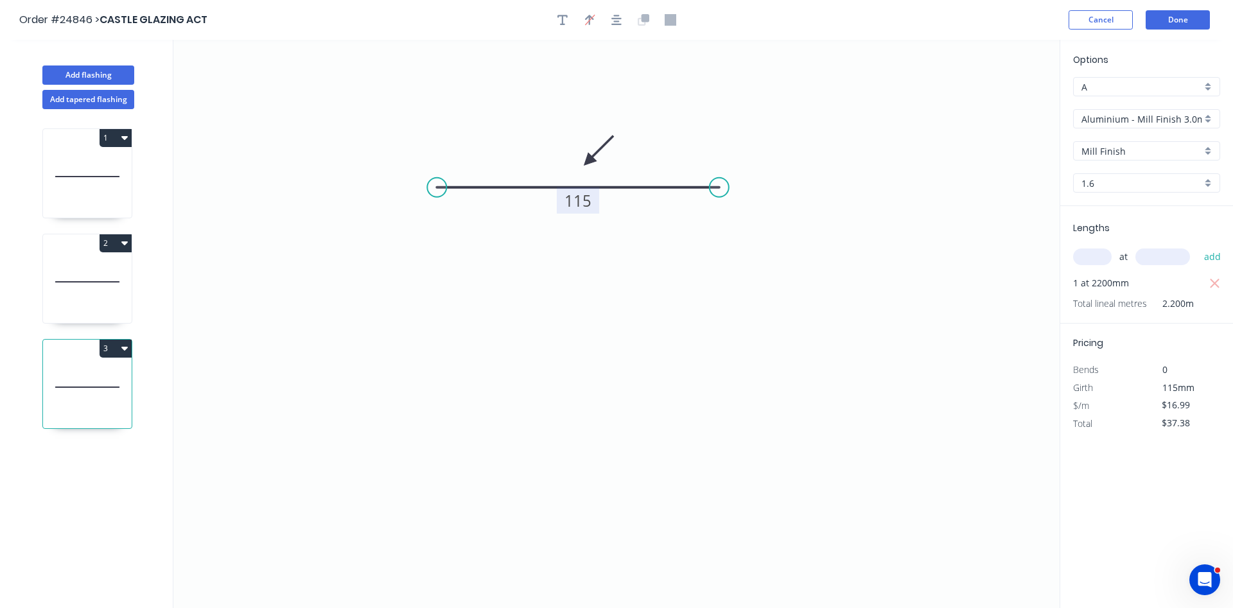
click at [109, 344] on button "3" at bounding box center [116, 349] width 32 height 18
click at [80, 379] on div "Duplicate" at bounding box center [70, 380] width 99 height 19
type input "$0.00"
click at [585, 203] on tspan "115" at bounding box center [578, 200] width 27 height 21
click at [1086, 249] on div "at add" at bounding box center [1149, 257] width 150 height 22
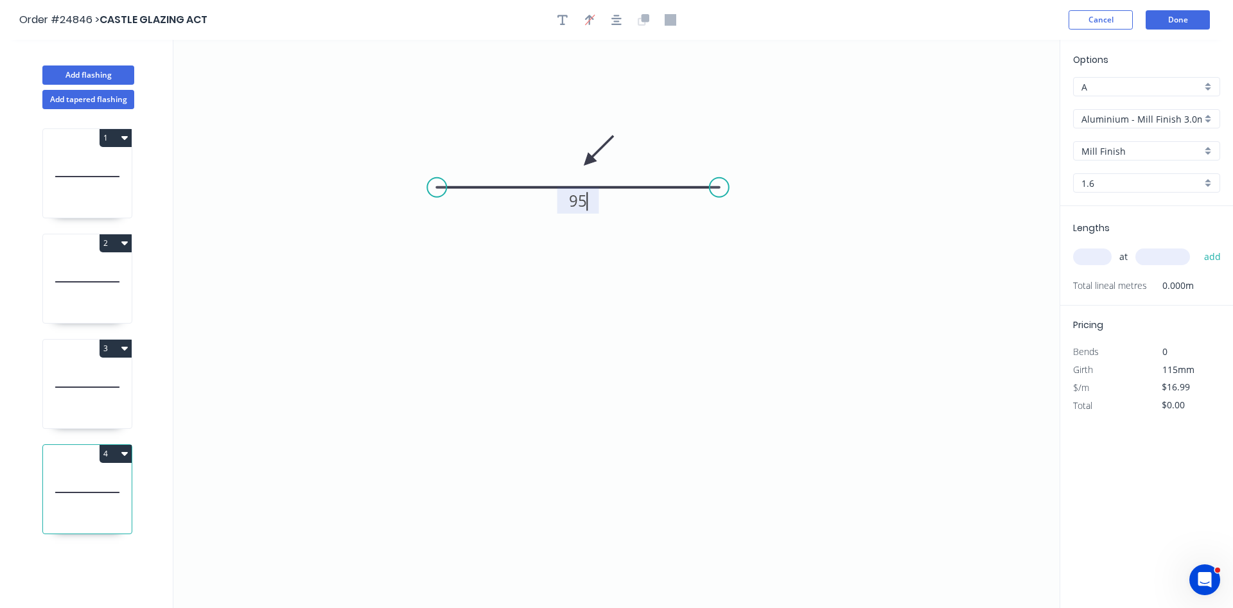
type input "$11.13"
click at [1090, 256] on input "text" at bounding box center [1093, 257] width 39 height 17
type input "1"
type input "2200"
click at [1198, 246] on button "add" at bounding box center [1213, 257] width 30 height 22
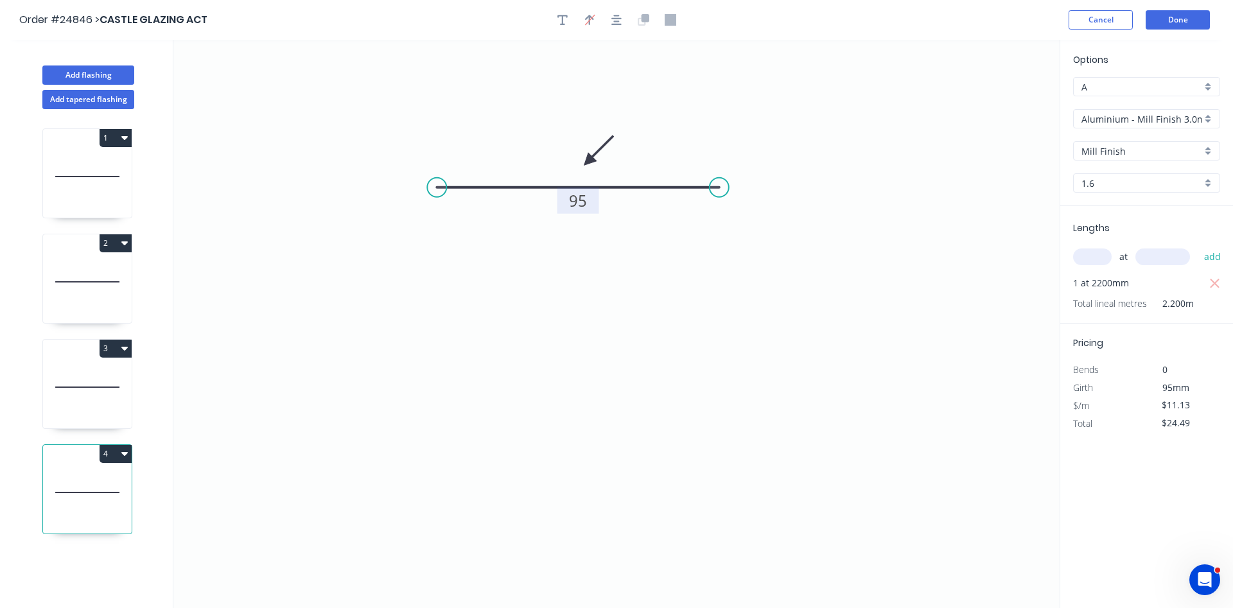
click at [118, 457] on button "4" at bounding box center [116, 454] width 32 height 18
click at [75, 477] on div "Duplicate" at bounding box center [70, 486] width 99 height 19
type input "$0.00"
click at [574, 193] on tspan "95" at bounding box center [578, 200] width 18 height 21
click at [1110, 253] on input "text" at bounding box center [1093, 257] width 39 height 17
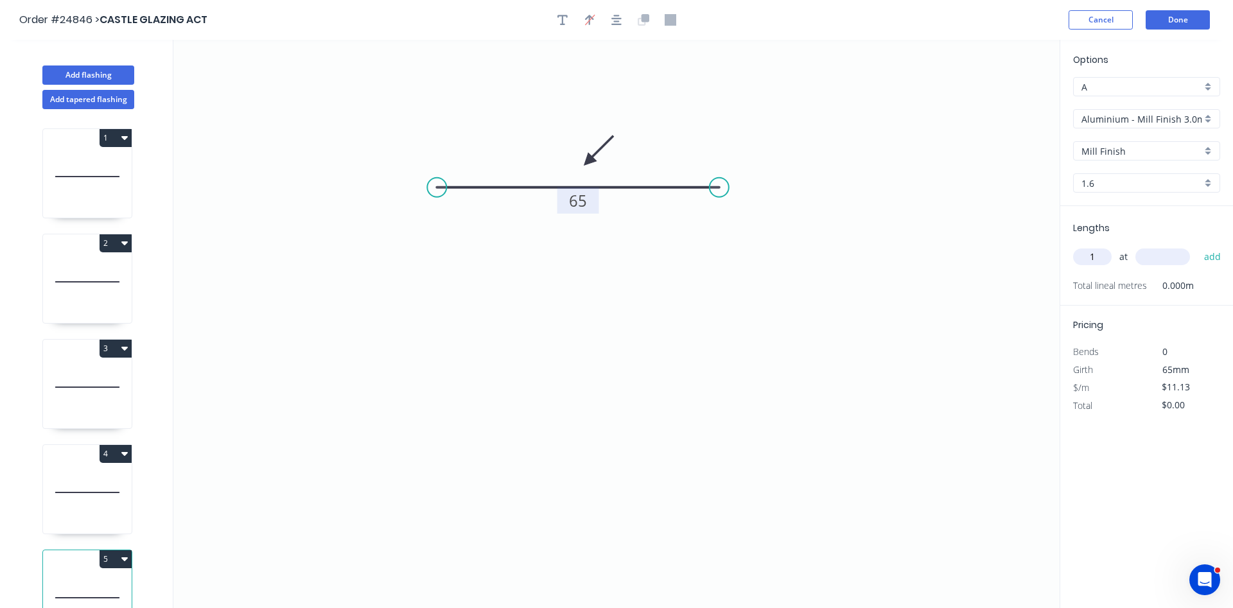
type input "1"
type input "2200"
click at [1198, 246] on button "add" at bounding box center [1213, 257] width 30 height 22
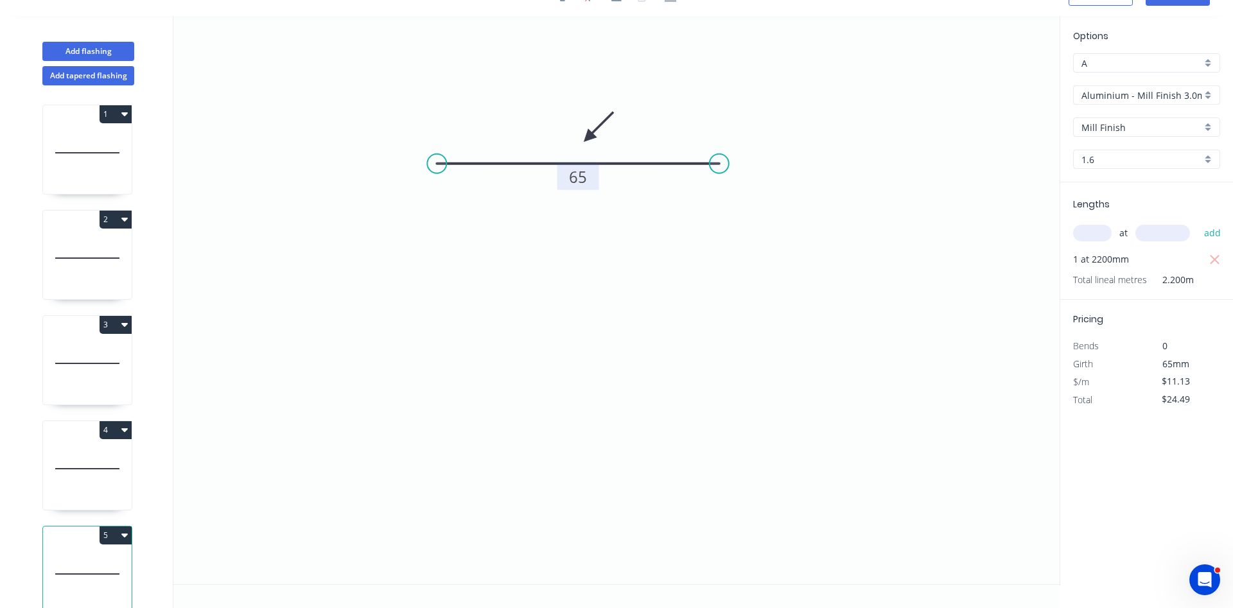
scroll to position [23, 0]
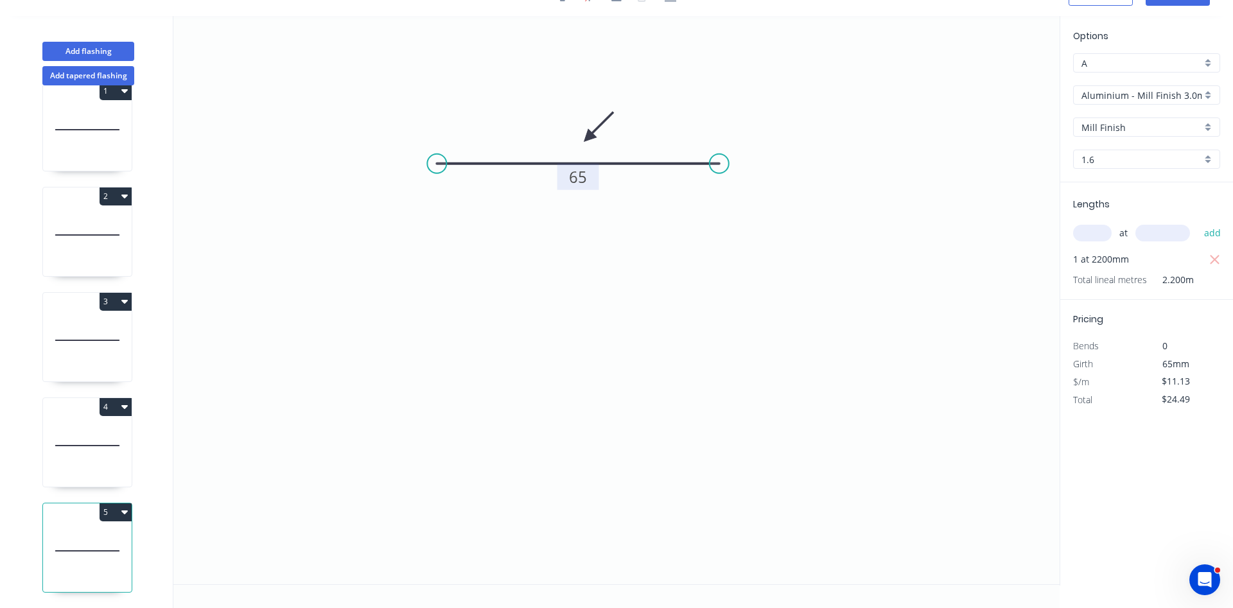
click at [109, 512] on button "5" at bounding box center [116, 513] width 32 height 18
click at [81, 537] on div "Duplicate" at bounding box center [70, 544] width 99 height 19
type input "$0.00"
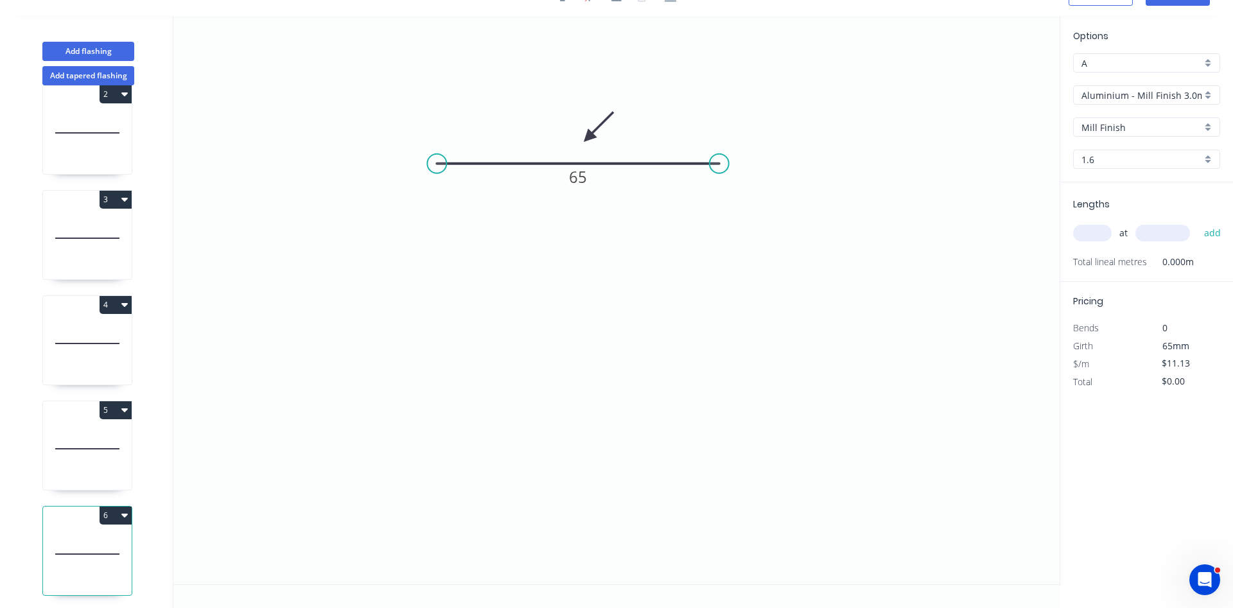
scroll to position [128, 0]
click at [579, 180] on tspan "65" at bounding box center [578, 176] width 18 height 21
click at [1091, 233] on input "text" at bounding box center [1093, 233] width 39 height 17
type input "$16.99"
type input "2"
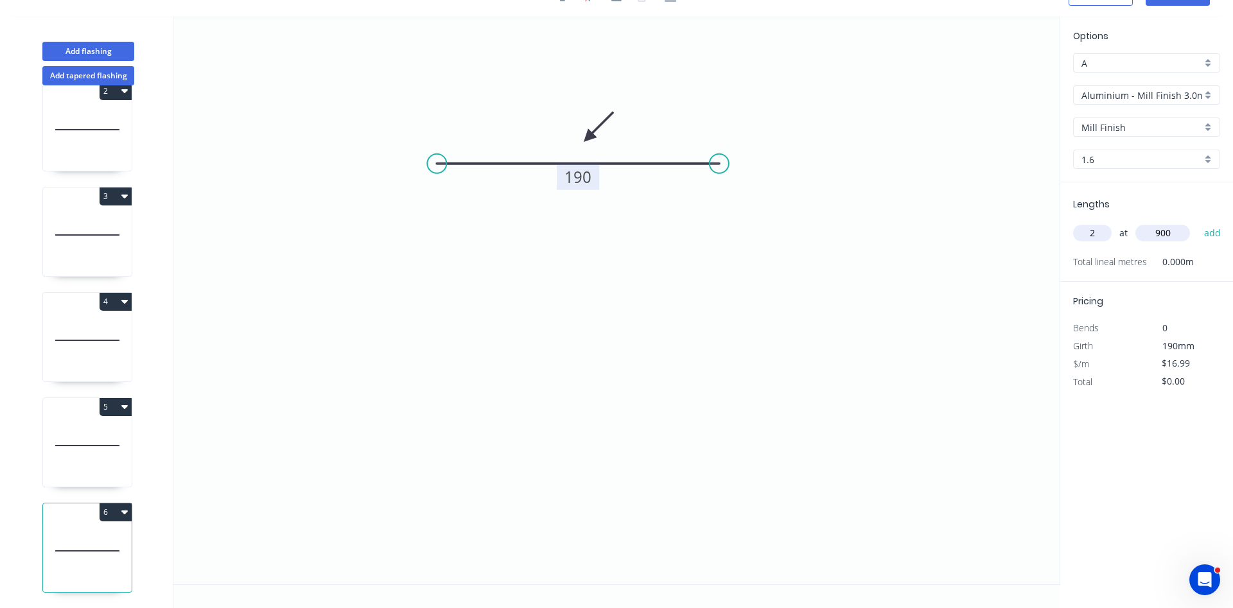
type input "900"
click at [1198, 222] on button "add" at bounding box center [1213, 233] width 30 height 22
type input "$40.78"
click at [78, 47] on button "Add flashing" at bounding box center [88, 51] width 92 height 19
type input "D"
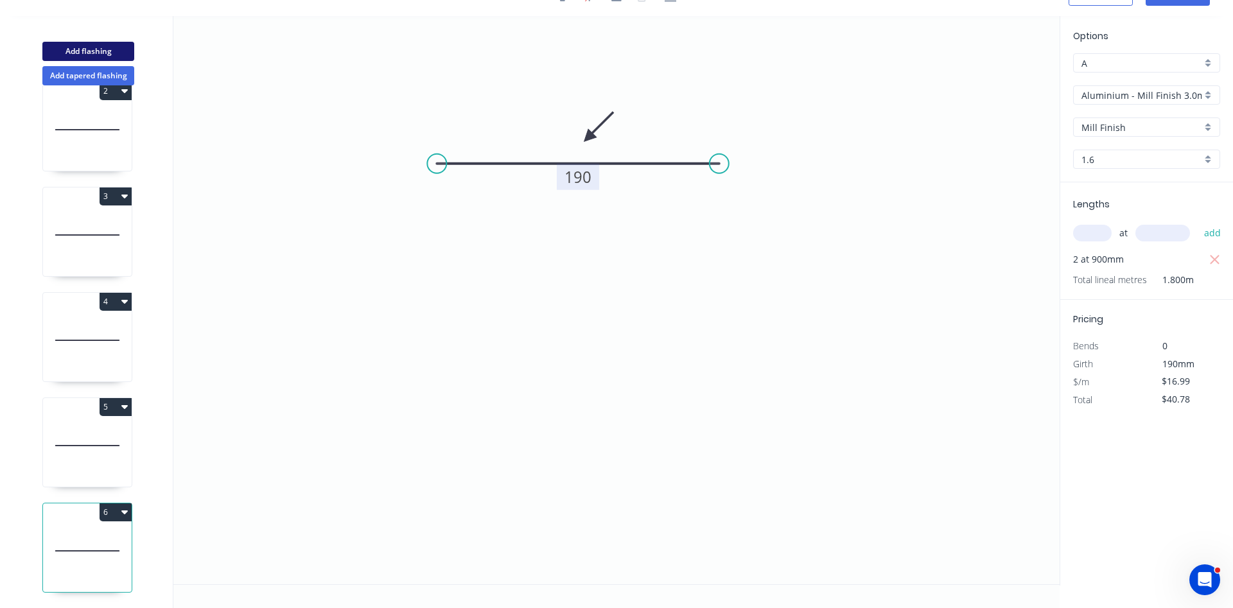
type input "Colorbond"
type input "Basalt"
type input "0.55"
type input "$0.00"
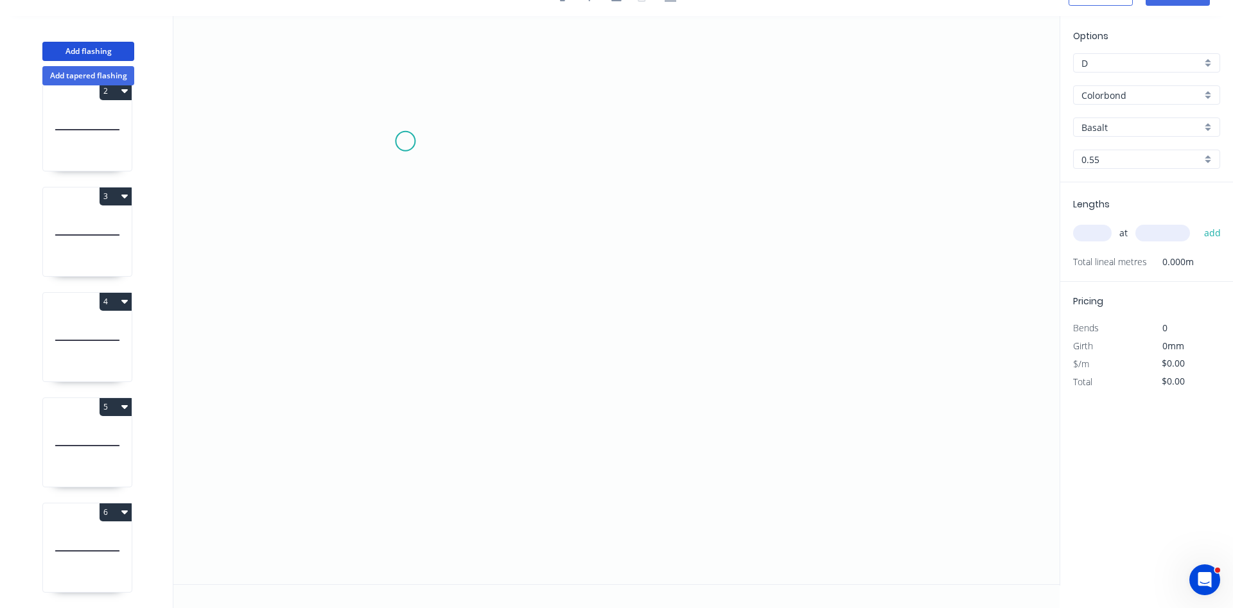
click at [405, 141] on icon "0" at bounding box center [616, 300] width 887 height 569
click at [475, 138] on icon "0" at bounding box center [616, 300] width 887 height 569
click at [471, 321] on icon "0 ?" at bounding box center [616, 300] width 887 height 569
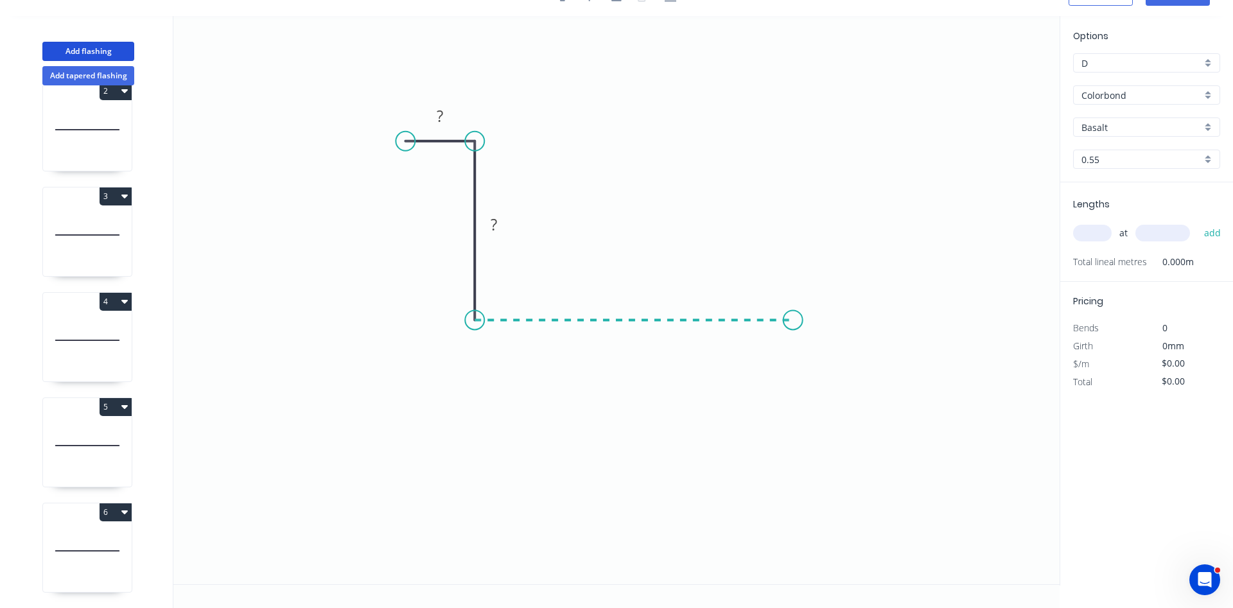
click at [808, 322] on icon "0 ? ?" at bounding box center [616, 300] width 887 height 569
click at [806, 134] on icon "0 ? ? ?" at bounding box center [616, 300] width 887 height 569
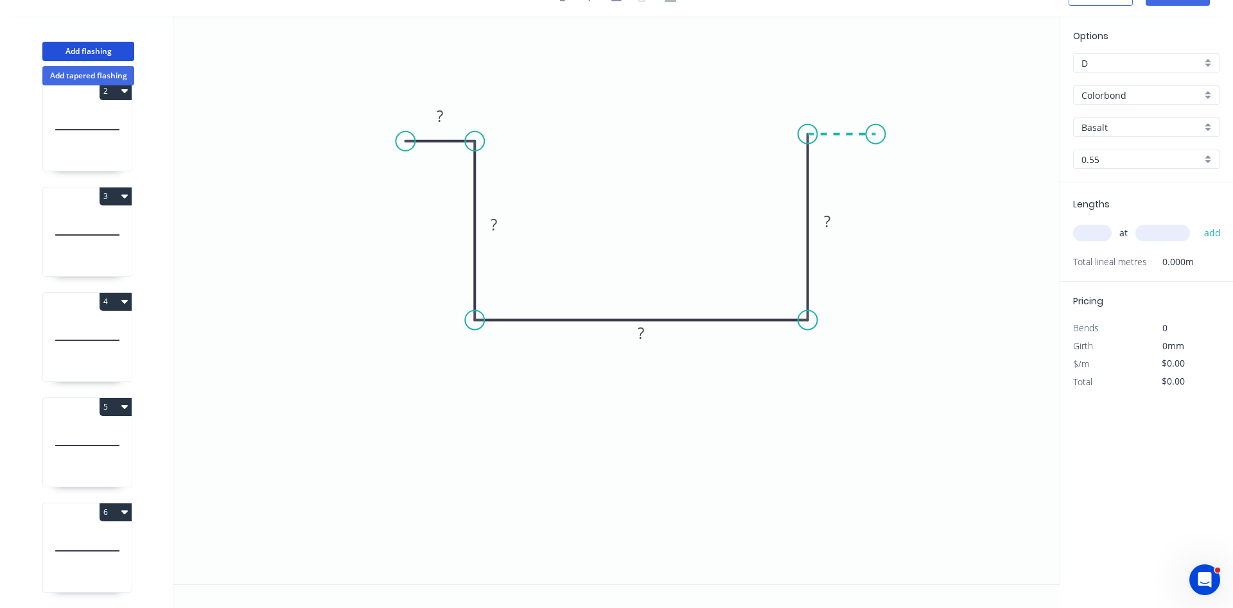
click at [876, 132] on icon "0 ? ? ? ?" at bounding box center [616, 300] width 887 height 569
click at [436, 111] on rect at bounding box center [440, 117] width 26 height 18
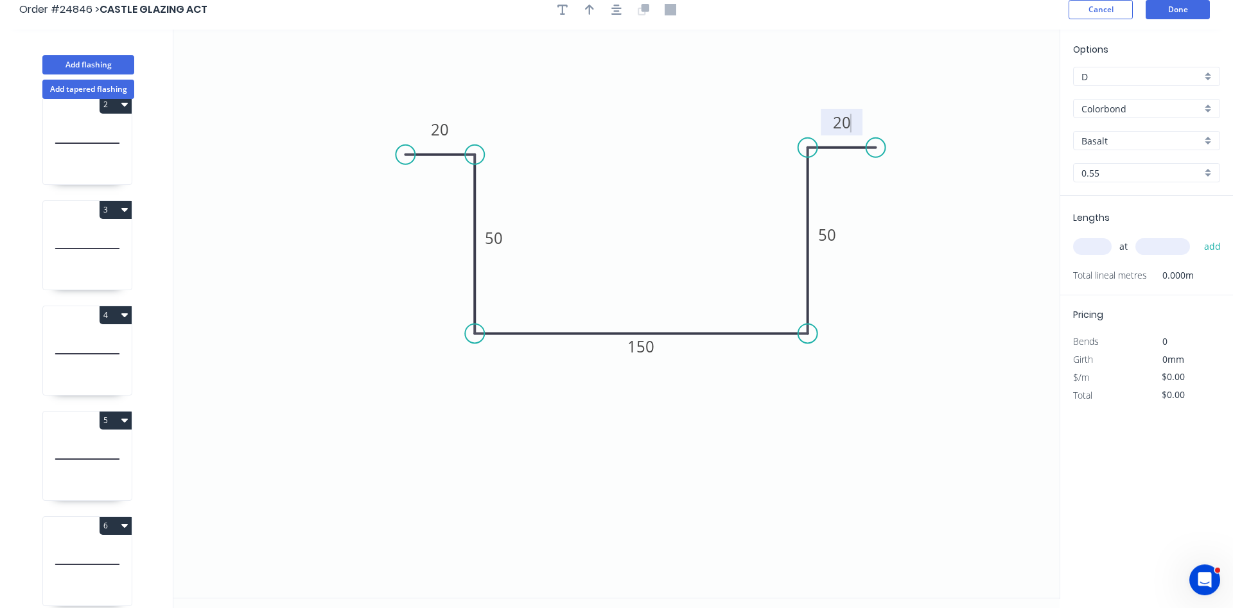
scroll to position [0, 0]
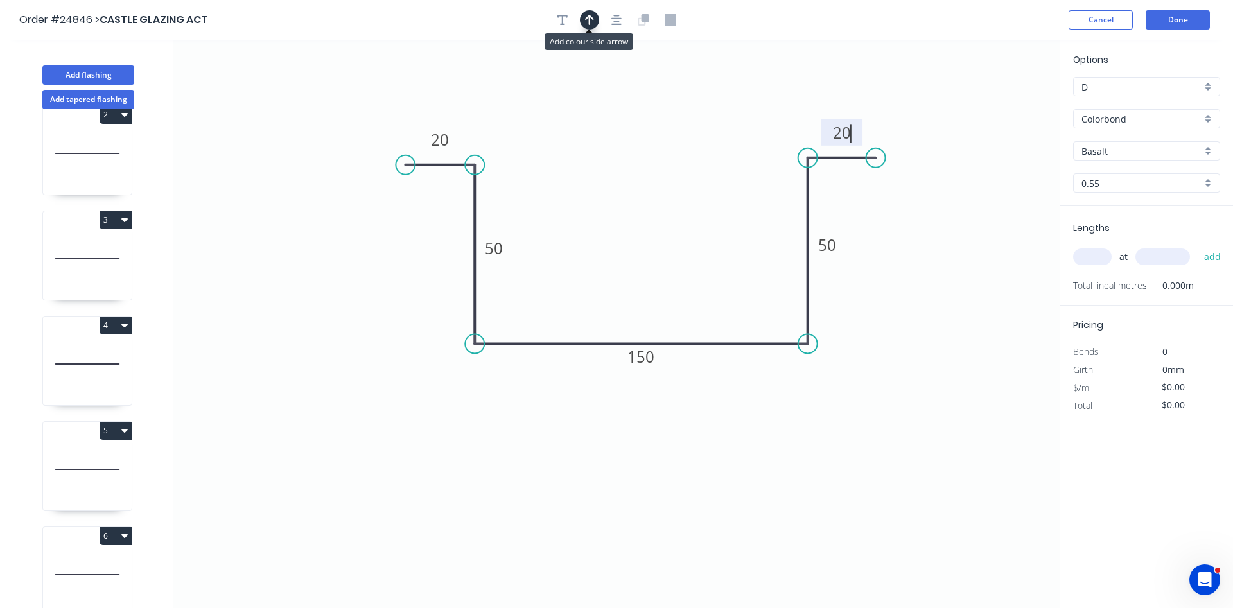
click at [588, 24] on icon "button" at bounding box center [589, 20] width 9 height 12
type input "$15.79"
click at [998, 100] on icon at bounding box center [995, 89] width 12 height 41
click at [998, 100] on icon at bounding box center [1005, 93] width 37 height 37
click at [998, 100] on icon at bounding box center [1009, 104] width 41 height 12
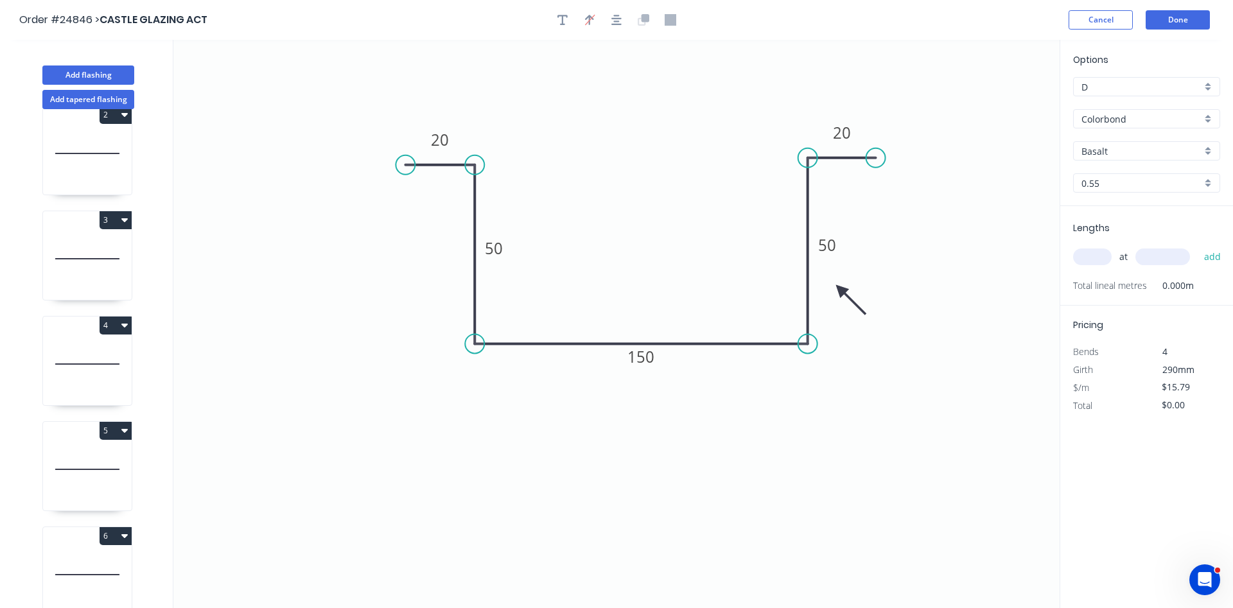
drag, startPoint x: 997, startPoint y: 103, endPoint x: 841, endPoint y: 290, distance: 243.6
click at [841, 290] on icon at bounding box center [851, 299] width 37 height 37
click at [1161, 92] on input "D" at bounding box center [1142, 86] width 120 height 13
click at [1144, 109] on div "A" at bounding box center [1147, 111] width 146 height 22
type input "A"
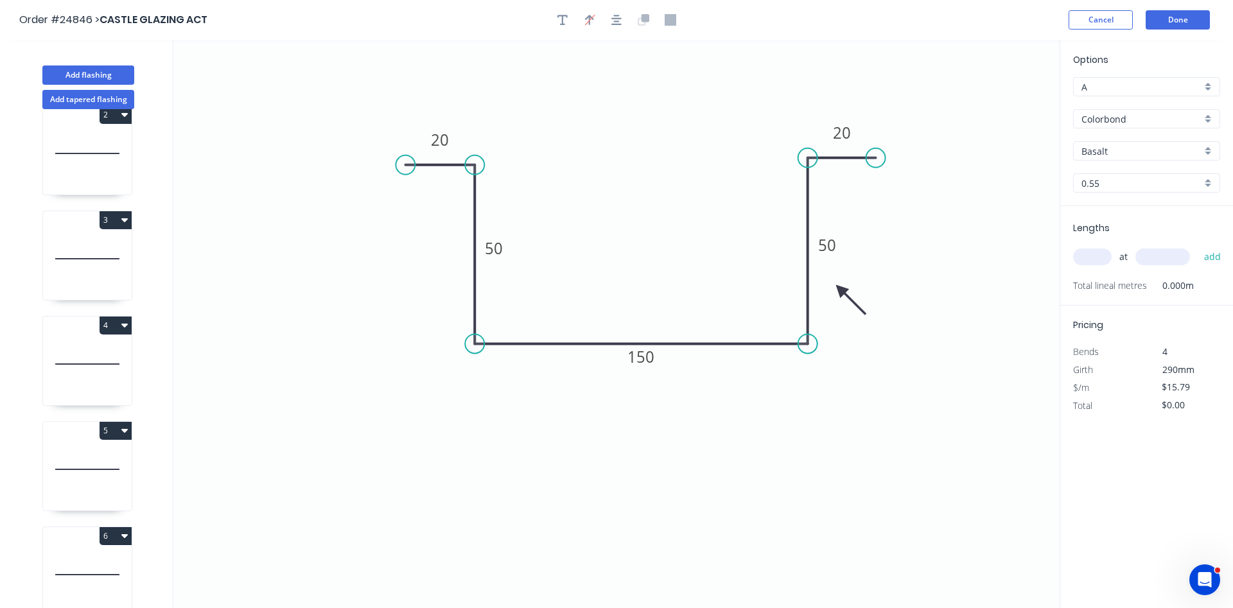
type input "$28.72"
click at [1160, 123] on input "Colorbond" at bounding box center [1142, 118] width 120 height 13
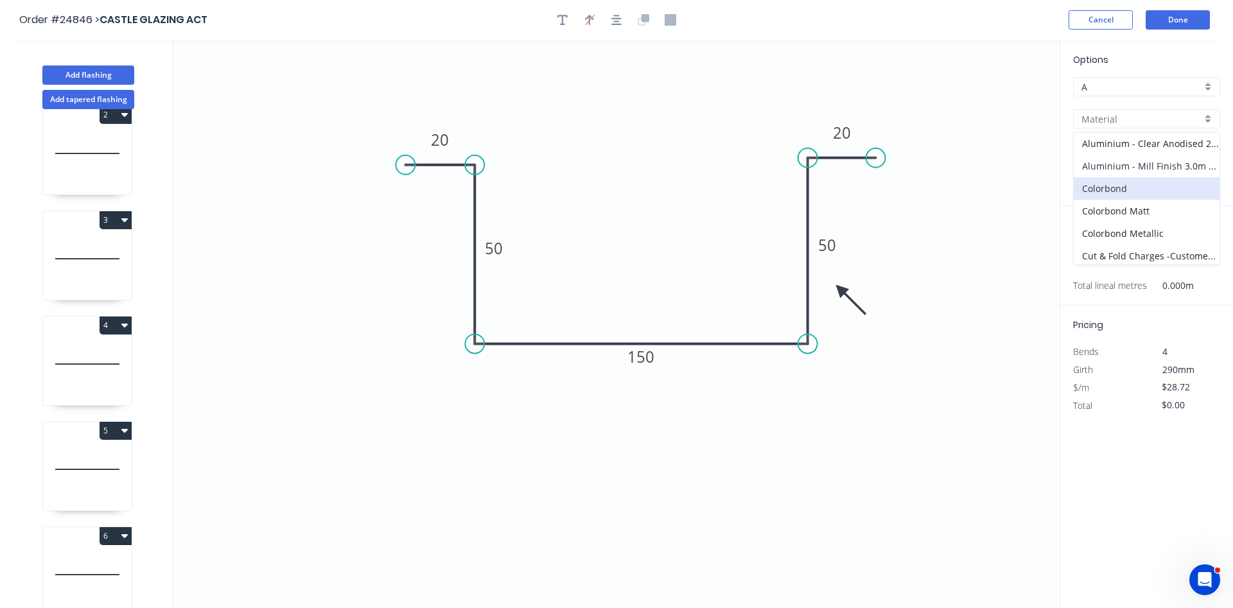
click at [1158, 162] on div "Aluminium - Mill Finish 3.0m Max" at bounding box center [1147, 166] width 146 height 22
type input "Aluminium - Mill Finish 3.0m Max"
type input "Mill Finish"
type input "1.2"
type input "$27.77"
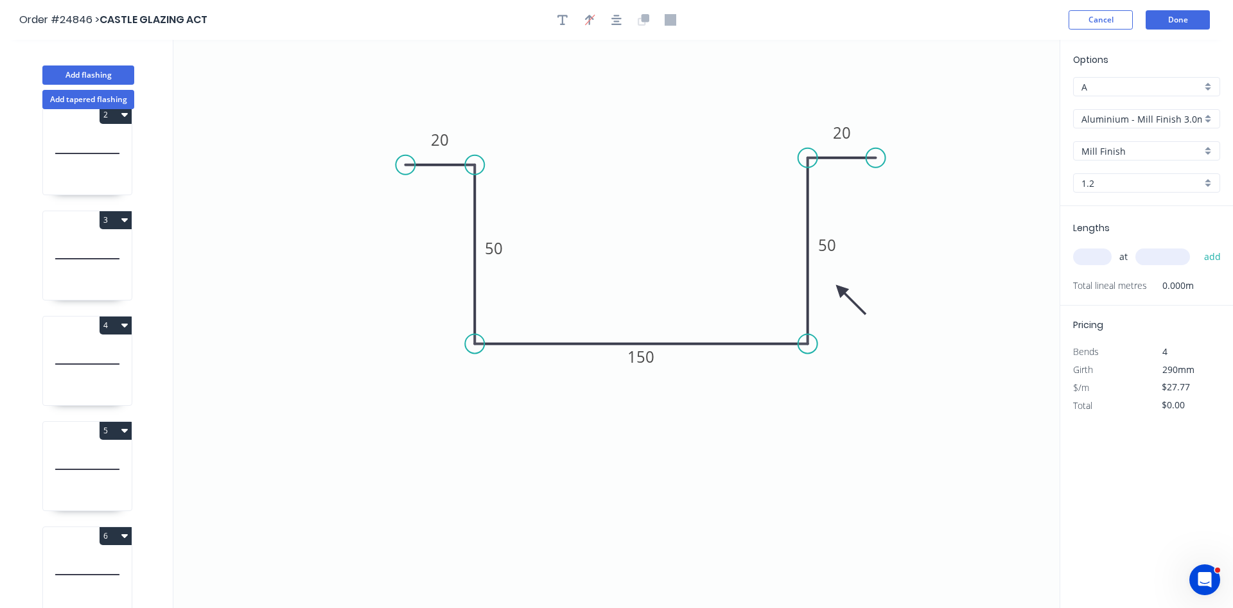
click at [1123, 185] on input "1.2" at bounding box center [1142, 183] width 120 height 13
click at [1103, 224] on div "1.6" at bounding box center [1147, 230] width 146 height 22
type input "1.6"
type input "$31.04"
click at [1097, 253] on input "text" at bounding box center [1093, 257] width 39 height 17
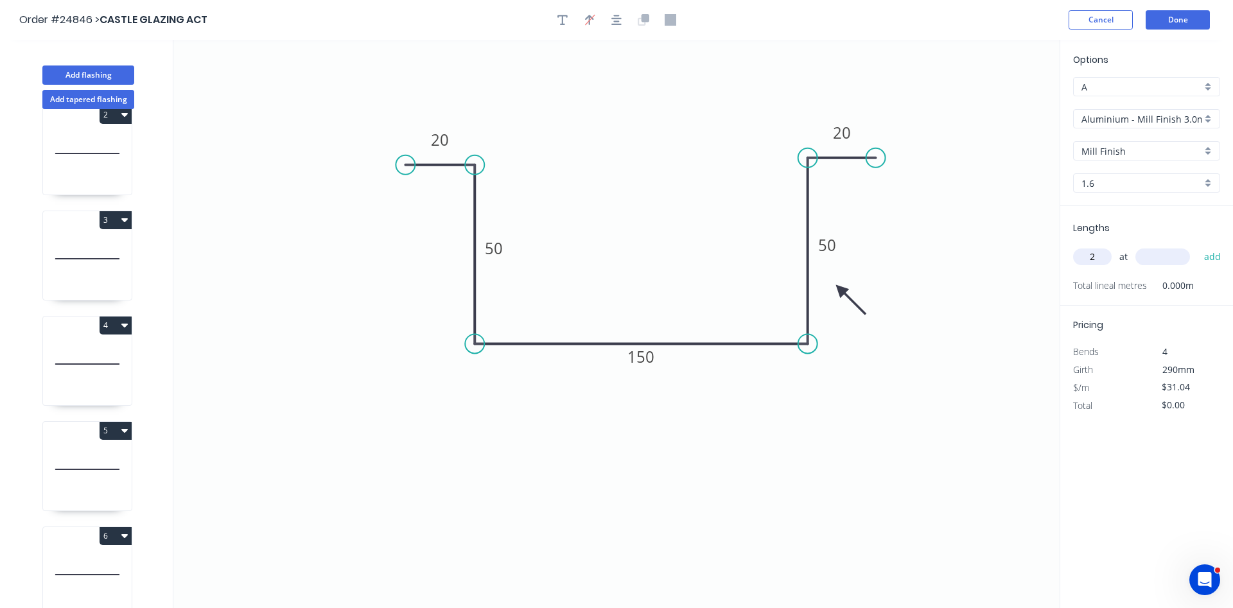
type input "2"
type input "900"
click at [1198, 246] on button "add" at bounding box center [1213, 257] width 30 height 22
type input "$74.50"
click at [112, 429] on button "5" at bounding box center [116, 431] width 32 height 18
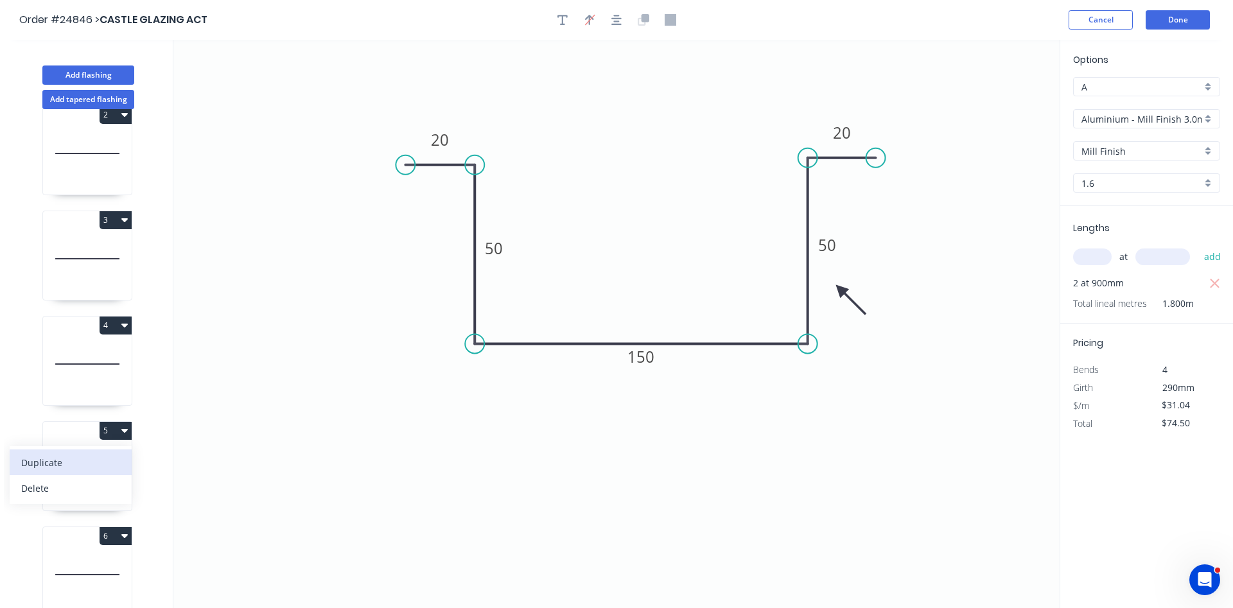
click at [83, 461] on div "Duplicate" at bounding box center [70, 463] width 99 height 19
type input "$11.13"
type input "$0.00"
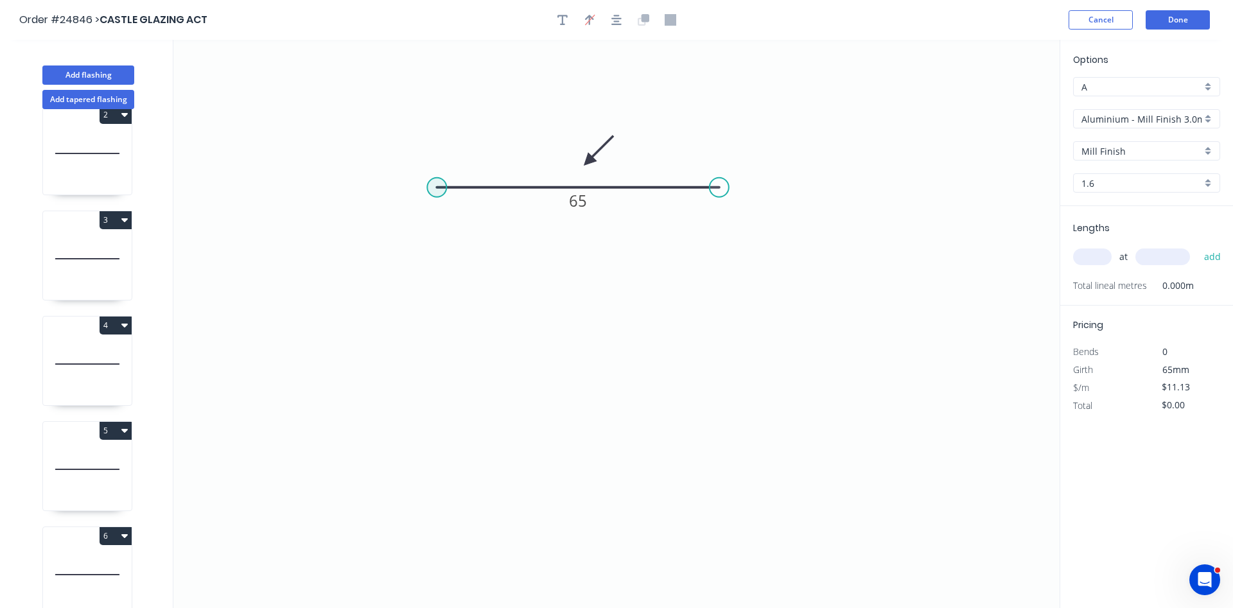
click at [434, 193] on circle at bounding box center [436, 187] width 19 height 19
click at [435, 306] on icon "0 65" at bounding box center [616, 324] width 887 height 569
type input "$13.38"
drag, startPoint x: 421, startPoint y: 249, endPoint x: 422, endPoint y: 235, distance: 13.6
click at [421, 248] on tspan "?" at bounding box center [417, 240] width 6 height 21
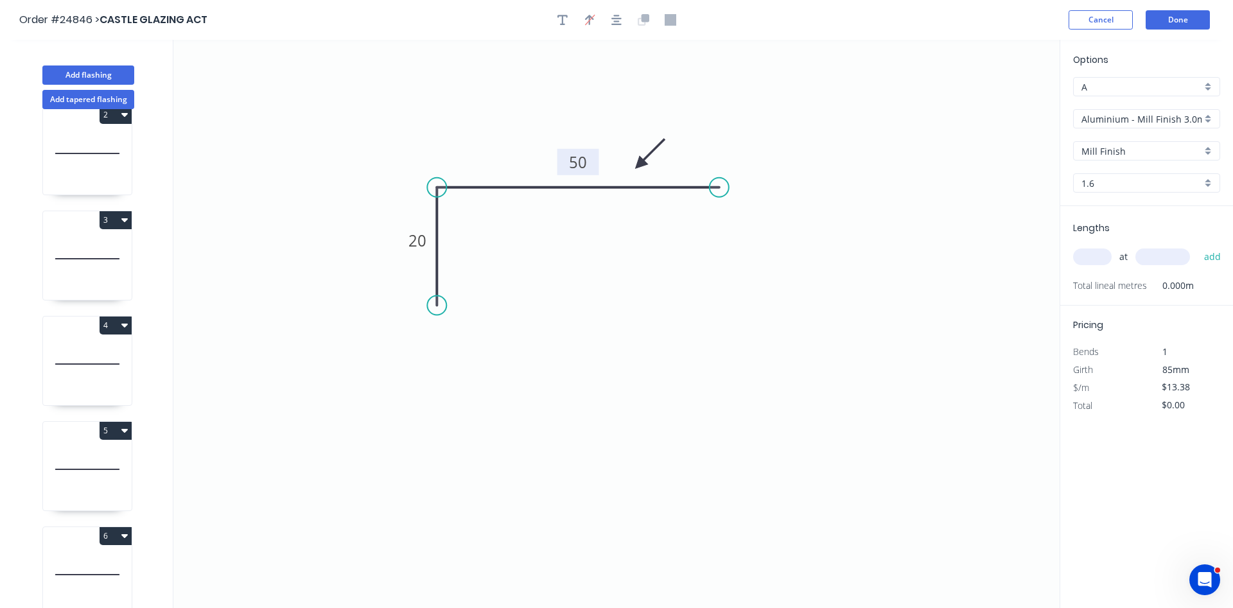
drag, startPoint x: 603, startPoint y: 146, endPoint x: 641, endPoint y: 168, distance: 43.2
click at [641, 168] on icon at bounding box center [650, 154] width 37 height 37
click at [1091, 260] on input "text" at bounding box center [1093, 257] width 39 height 17
type input "2"
type input "900"
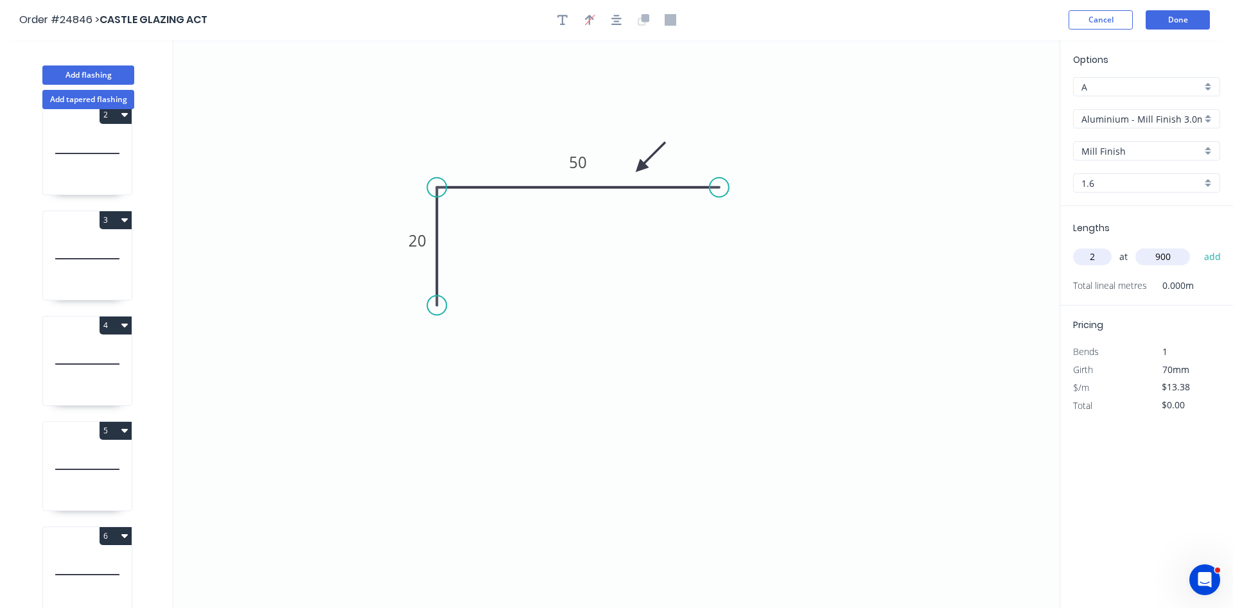
click at [1198, 246] on button "add" at bounding box center [1213, 257] width 30 height 22
type input "$32.11"
click at [114, 430] on button "5" at bounding box center [116, 431] width 32 height 18
click at [89, 464] on div "Duplicate" at bounding box center [70, 463] width 99 height 19
type input "$11.13"
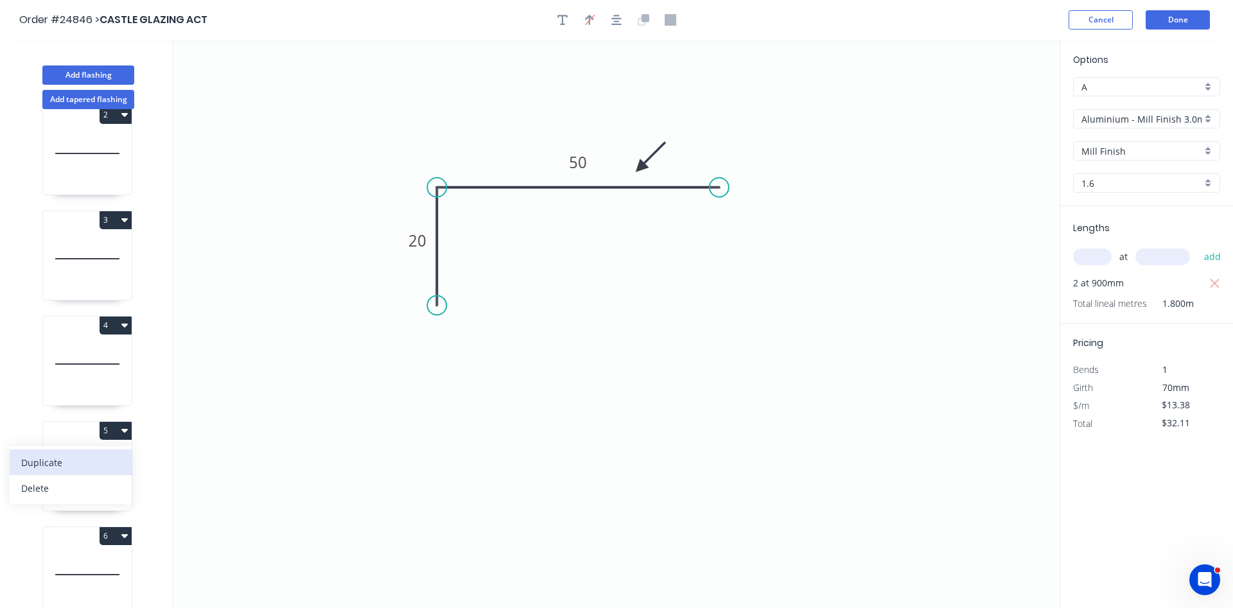
type input "$0.00"
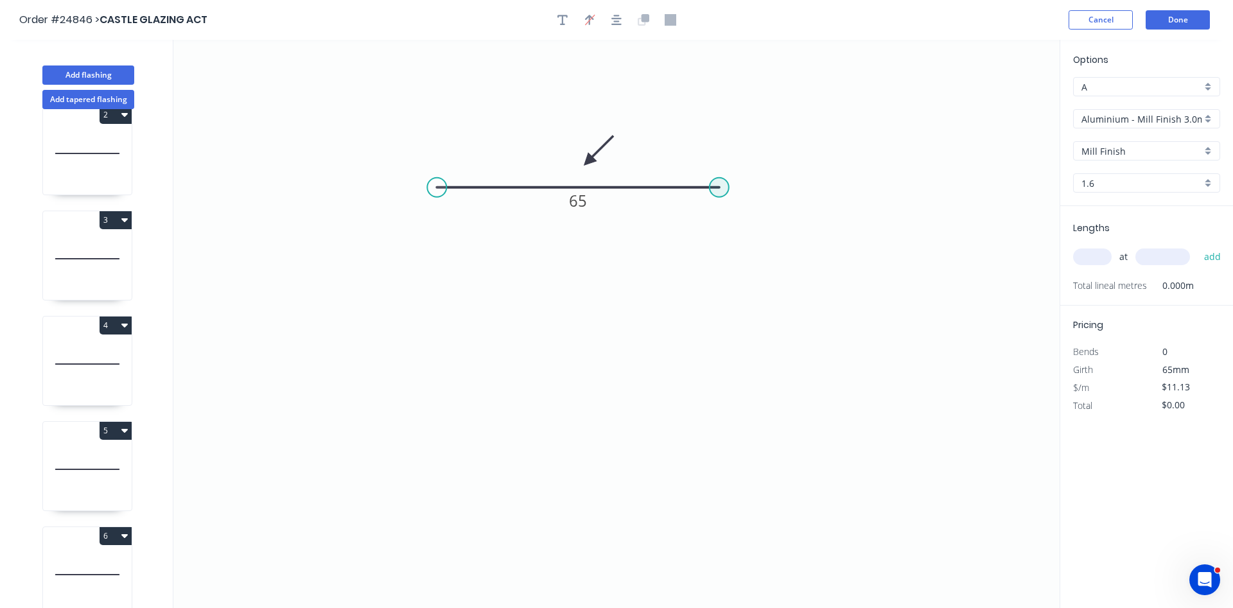
click at [728, 185] on circle at bounding box center [719, 187] width 19 height 19
click at [813, 82] on icon "0 65" at bounding box center [616, 324] width 887 height 569
click at [782, 141] on tspan "?" at bounding box center [780, 147] width 6 height 21
type input "$19.24"
click at [588, 206] on rect at bounding box center [578, 202] width 26 height 18
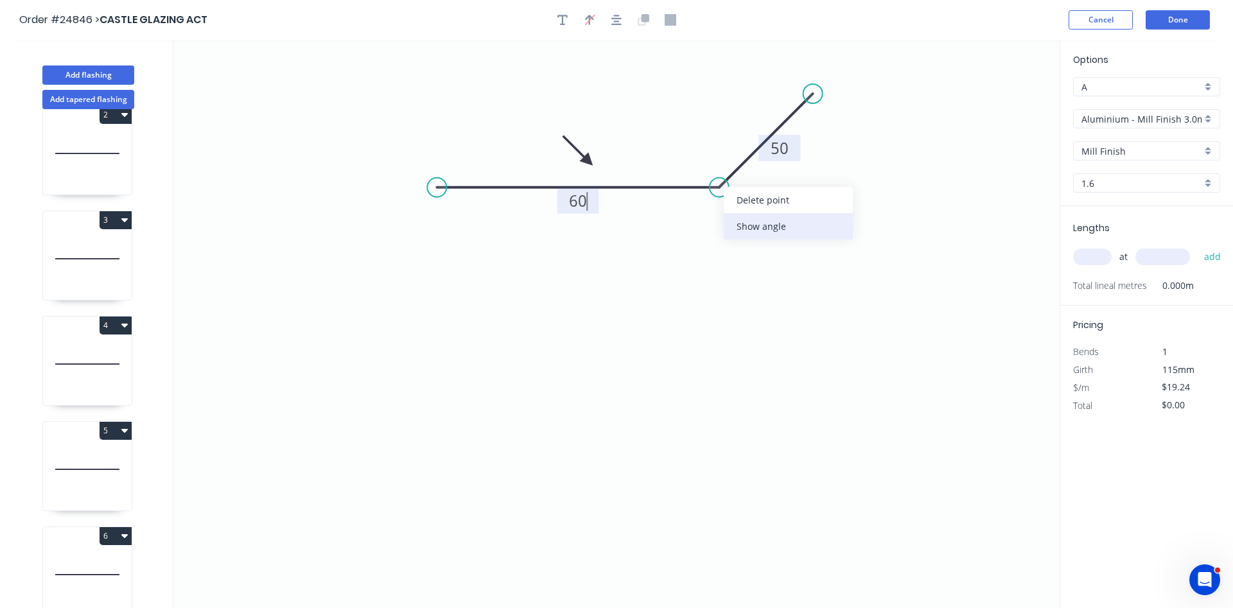
click at [766, 221] on div "Show angle" at bounding box center [788, 226] width 129 height 26
click at [704, 150] on tspan "?" at bounding box center [704, 156] width 7 height 21
click at [1102, 260] on input "text" at bounding box center [1093, 257] width 39 height 17
type input "1"
type input "1000"
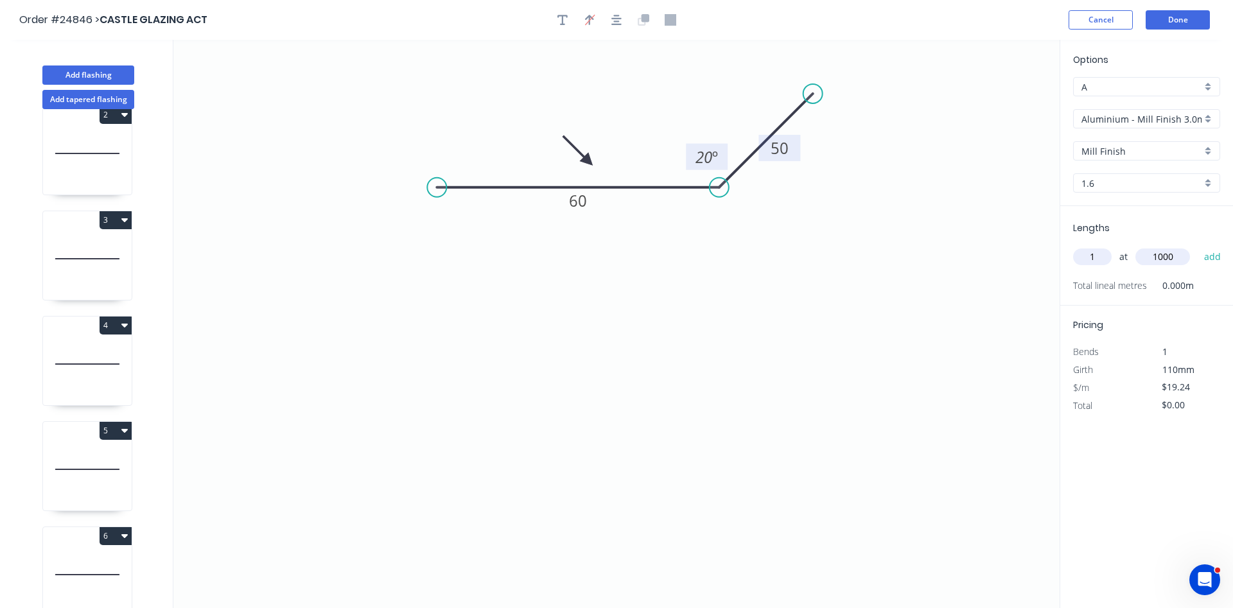
click at [1198, 246] on button "add" at bounding box center [1213, 257] width 30 height 22
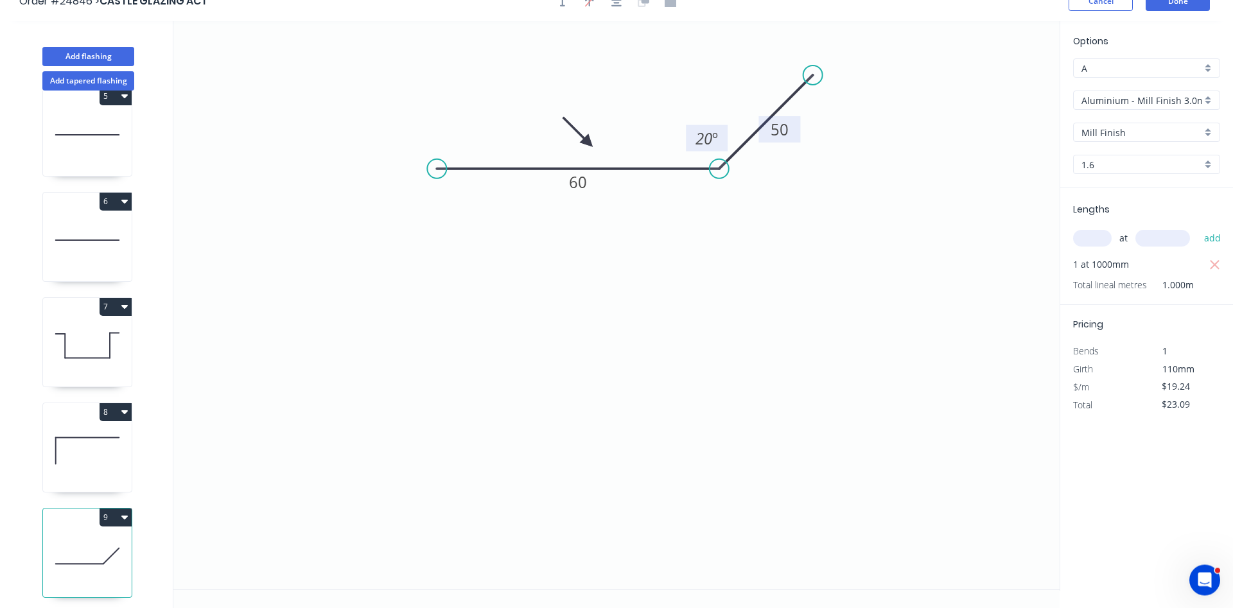
scroll to position [24, 0]
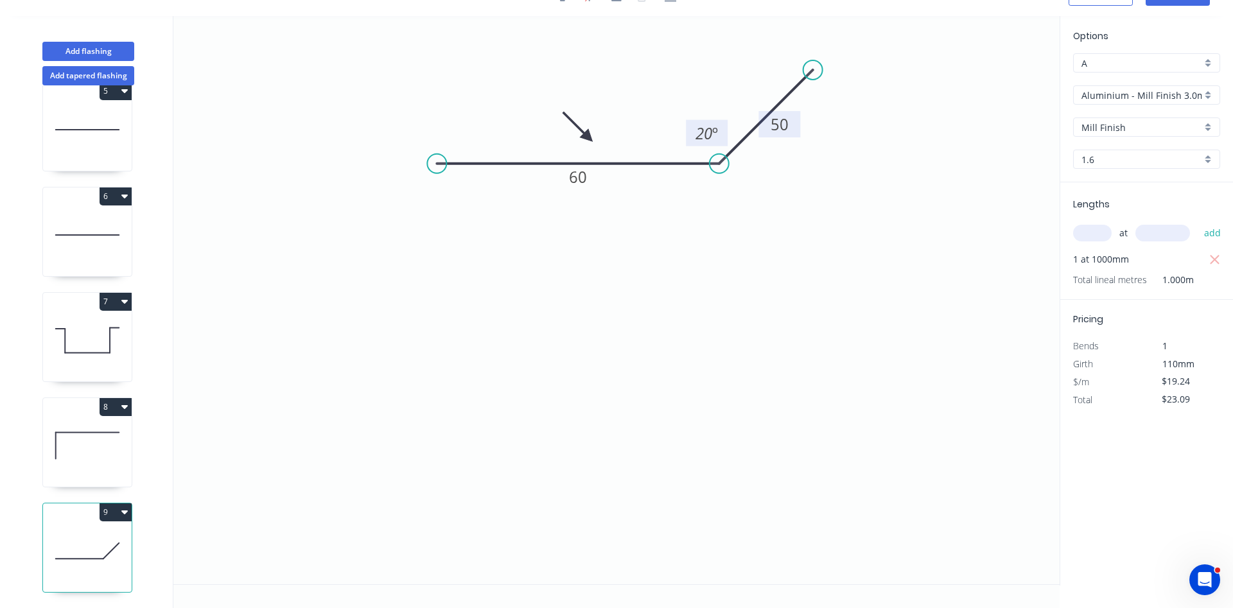
click at [114, 515] on button "9" at bounding box center [116, 513] width 32 height 18
click at [91, 544] on div "Duplicate" at bounding box center [70, 544] width 99 height 19
type input "$0.00"
click at [578, 176] on tspan "60" at bounding box center [578, 176] width 18 height 21
click at [590, 137] on icon at bounding box center [578, 127] width 37 height 37
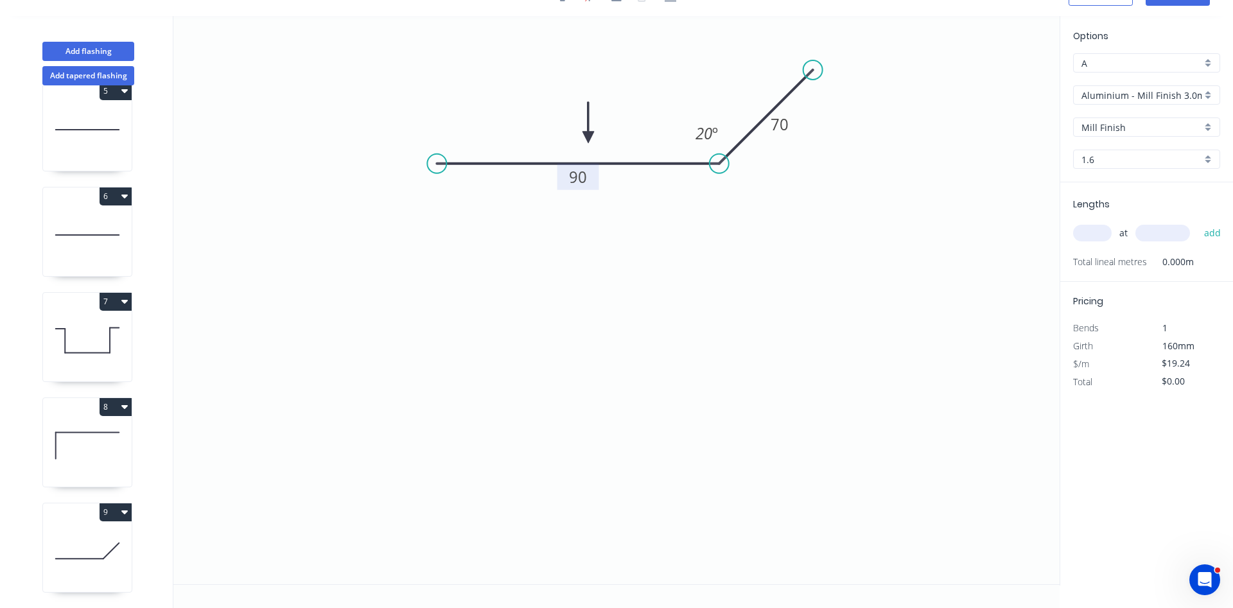
click at [590, 137] on icon at bounding box center [589, 122] width 12 height 41
click at [590, 137] on icon at bounding box center [598, 127] width 37 height 37
drag, startPoint x: 590, startPoint y: 137, endPoint x: 621, endPoint y: 193, distance: 64.1
click at [621, 193] on icon at bounding box center [625, 196] width 41 height 12
click at [621, 193] on icon at bounding box center [635, 194] width 41 height 12
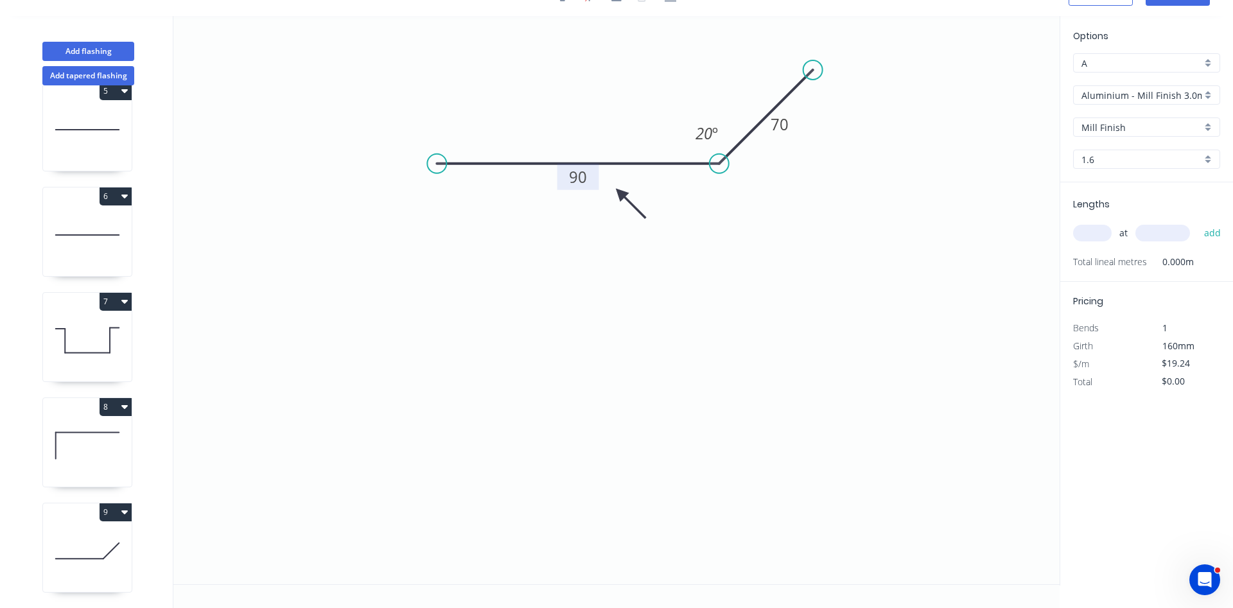
click at [621, 193] on icon at bounding box center [630, 203] width 37 height 37
click at [1105, 234] on input "text" at bounding box center [1093, 233] width 39 height 17
type input "1"
type input "1000"
click at [1198, 222] on button "add" at bounding box center [1213, 233] width 30 height 22
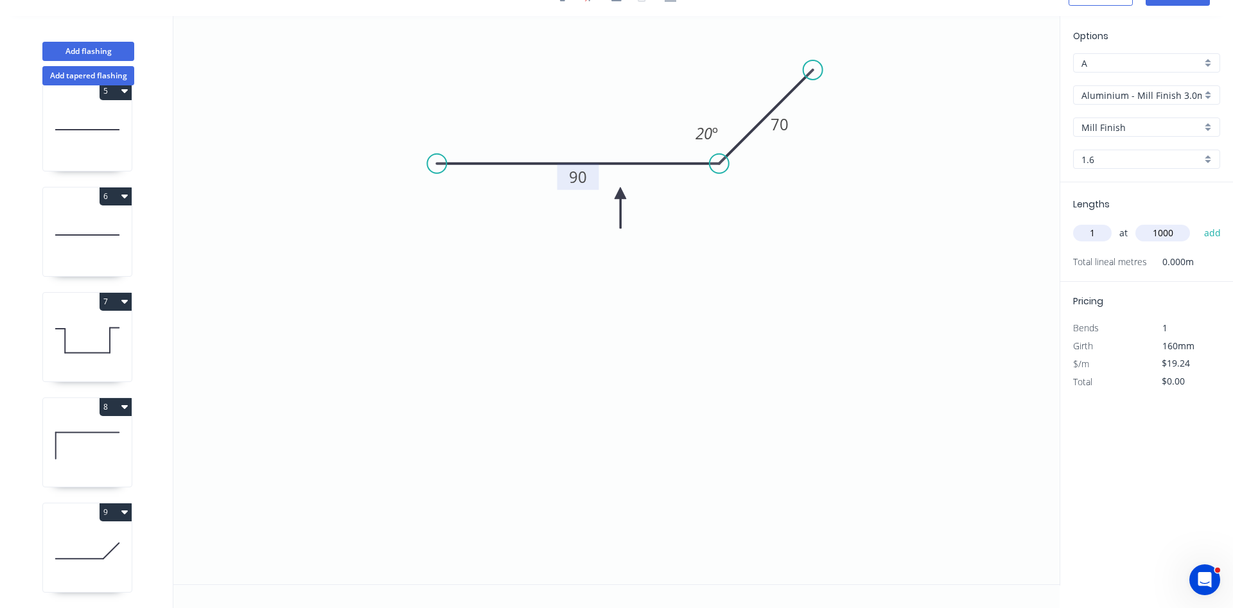
type input "$23.09"
click at [119, 199] on button "6" at bounding box center [116, 197] width 32 height 18
click at [78, 226] on div "Duplicate" at bounding box center [70, 228] width 99 height 19
type input "$16.99"
type input "$0.00"
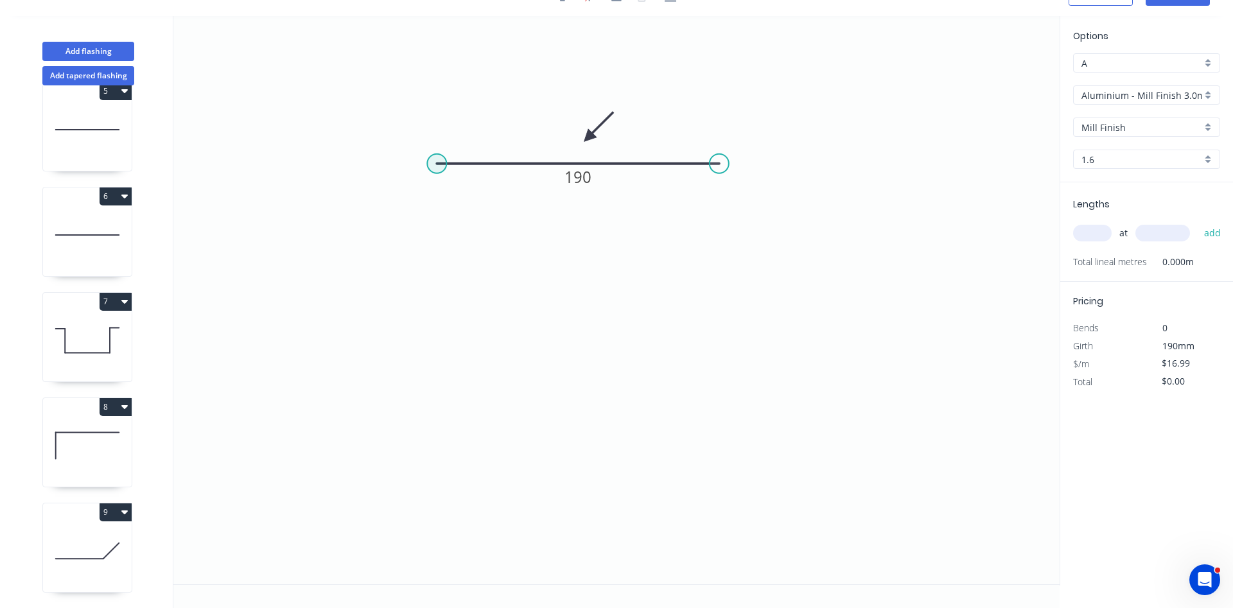
click at [434, 170] on circle at bounding box center [436, 163] width 19 height 19
click at [398, 357] on icon "0 190" at bounding box center [616, 300] width 887 height 569
click at [392, 251] on rect at bounding box center [399, 251] width 26 height 18
drag, startPoint x: 608, startPoint y: 116, endPoint x: 643, endPoint y: 122, distance: 35.9
click at [643, 122] on icon "0 145 100 80 º" at bounding box center [616, 300] width 887 height 569
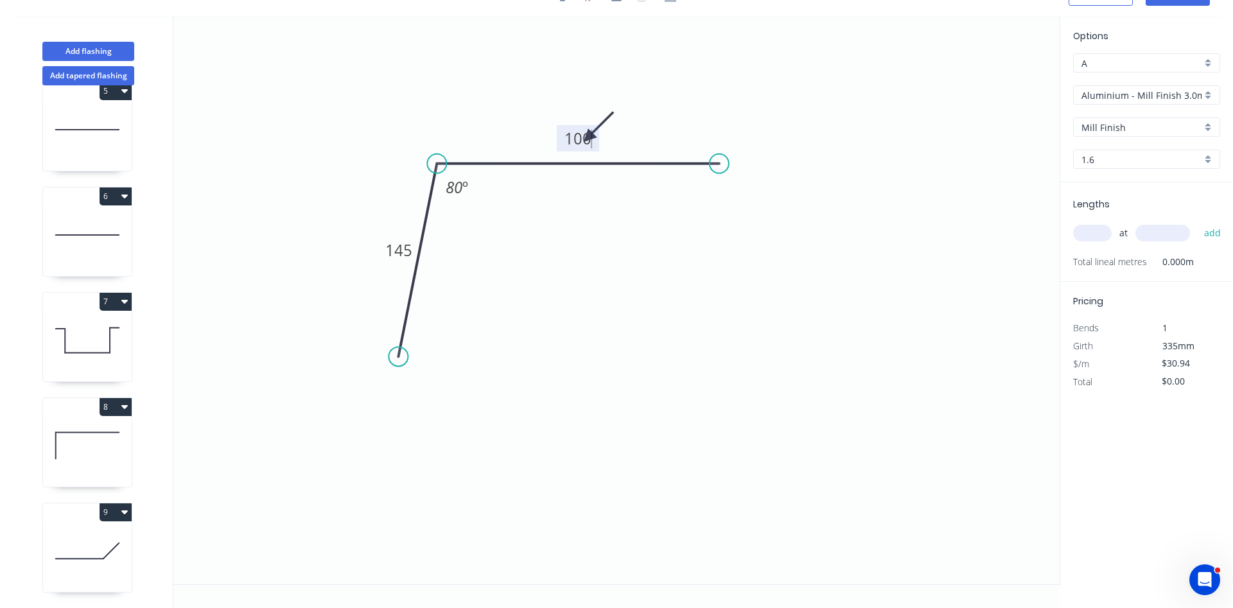
type input "$25.09"
drag, startPoint x: 609, startPoint y: 115, endPoint x: 658, endPoint y: 150, distance: 60.3
click at [619, 139] on icon at bounding box center [628, 127] width 37 height 37
click at [1097, 219] on div "at add" at bounding box center [1149, 233] width 150 height 35
click at [1095, 235] on input "text" at bounding box center [1093, 233] width 39 height 17
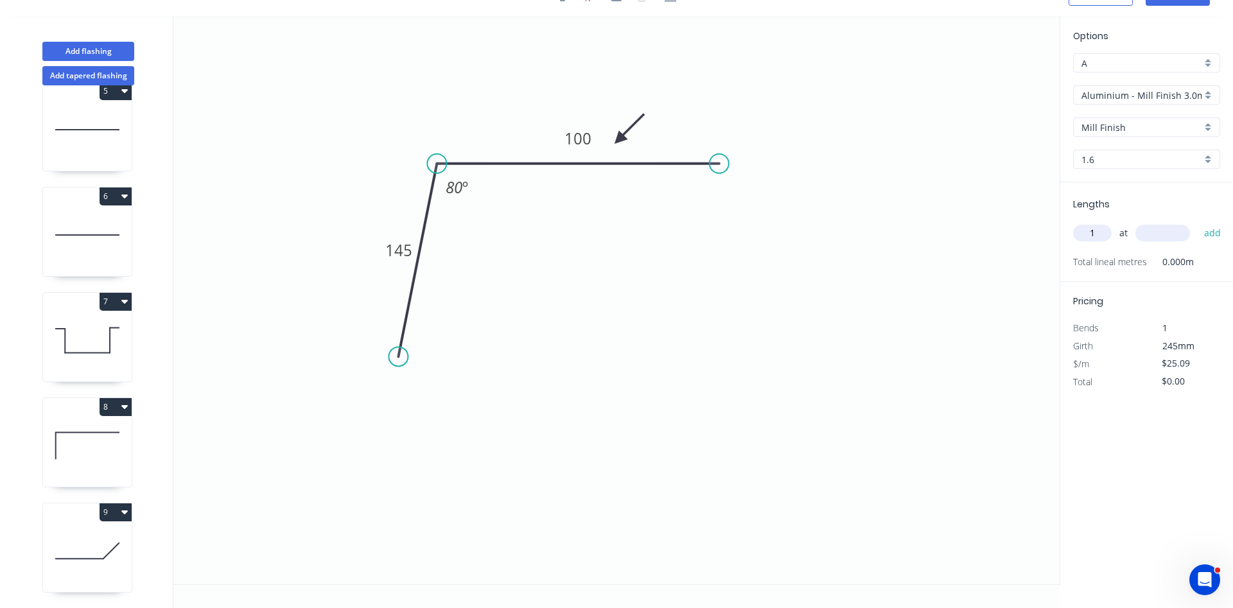
type input "1"
type input "1000"
click at [1198, 222] on button "add" at bounding box center [1213, 233] width 30 height 22
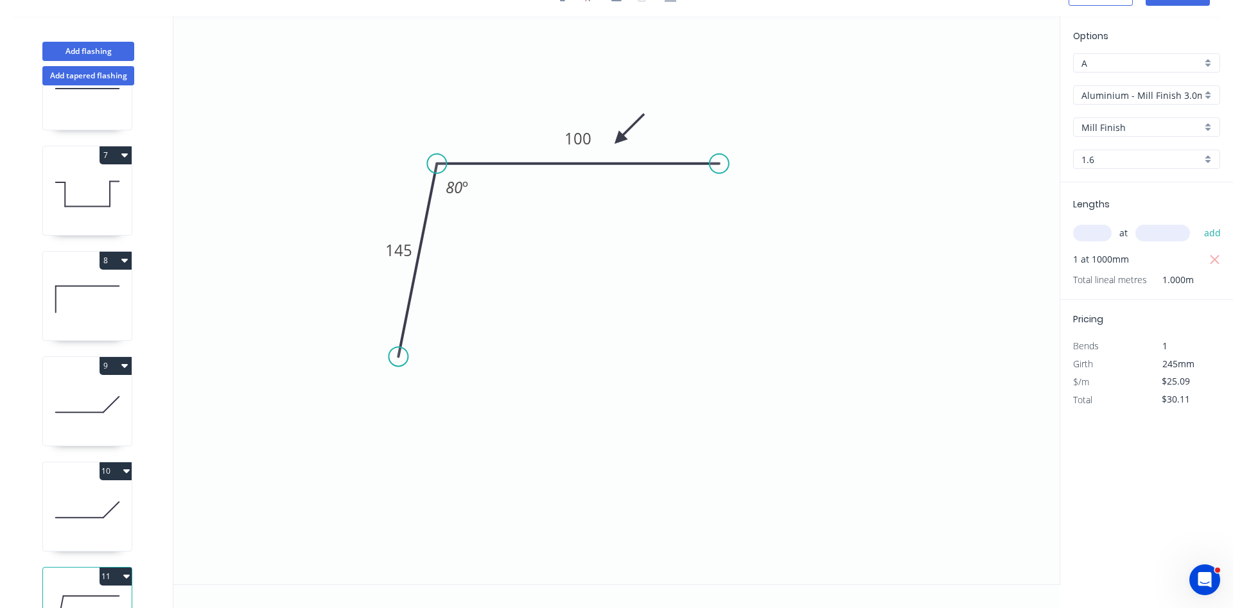
scroll to position [655, 0]
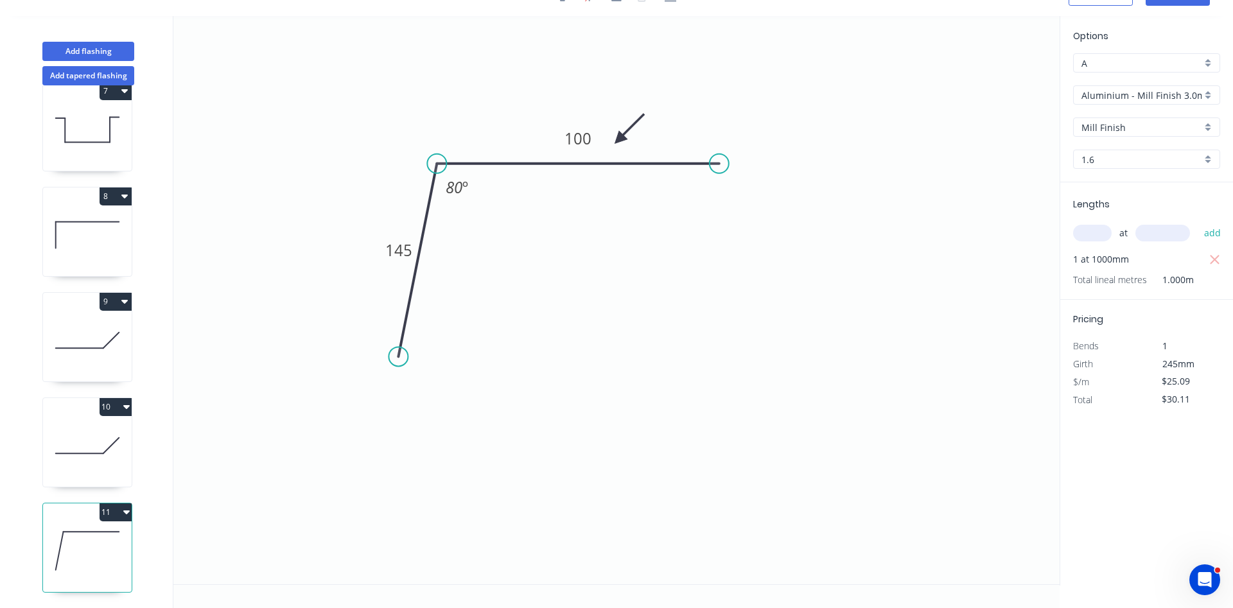
click at [113, 512] on button "11" at bounding box center [116, 513] width 32 height 18
click at [94, 537] on div "Duplicate" at bounding box center [70, 544] width 99 height 19
type input "$0.00"
drag, startPoint x: 719, startPoint y: 162, endPoint x: 580, endPoint y: 162, distance: 138.8
click at [580, 162] on circle at bounding box center [579, 163] width 19 height 19
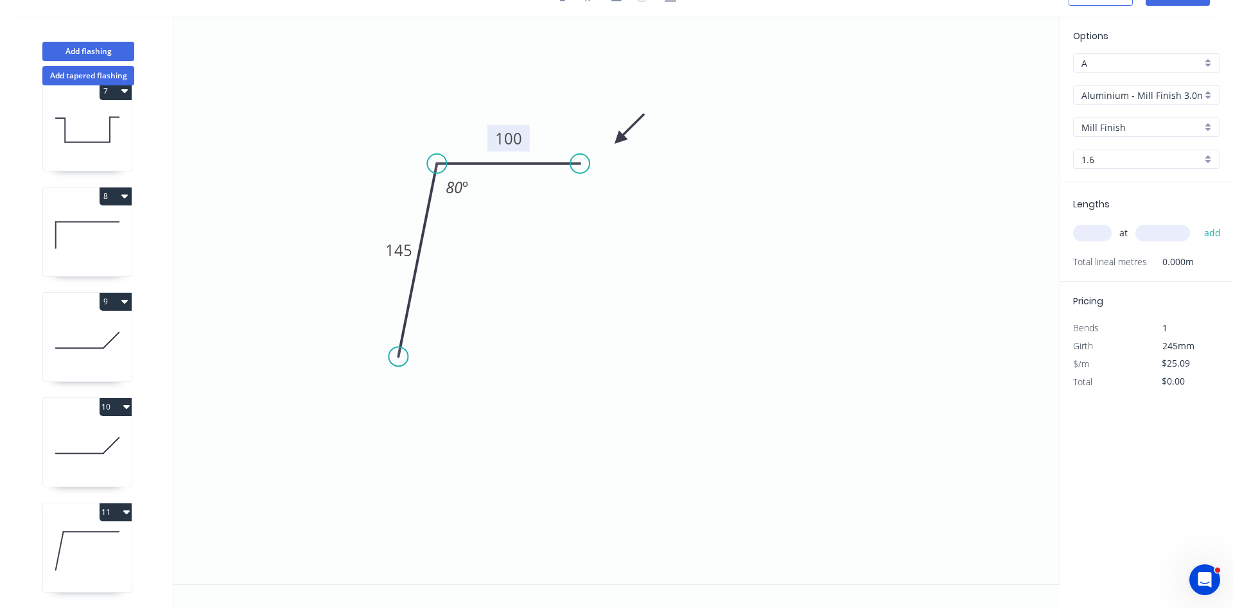
click at [515, 132] on tspan "100" at bounding box center [508, 138] width 27 height 21
click at [411, 246] on tspan "145" at bounding box center [398, 250] width 27 height 21
click at [619, 139] on icon at bounding box center [629, 129] width 37 height 37
type input "$13.38"
click at [619, 139] on icon at bounding box center [634, 140] width 41 height 12
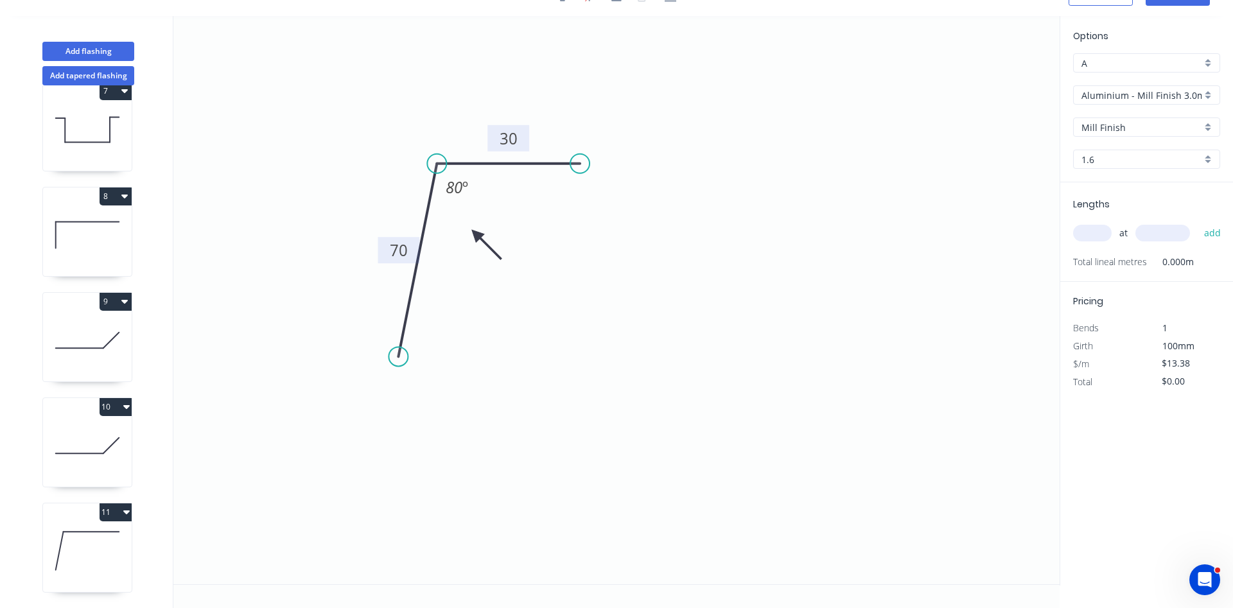
drag, startPoint x: 621, startPoint y: 139, endPoint x: 471, endPoint y: 235, distance: 178.0
click at [471, 235] on icon at bounding box center [486, 244] width 37 height 37
click at [1086, 236] on input "text" at bounding box center [1093, 233] width 39 height 17
type input "1"
type input "1000"
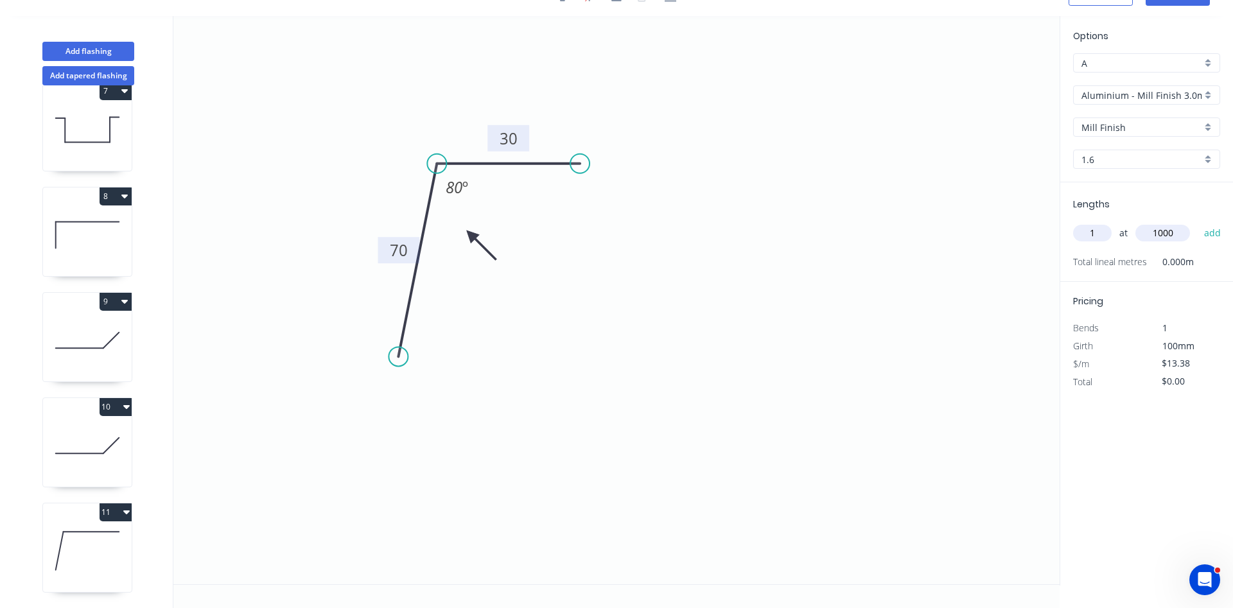
click at [1198, 222] on button "add" at bounding box center [1213, 233] width 30 height 22
type input "$16.06"
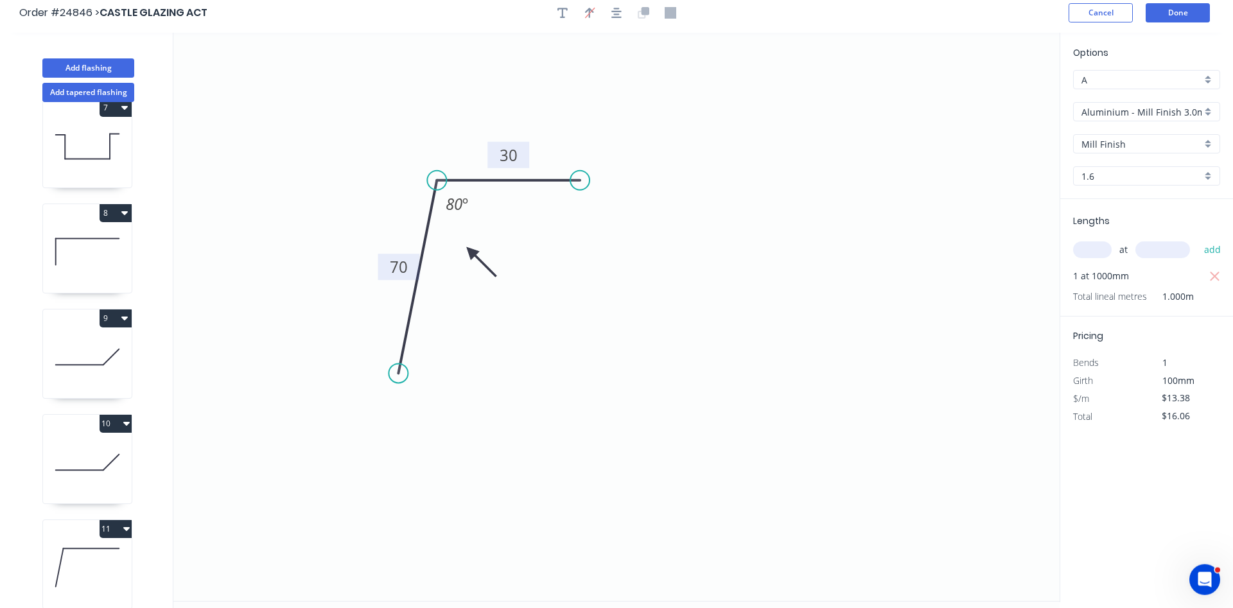
scroll to position [0, 0]
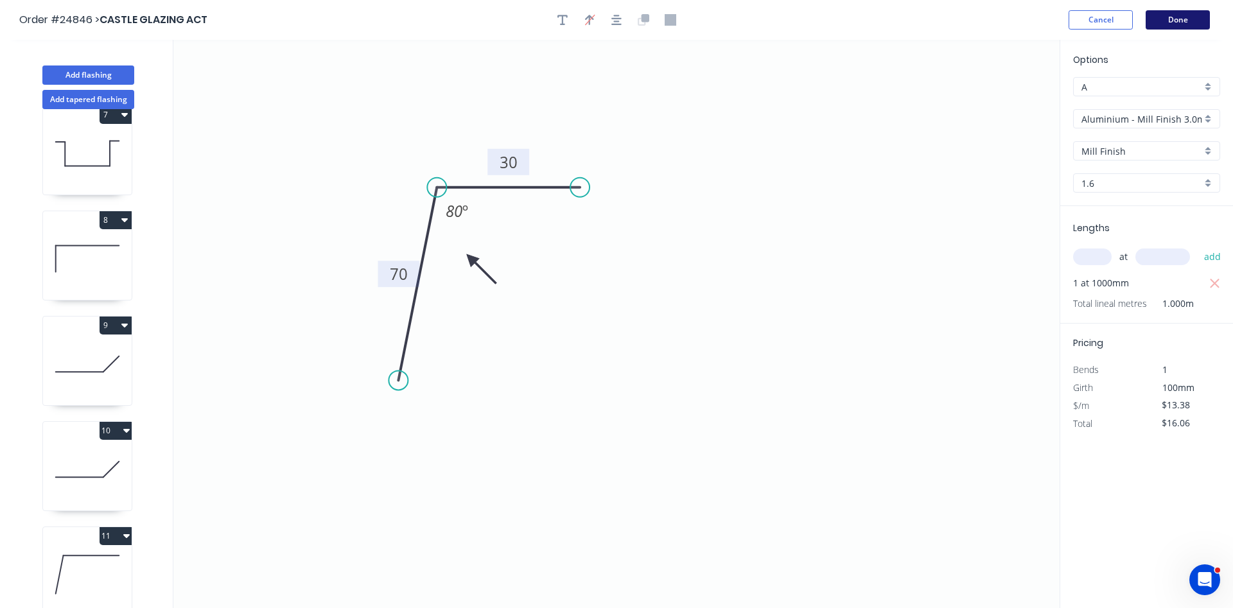
click at [1181, 22] on button "Done" at bounding box center [1178, 19] width 64 height 19
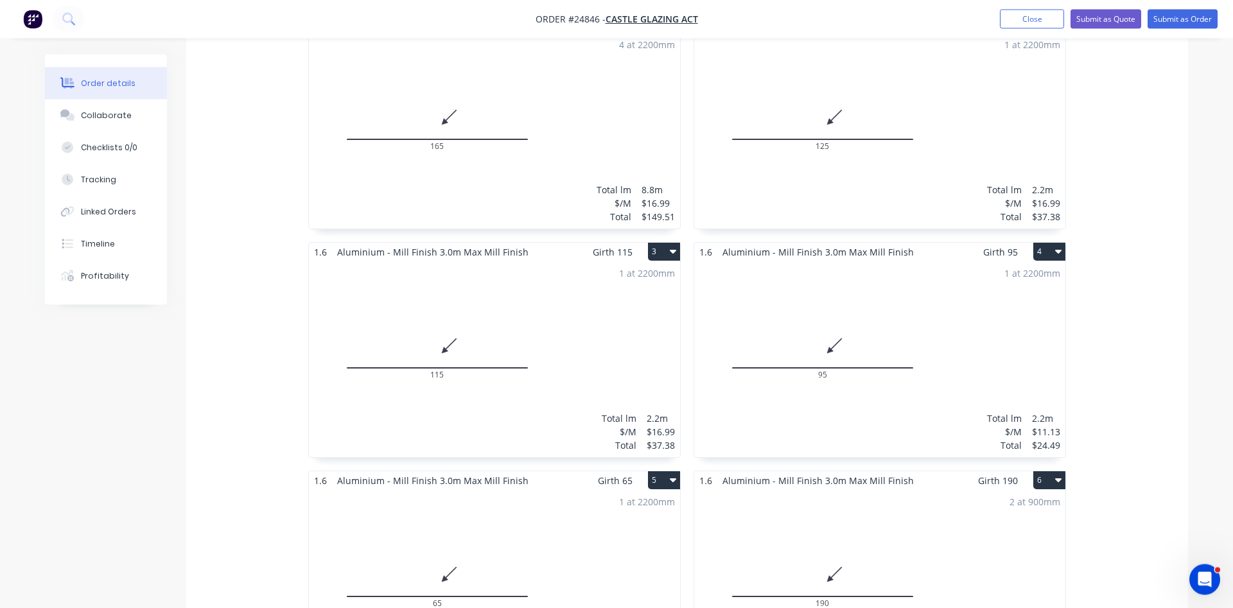
scroll to position [294, 0]
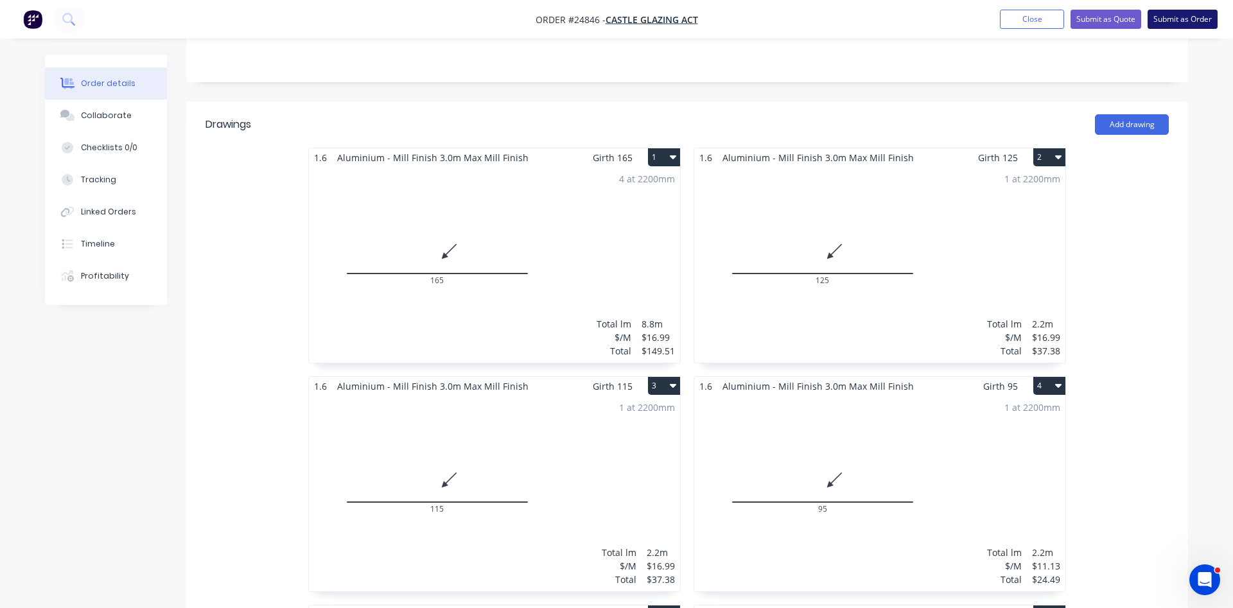
click at [1170, 21] on button "Submit as Order" at bounding box center [1183, 19] width 70 height 19
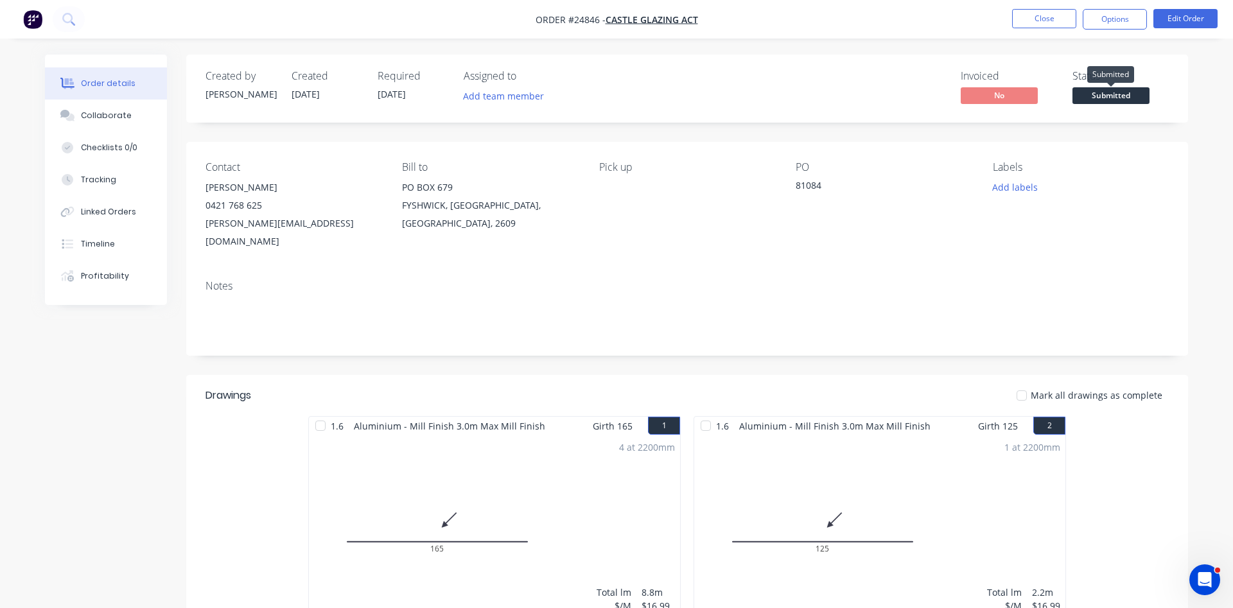
click at [1122, 94] on span "Submitted" at bounding box center [1111, 95] width 77 height 16
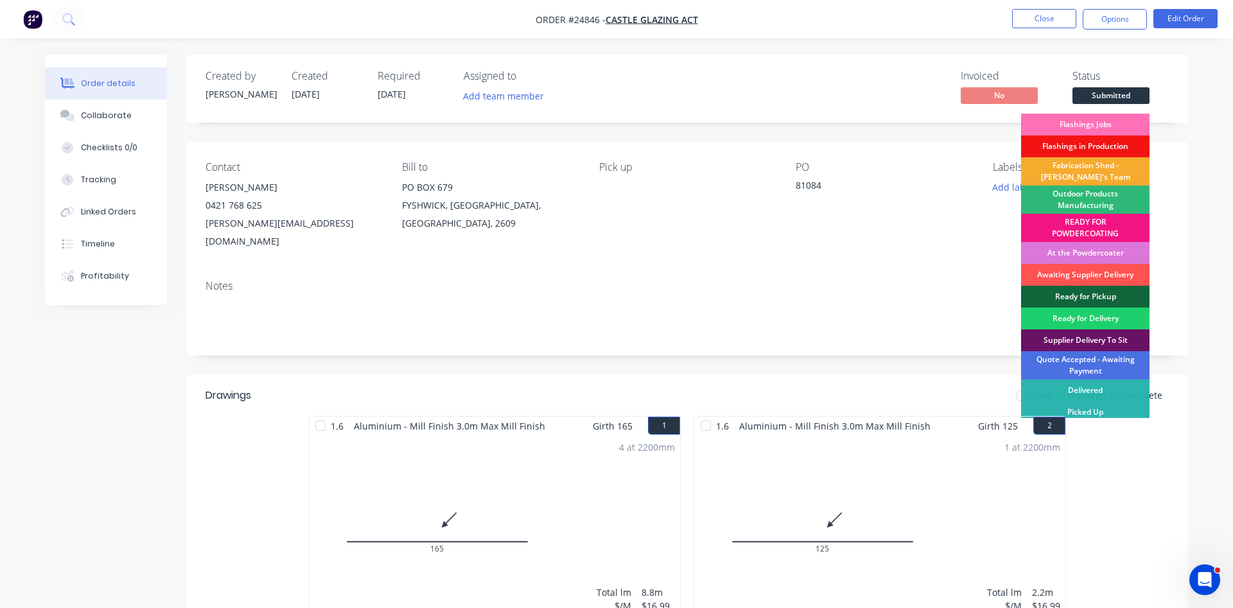
click at [1085, 168] on div "Fabrication Shed - [PERSON_NAME]'s Team" at bounding box center [1085, 171] width 128 height 28
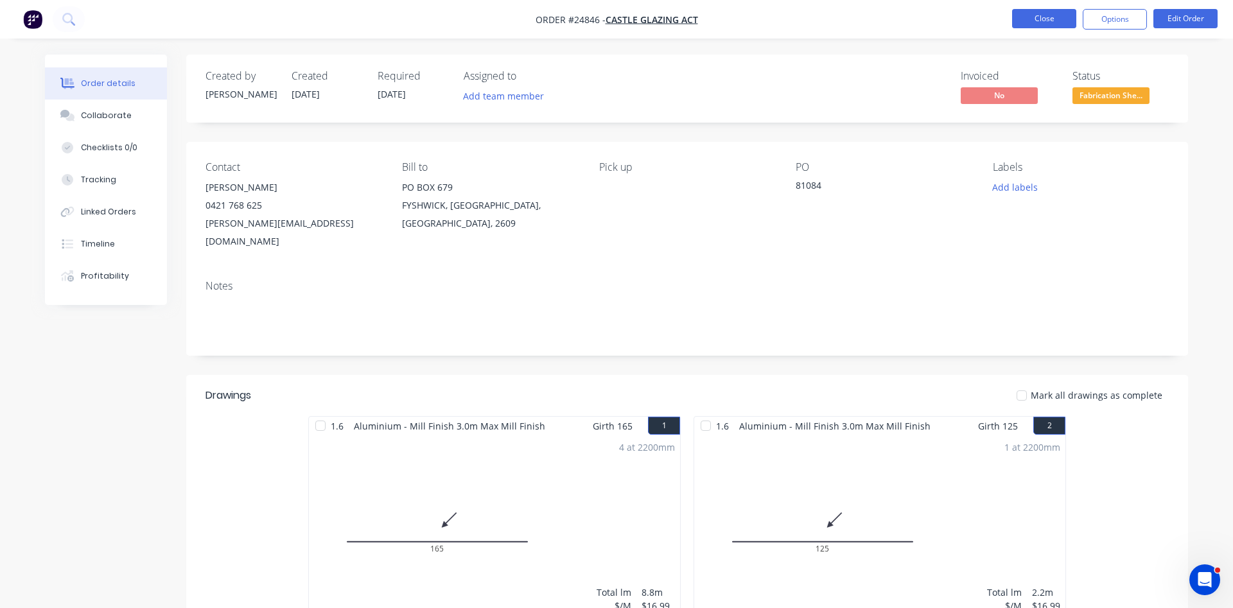
click at [1059, 20] on button "Close" at bounding box center [1044, 18] width 64 height 19
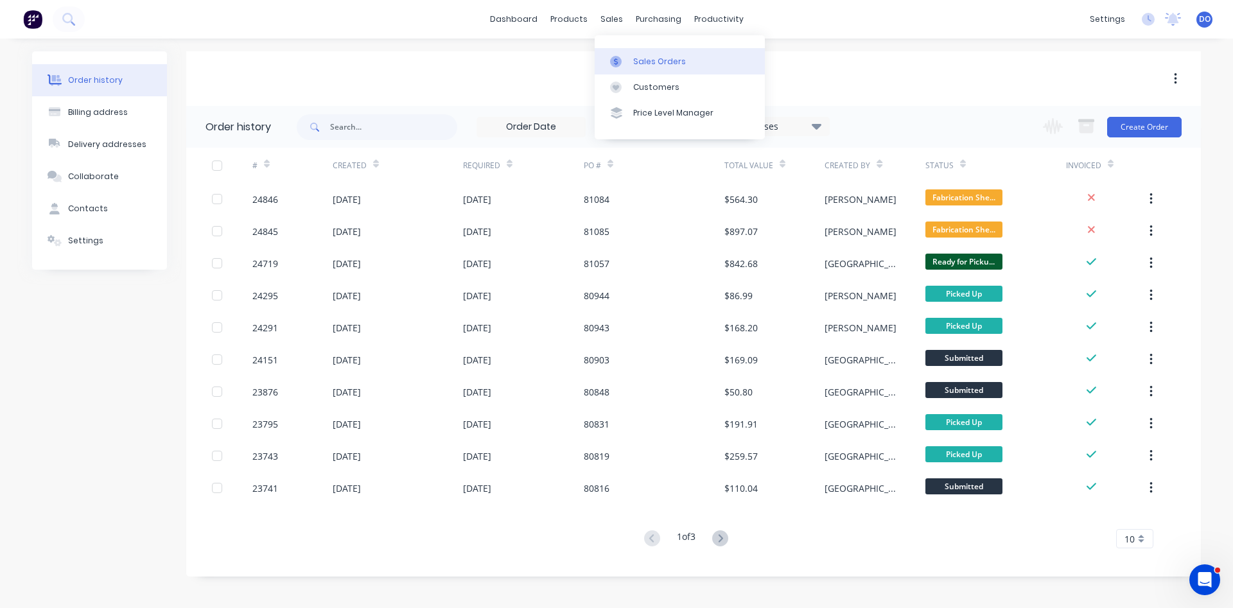
click at [637, 58] on div "Sales Orders" at bounding box center [659, 62] width 53 height 12
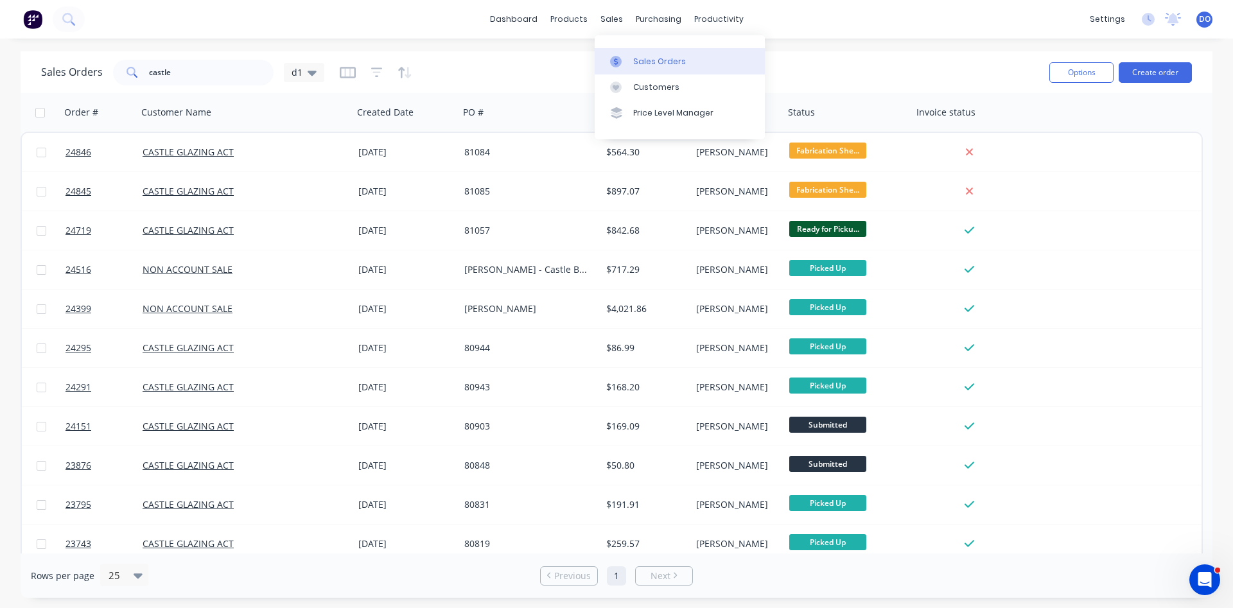
click at [635, 59] on div "Sales Orders" at bounding box center [659, 62] width 53 height 12
drag, startPoint x: 181, startPoint y: 63, endPoint x: 95, endPoint y: 70, distance: 85.7
click at [149, 70] on input "castle" at bounding box center [211, 73] width 125 height 26
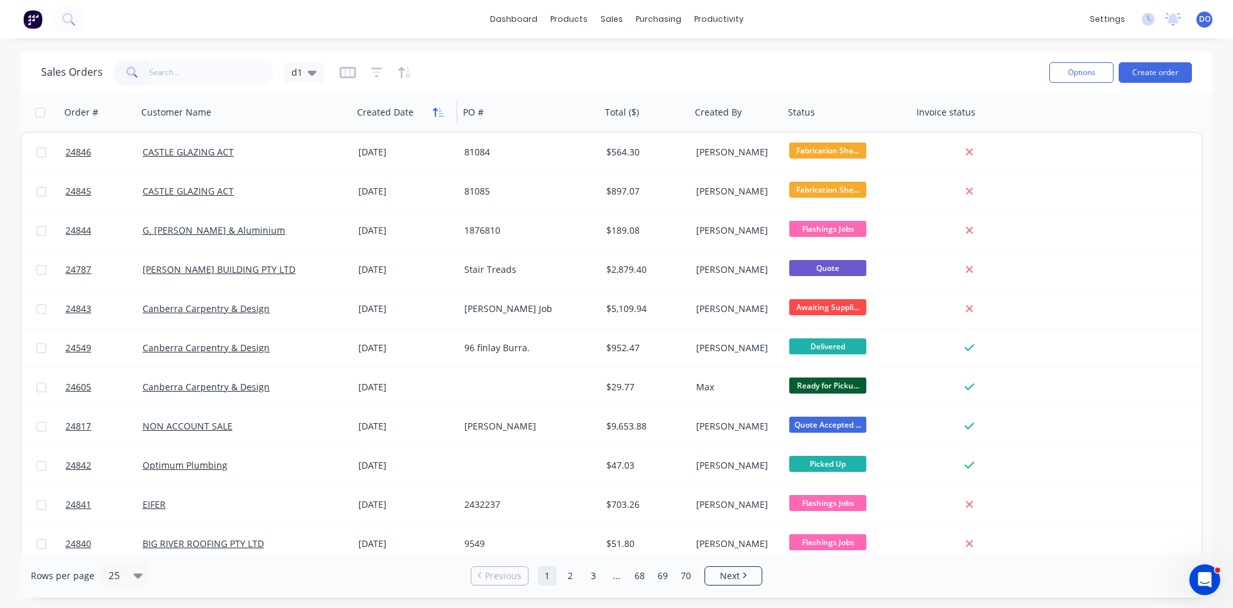
click at [436, 116] on icon "button" at bounding box center [435, 112] width 4 height 9
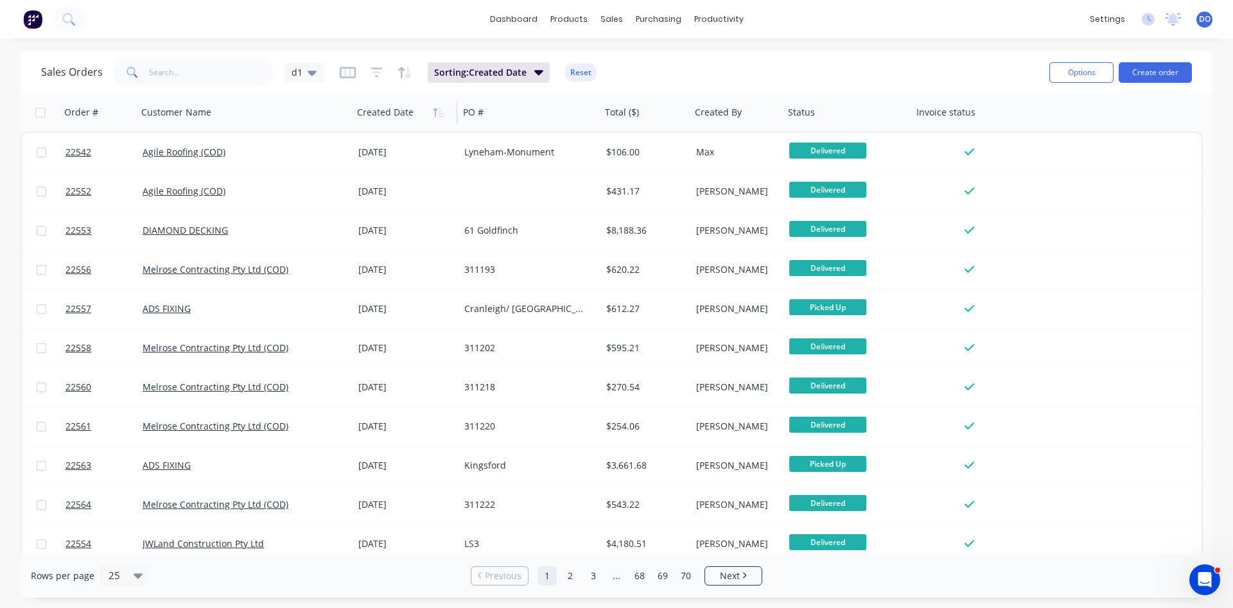
click at [436, 116] on icon "button" at bounding box center [435, 112] width 4 height 9
